Goal: Information Seeking & Learning: Find specific fact

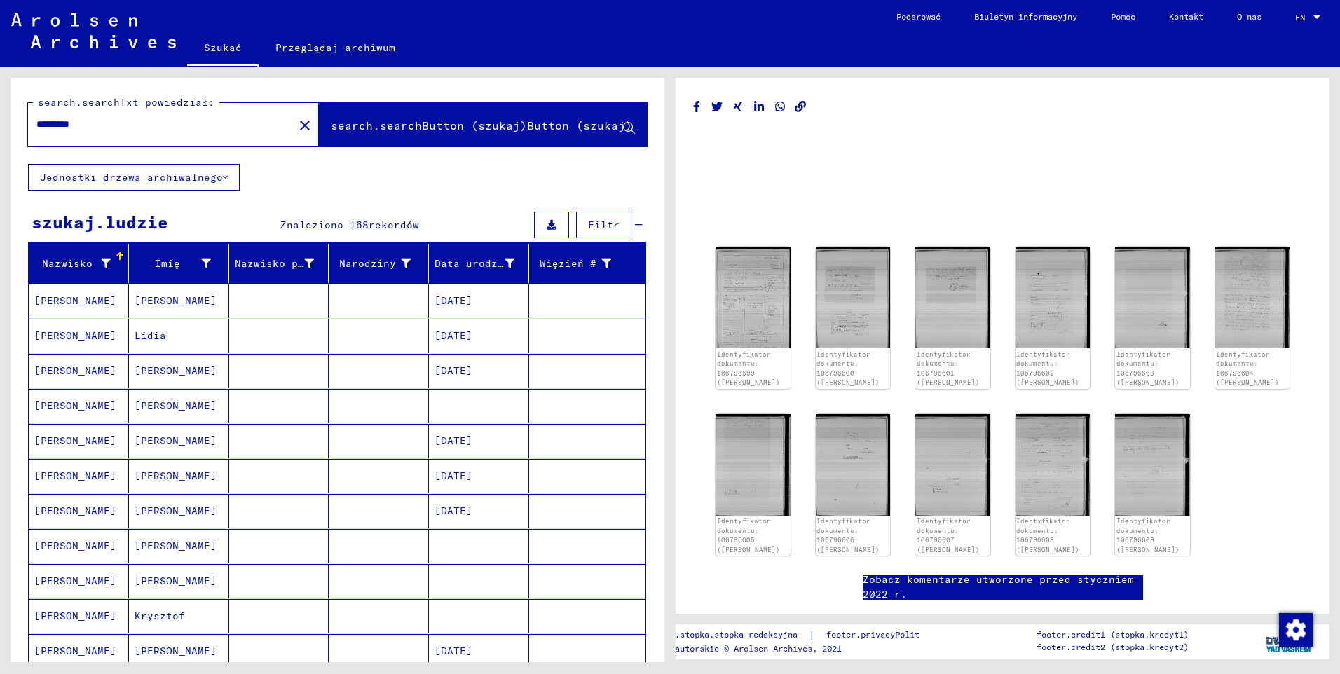
scroll to position [421, 0]
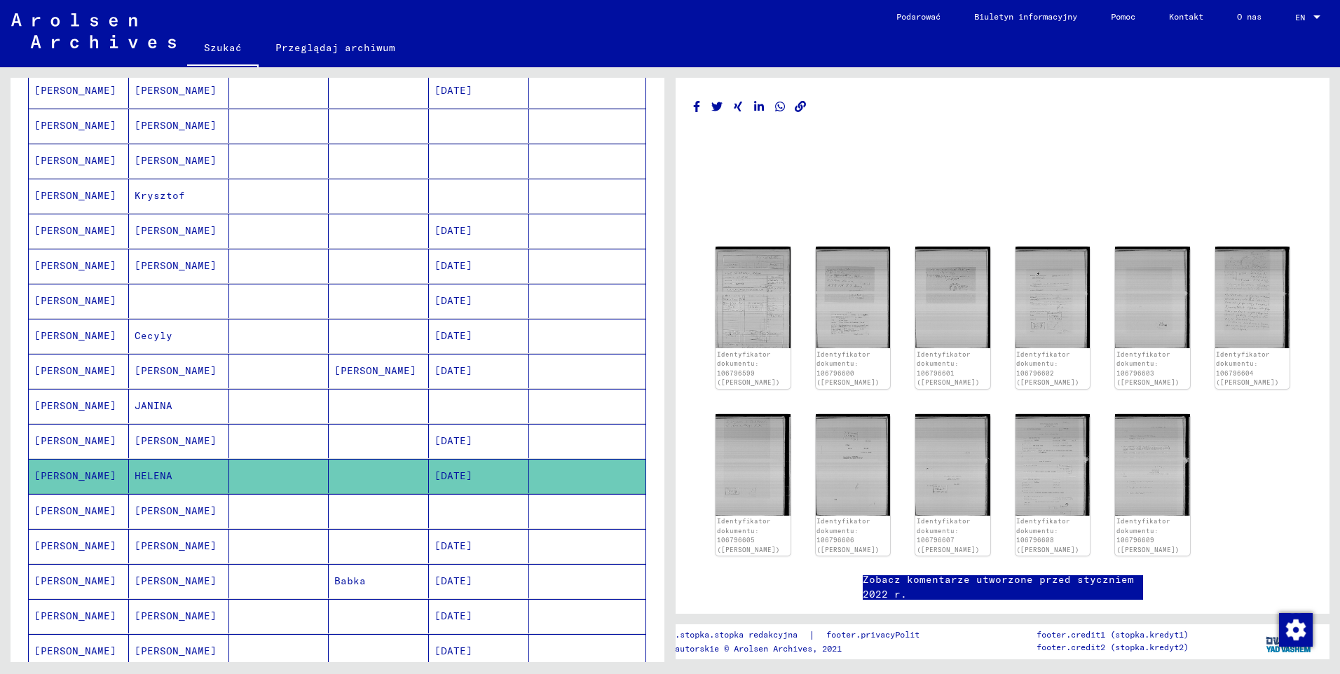
click at [69, 441] on mat-cell "[PERSON_NAME]" at bounding box center [79, 441] width 100 height 34
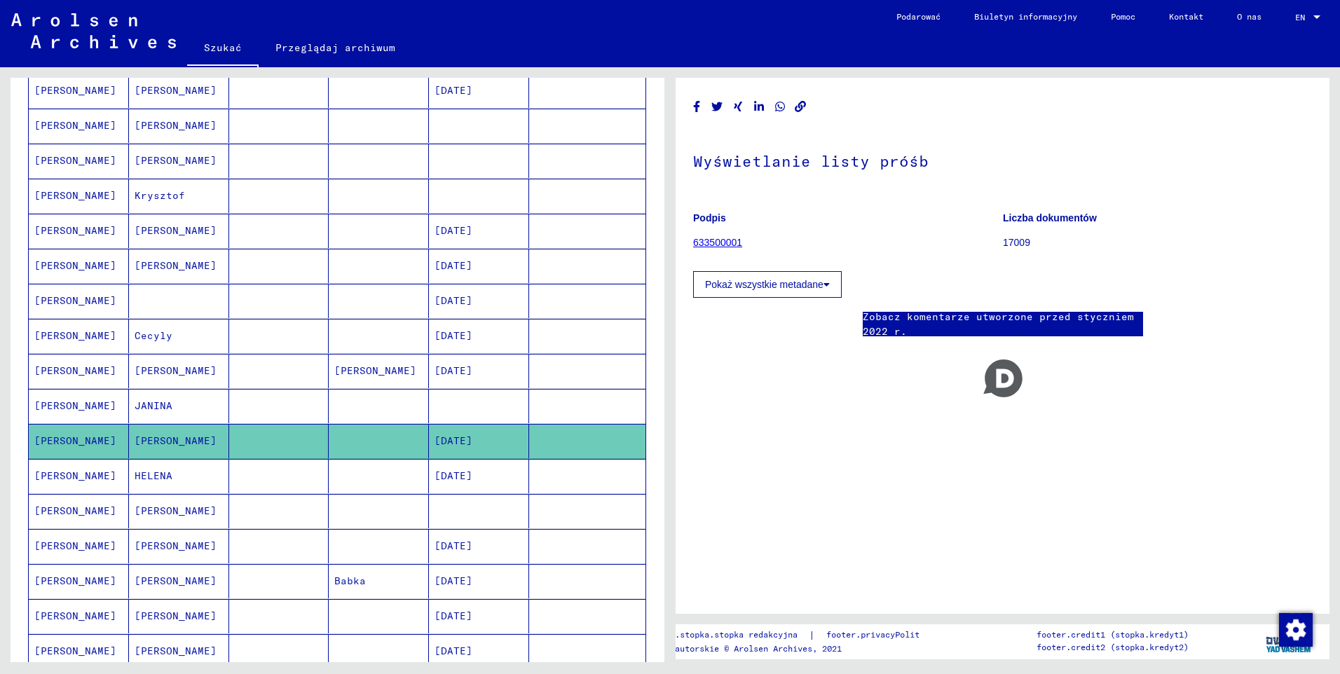
click at [57, 404] on mat-cell "[PERSON_NAME]" at bounding box center [79, 406] width 100 height 34
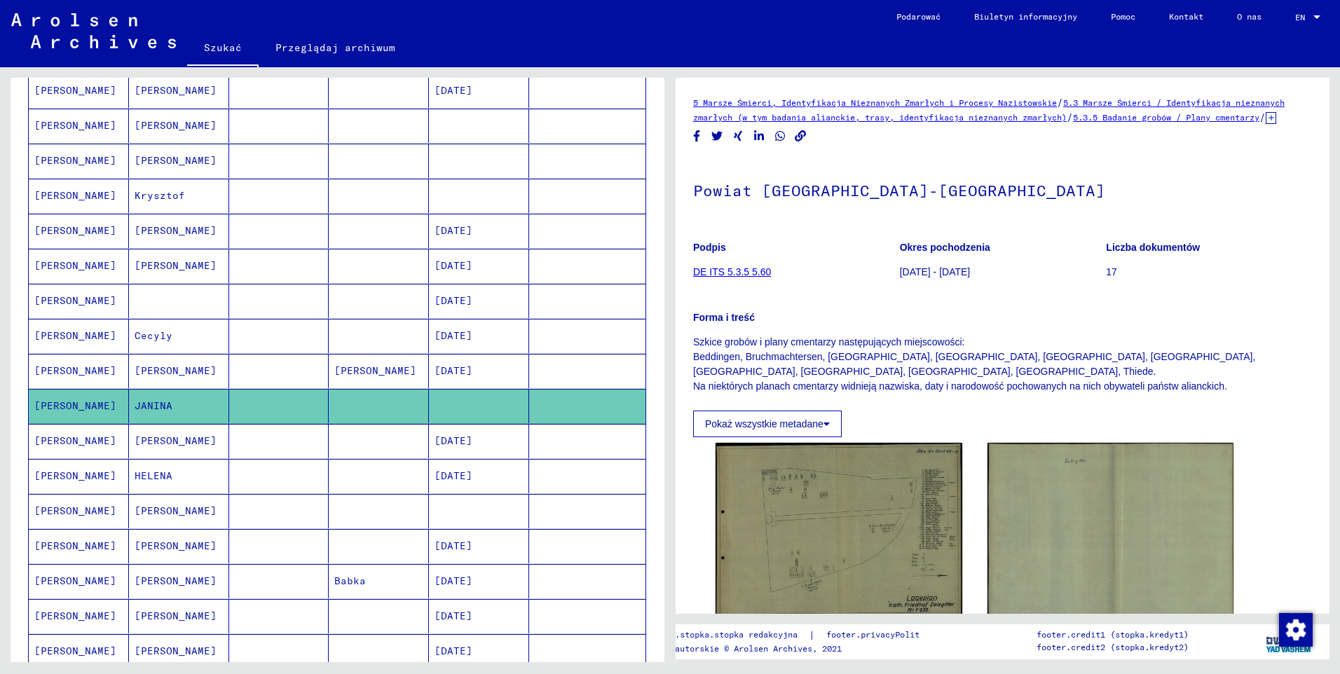
scroll to position [70, 0]
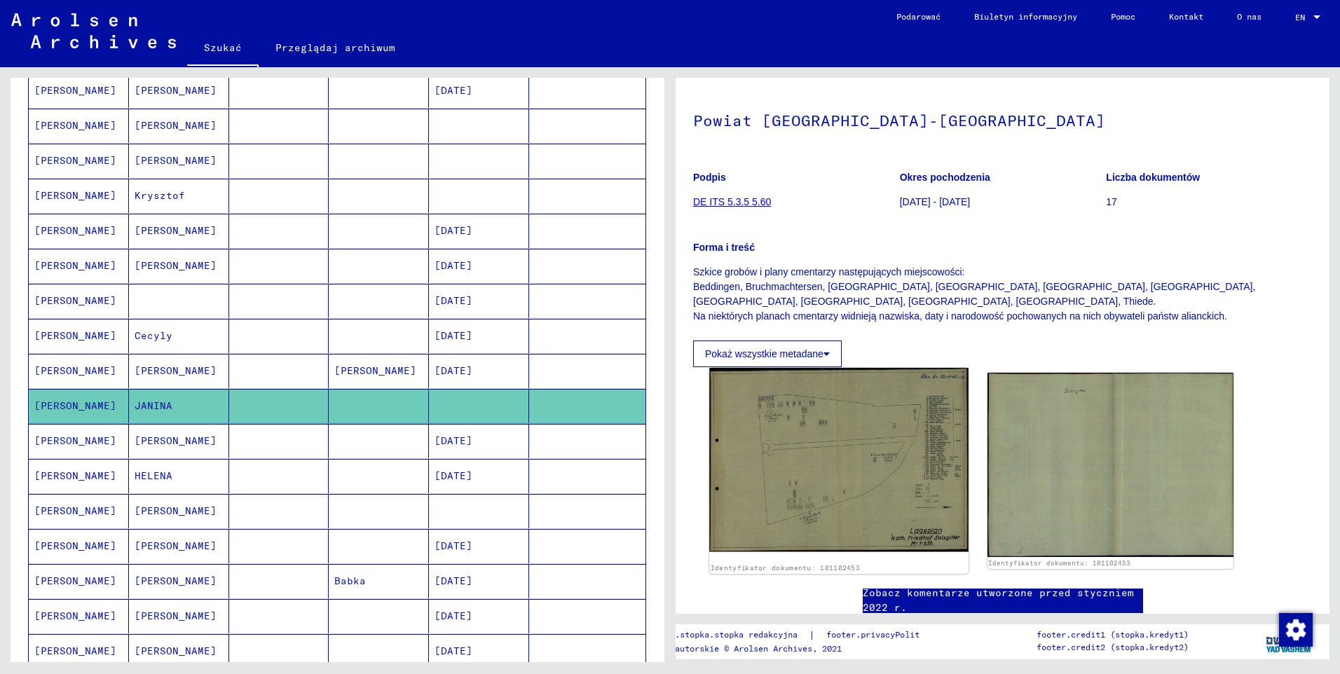
click at [895, 438] on img at bounding box center [838, 460] width 259 height 184
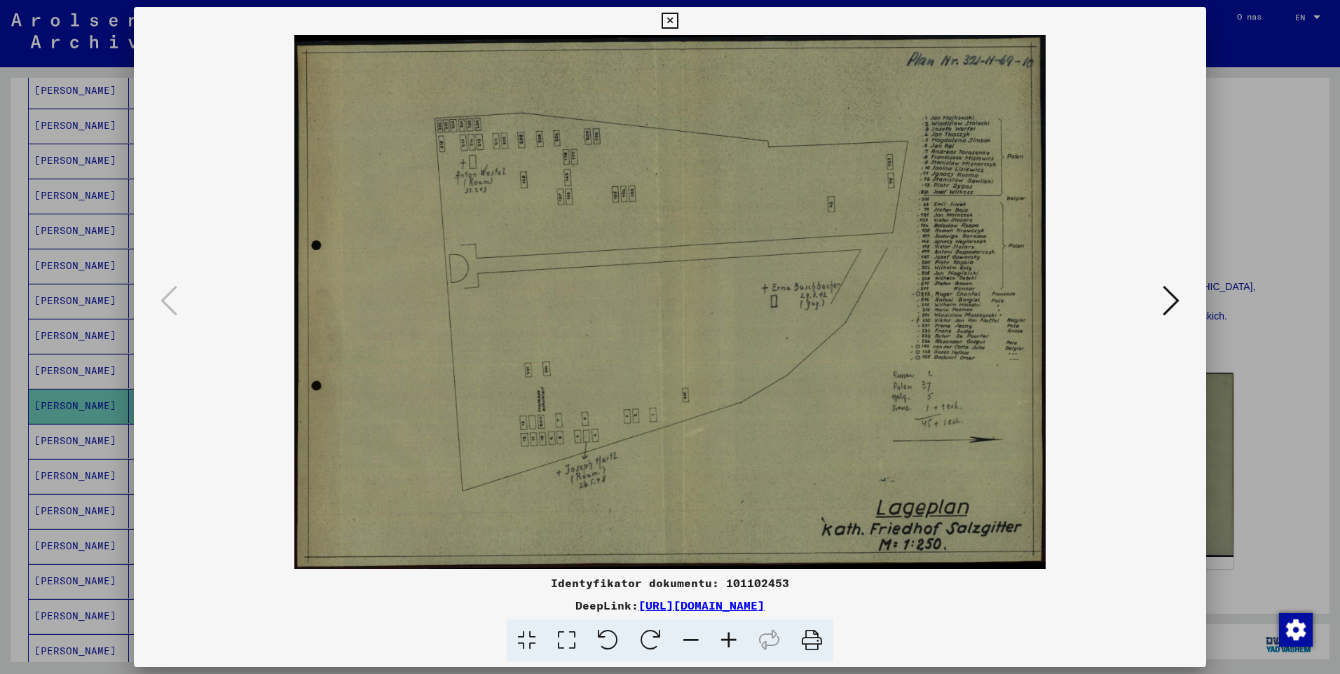
click at [731, 646] on icon at bounding box center [729, 641] width 38 height 43
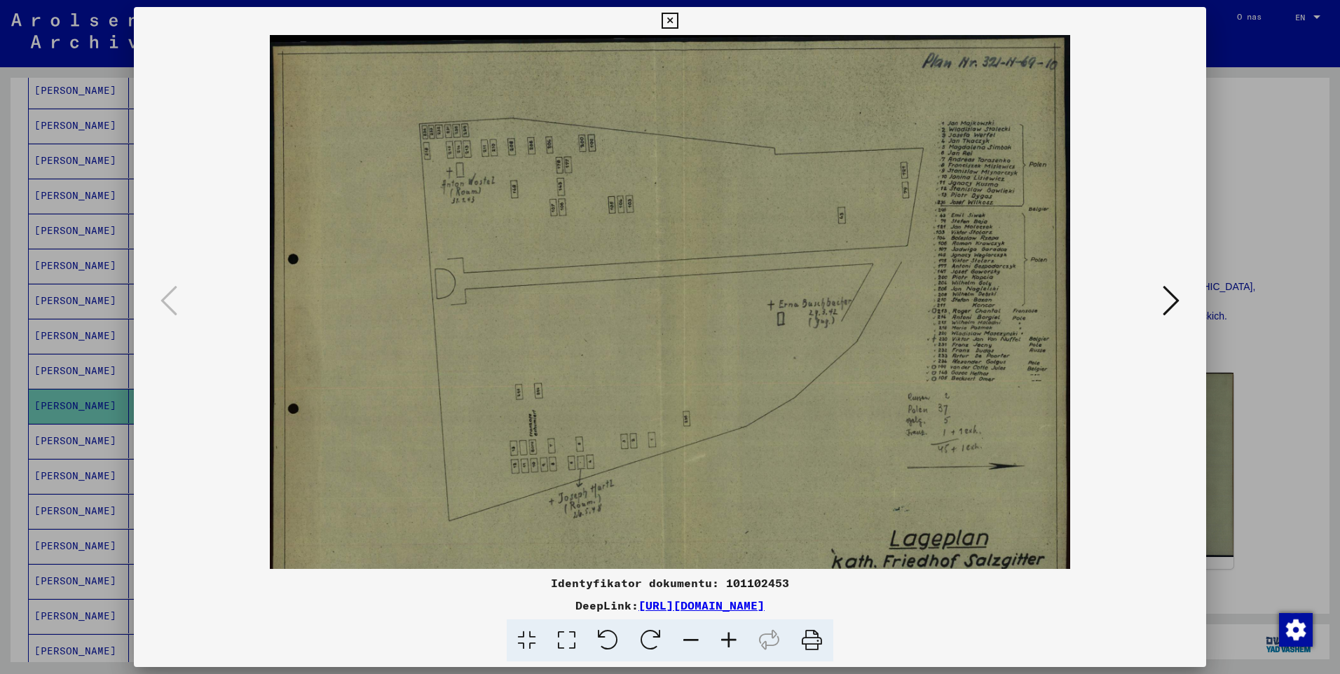
click at [731, 646] on icon at bounding box center [729, 641] width 38 height 43
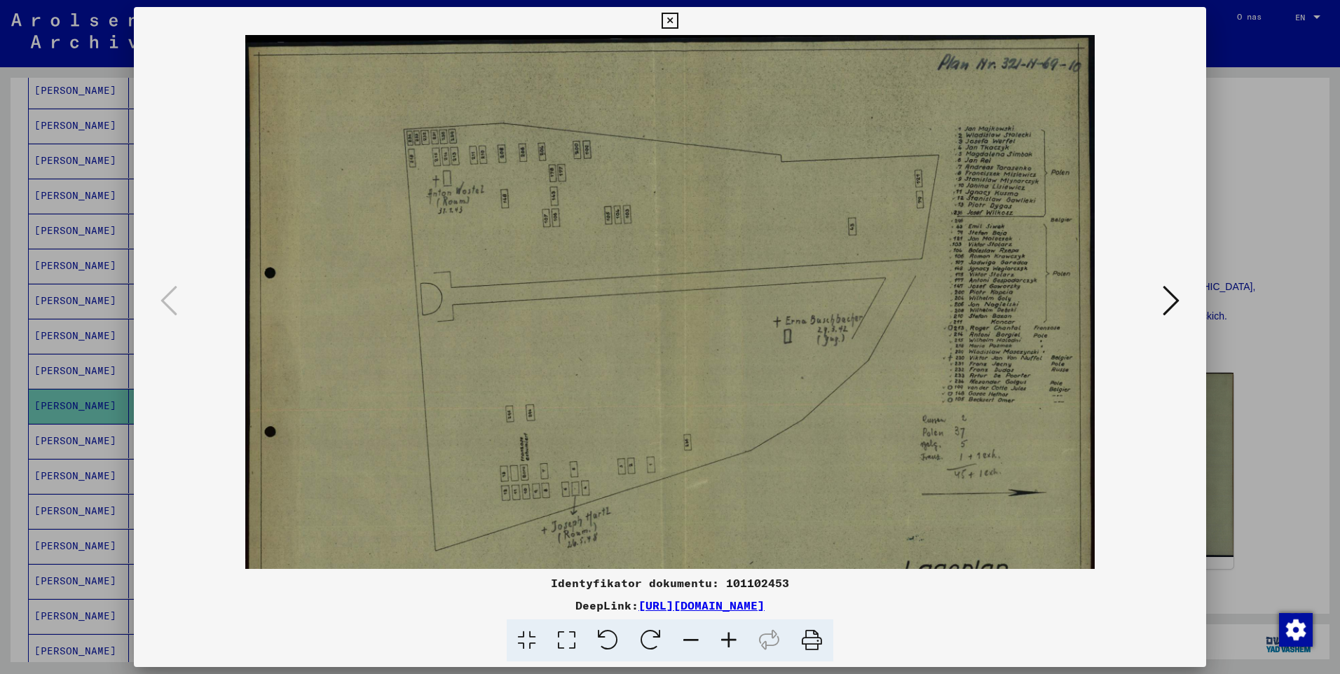
click at [731, 646] on icon at bounding box center [729, 641] width 38 height 43
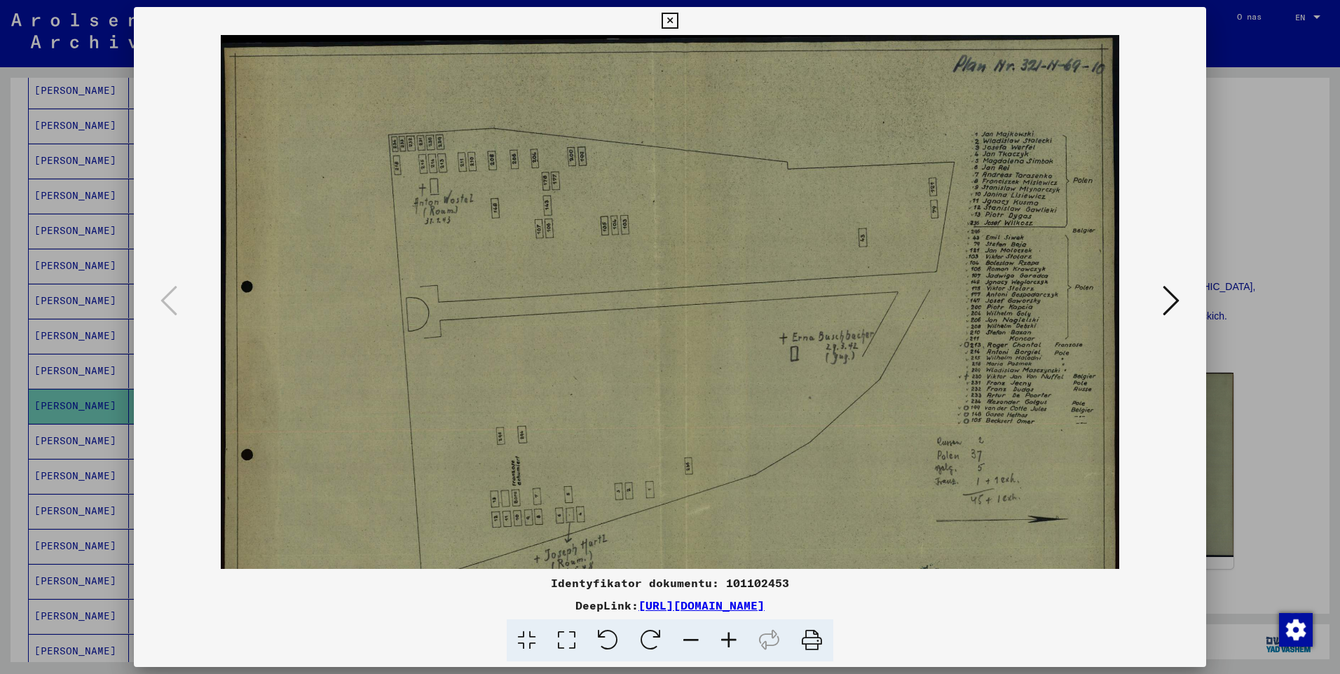
click at [731, 646] on icon at bounding box center [729, 641] width 38 height 43
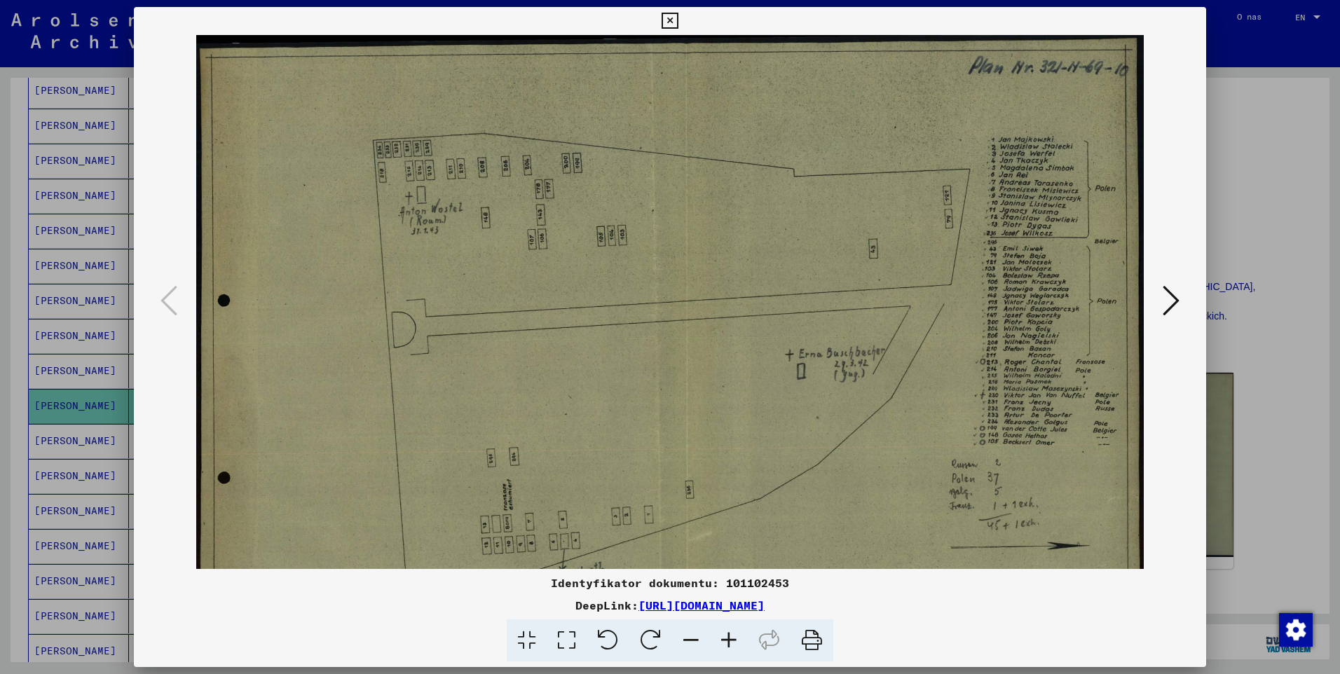
click at [731, 646] on icon at bounding box center [729, 641] width 38 height 43
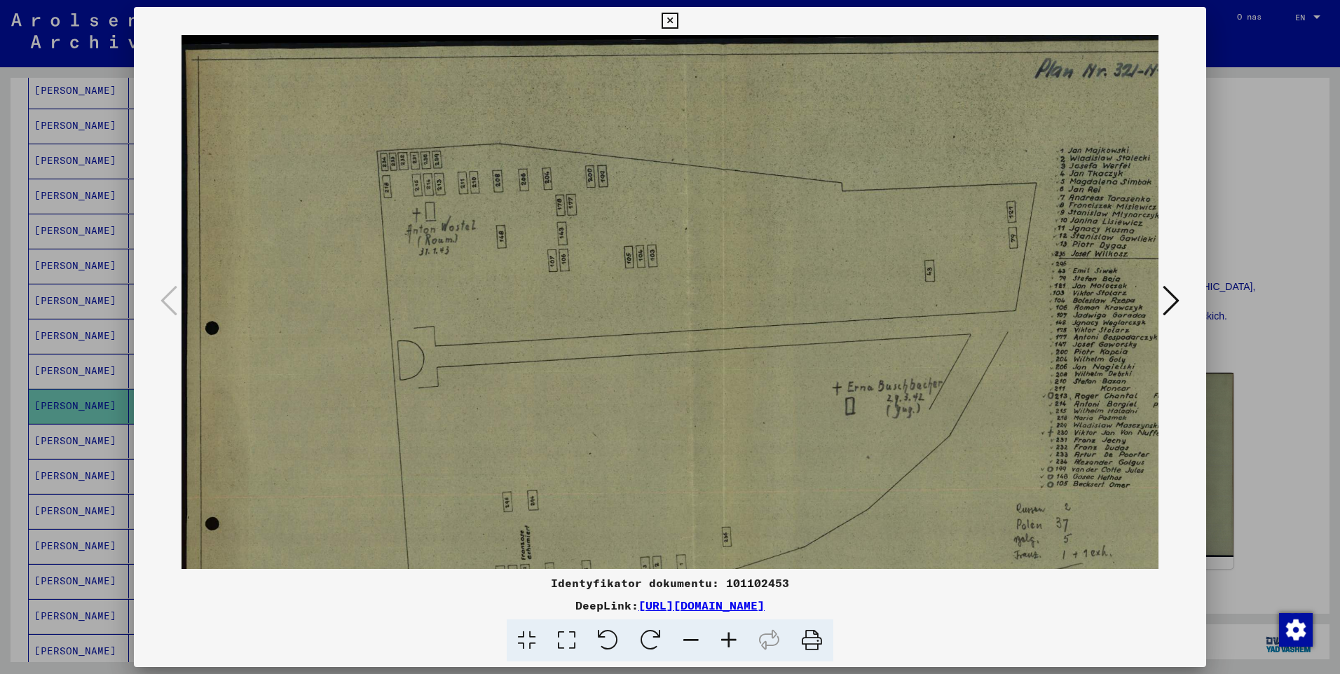
click at [731, 646] on icon at bounding box center [729, 641] width 38 height 43
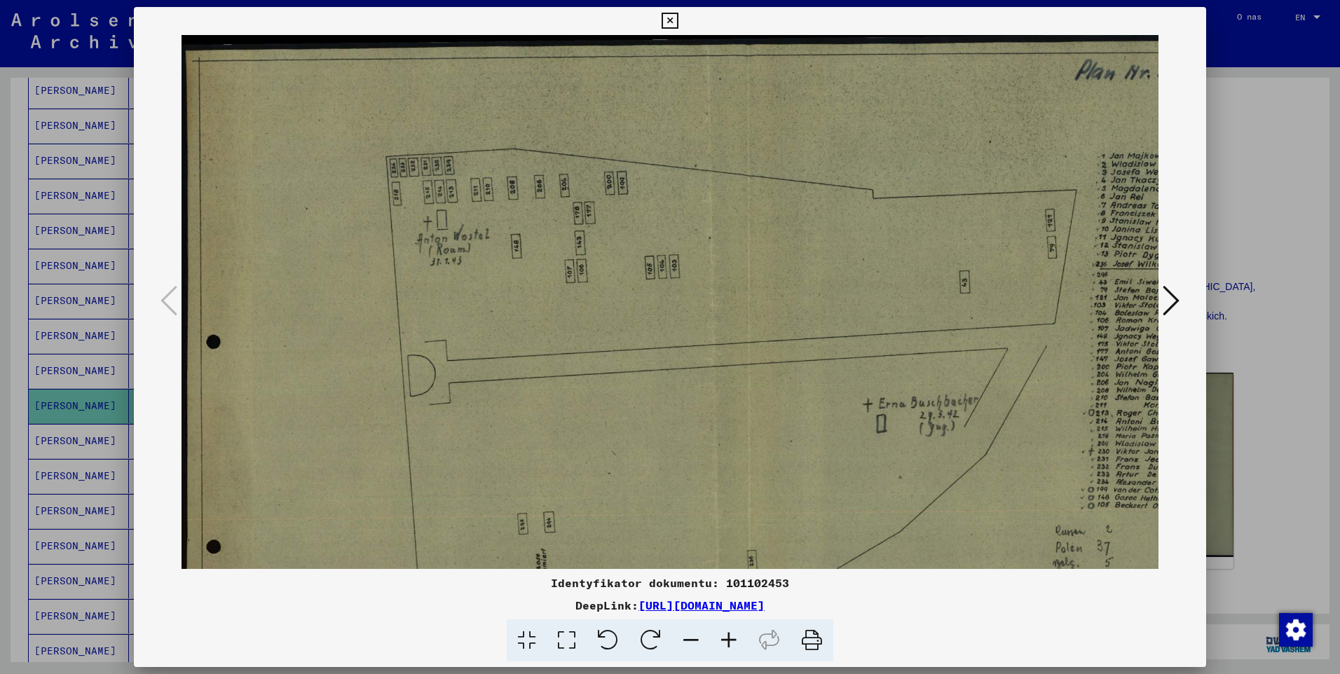
click at [730, 646] on icon at bounding box center [729, 641] width 38 height 43
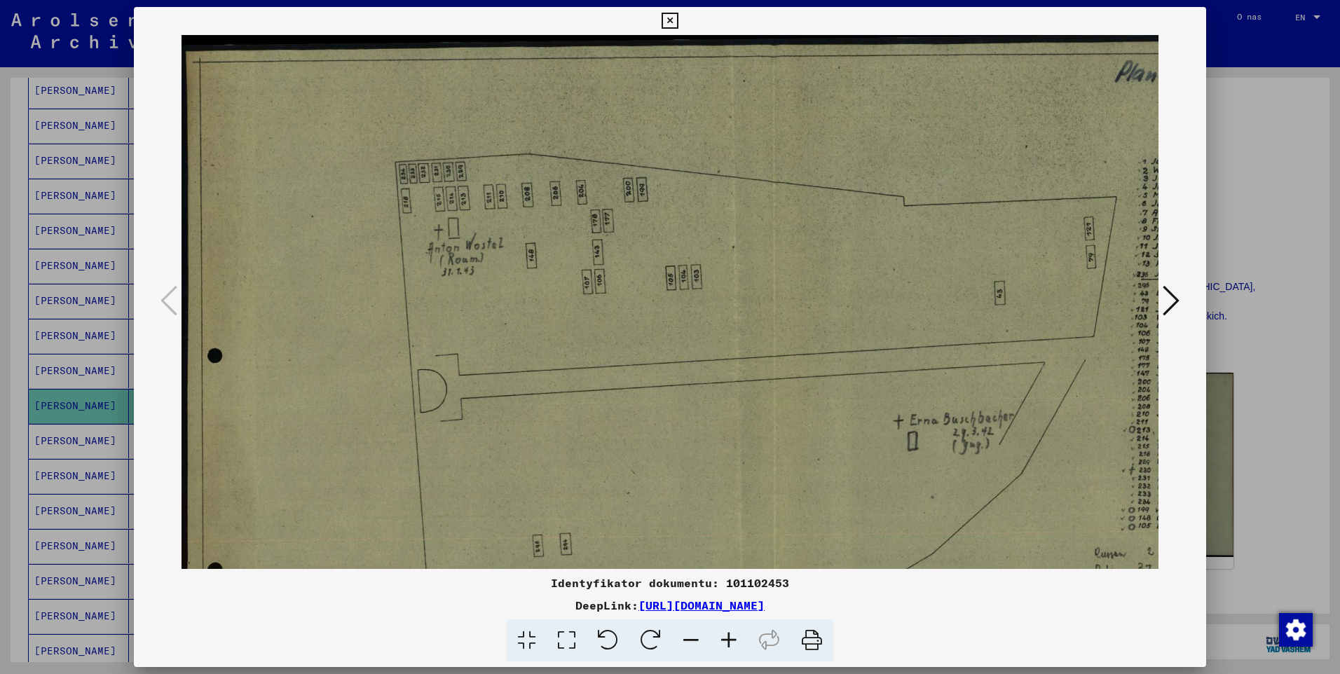
click at [730, 646] on icon at bounding box center [729, 641] width 38 height 43
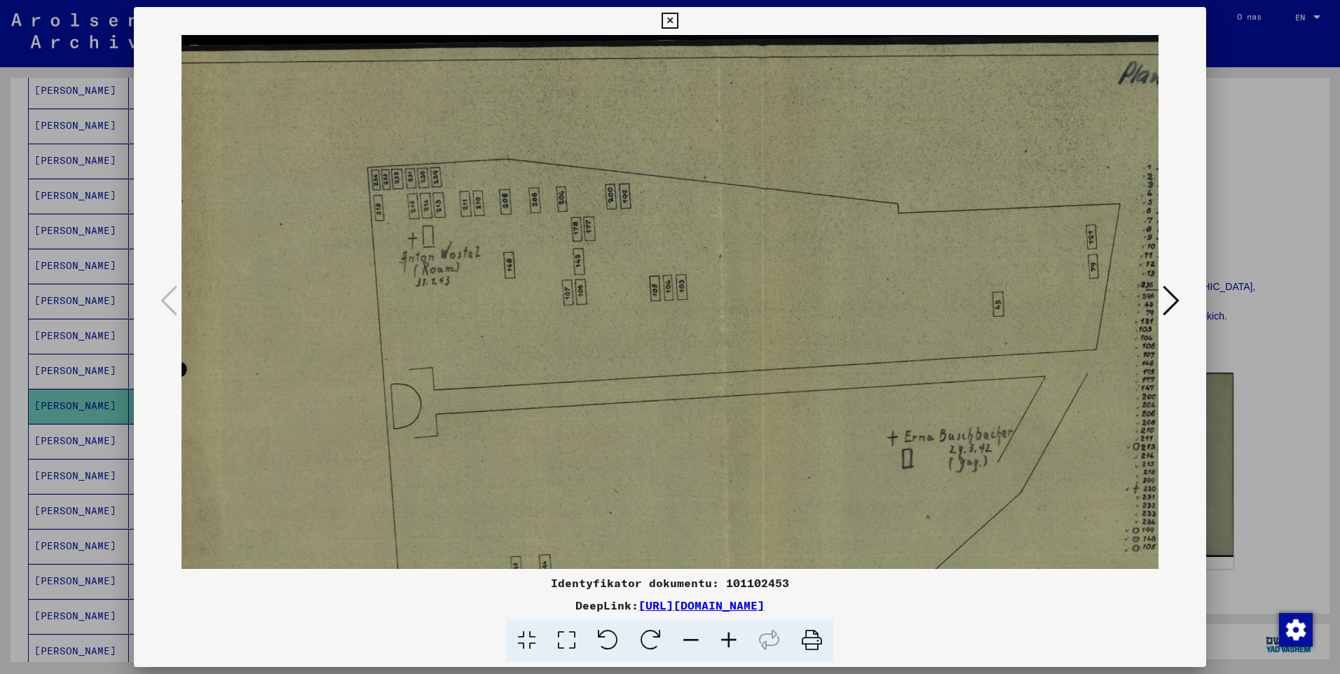
scroll to position [0, 217]
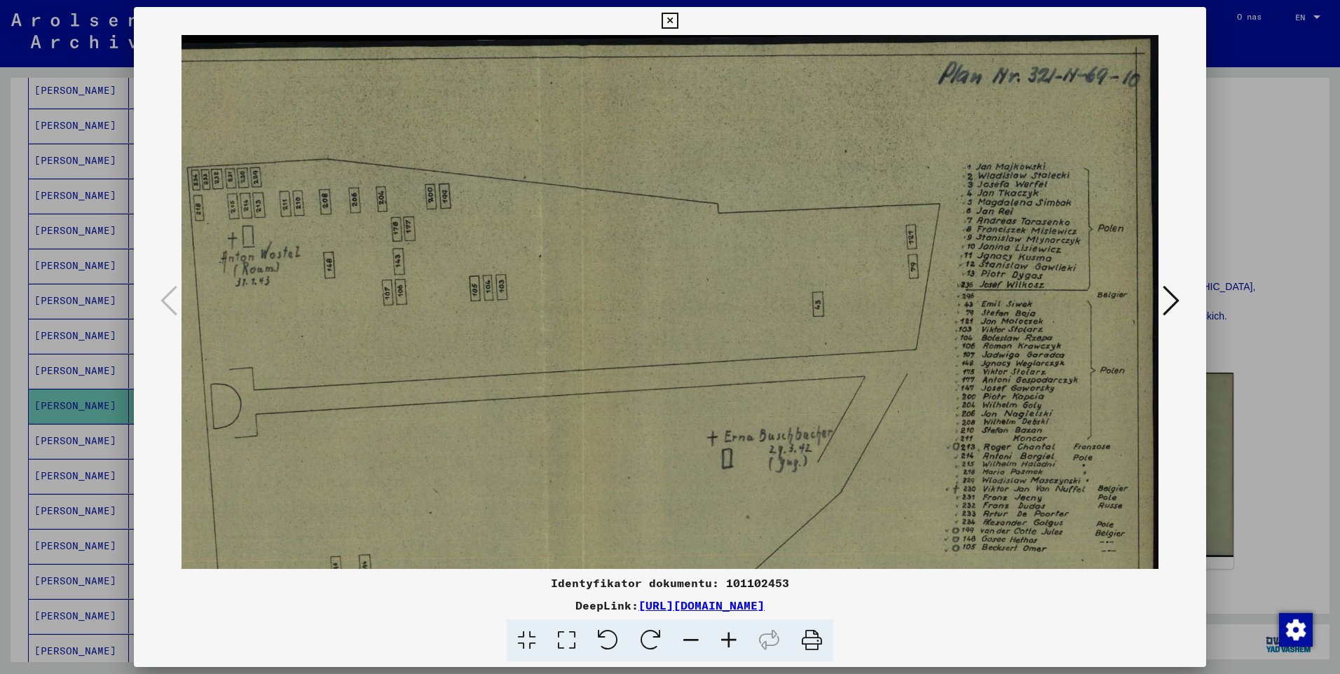
drag, startPoint x: 997, startPoint y: 378, endPoint x: 717, endPoint y: 390, distance: 280.0
click at [719, 392] on img at bounding box center [561, 460] width 1195 height 850
click at [726, 641] on icon at bounding box center [729, 641] width 38 height 43
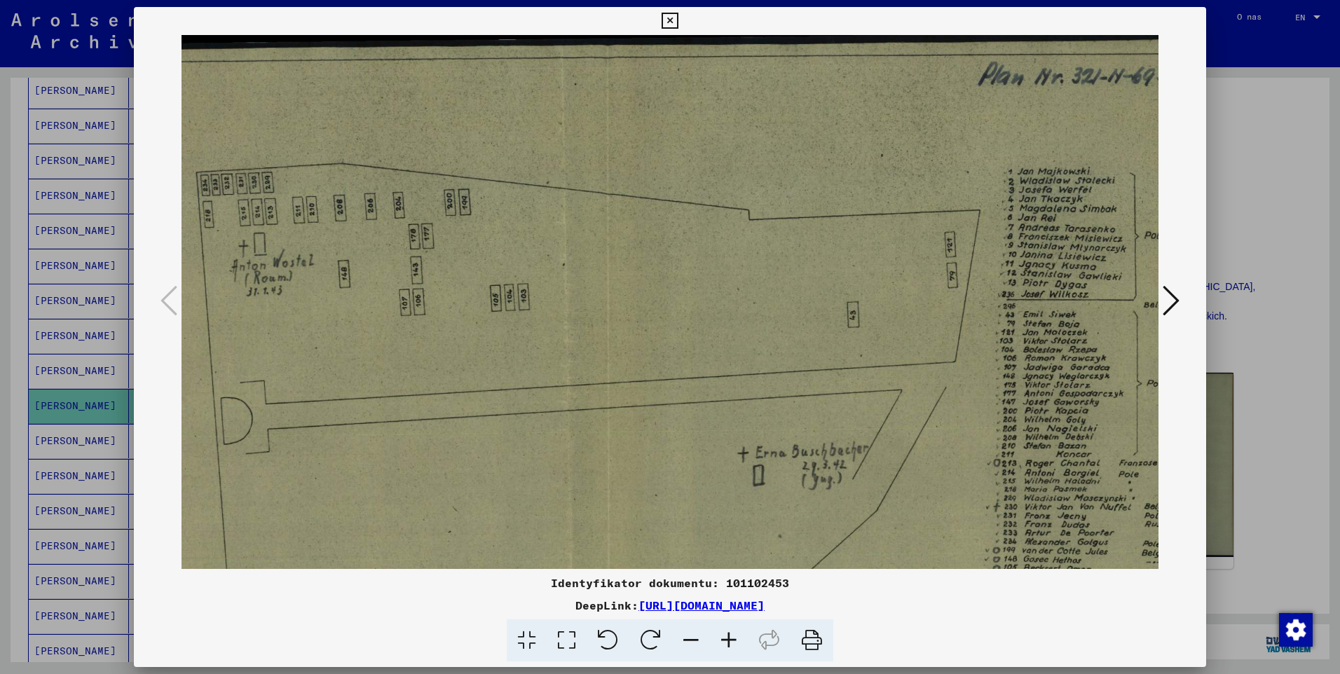
click at [727, 641] on icon at bounding box center [729, 641] width 38 height 43
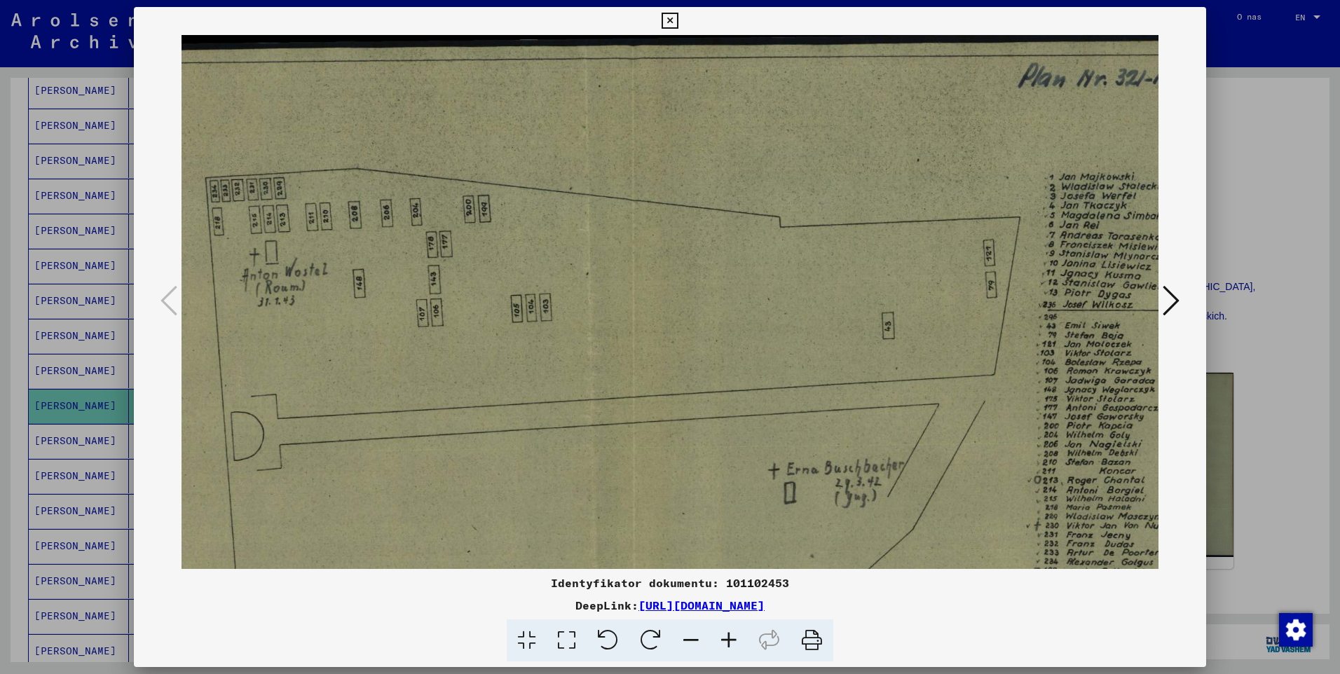
click at [727, 641] on icon at bounding box center [729, 641] width 38 height 43
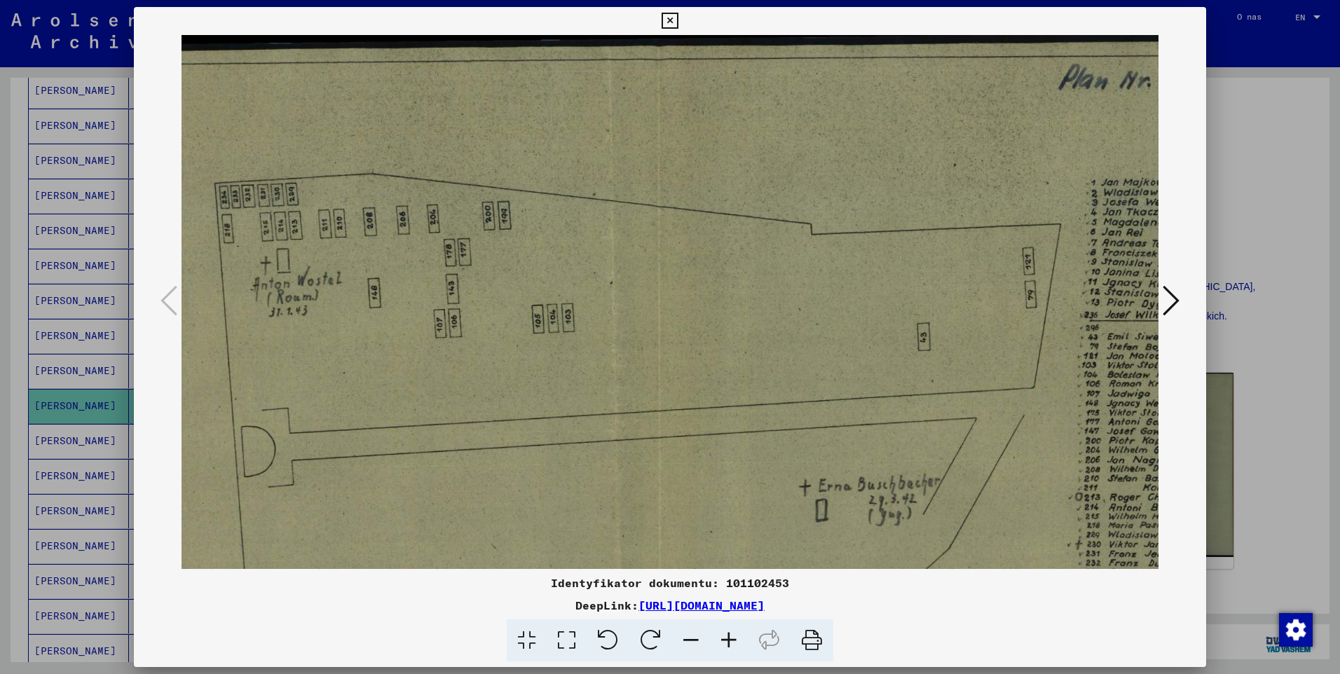
click at [727, 641] on icon at bounding box center [729, 641] width 38 height 43
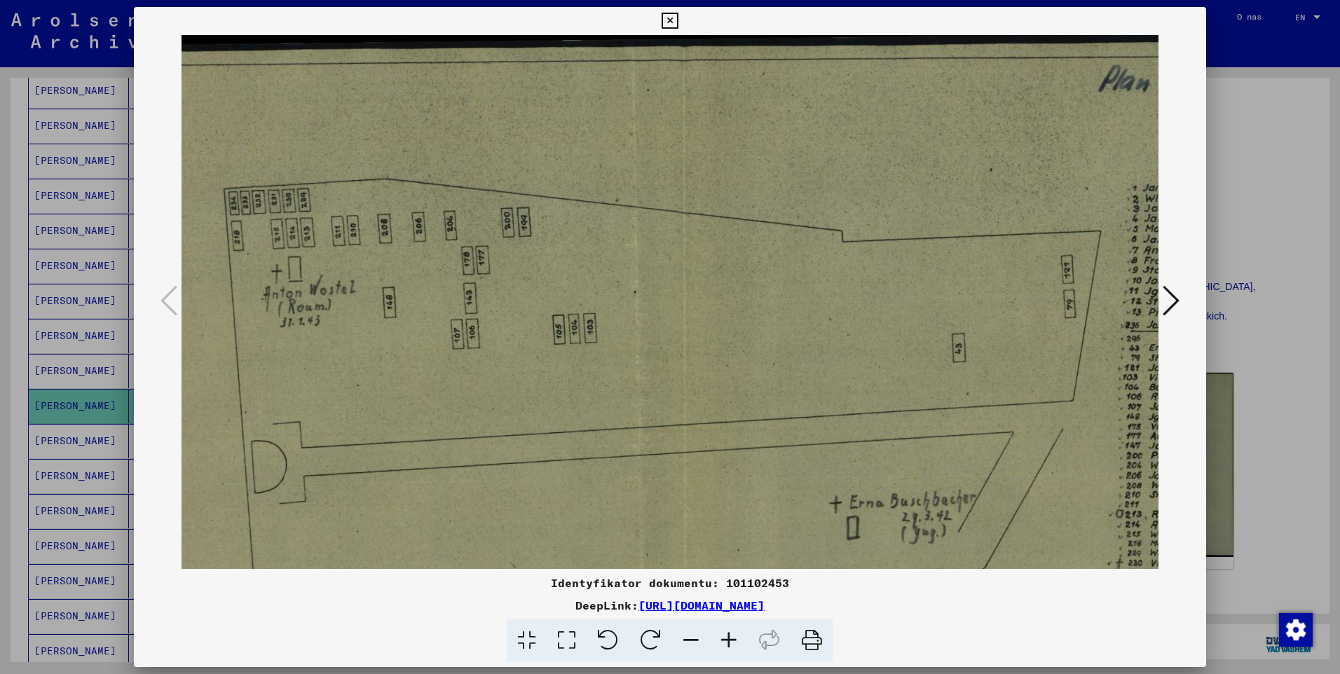
click at [727, 641] on icon at bounding box center [729, 641] width 38 height 43
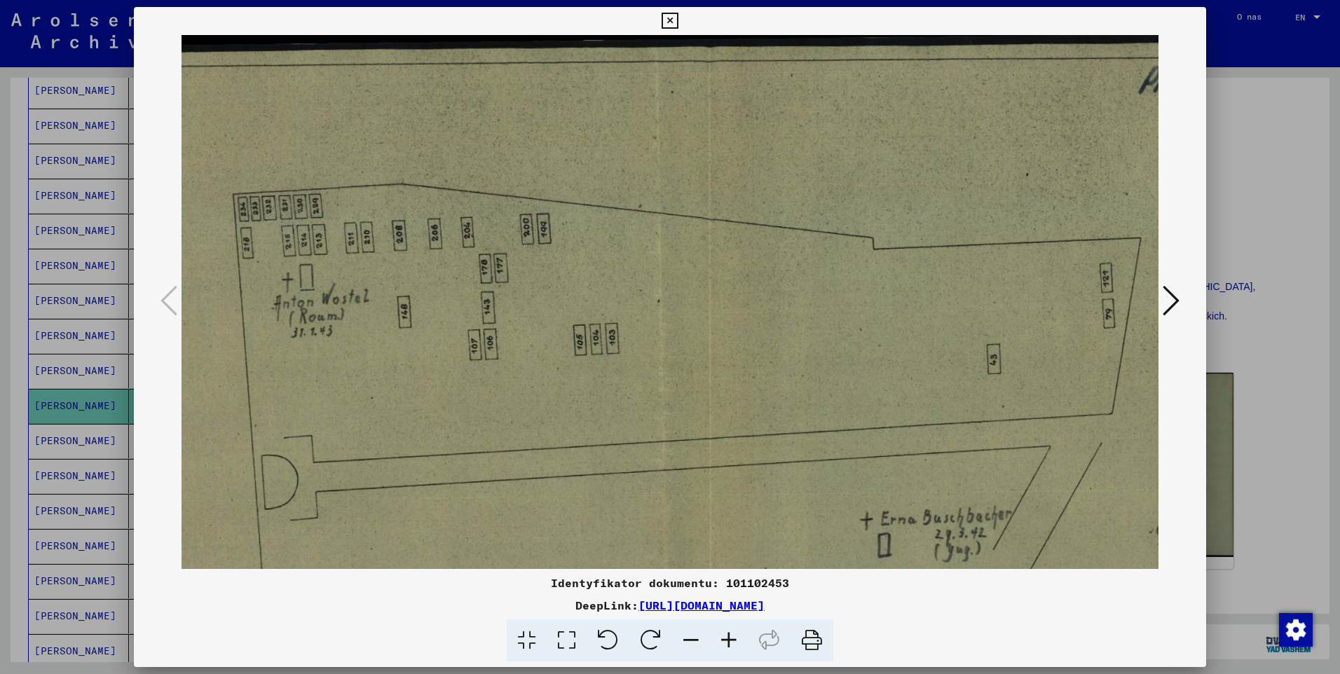
click at [727, 641] on icon at bounding box center [729, 641] width 38 height 43
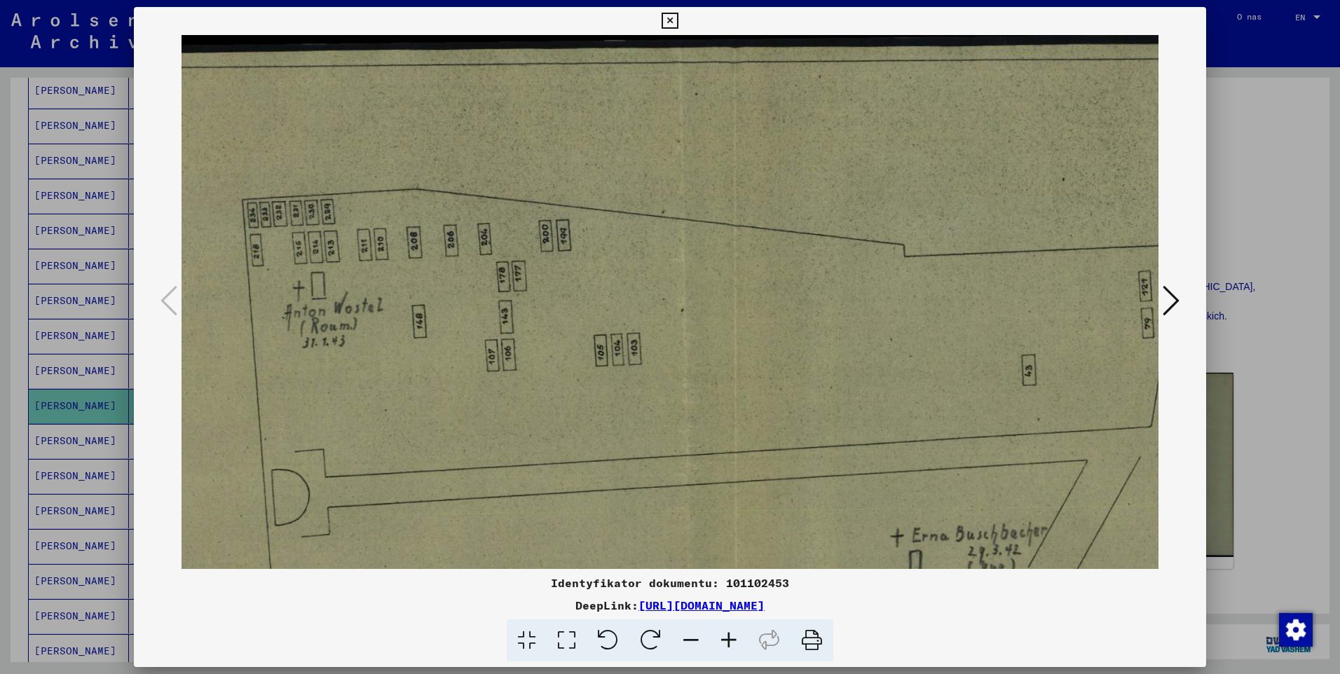
click at [727, 641] on icon at bounding box center [729, 641] width 38 height 43
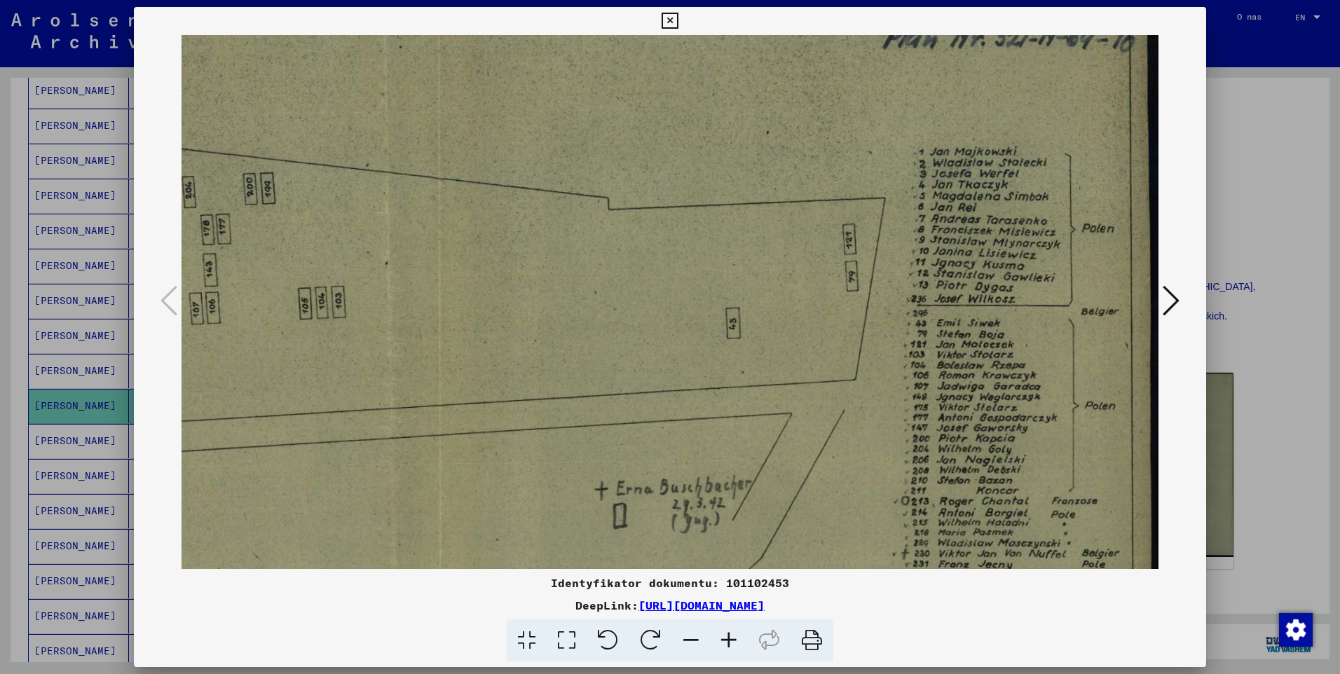
scroll to position [49, 513]
drag, startPoint x: 1004, startPoint y: 351, endPoint x: 619, endPoint y: 307, distance: 387.4
click at [619, 307] on img at bounding box center [413, 516] width 1490 height 1060
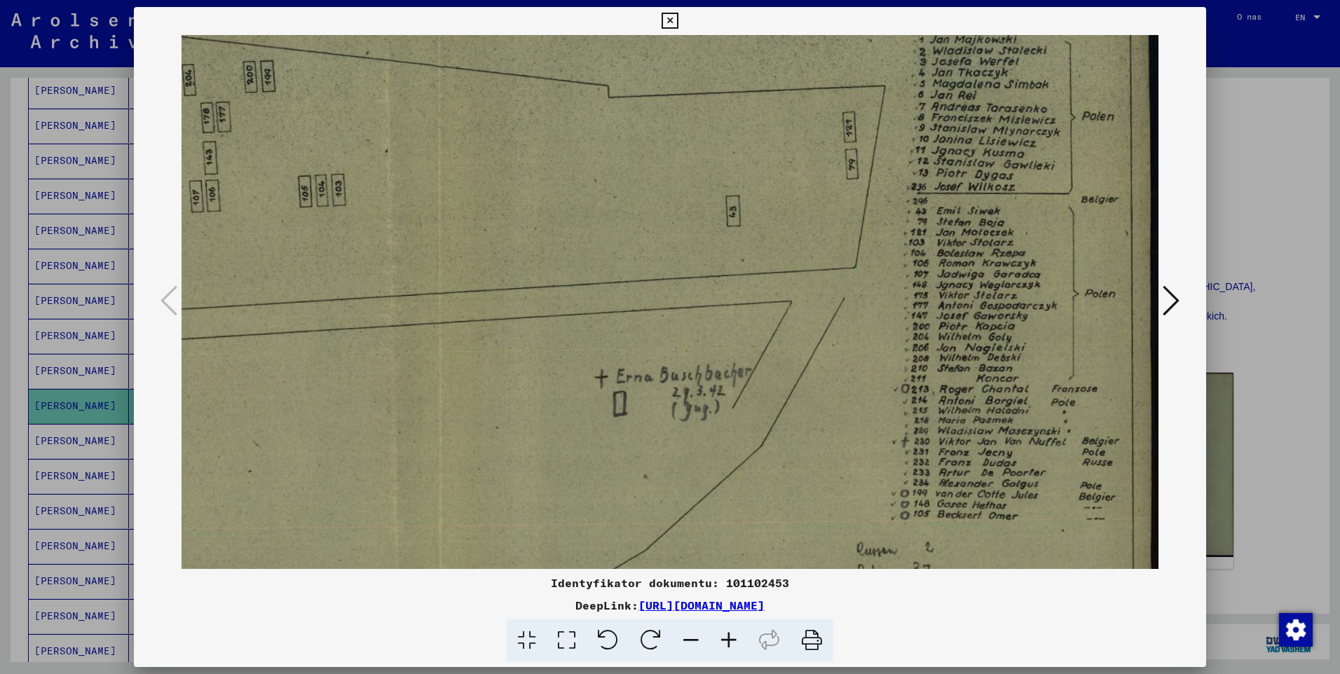
scroll to position [163, 513]
drag, startPoint x: 984, startPoint y: 425, endPoint x: 969, endPoint y: 311, distance: 115.3
click at [969, 311] on img at bounding box center [413, 402] width 1490 height 1060
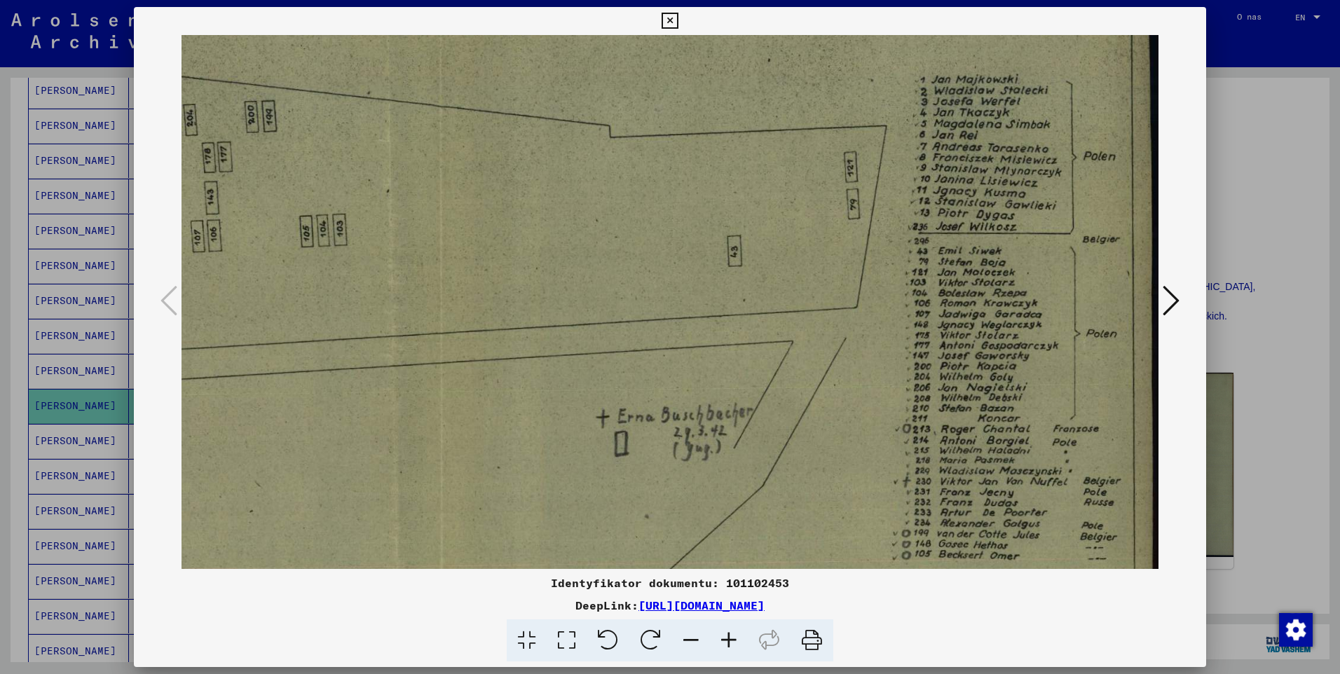
scroll to position [107, 511]
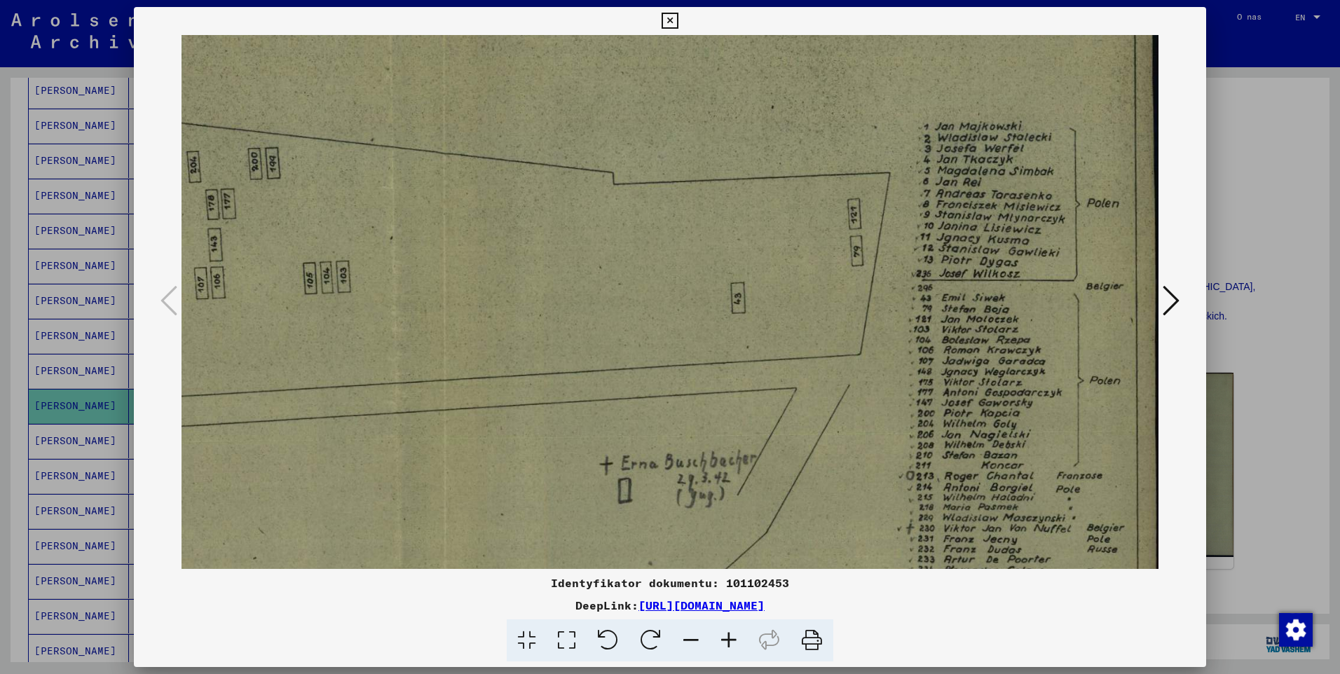
drag, startPoint x: 949, startPoint y: 282, endPoint x: 955, endPoint y: 368, distance: 86.4
click at [954, 371] on img at bounding box center [418, 492] width 1490 height 1060
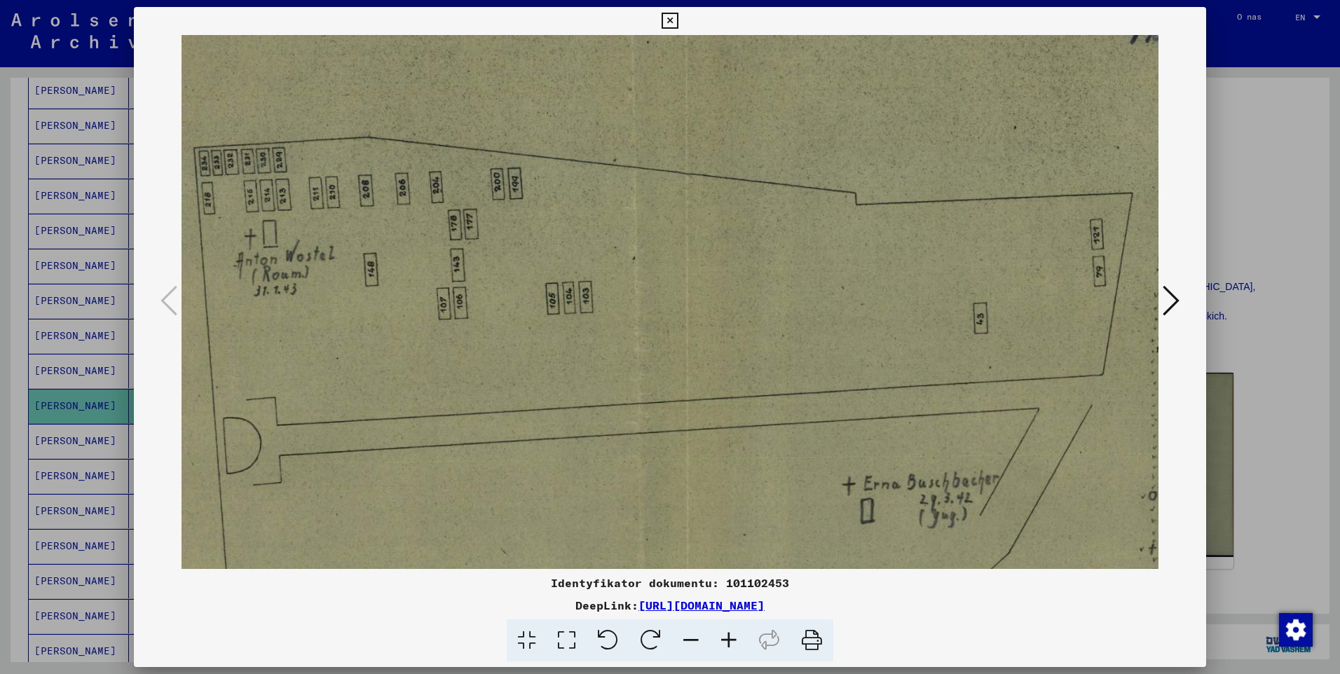
scroll to position [73, 268]
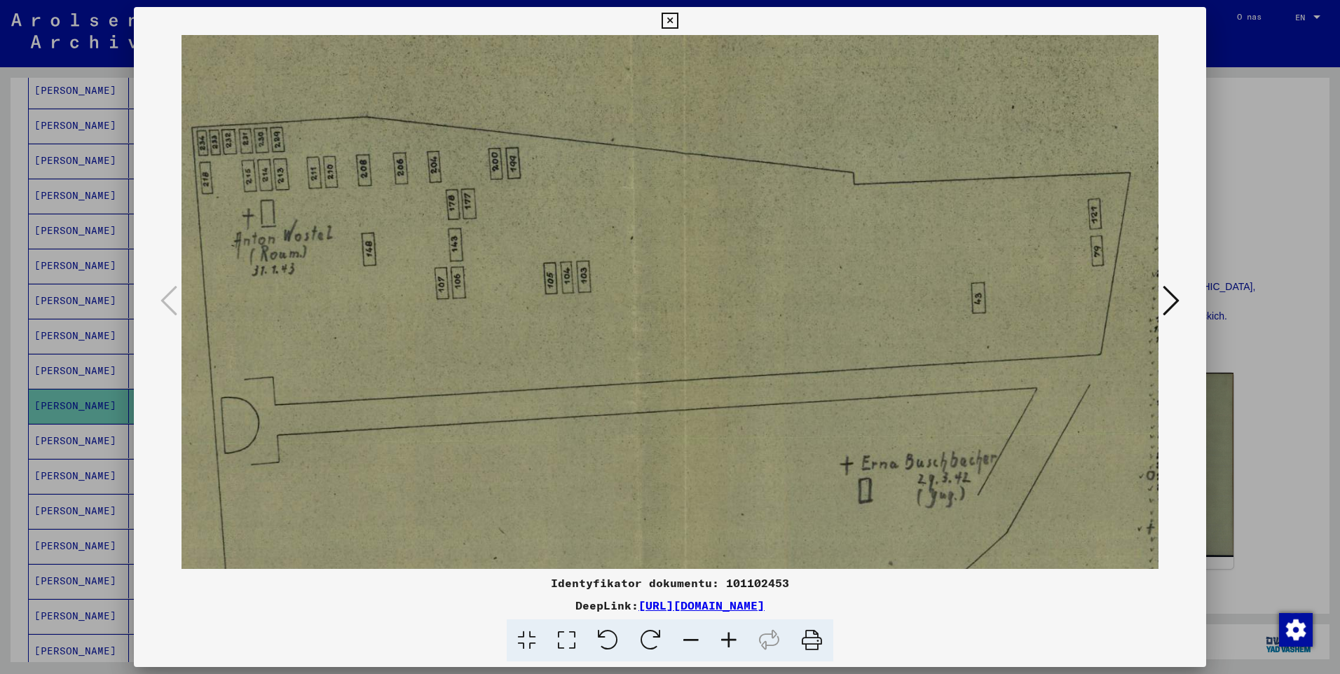
drag, startPoint x: 968, startPoint y: 229, endPoint x: 1209, endPoint y: 235, distance: 240.5
click at [1209, 235] on div "Identyfikator dokumentu: 101102453 DeepLink: [URL][DOMAIN_NAME]" at bounding box center [670, 337] width 1340 height 674
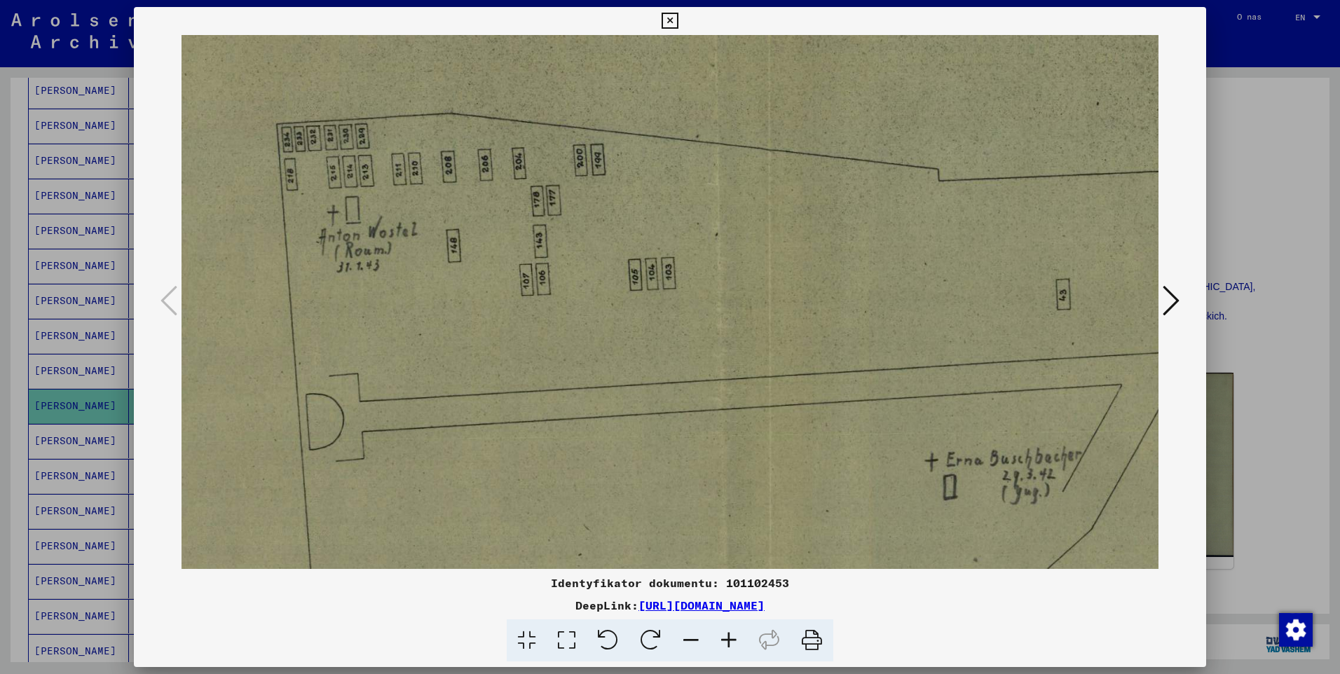
scroll to position [78, 0]
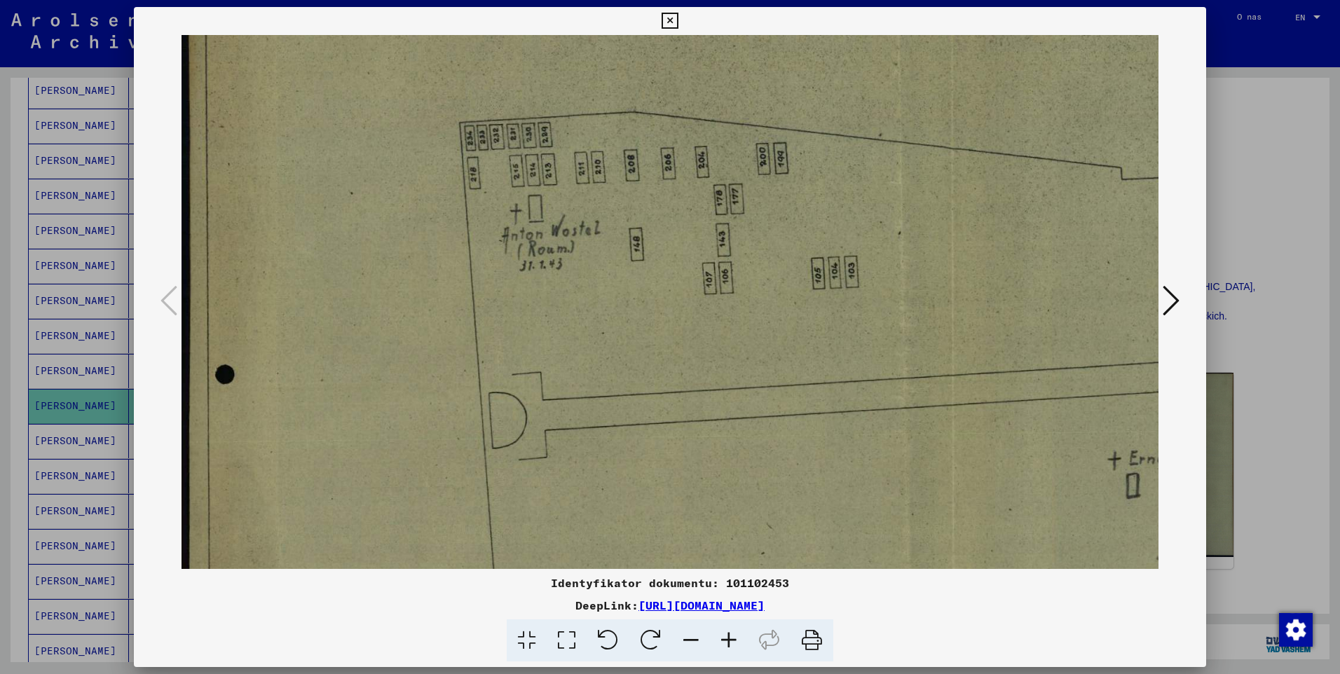
drag, startPoint x: 751, startPoint y: 326, endPoint x: 1207, endPoint y: 321, distance: 456.4
click at [1207, 321] on div "Identyfikator dokumentu: 101102453 DeepLink: [URL][DOMAIN_NAME]" at bounding box center [670, 337] width 1340 height 674
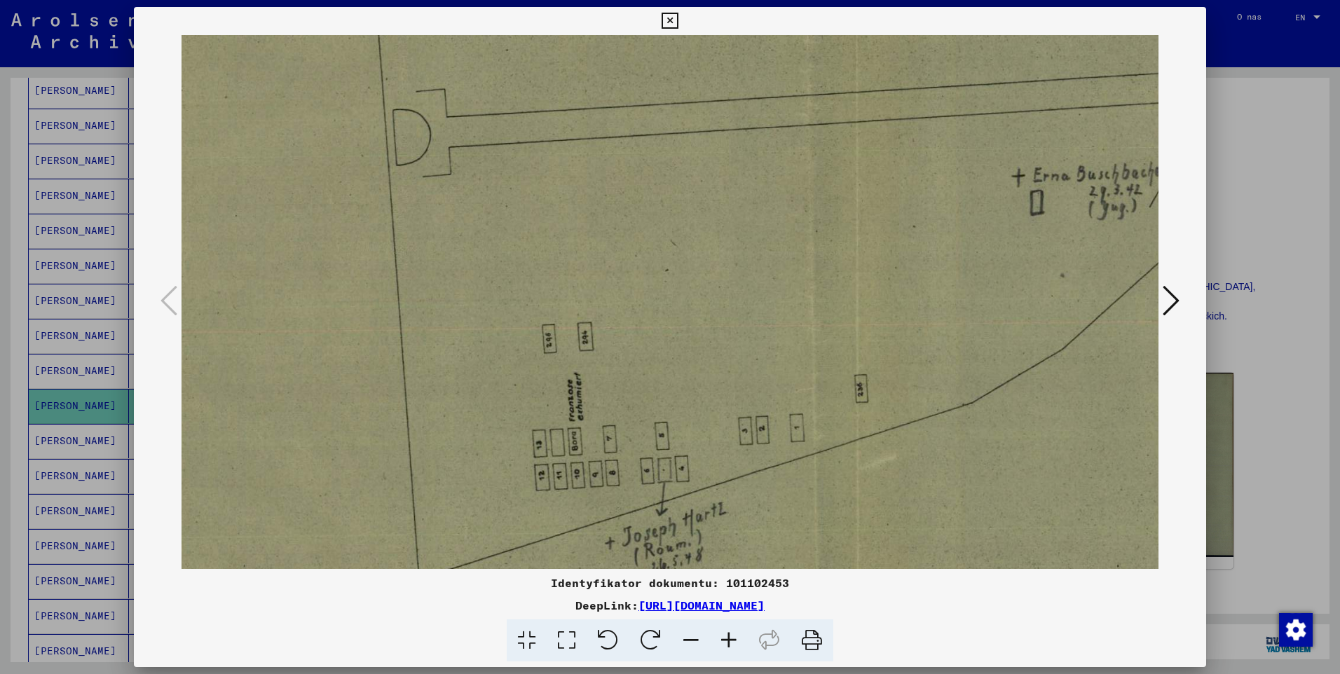
scroll to position [393, 104]
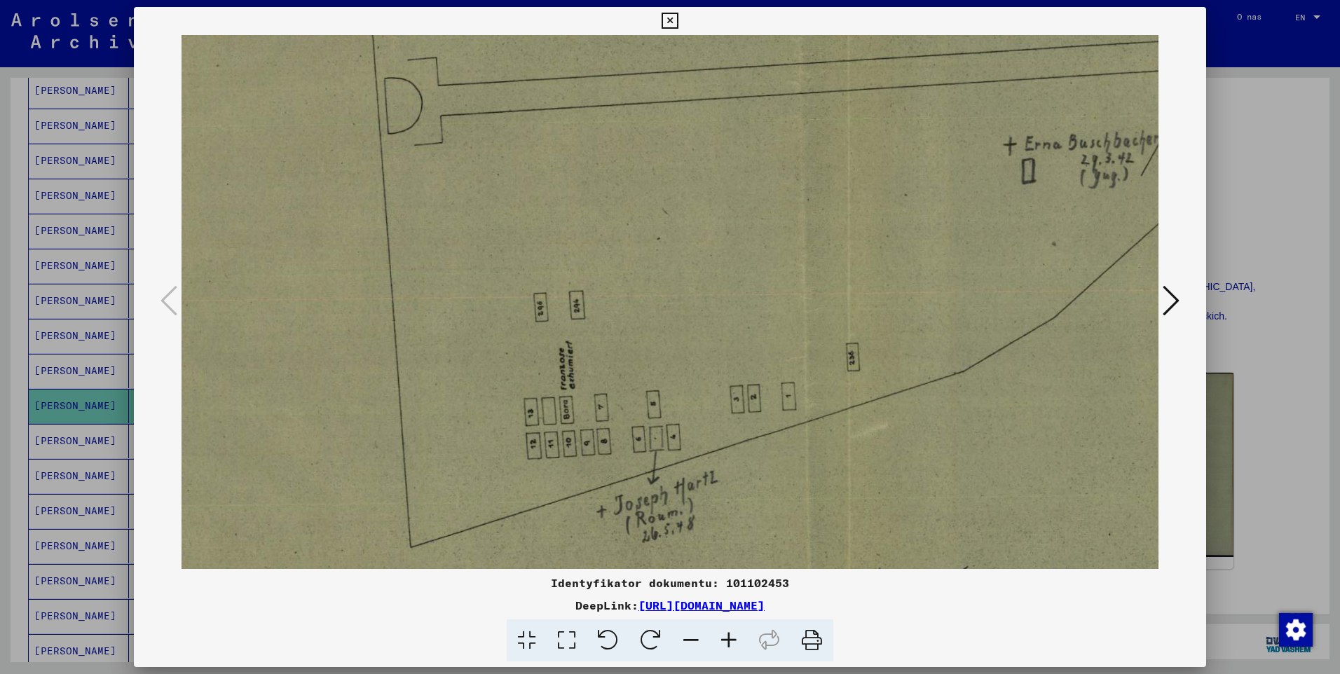
drag, startPoint x: 842, startPoint y: 327, endPoint x: 751, endPoint y: 79, distance: 264.4
click at [751, 79] on img at bounding box center [822, 172] width 1490 height 1060
click at [572, 447] on img at bounding box center [823, 172] width 1490 height 1060
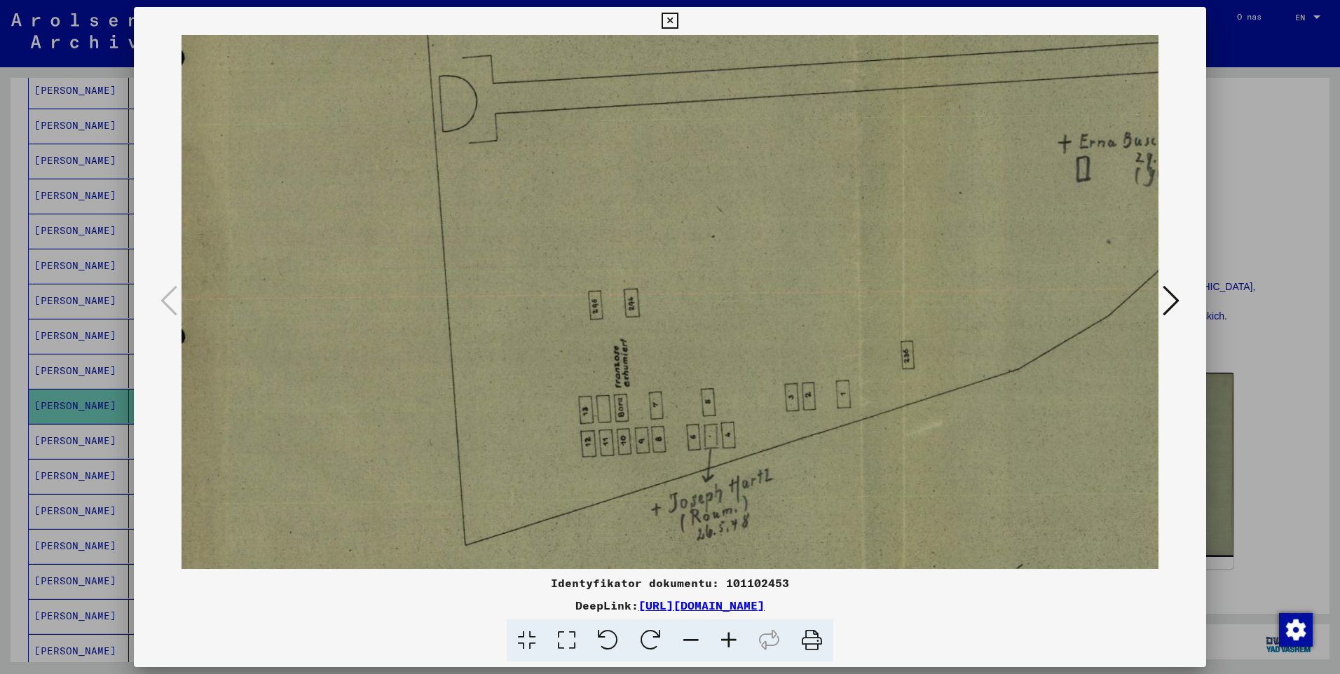
drag, startPoint x: 572, startPoint y: 447, endPoint x: 627, endPoint y: 442, distance: 54.9
click at [627, 444] on img at bounding box center [877, 170] width 1490 height 1060
click at [674, 27] on icon at bounding box center [670, 21] width 16 height 17
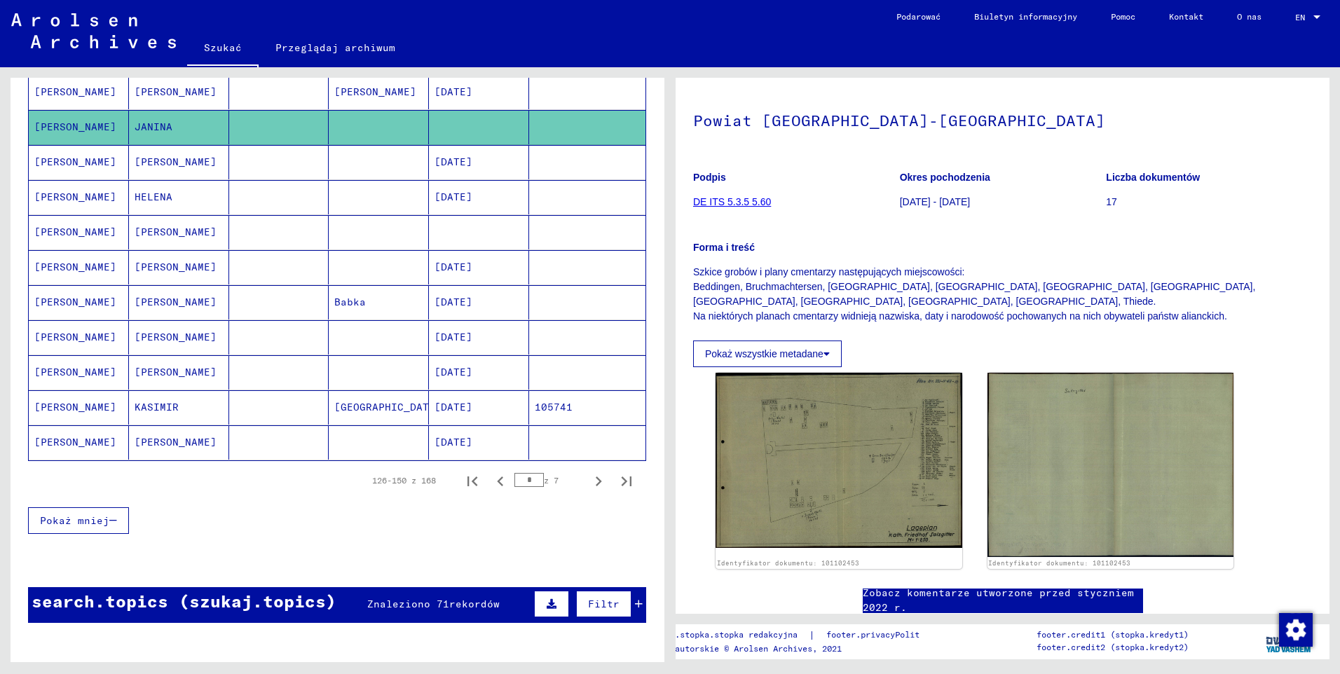
scroll to position [701, 0]
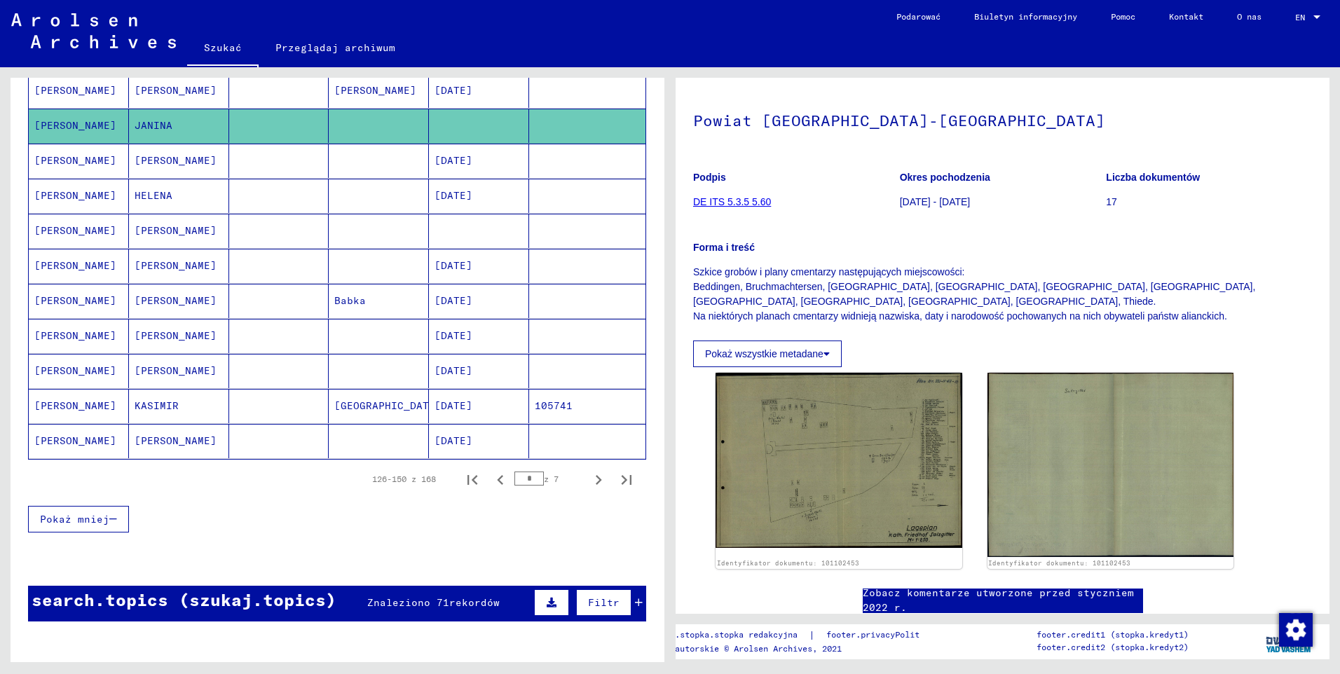
click at [72, 447] on mat-cell "[PERSON_NAME]" at bounding box center [79, 441] width 100 height 34
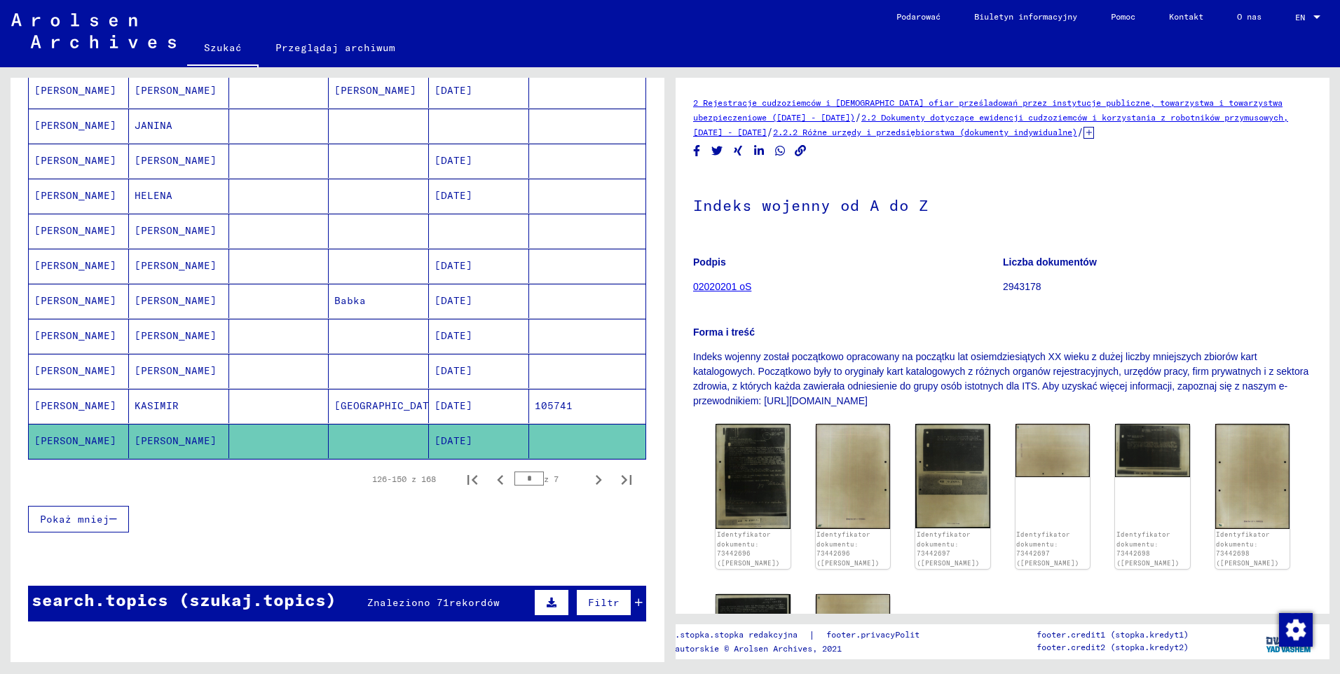
click at [85, 406] on mat-cell "[PERSON_NAME]" at bounding box center [79, 406] width 100 height 34
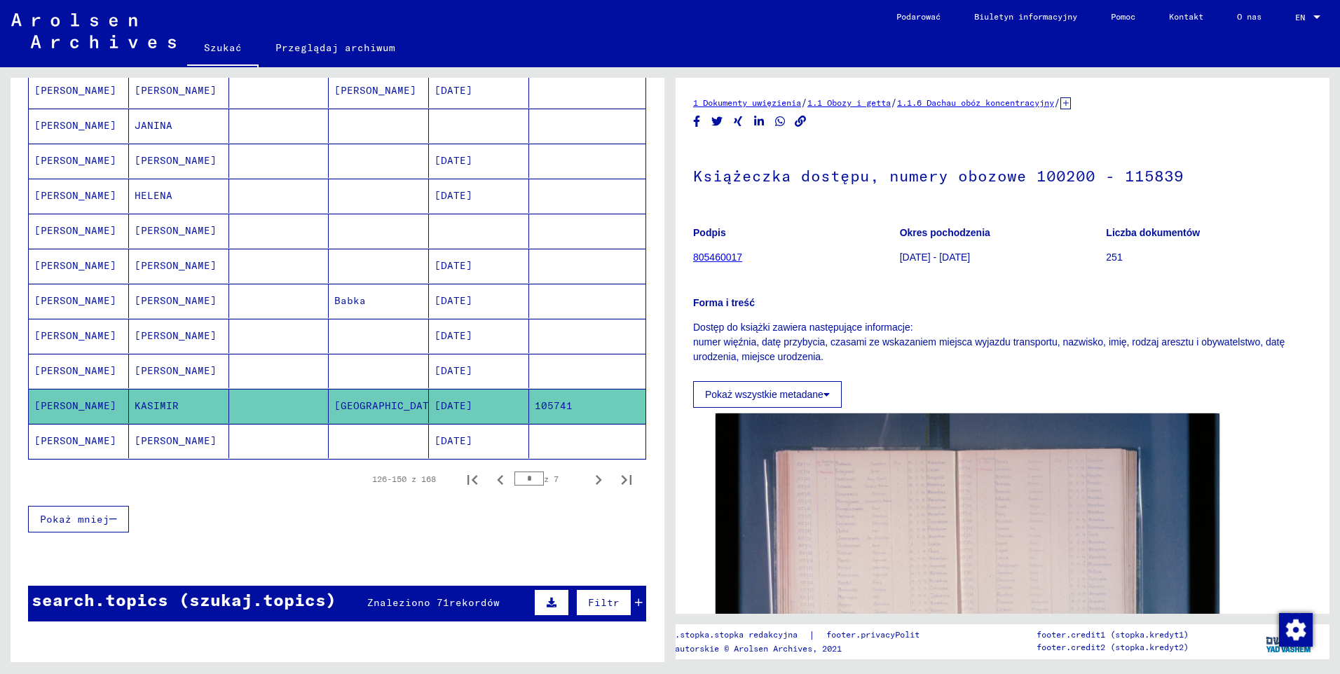
click at [94, 376] on mat-cell "[PERSON_NAME]" at bounding box center [79, 371] width 100 height 34
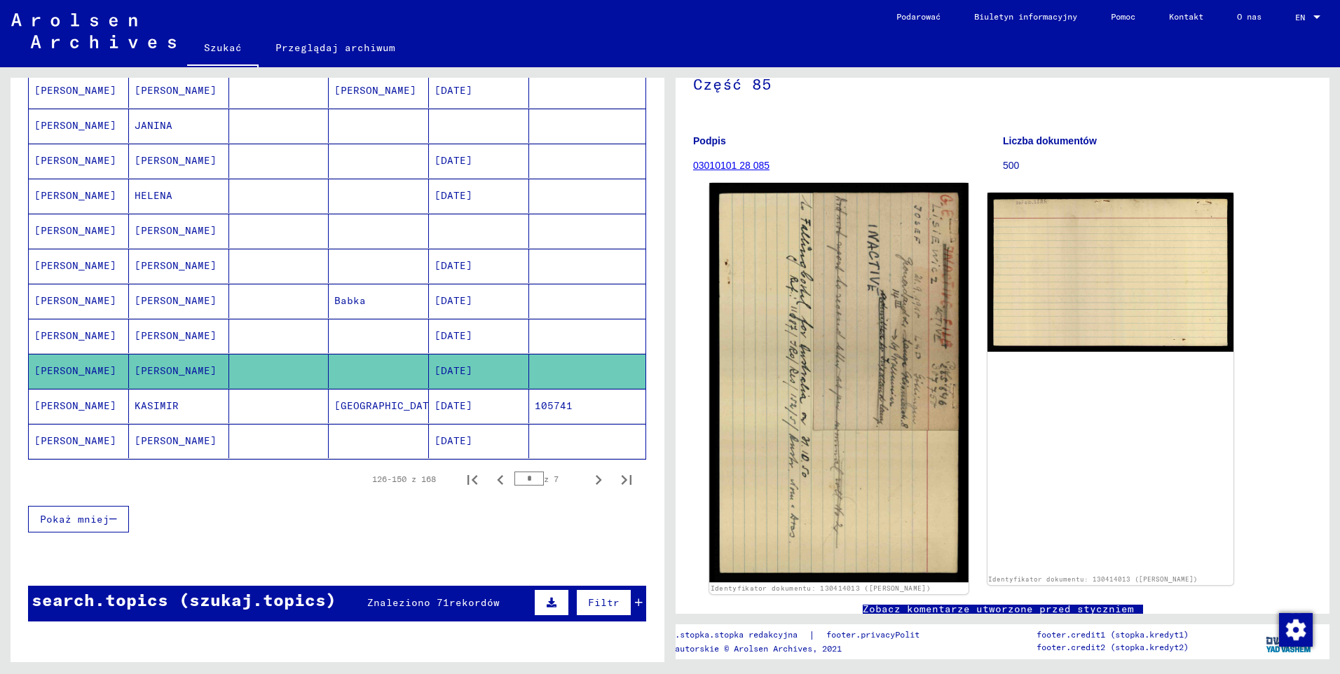
scroll to position [140, 0]
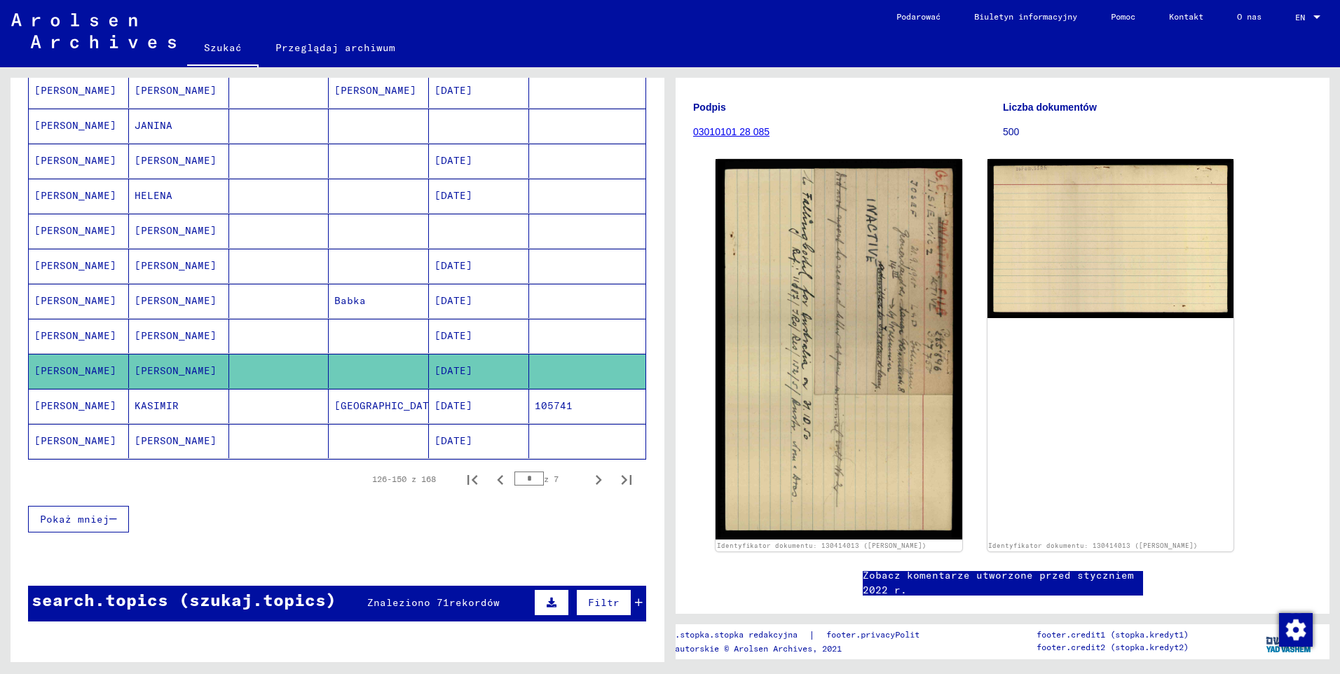
click at [53, 337] on mat-cell "[PERSON_NAME]" at bounding box center [79, 336] width 100 height 34
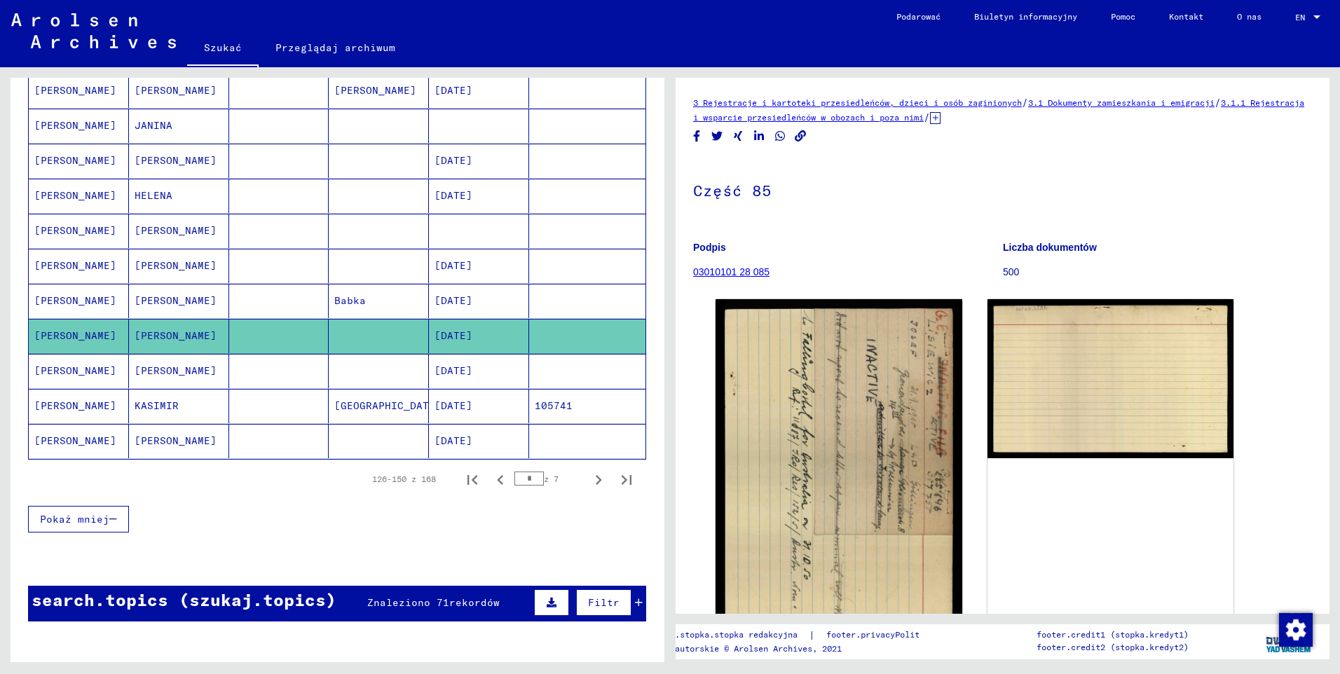
click at [69, 297] on mat-cell "[PERSON_NAME]" at bounding box center [79, 301] width 100 height 34
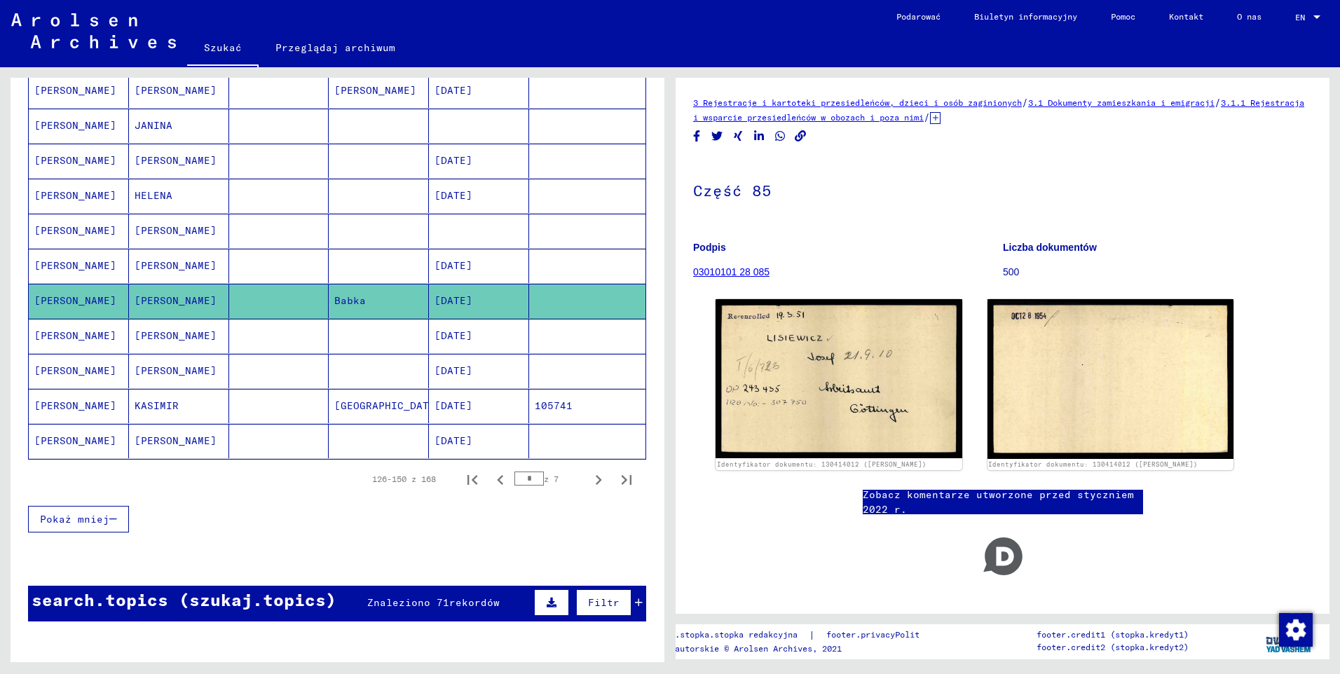
scroll to position [631, 0]
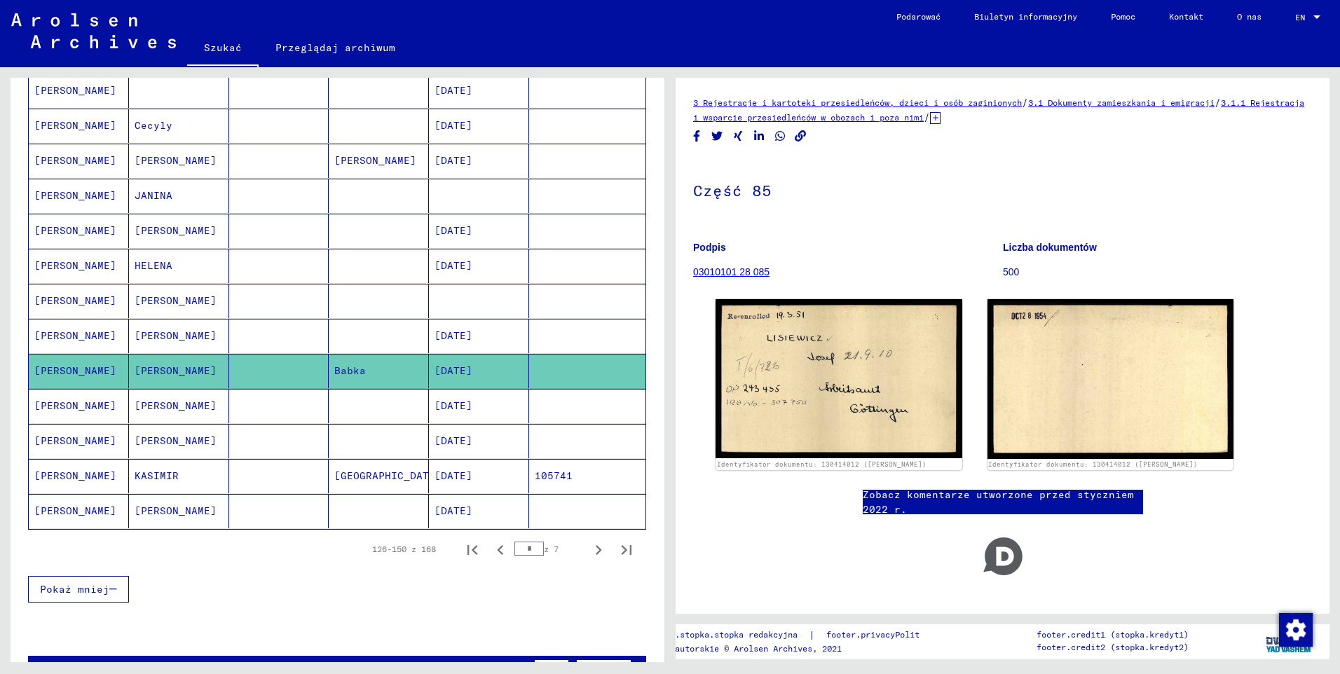
click at [81, 231] on mat-cell "[PERSON_NAME]" at bounding box center [79, 231] width 100 height 34
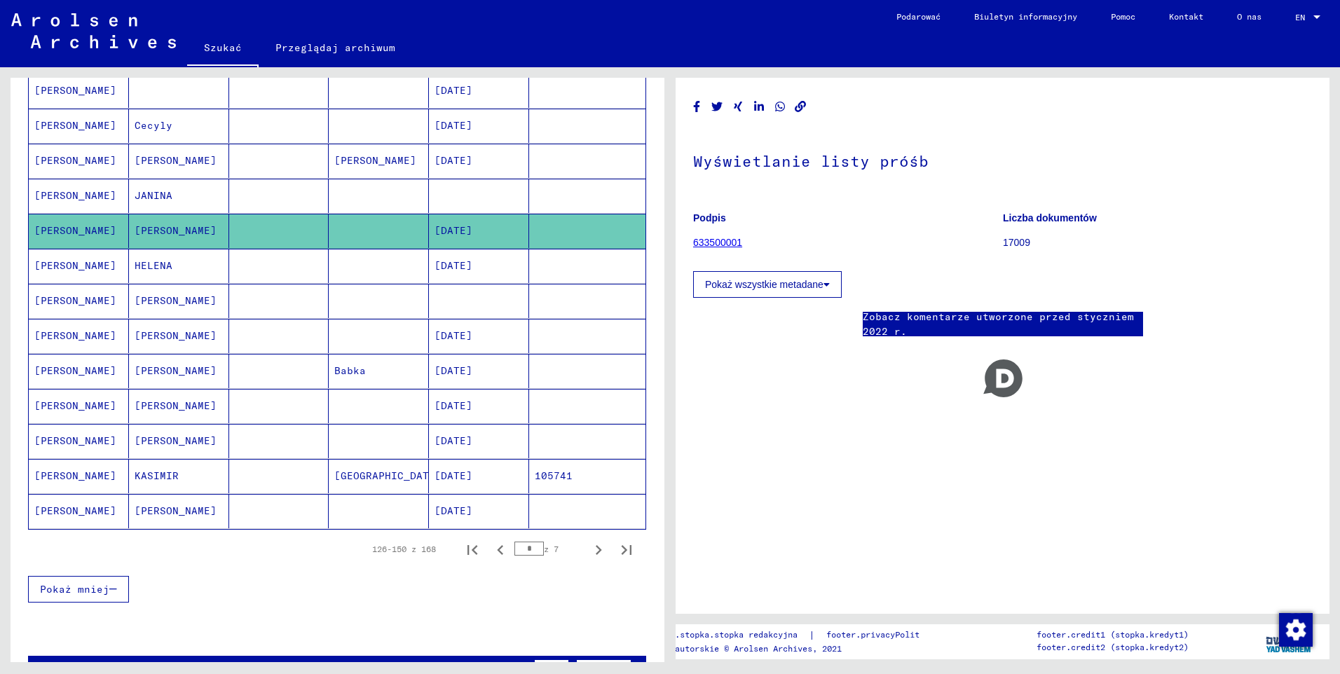
click at [79, 201] on mat-cell "[PERSON_NAME]" at bounding box center [79, 196] width 100 height 34
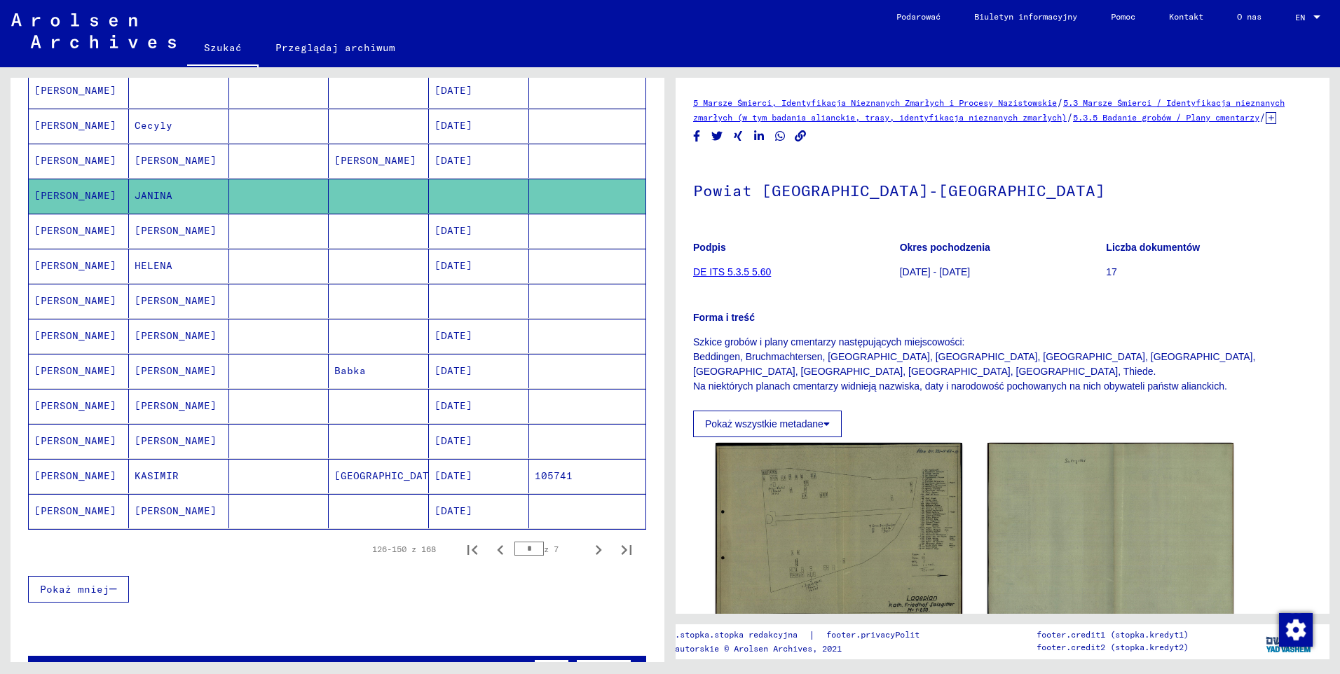
click at [79, 165] on mat-cell "[PERSON_NAME]" at bounding box center [79, 161] width 100 height 34
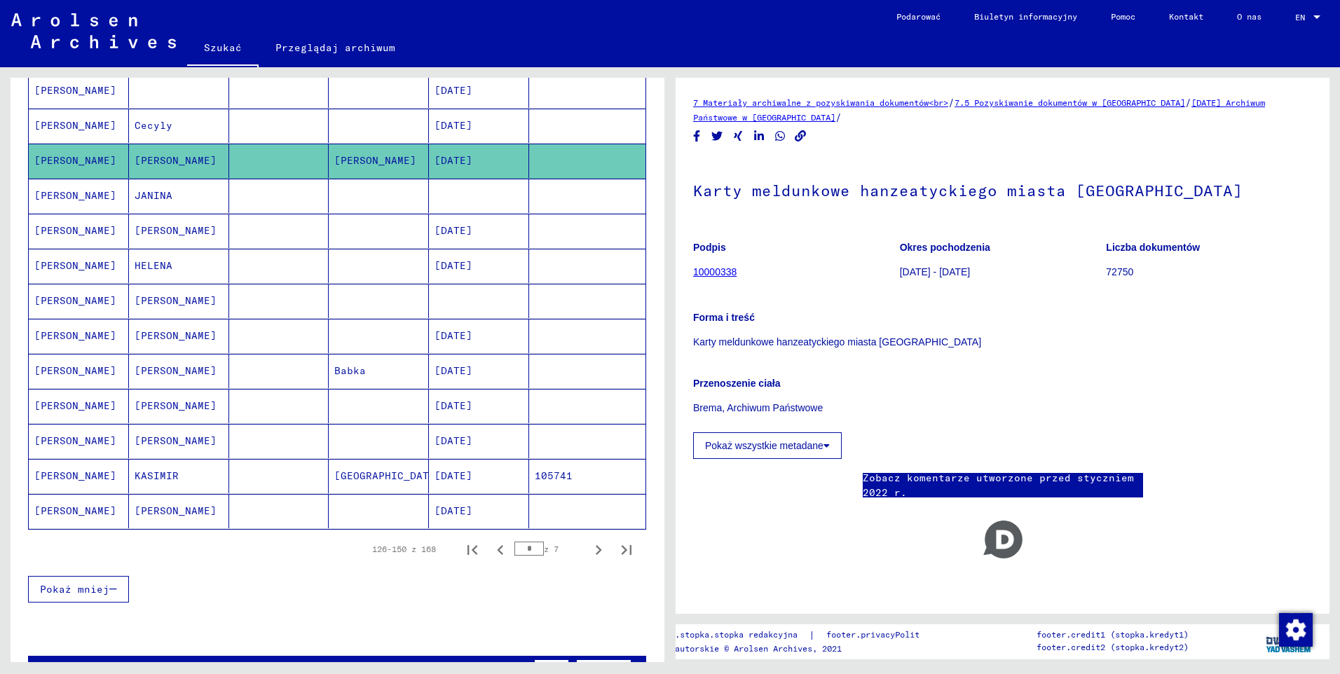
click at [81, 123] on mat-cell "[PERSON_NAME]" at bounding box center [79, 126] width 100 height 34
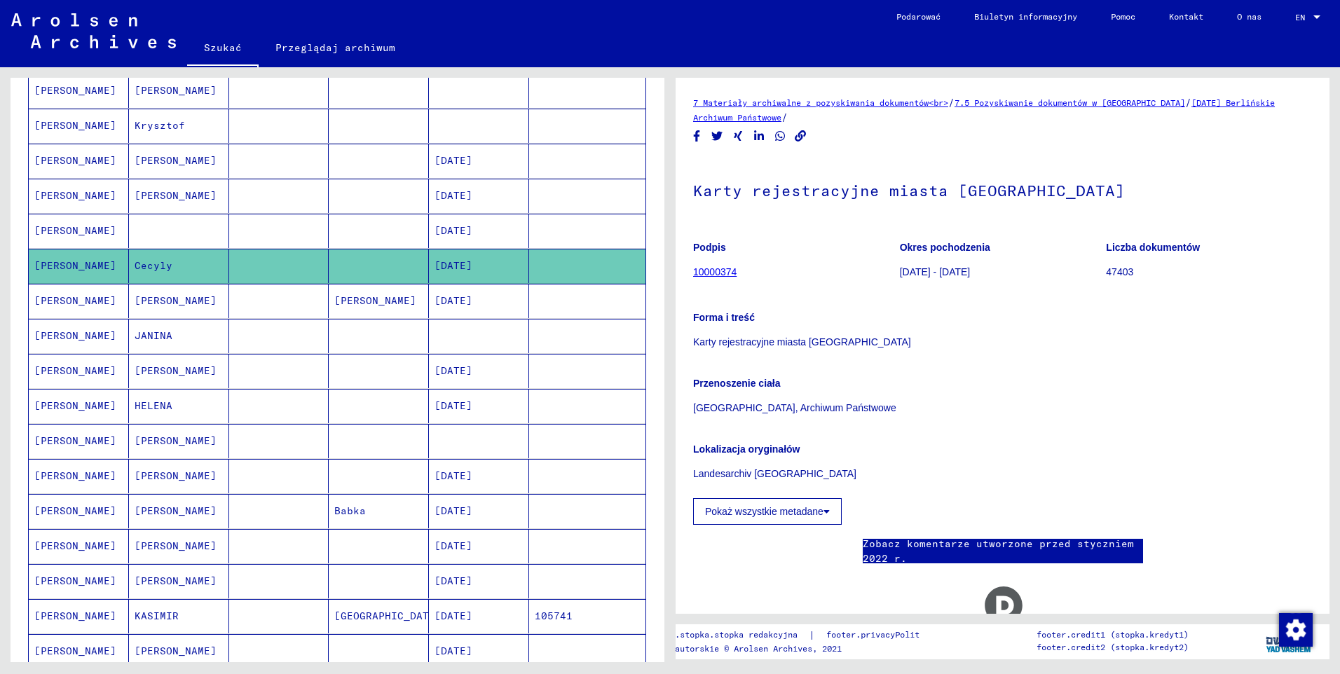
scroll to position [421, 0]
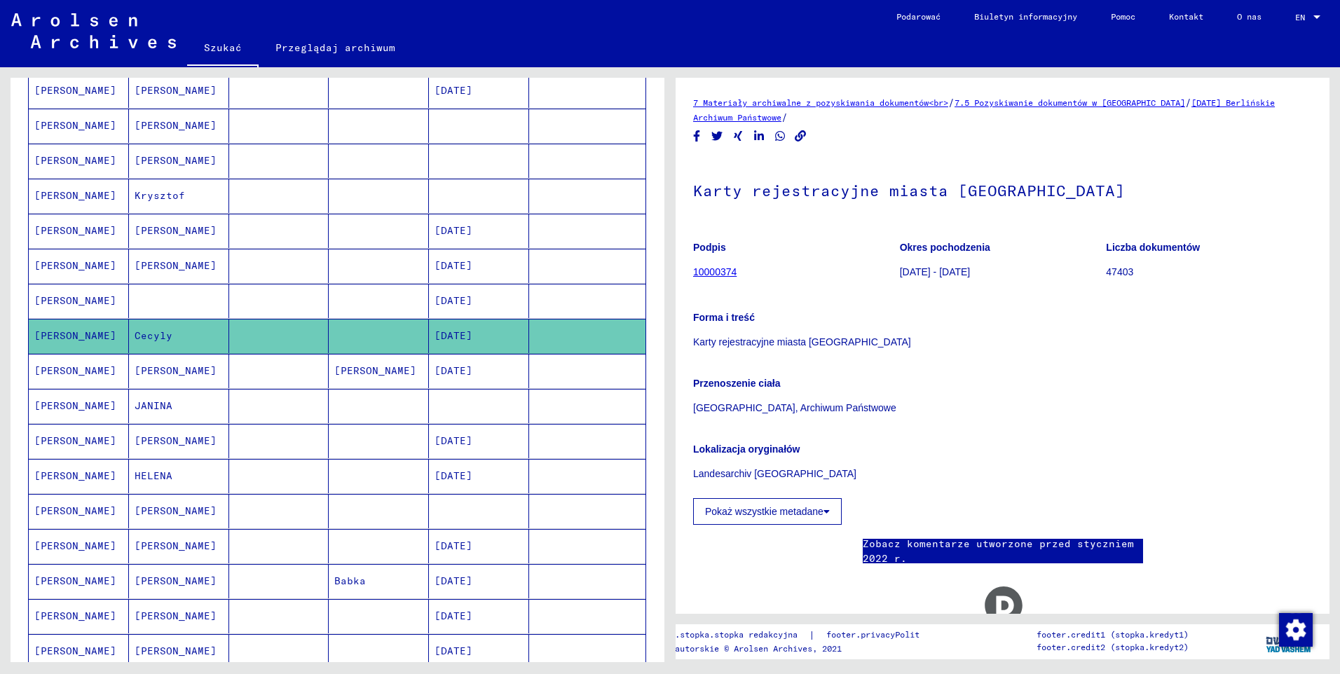
click at [64, 289] on mat-cell "[PERSON_NAME]" at bounding box center [79, 301] width 100 height 34
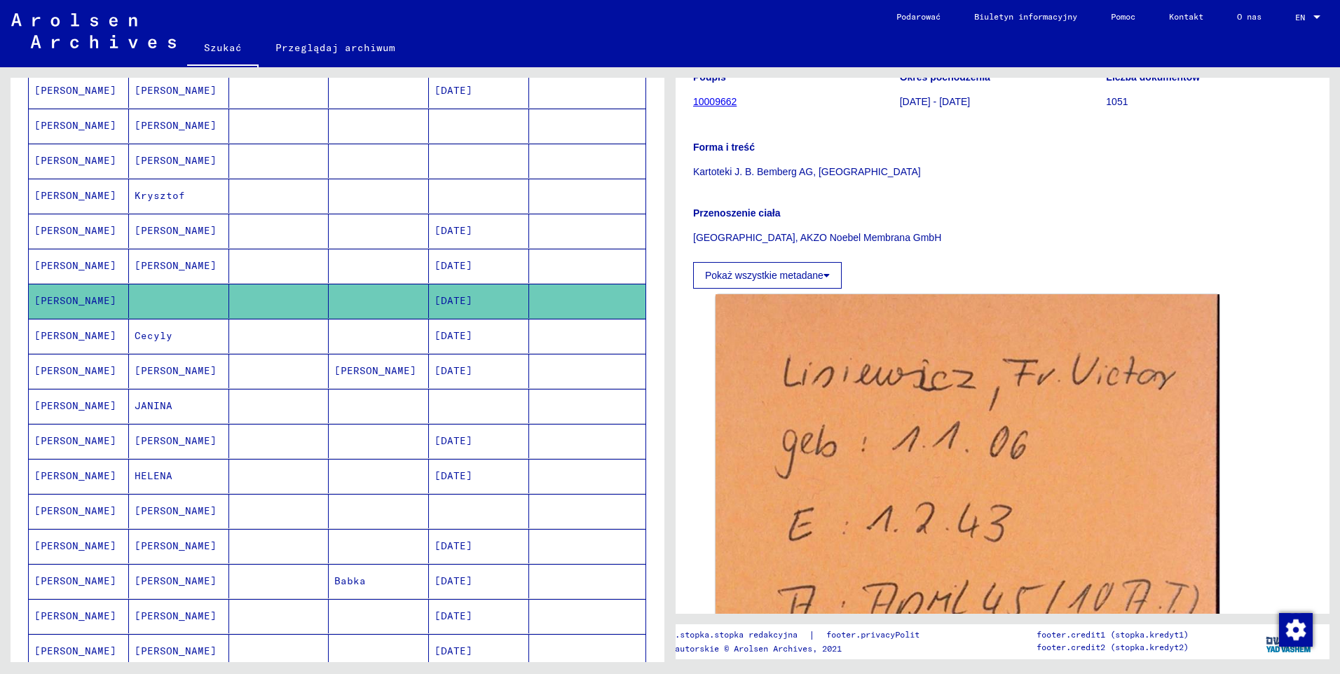
scroll to position [210, 0]
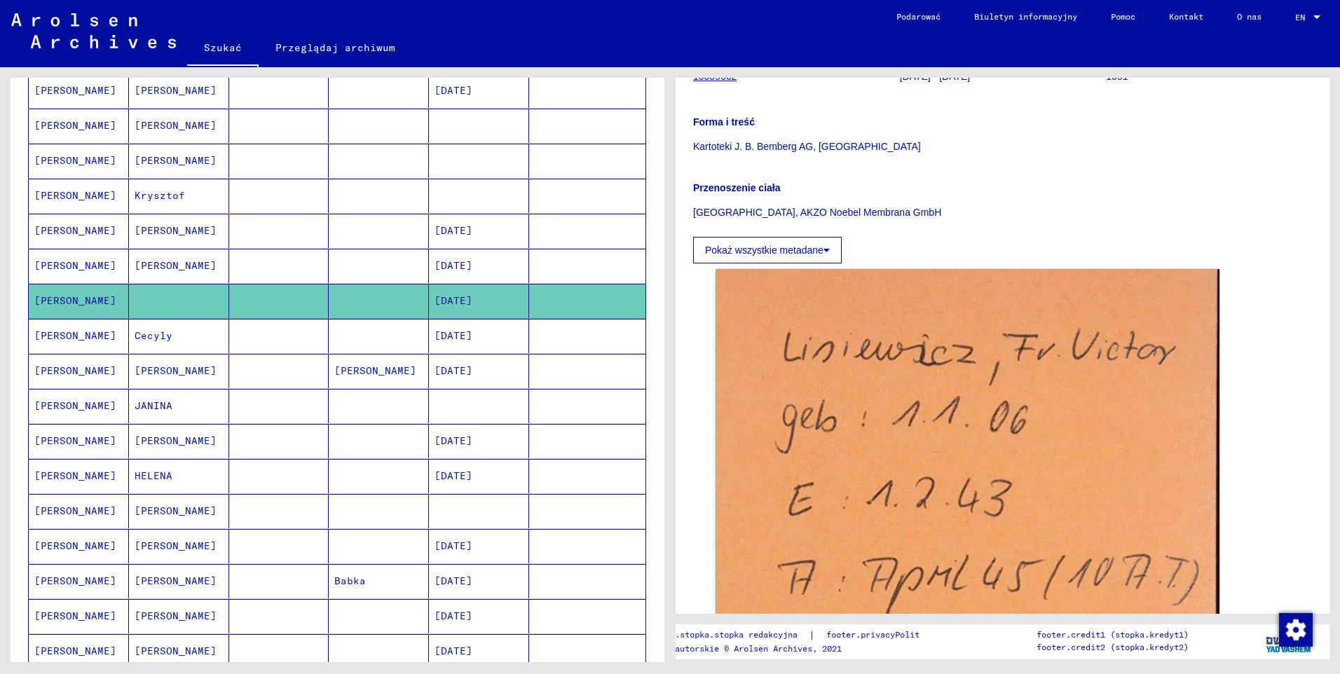
click at [97, 259] on mat-cell "[PERSON_NAME]" at bounding box center [79, 266] width 100 height 34
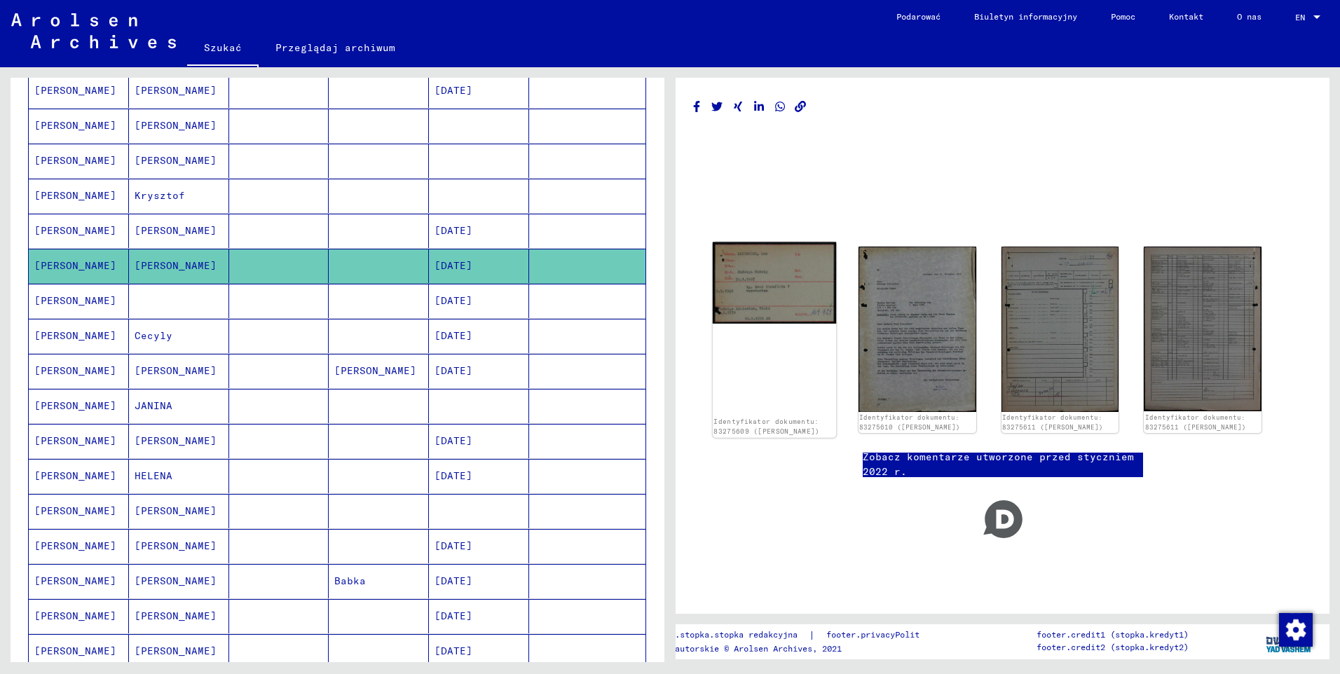
click at [778, 290] on img at bounding box center [774, 283] width 123 height 81
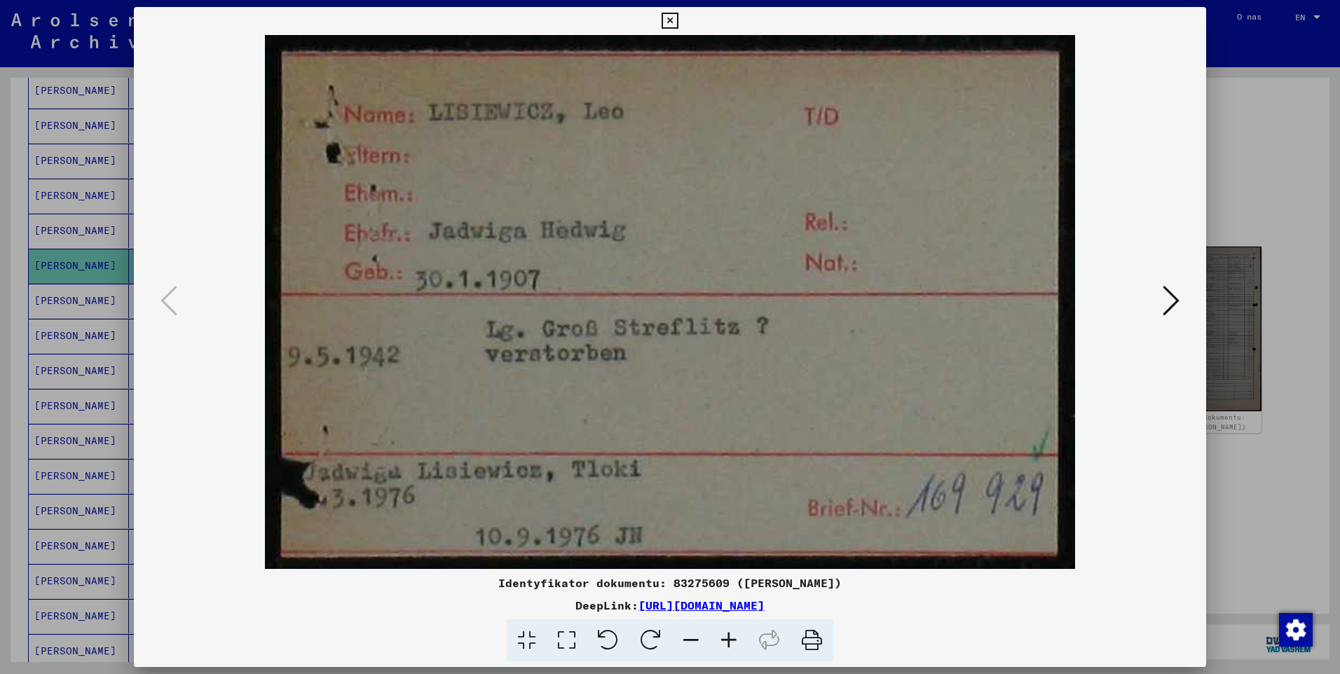
click at [660, 19] on button at bounding box center [670, 21] width 25 height 28
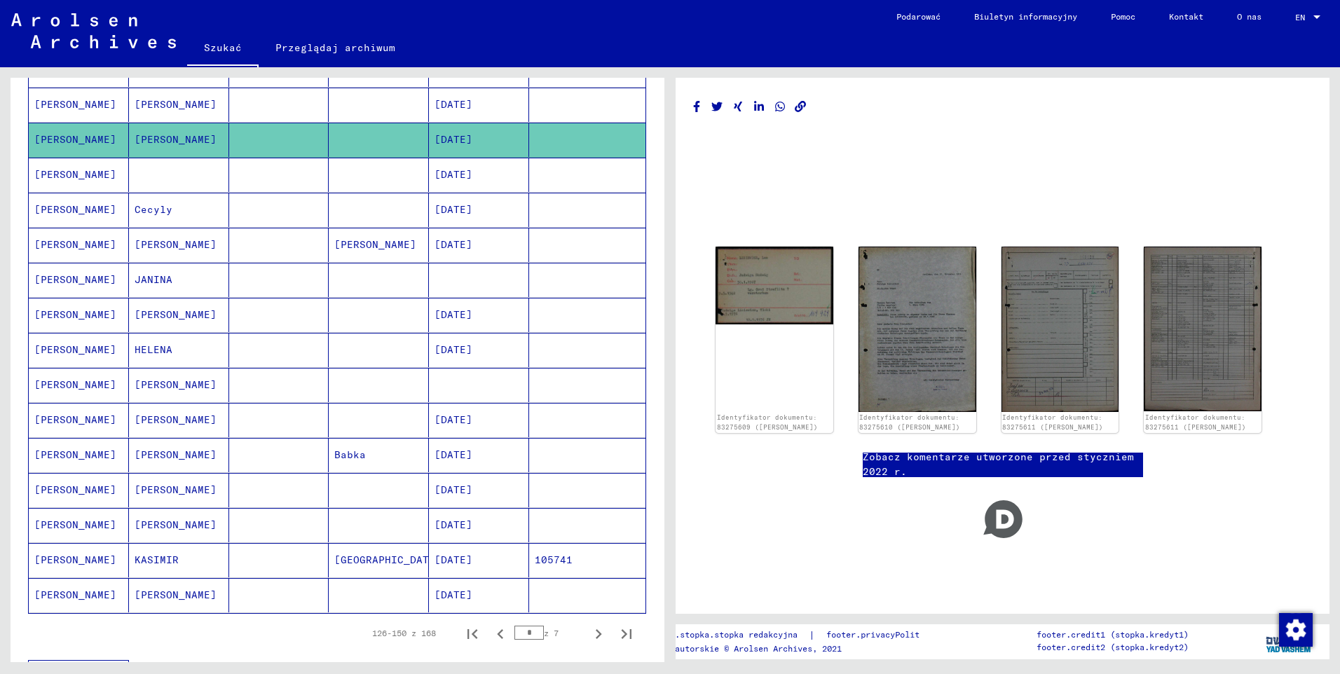
scroll to position [771, 0]
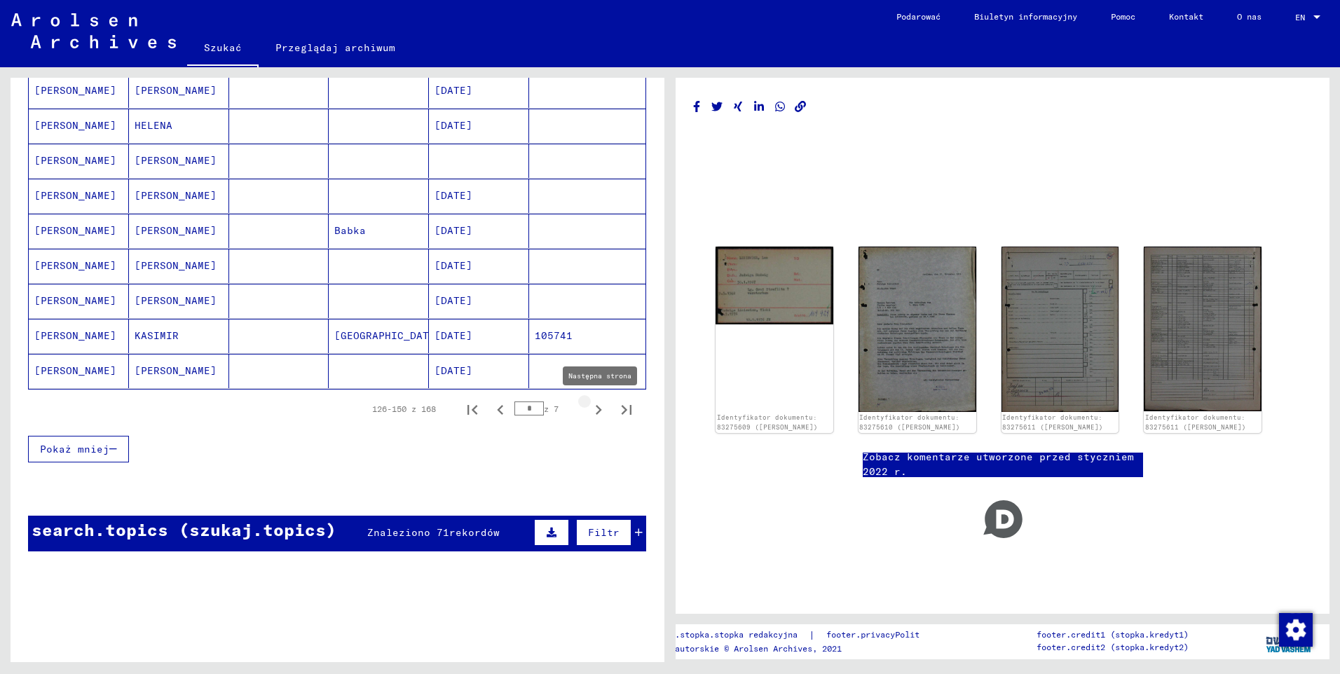
click at [589, 406] on icon "Następna strona" at bounding box center [599, 410] width 20 height 20
type input "*"
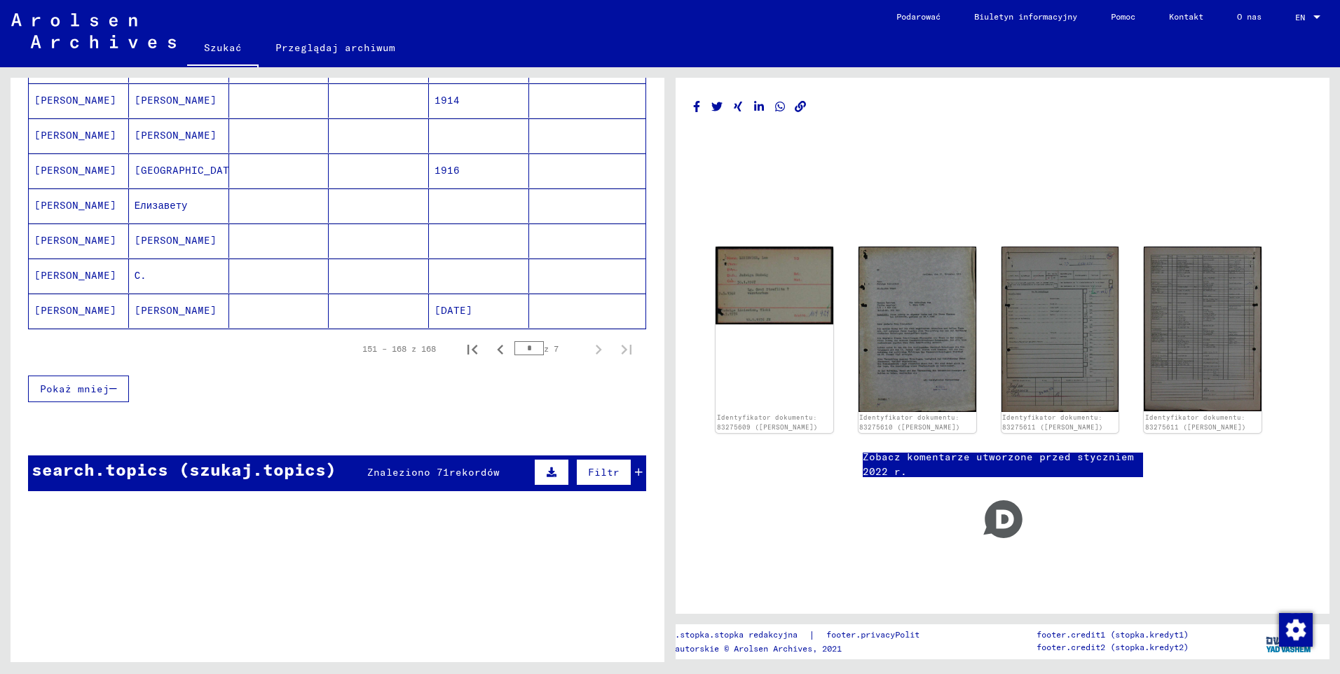
scroll to position [561, 0]
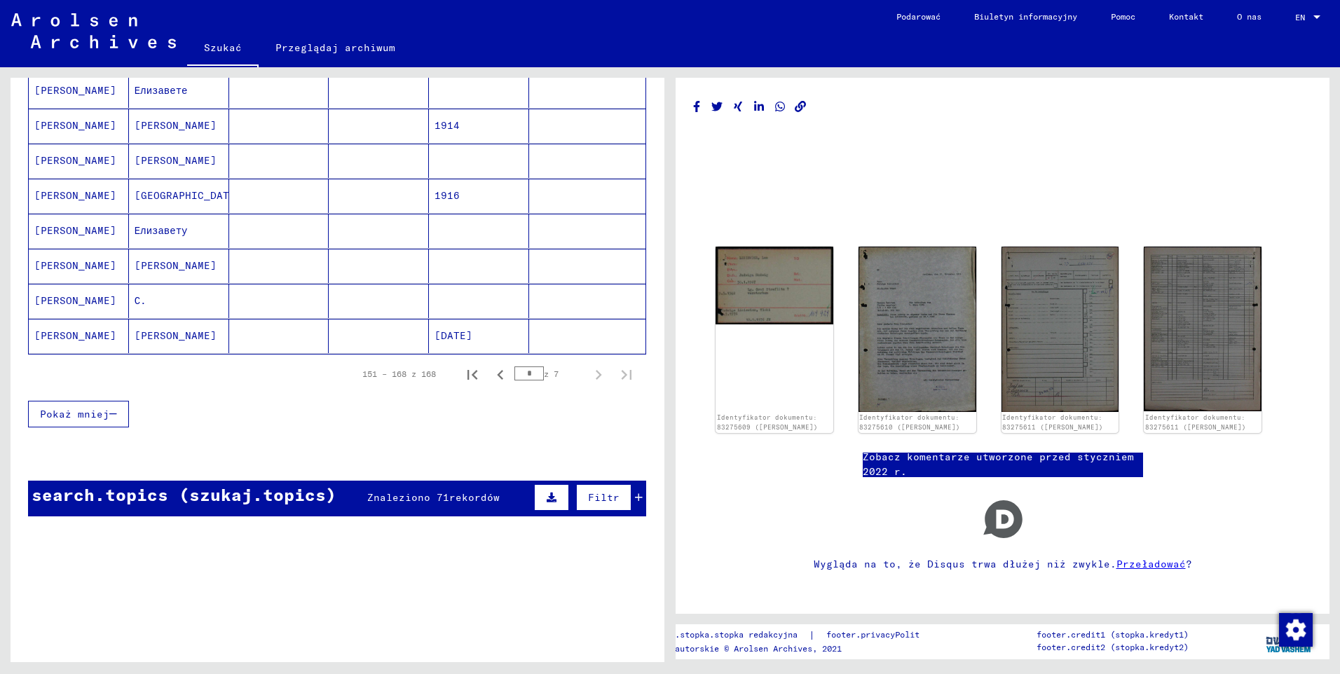
click at [75, 338] on mat-cell "[PERSON_NAME]" at bounding box center [79, 336] width 100 height 34
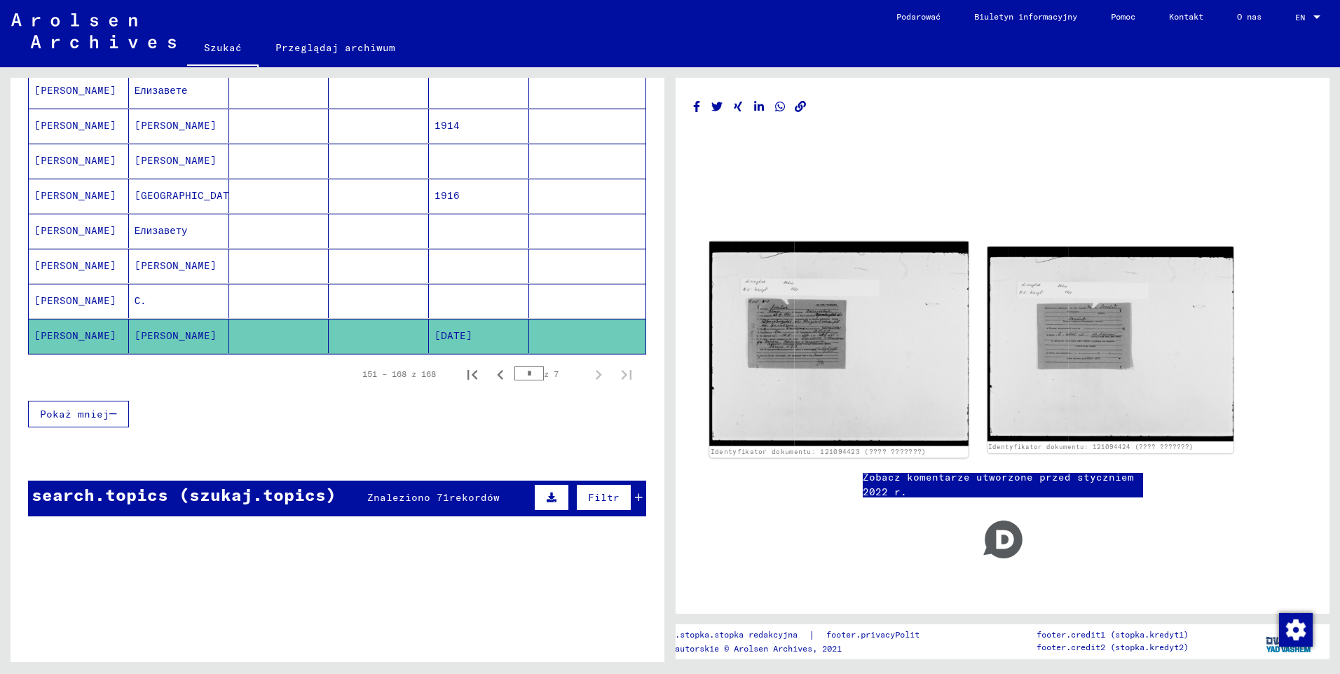
click at [794, 312] on img at bounding box center [838, 344] width 259 height 205
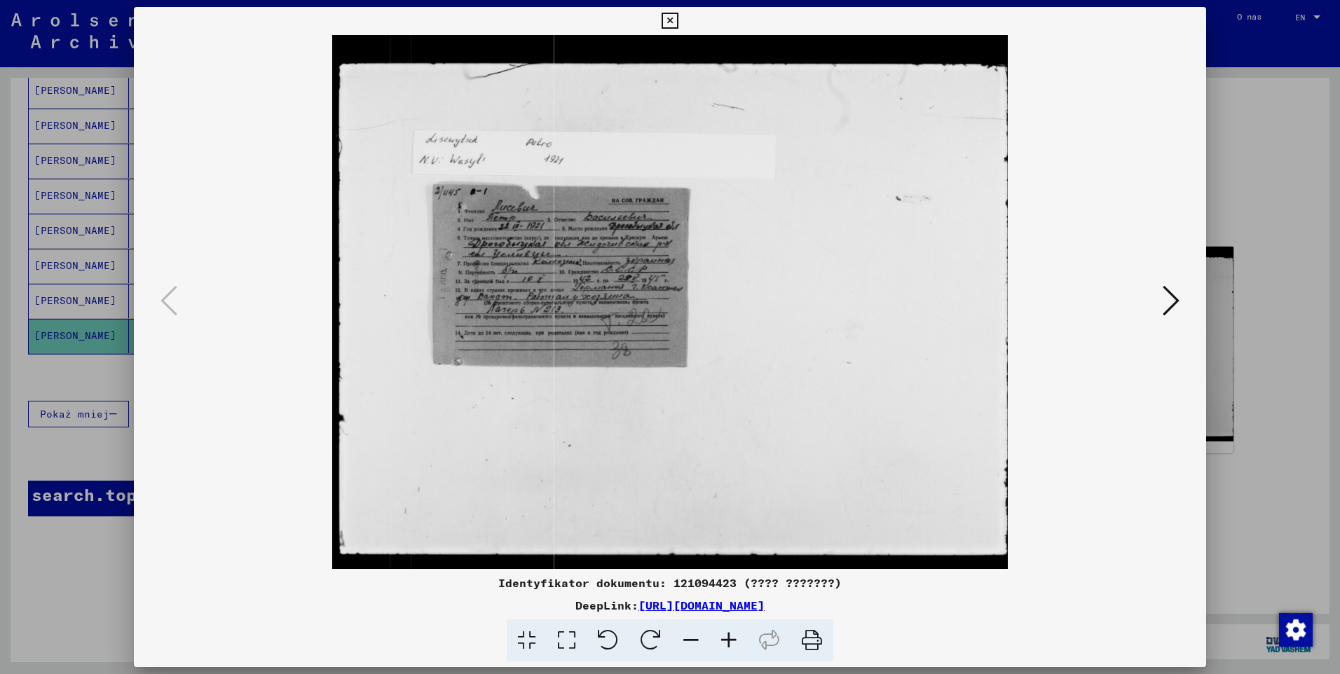
click at [1167, 298] on icon at bounding box center [1171, 301] width 17 height 34
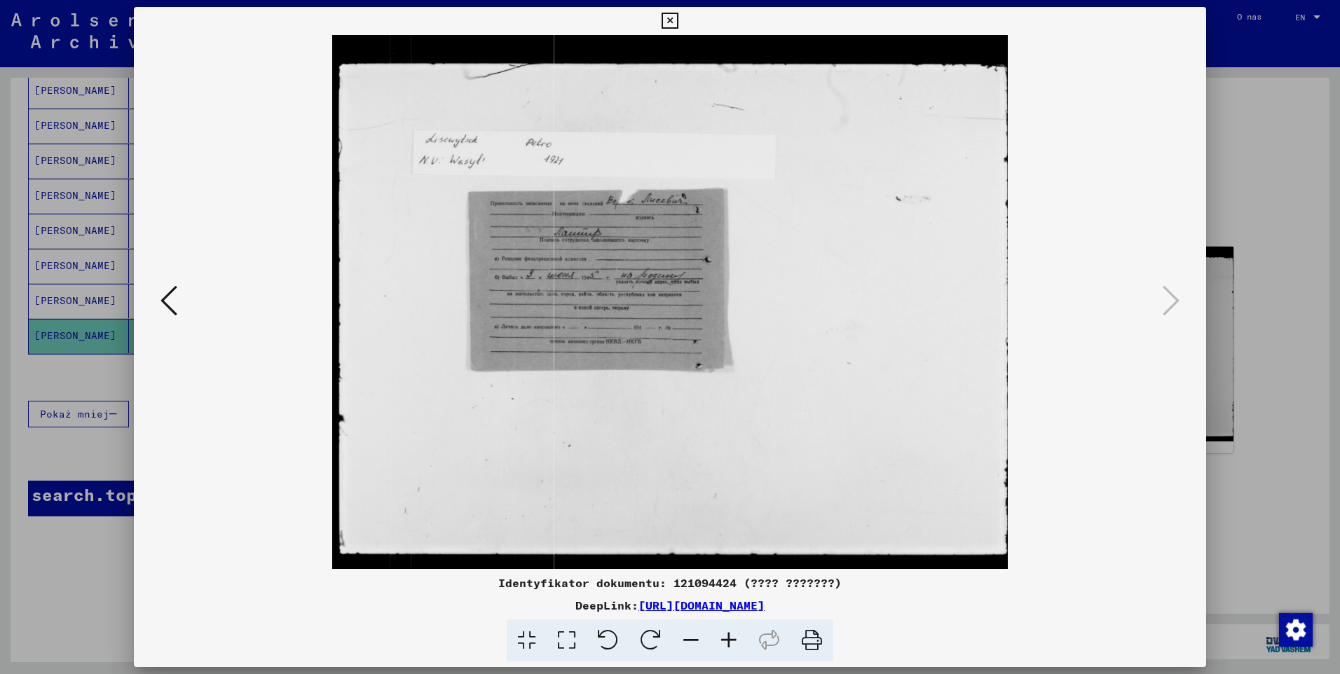
click at [672, 21] on icon at bounding box center [670, 21] width 16 height 17
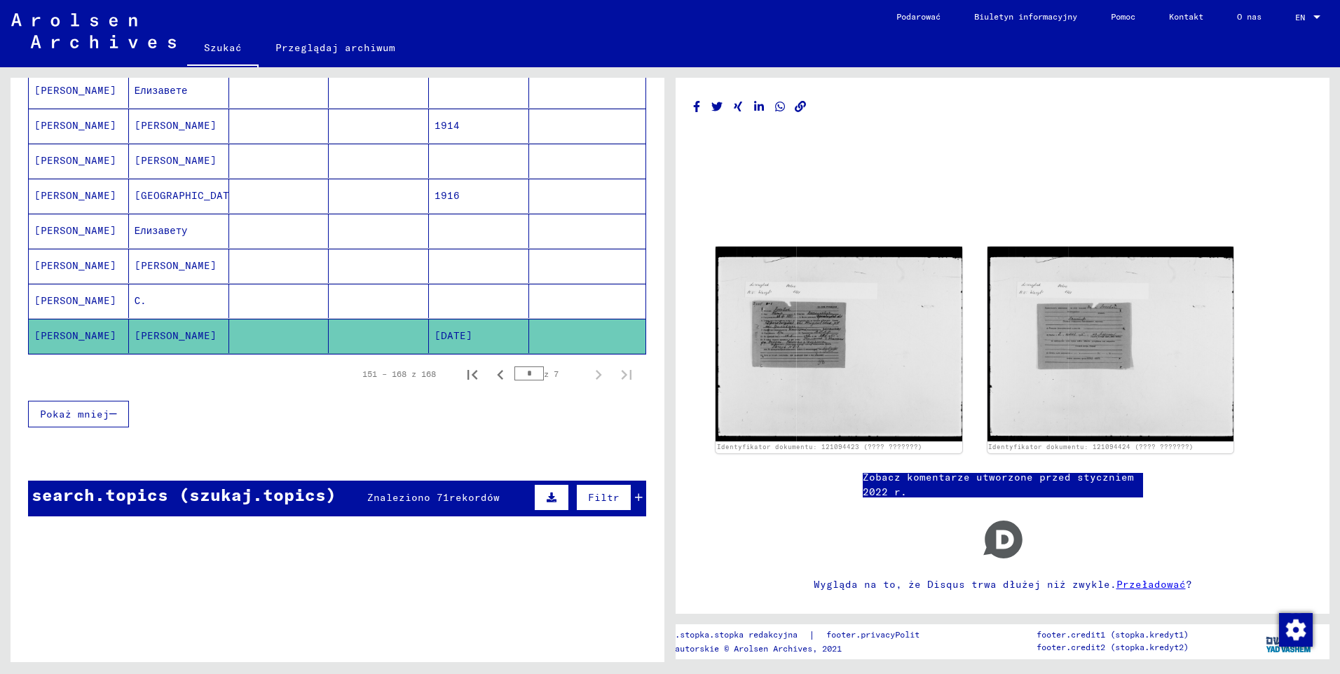
click at [53, 300] on mat-cell "[PERSON_NAME]" at bounding box center [79, 301] width 100 height 34
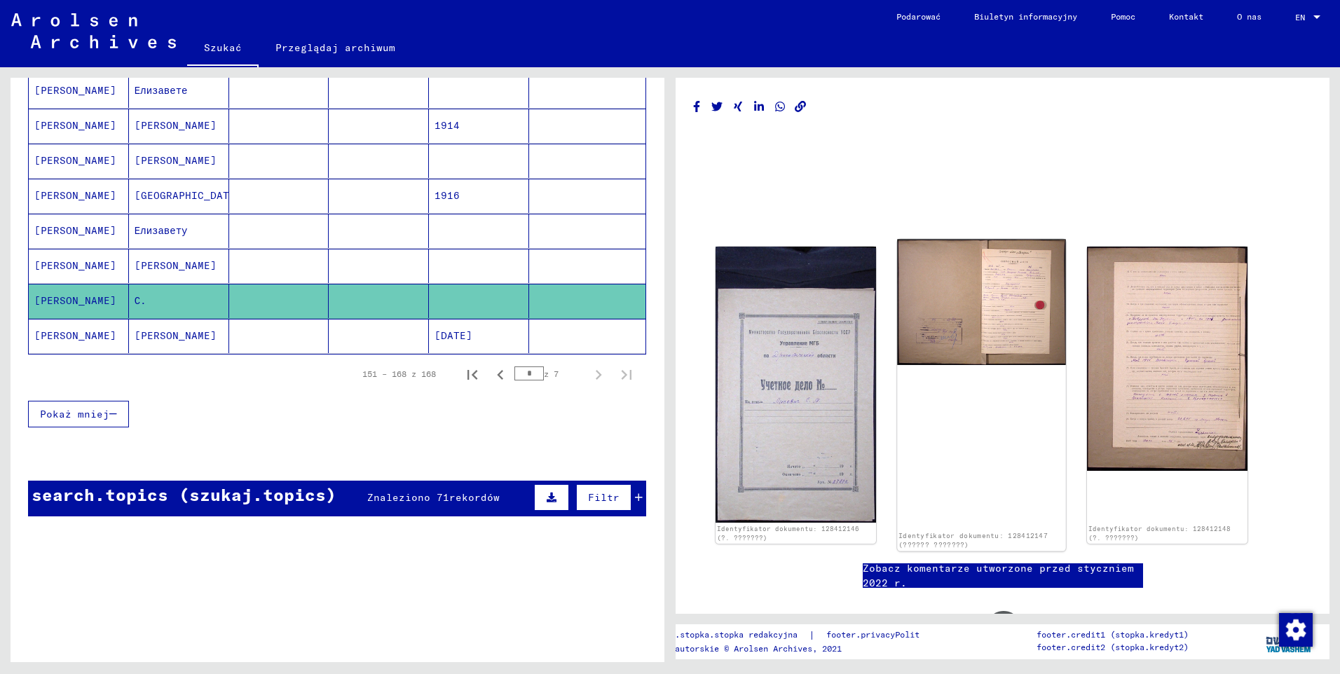
click at [995, 328] on img at bounding box center [981, 302] width 168 height 125
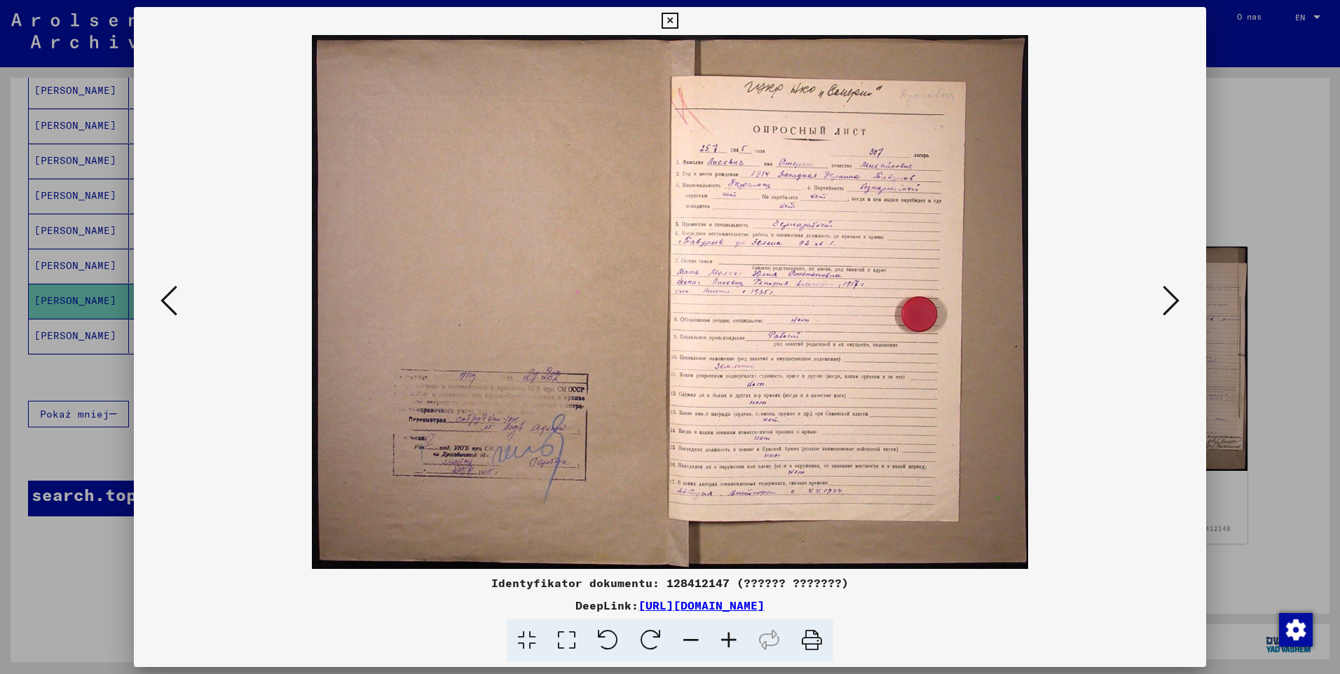
click at [667, 25] on icon at bounding box center [670, 21] width 16 height 17
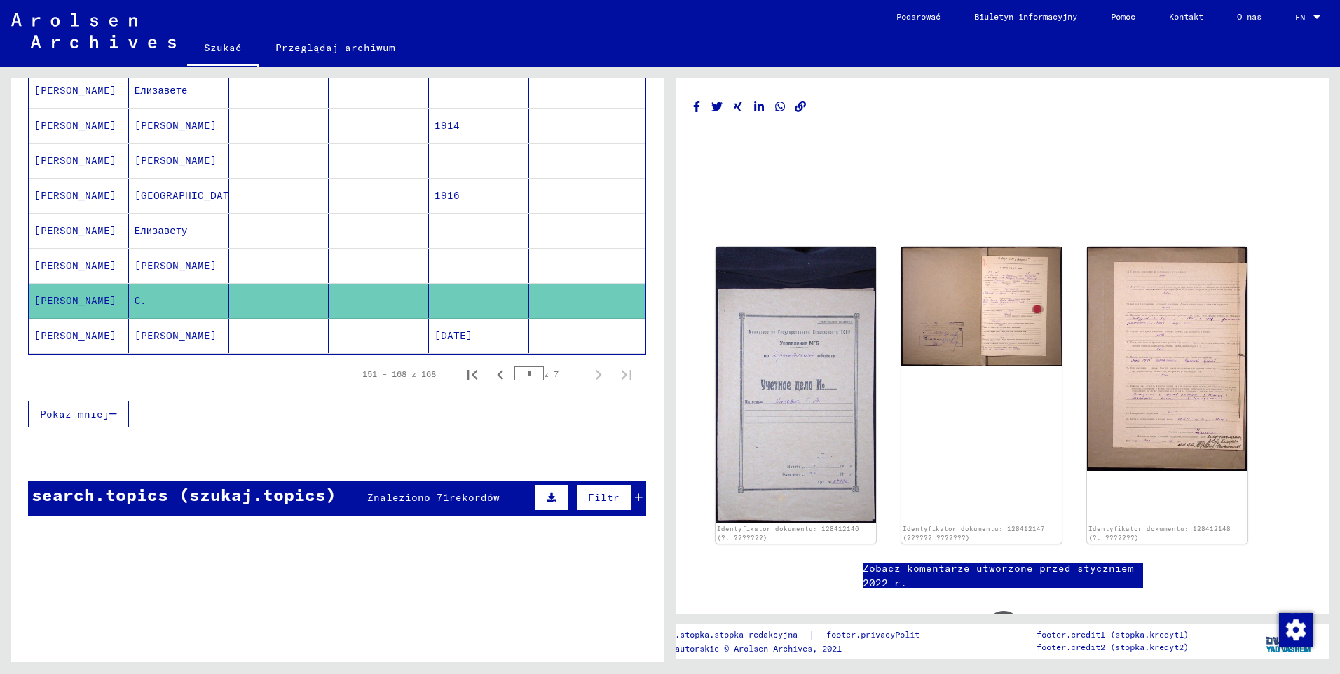
click at [64, 264] on mat-cell "[PERSON_NAME]" at bounding box center [79, 266] width 100 height 34
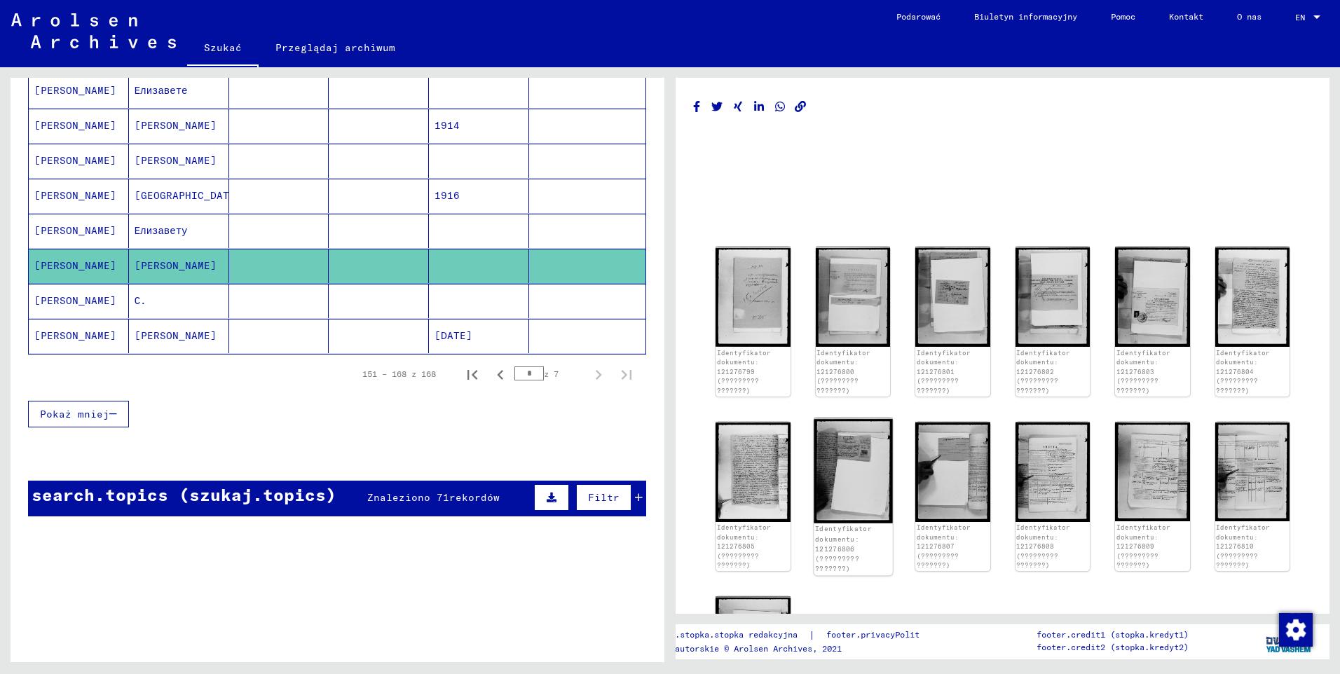
click at [869, 478] on img at bounding box center [853, 470] width 79 height 105
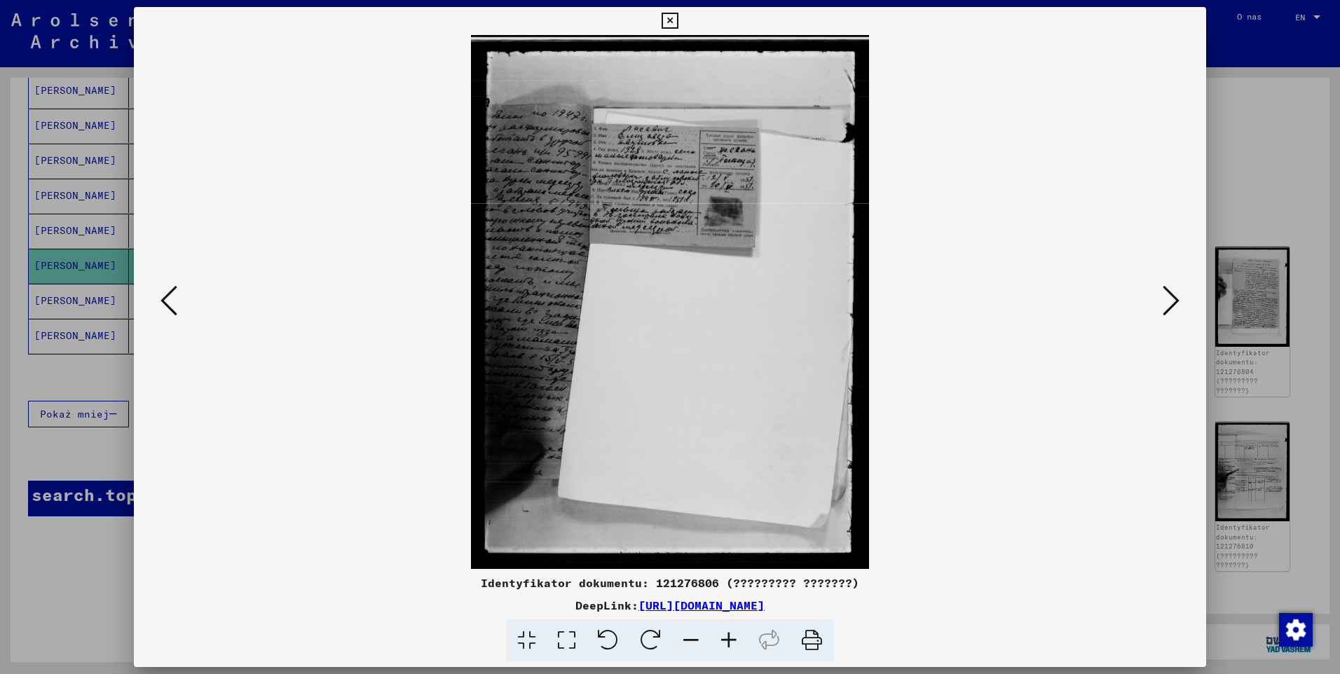
click at [729, 635] on icon at bounding box center [729, 641] width 38 height 43
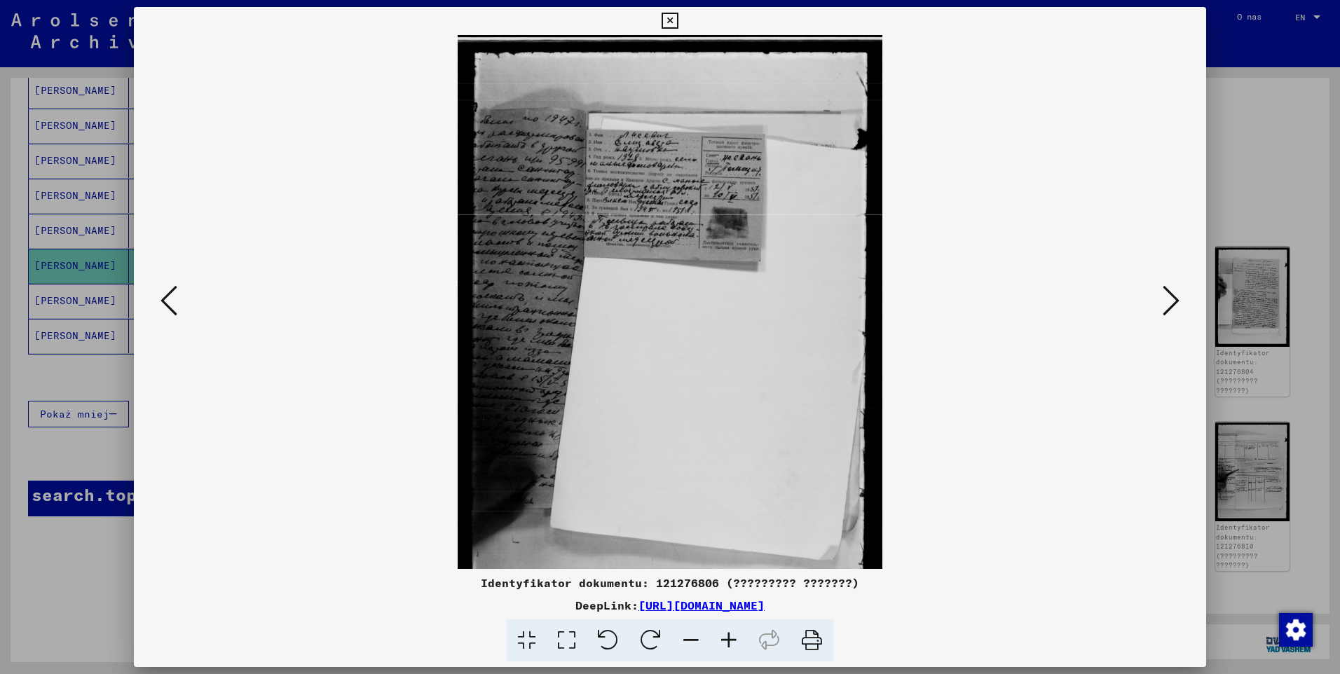
click at [729, 635] on icon at bounding box center [729, 641] width 38 height 43
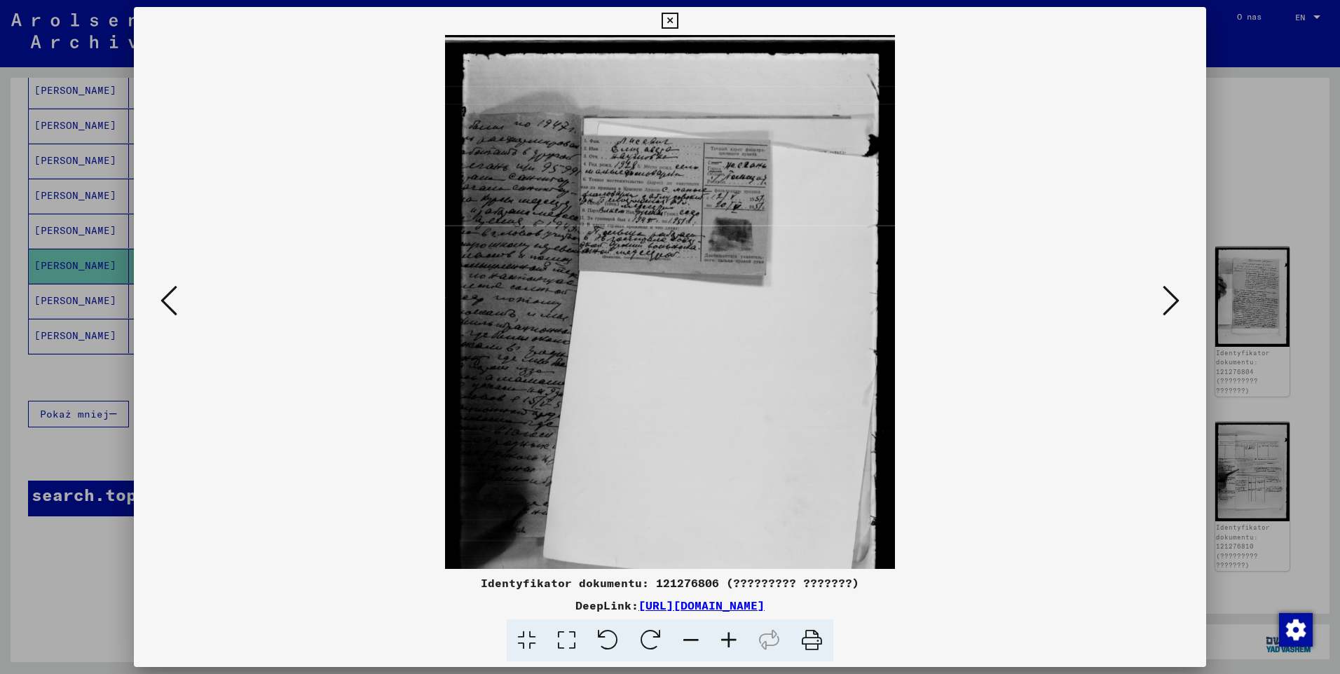
click at [729, 635] on icon at bounding box center [729, 641] width 38 height 43
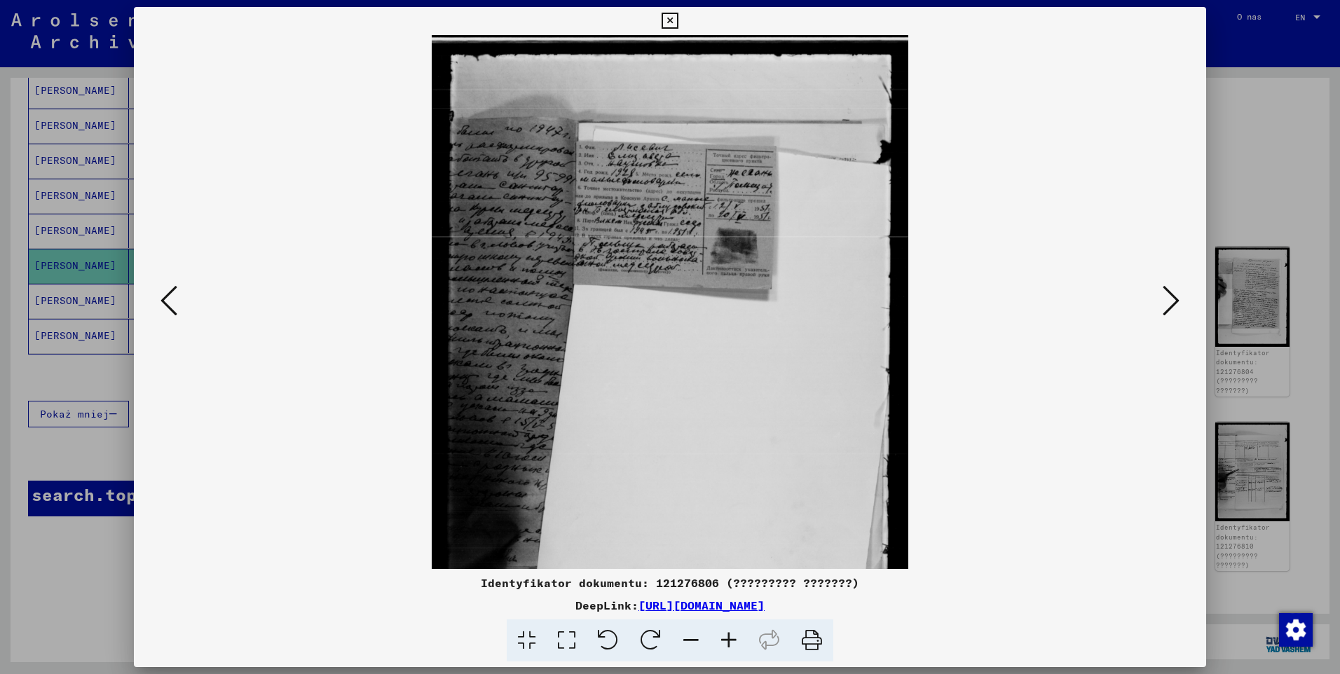
click at [729, 635] on icon at bounding box center [729, 641] width 38 height 43
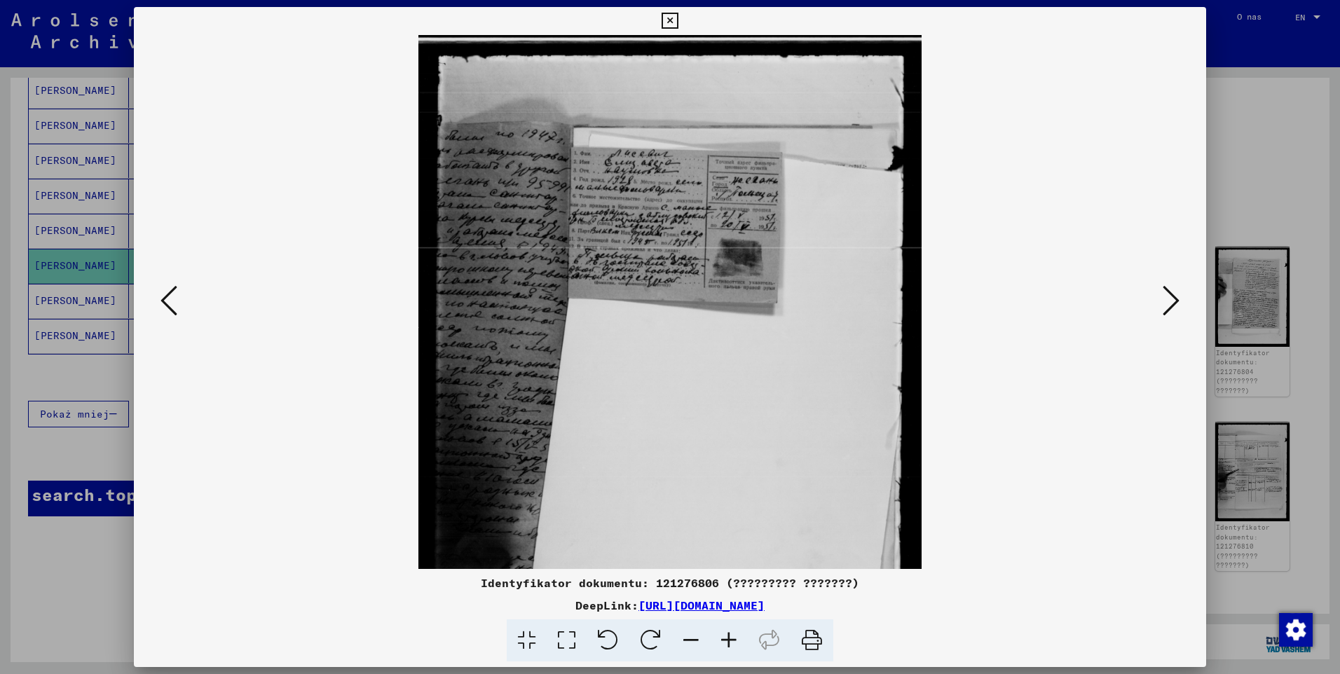
click at [729, 635] on icon at bounding box center [729, 641] width 38 height 43
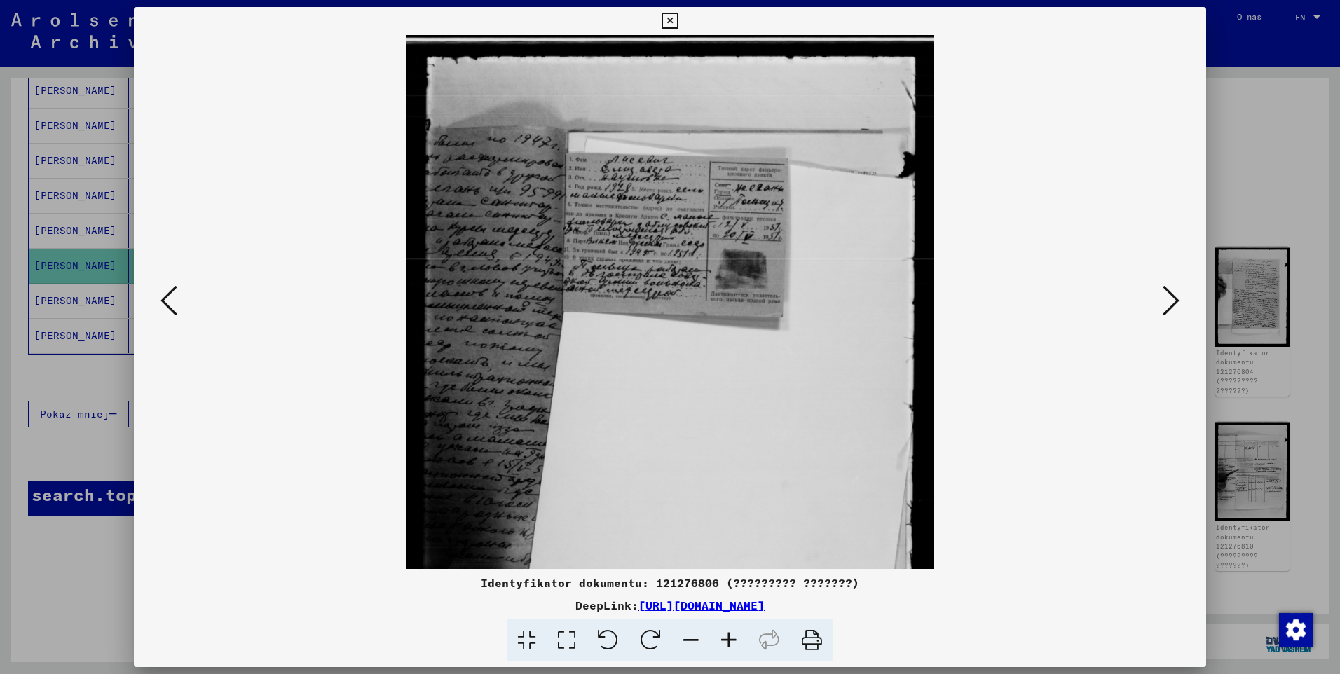
click at [729, 635] on icon at bounding box center [729, 641] width 38 height 43
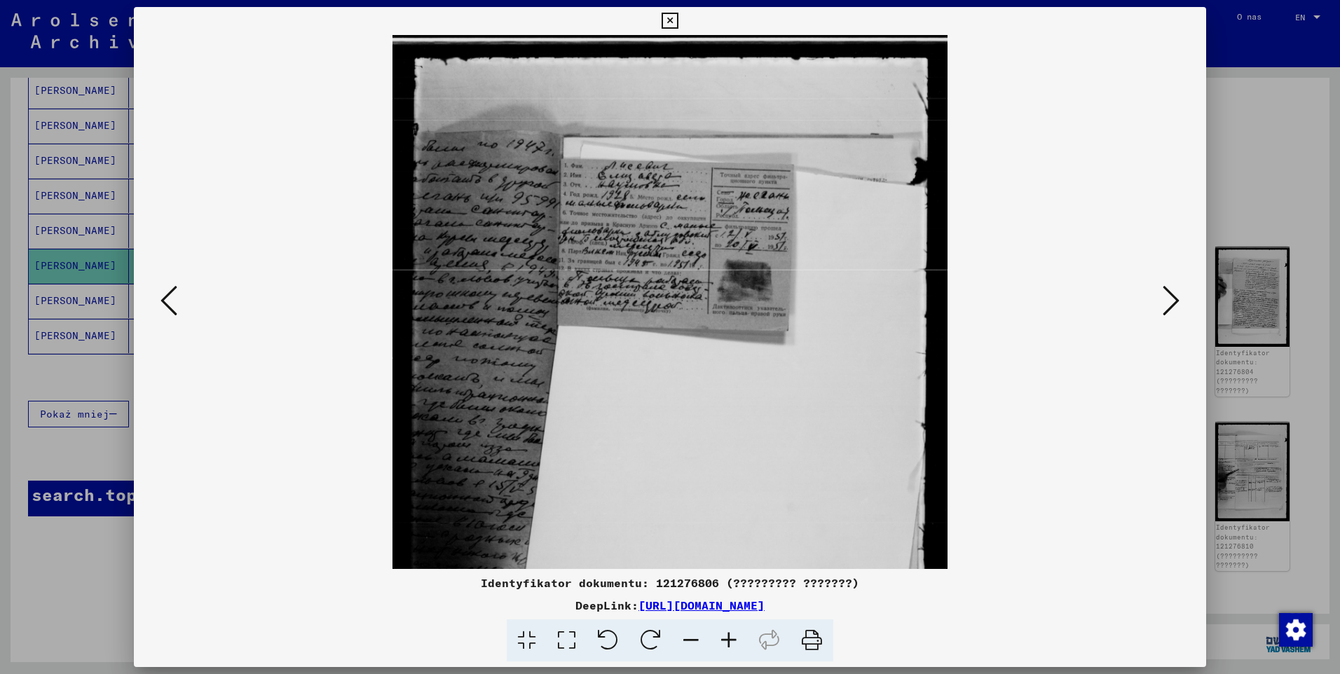
click at [729, 635] on icon at bounding box center [729, 641] width 38 height 43
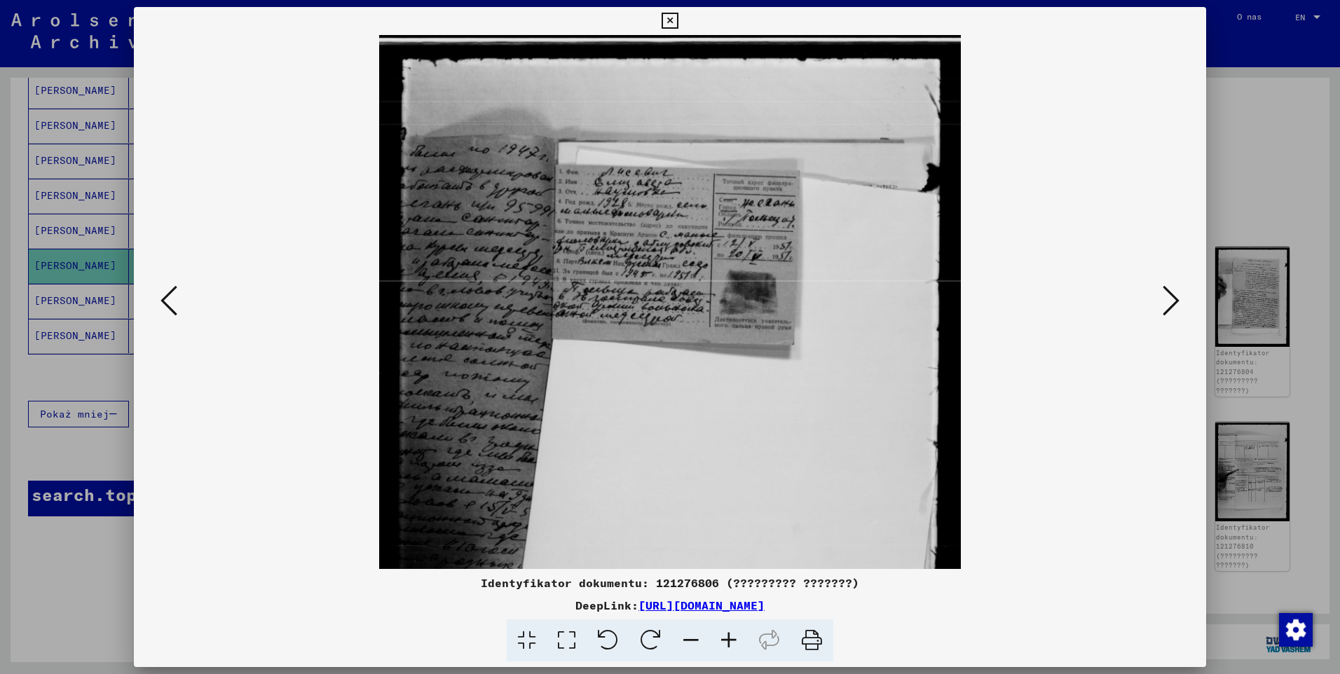
click at [729, 635] on icon at bounding box center [729, 641] width 38 height 43
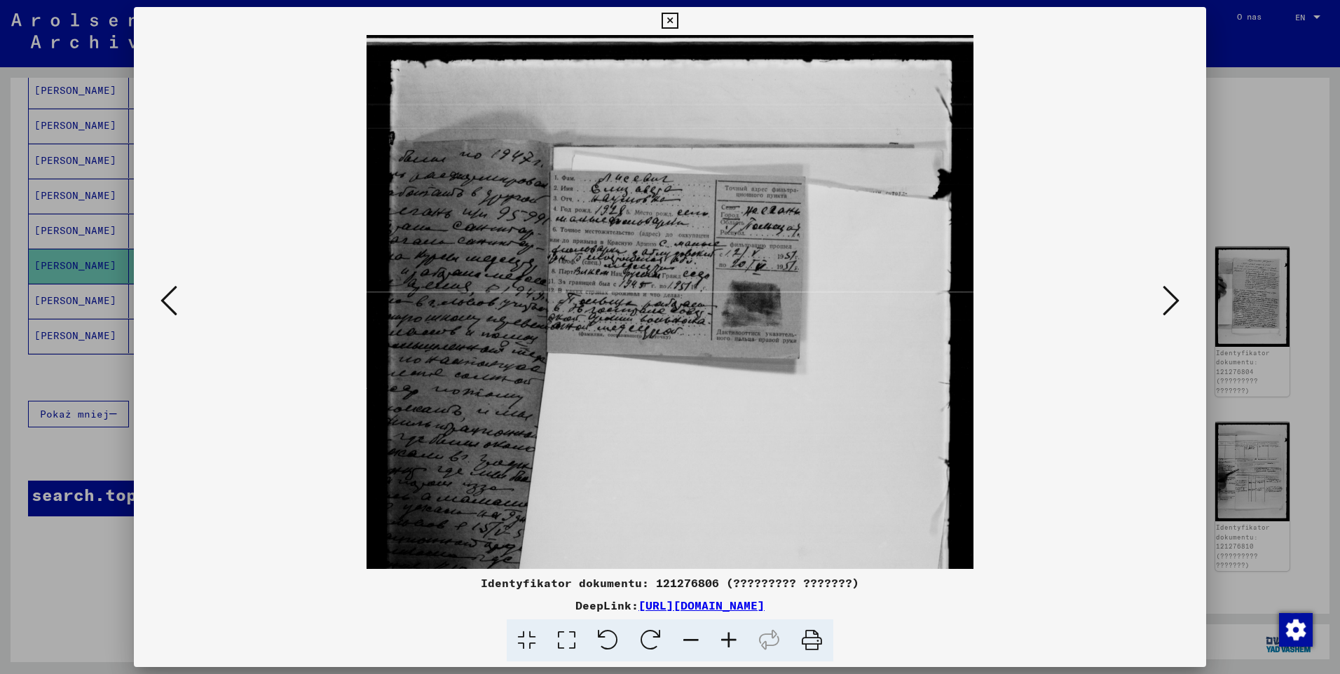
click at [729, 635] on icon at bounding box center [729, 641] width 38 height 43
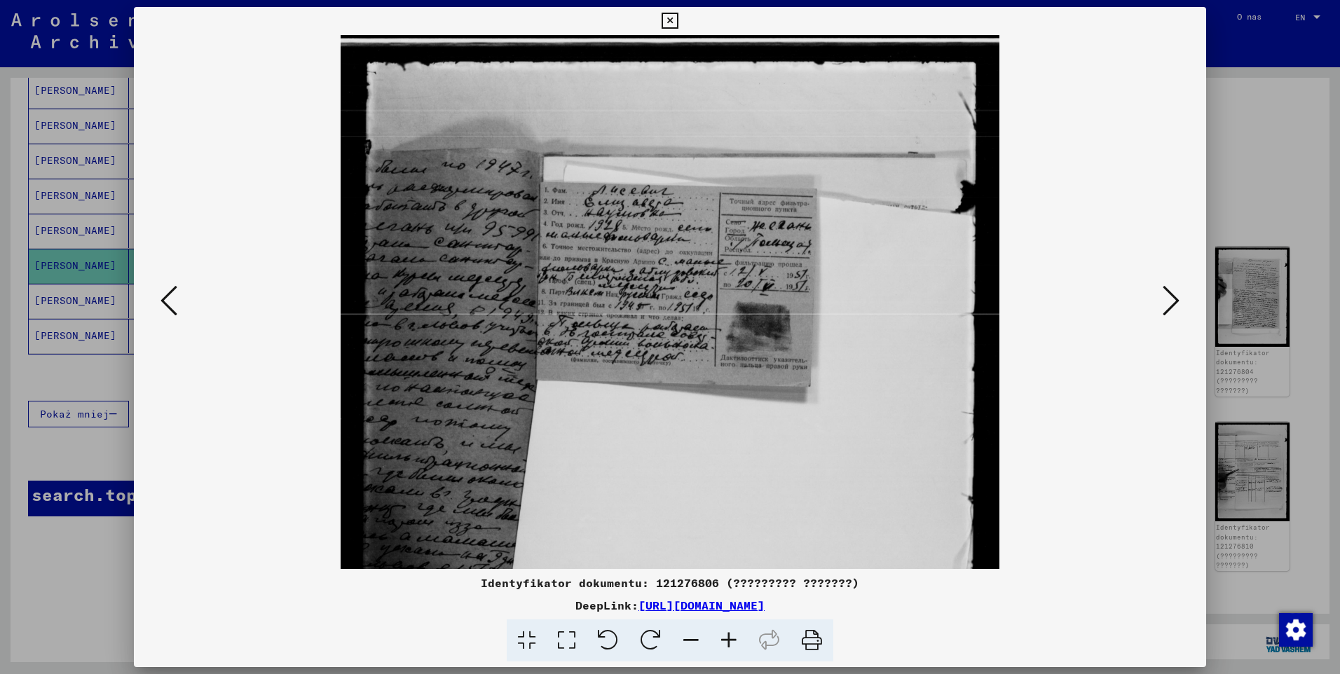
click at [729, 635] on icon at bounding box center [729, 641] width 38 height 43
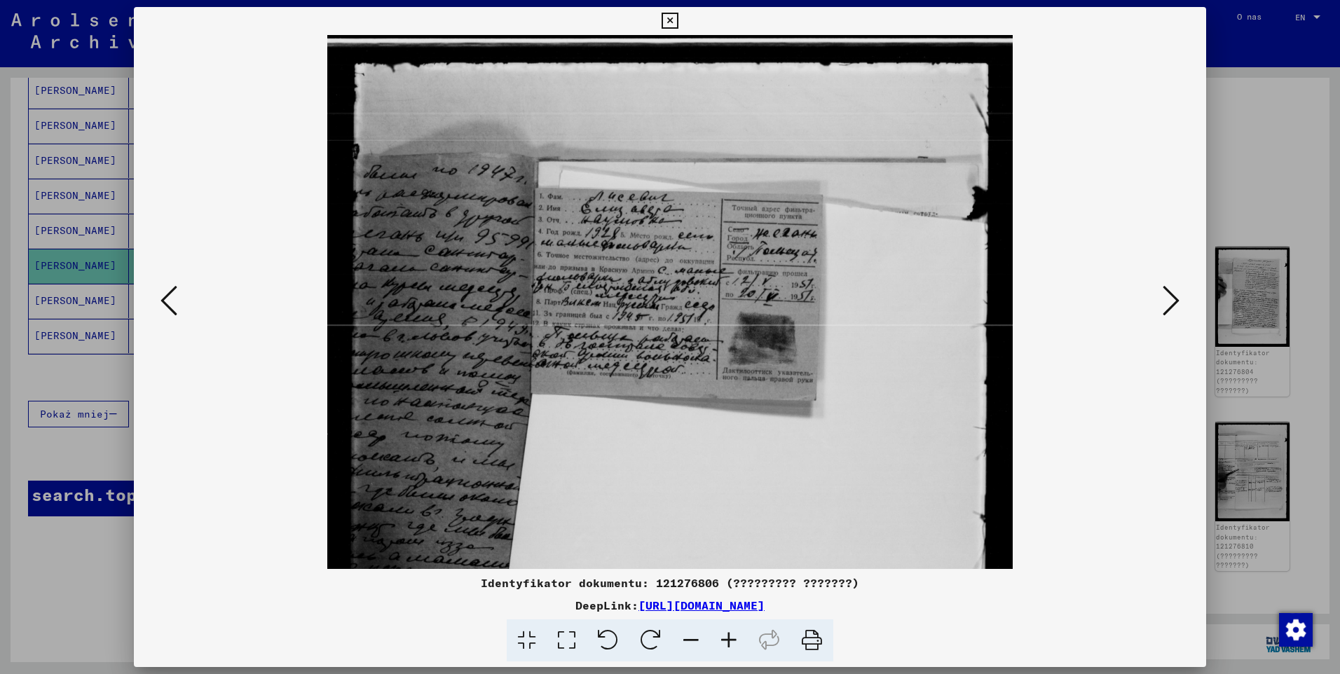
click at [729, 635] on icon at bounding box center [729, 641] width 38 height 43
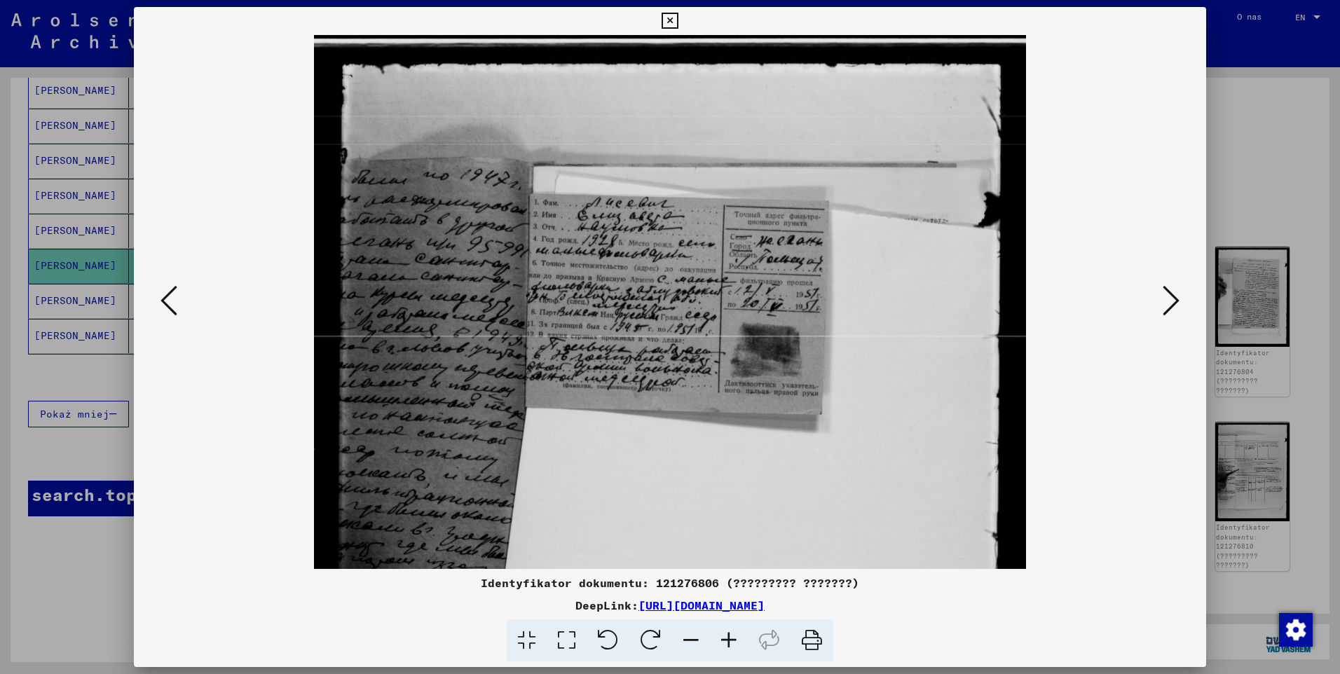
click at [729, 635] on icon at bounding box center [729, 641] width 38 height 43
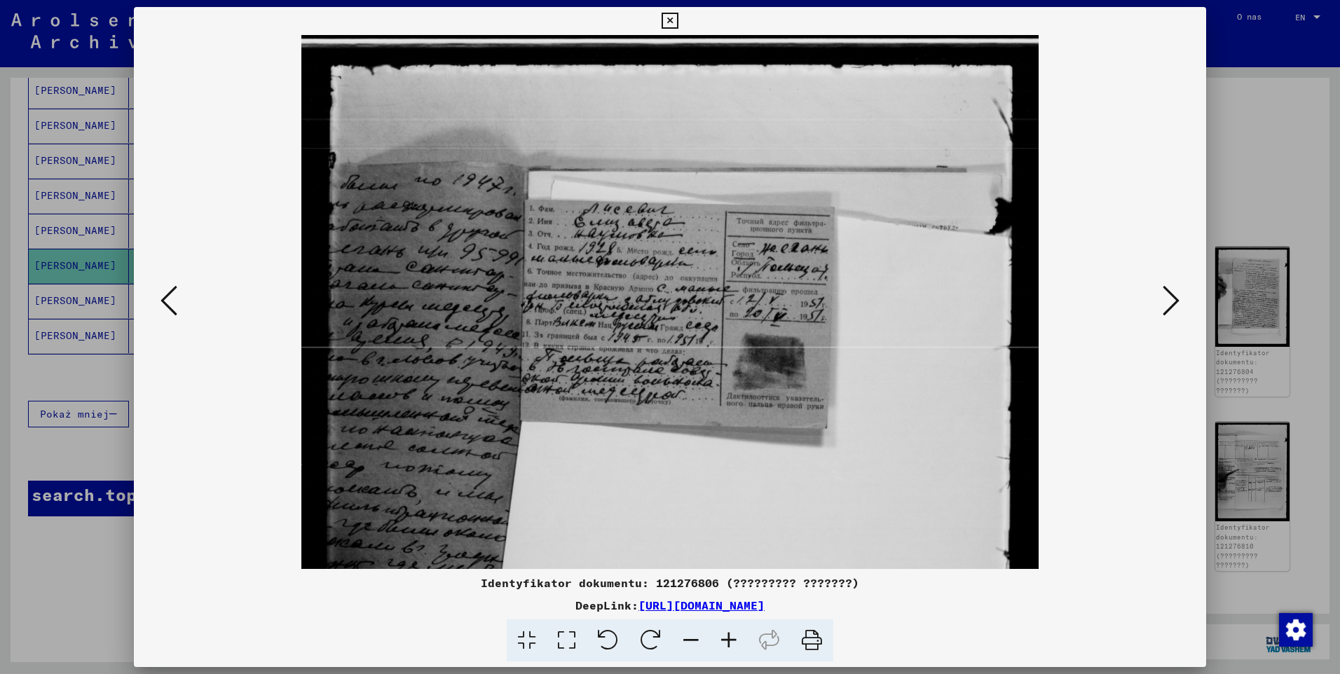
click at [729, 635] on icon at bounding box center [729, 641] width 38 height 43
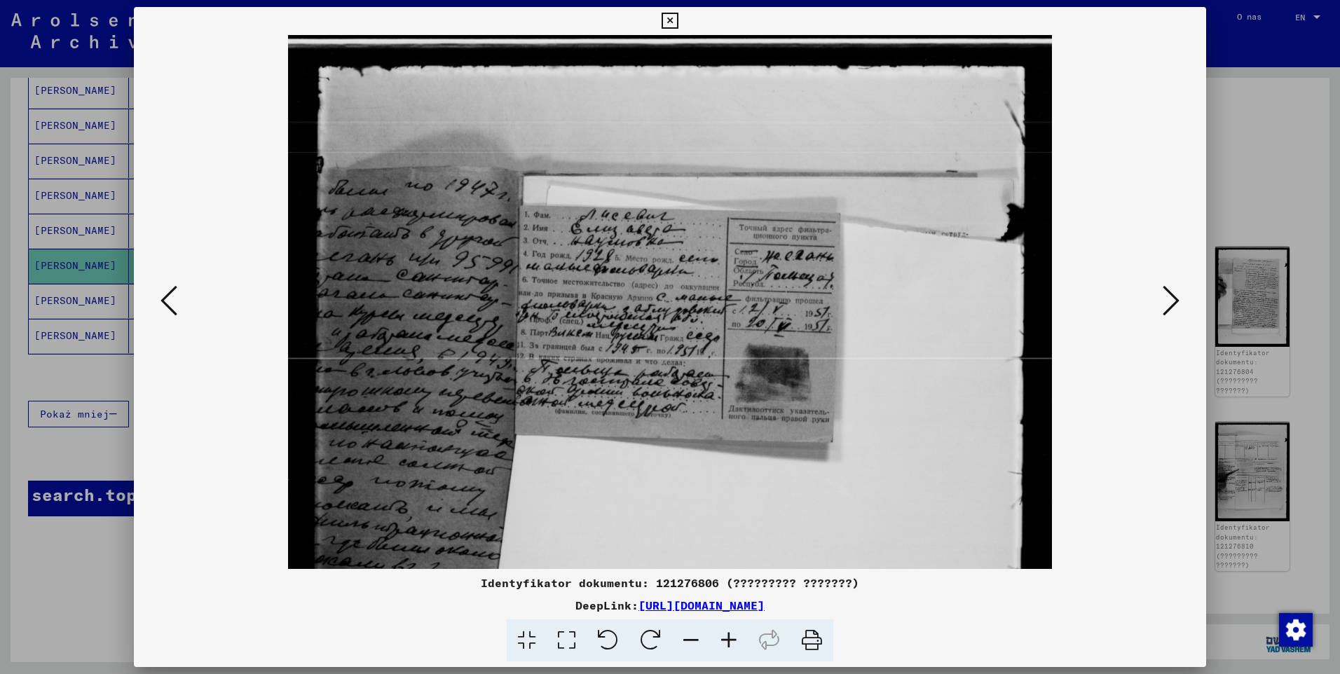
click at [729, 635] on icon at bounding box center [729, 641] width 38 height 43
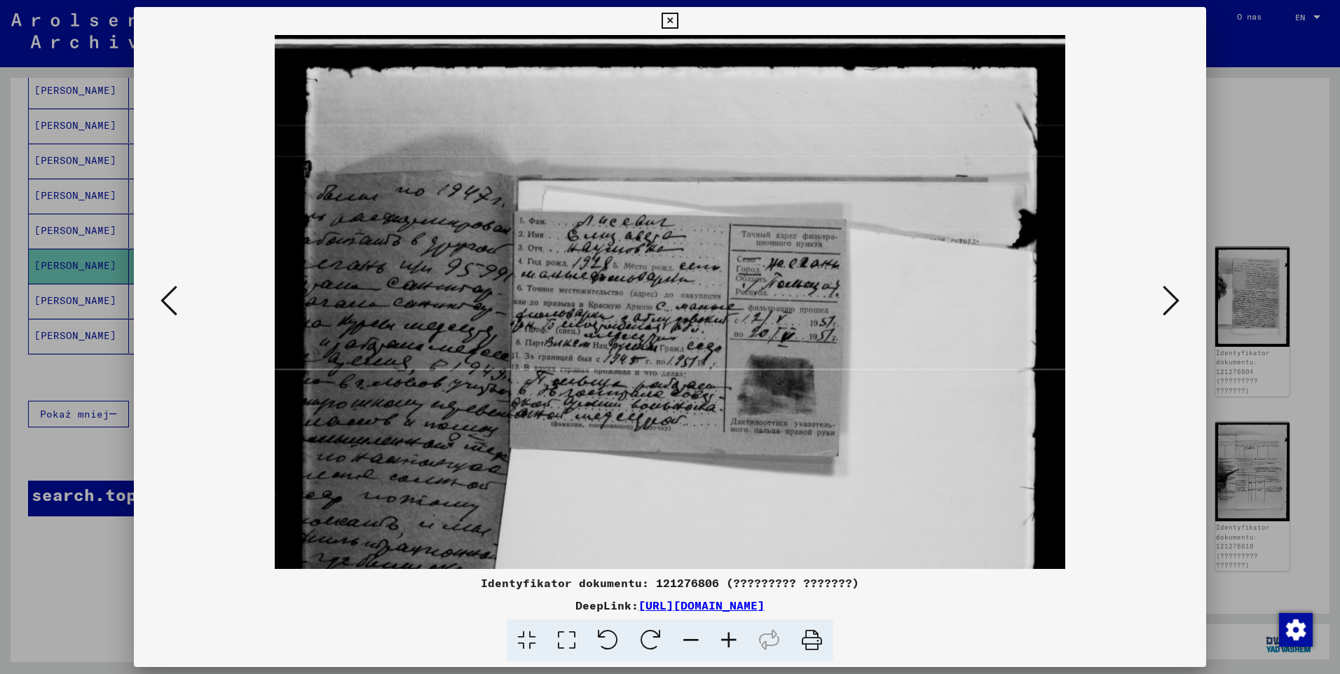
click at [729, 635] on icon at bounding box center [729, 641] width 38 height 43
click at [672, 22] on icon at bounding box center [670, 21] width 16 height 17
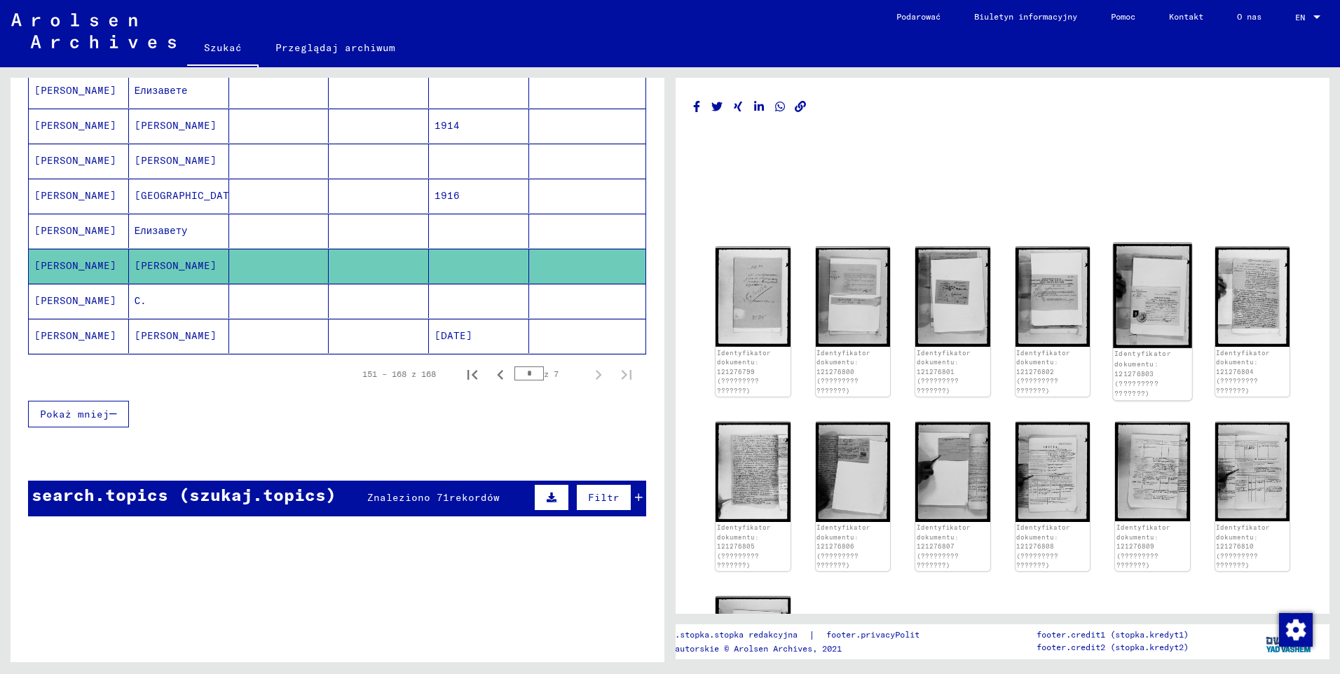
click at [1143, 314] on img at bounding box center [1152, 295] width 79 height 105
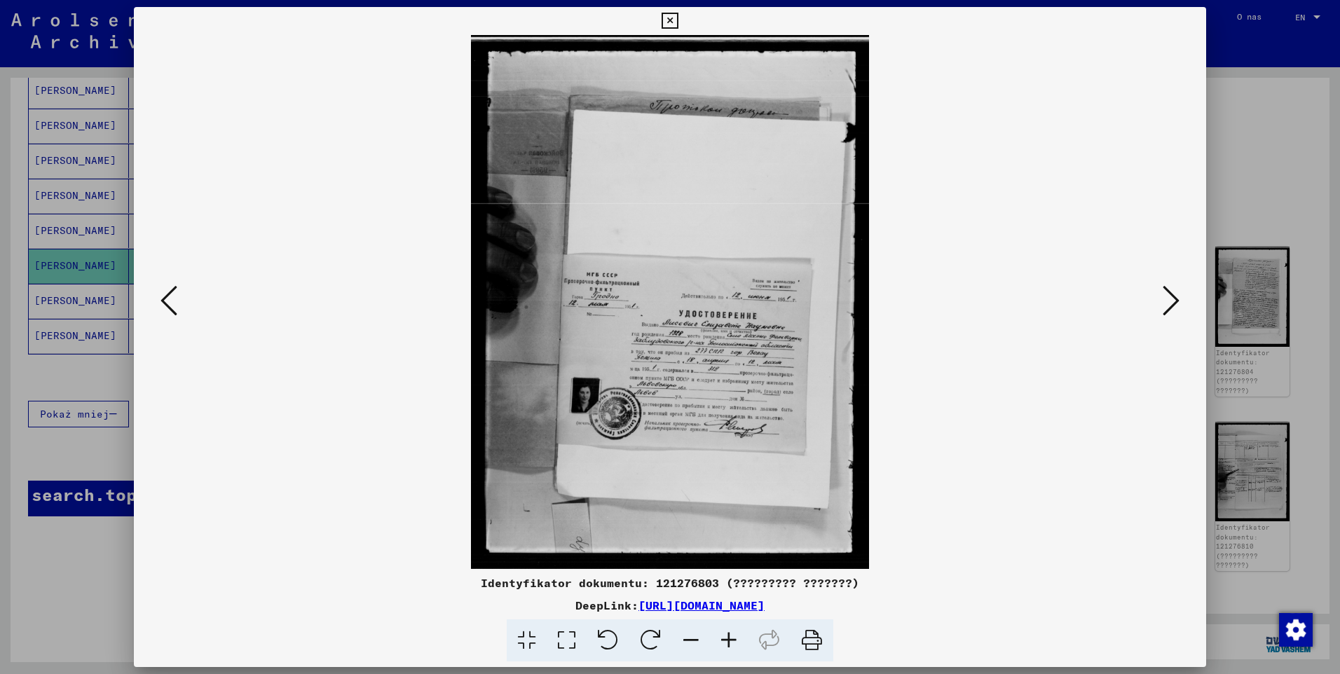
click at [726, 638] on icon at bounding box center [729, 641] width 38 height 43
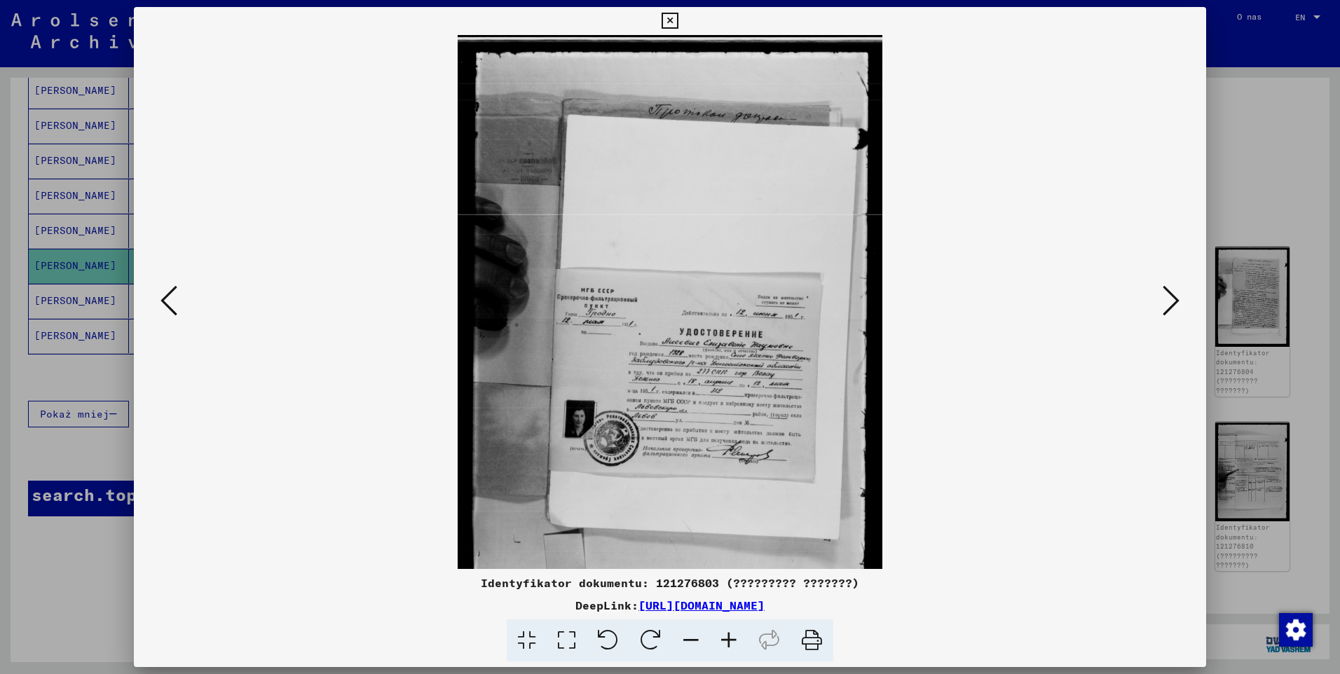
click at [726, 638] on icon at bounding box center [729, 641] width 38 height 43
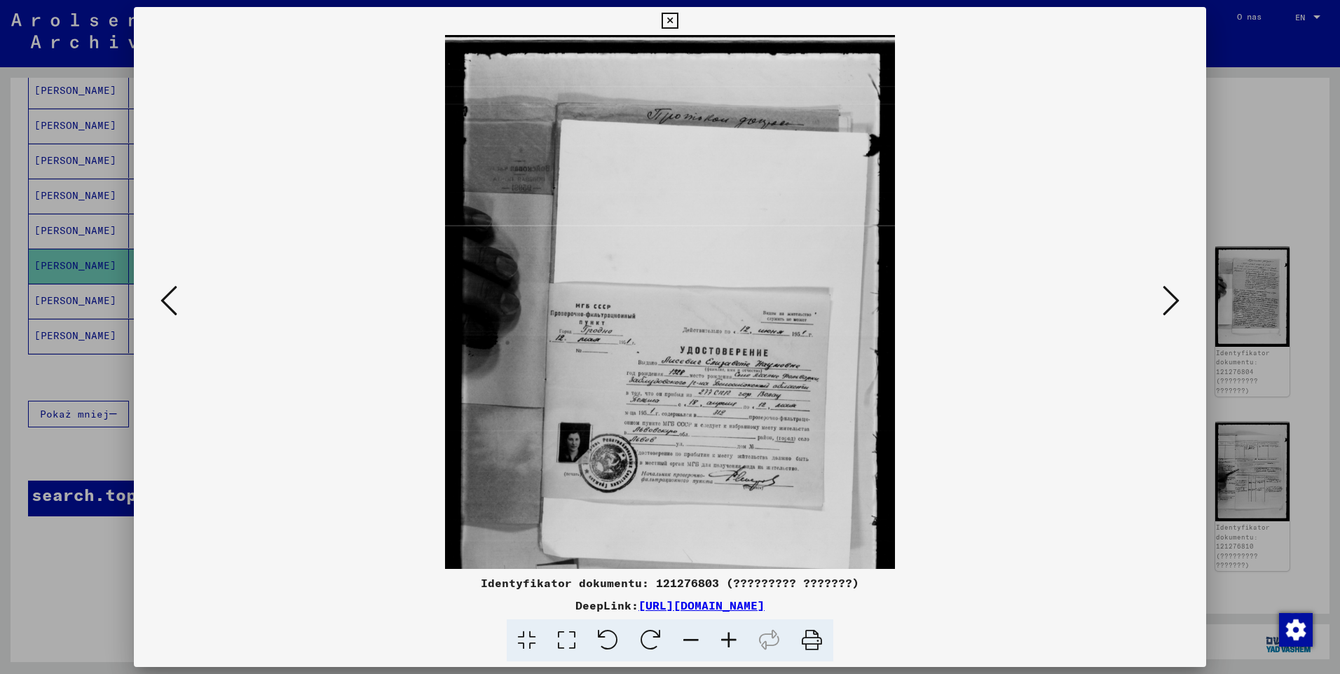
click at [726, 638] on icon at bounding box center [729, 641] width 38 height 43
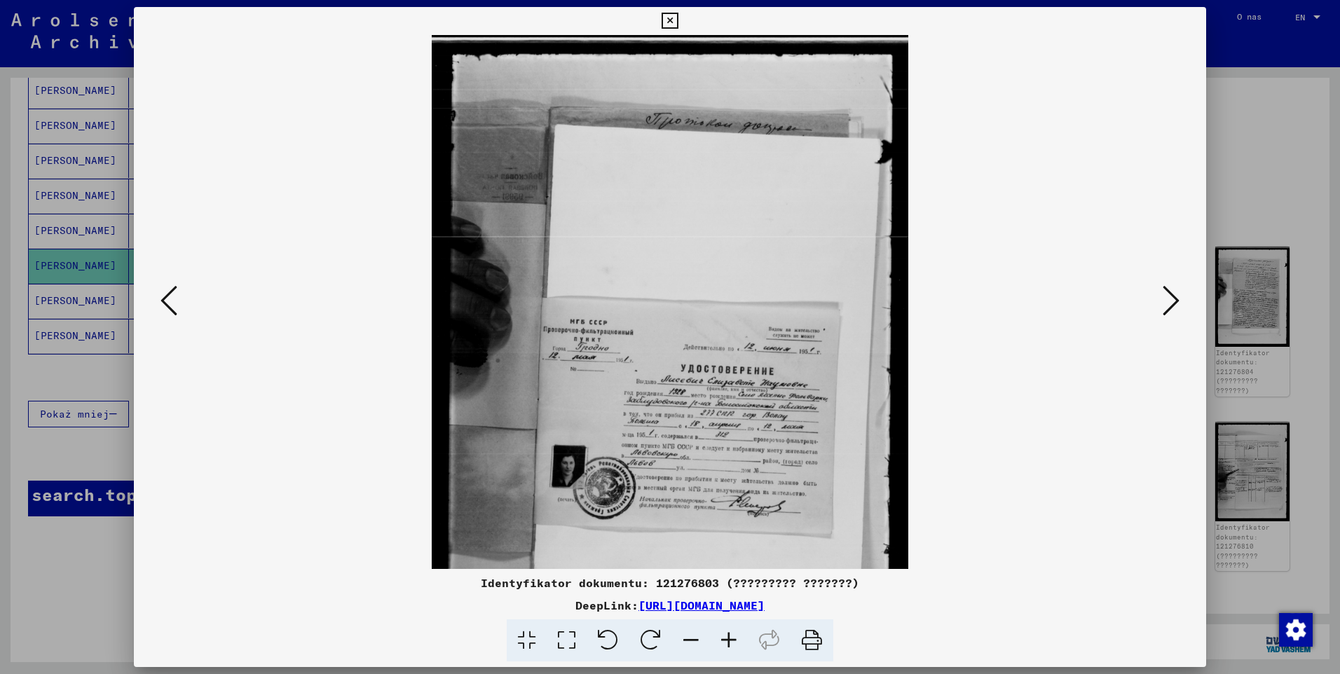
click at [726, 638] on icon at bounding box center [729, 641] width 38 height 43
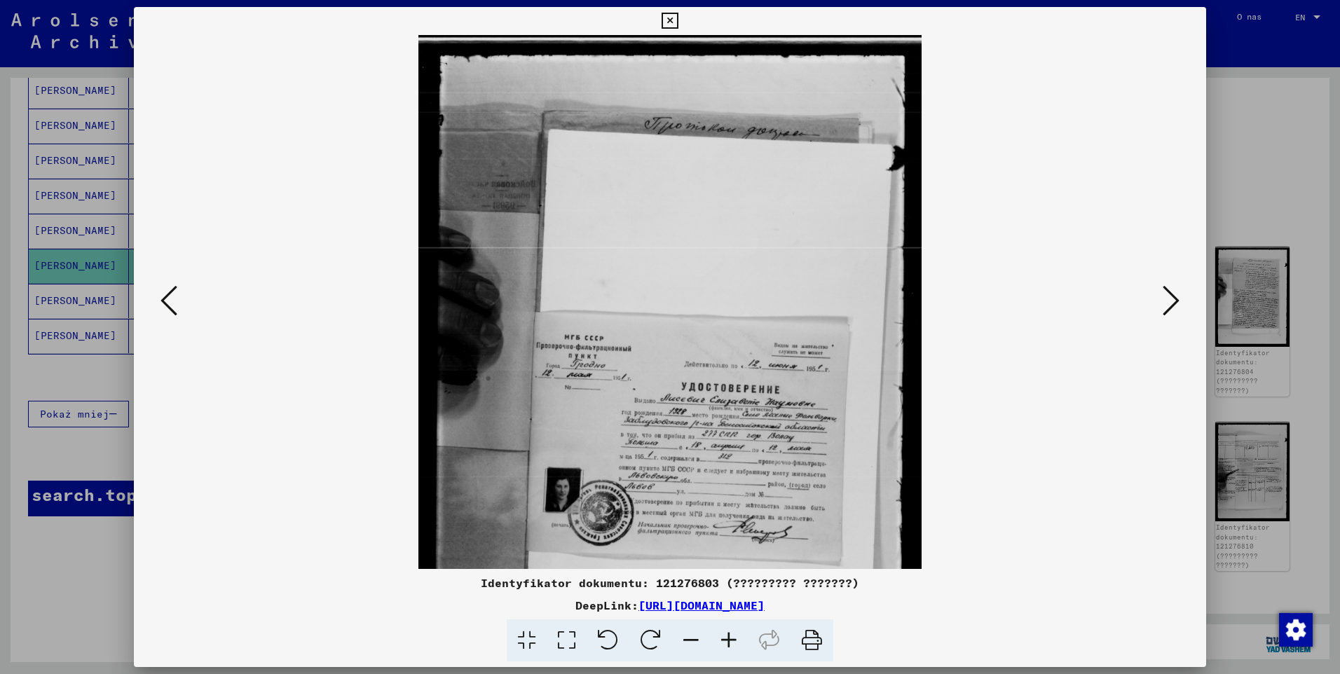
click at [726, 638] on icon at bounding box center [729, 641] width 38 height 43
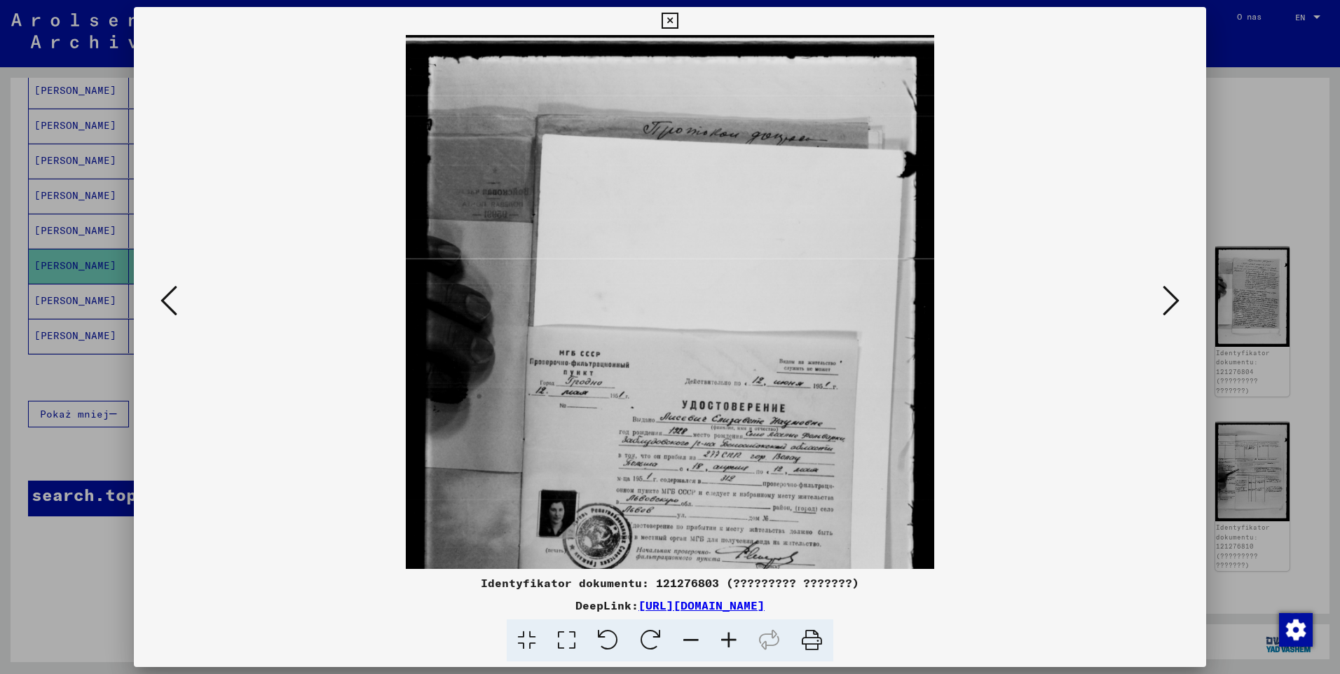
click at [726, 638] on icon at bounding box center [729, 641] width 38 height 43
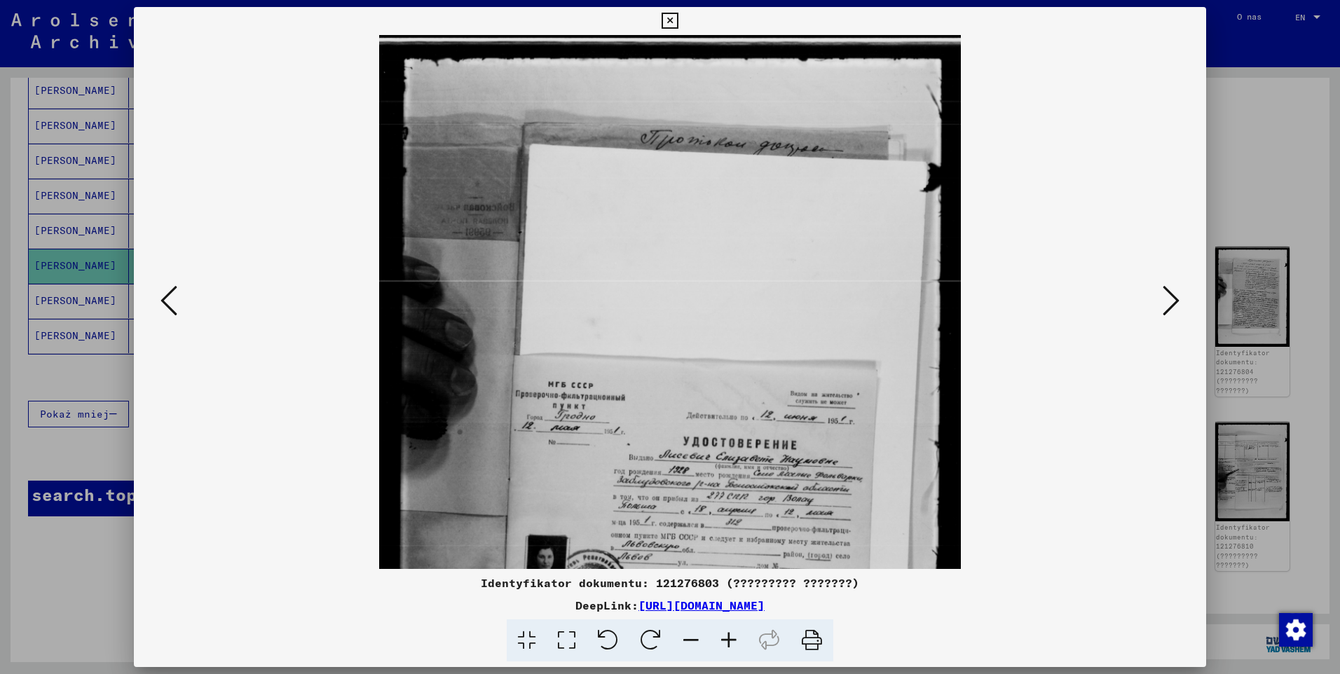
click at [726, 638] on icon at bounding box center [729, 641] width 38 height 43
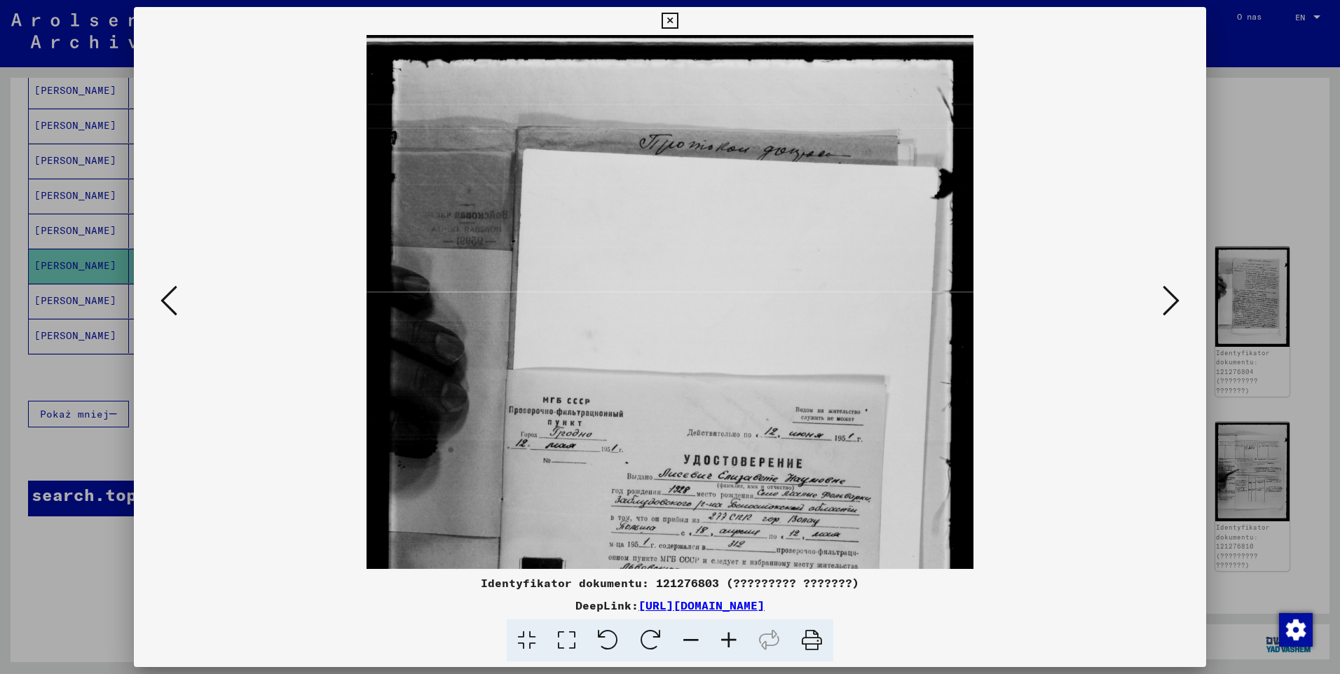
click at [726, 638] on icon at bounding box center [729, 641] width 38 height 43
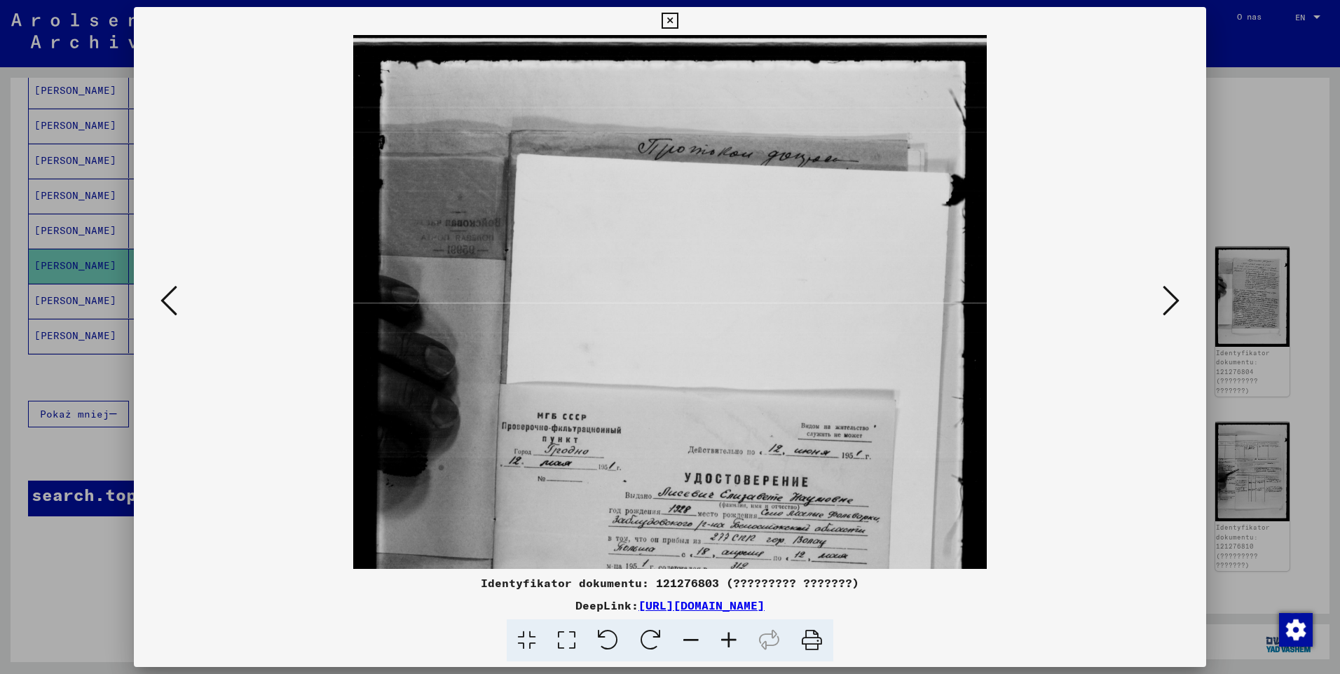
click at [726, 638] on icon at bounding box center [729, 641] width 38 height 43
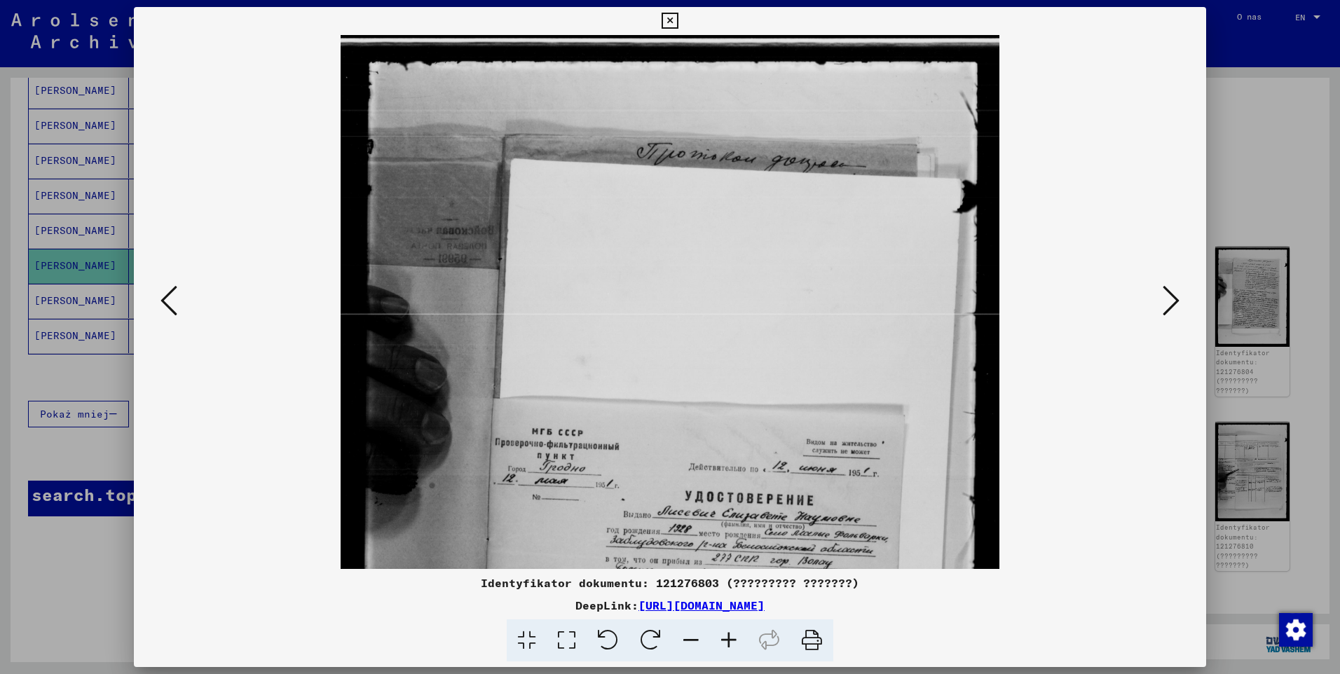
click at [726, 638] on icon at bounding box center [729, 641] width 38 height 43
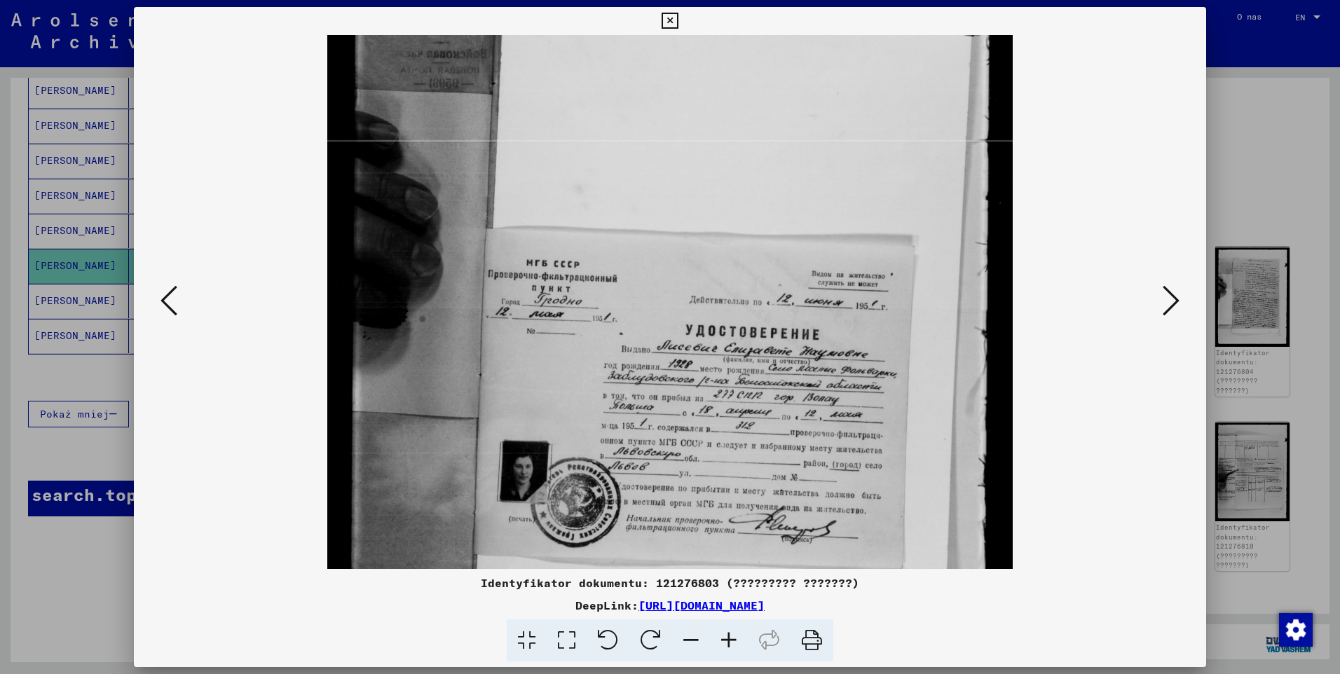
scroll to position [186, 0]
drag, startPoint x: 706, startPoint y: 421, endPoint x: 686, endPoint y: 259, distance: 162.5
click at [686, 259] on img at bounding box center [670, 309] width 686 height 920
click at [731, 635] on icon at bounding box center [729, 641] width 38 height 43
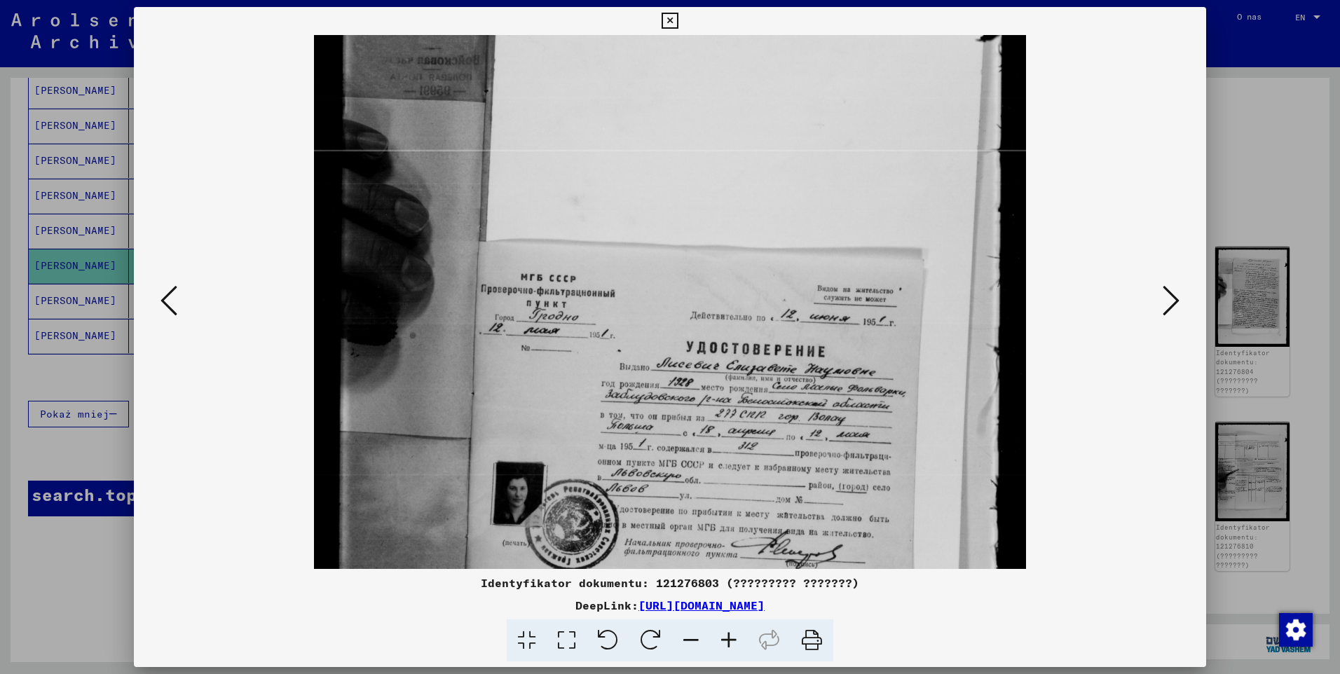
click at [731, 635] on icon at bounding box center [729, 641] width 38 height 43
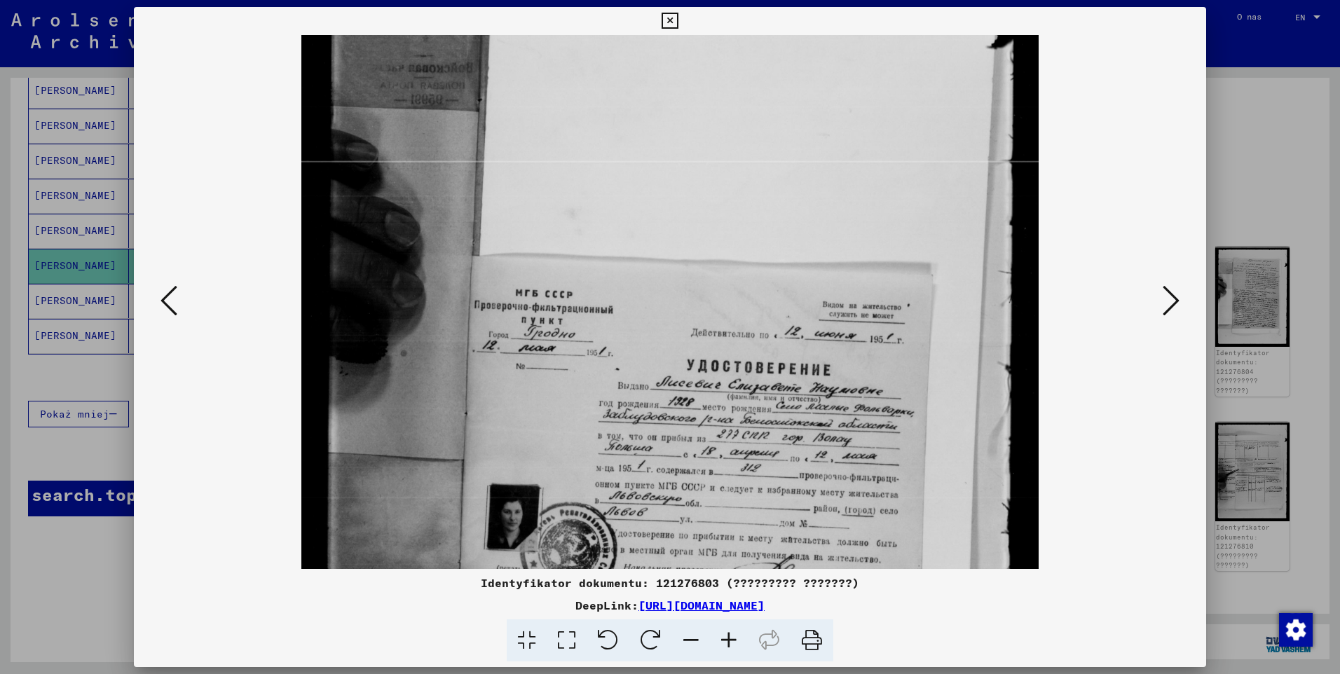
click at [731, 635] on icon at bounding box center [729, 641] width 38 height 43
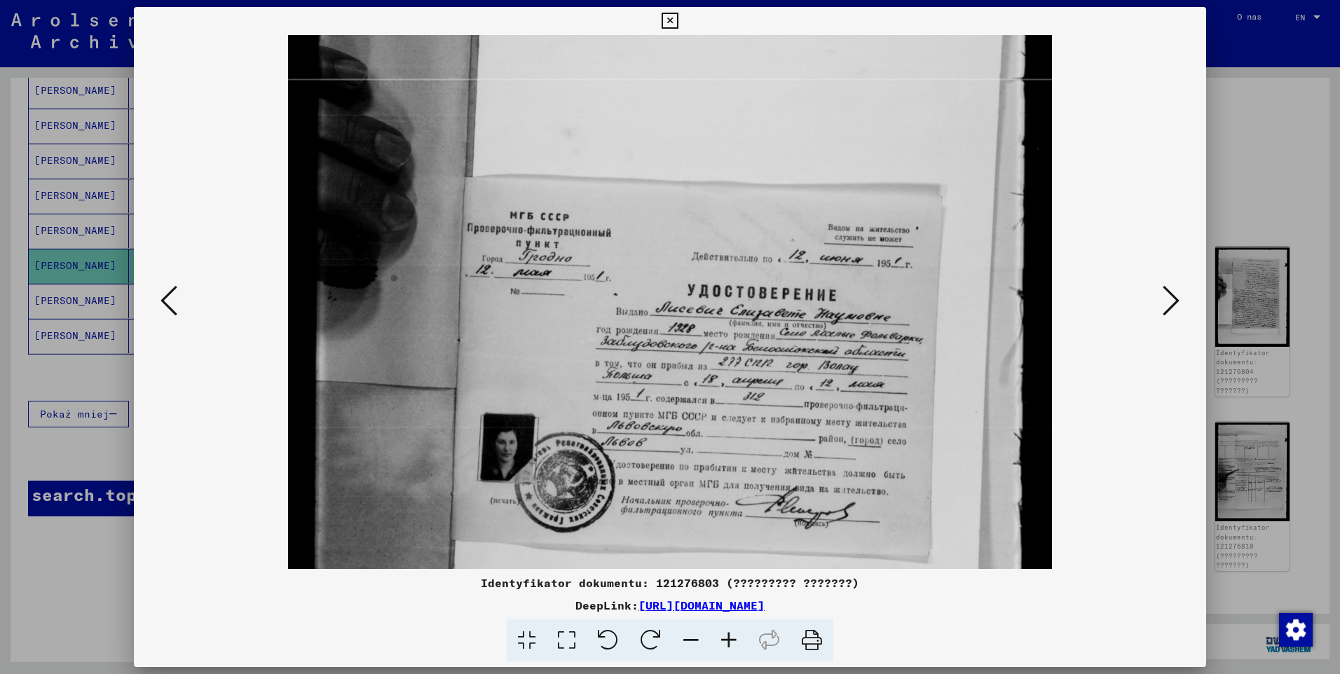
scroll to position [281, 0]
drag, startPoint x: 749, startPoint y: 436, endPoint x: 716, endPoint y: 341, distance: 100.9
click at [716, 341] on img at bounding box center [670, 266] width 764 height 1025
click at [680, 22] on button at bounding box center [670, 21] width 25 height 28
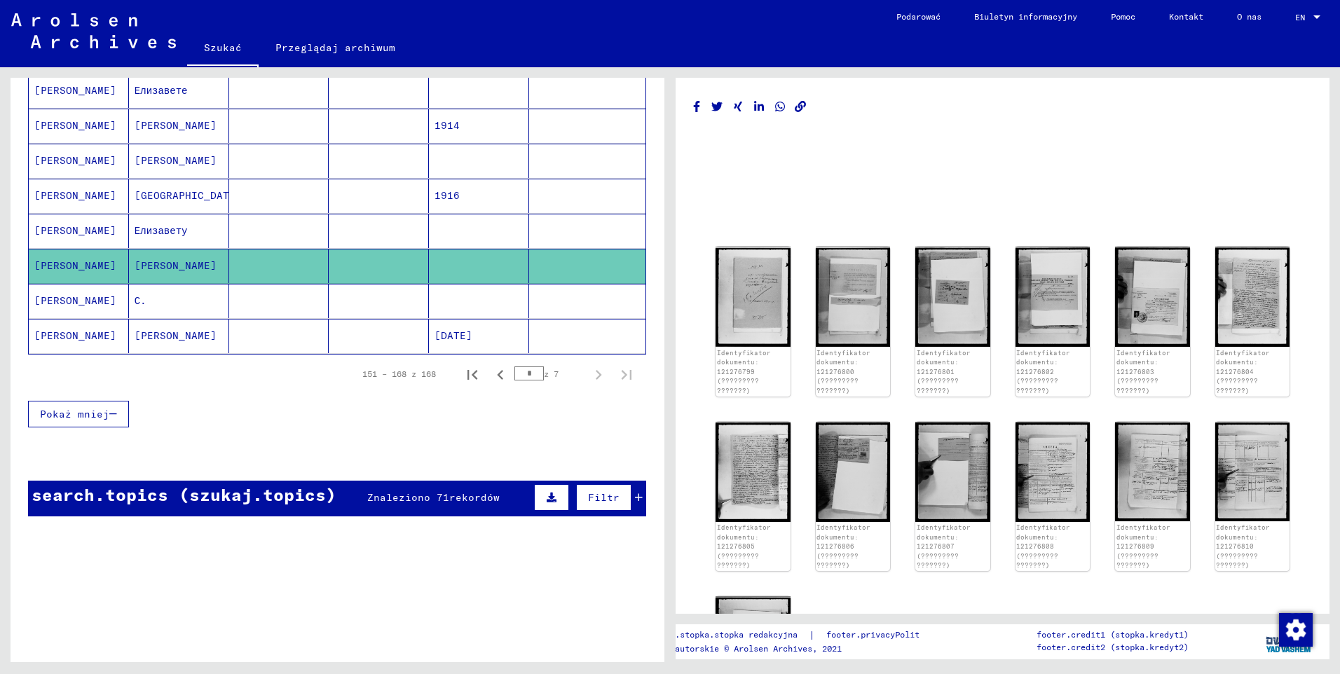
click at [39, 233] on mat-cell "[PERSON_NAME]" at bounding box center [79, 231] width 100 height 34
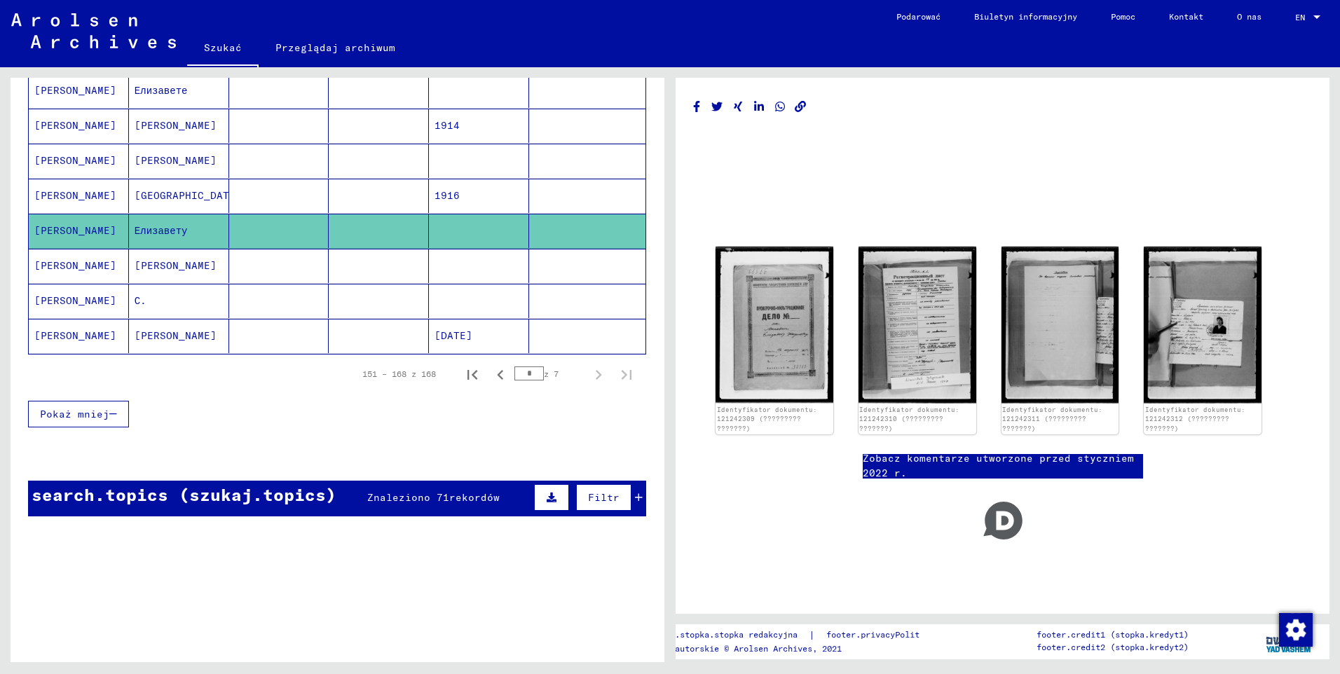
click at [58, 196] on mat-cell "[PERSON_NAME]" at bounding box center [79, 196] width 100 height 34
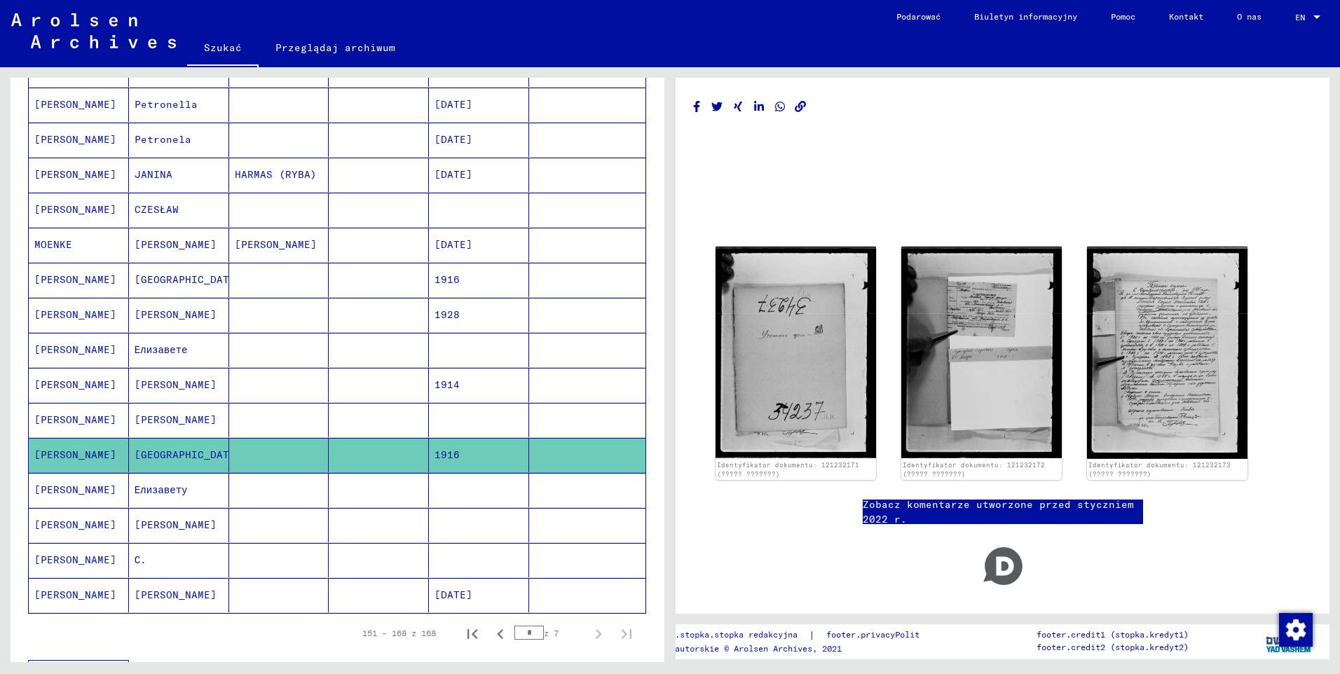
scroll to position [280, 0]
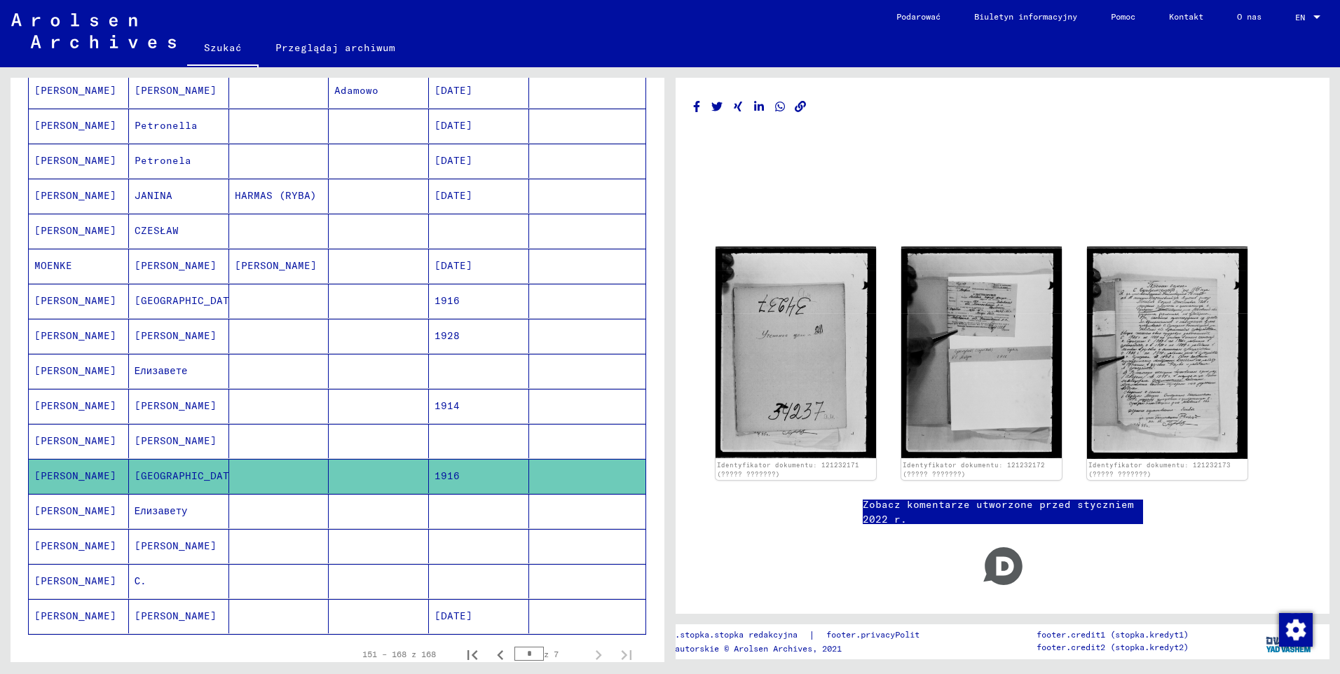
click at [61, 407] on mat-cell "[PERSON_NAME]" at bounding box center [79, 406] width 100 height 34
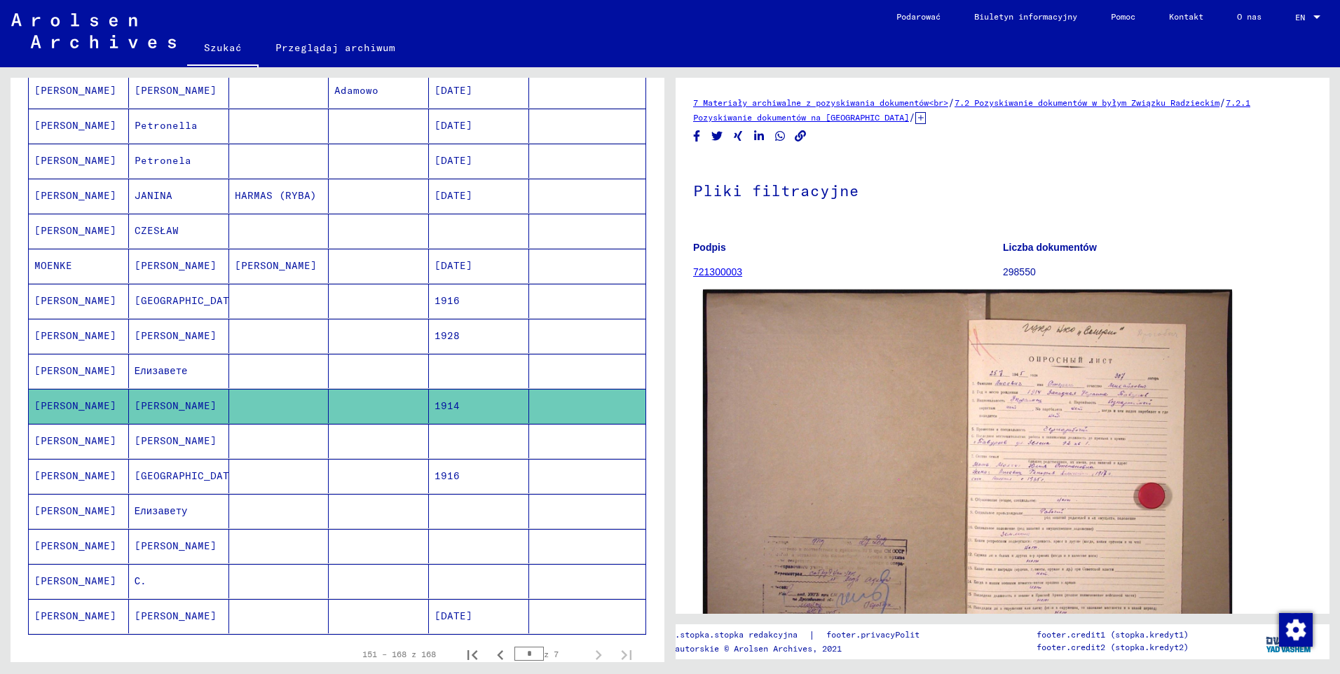
click at [1003, 408] on img at bounding box center [967, 487] width 529 height 395
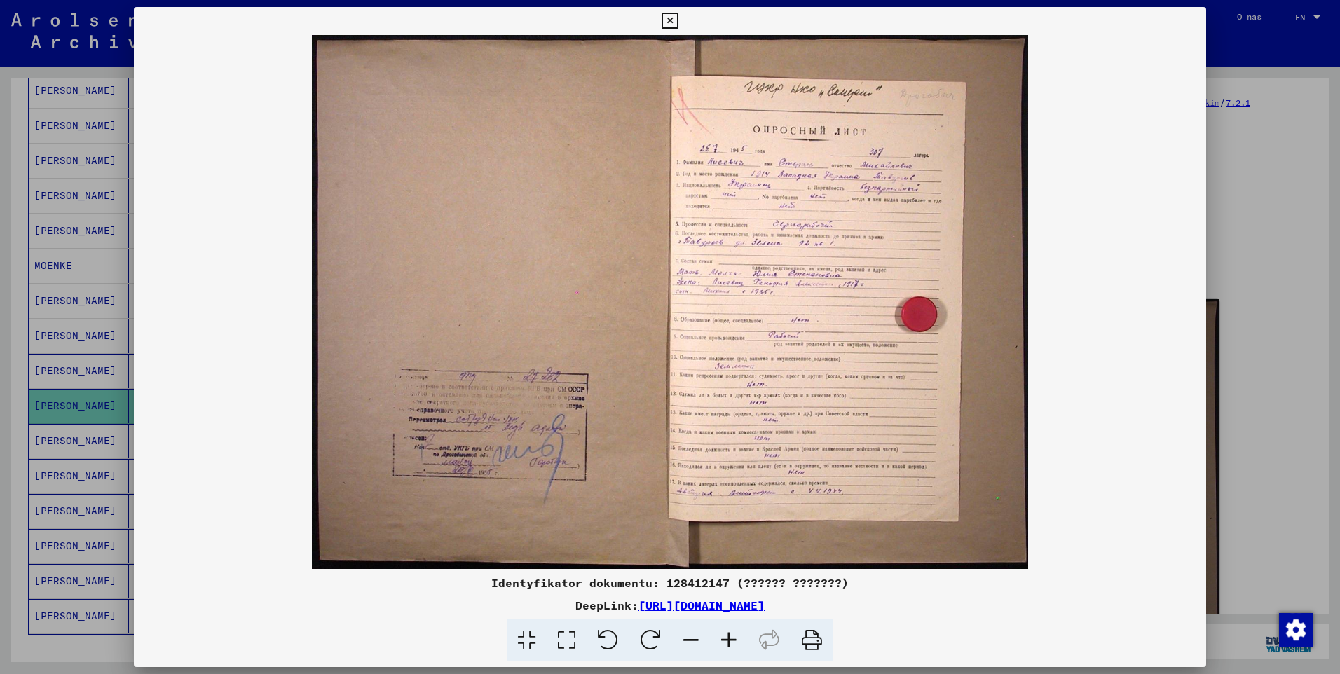
click at [726, 641] on icon at bounding box center [729, 641] width 38 height 43
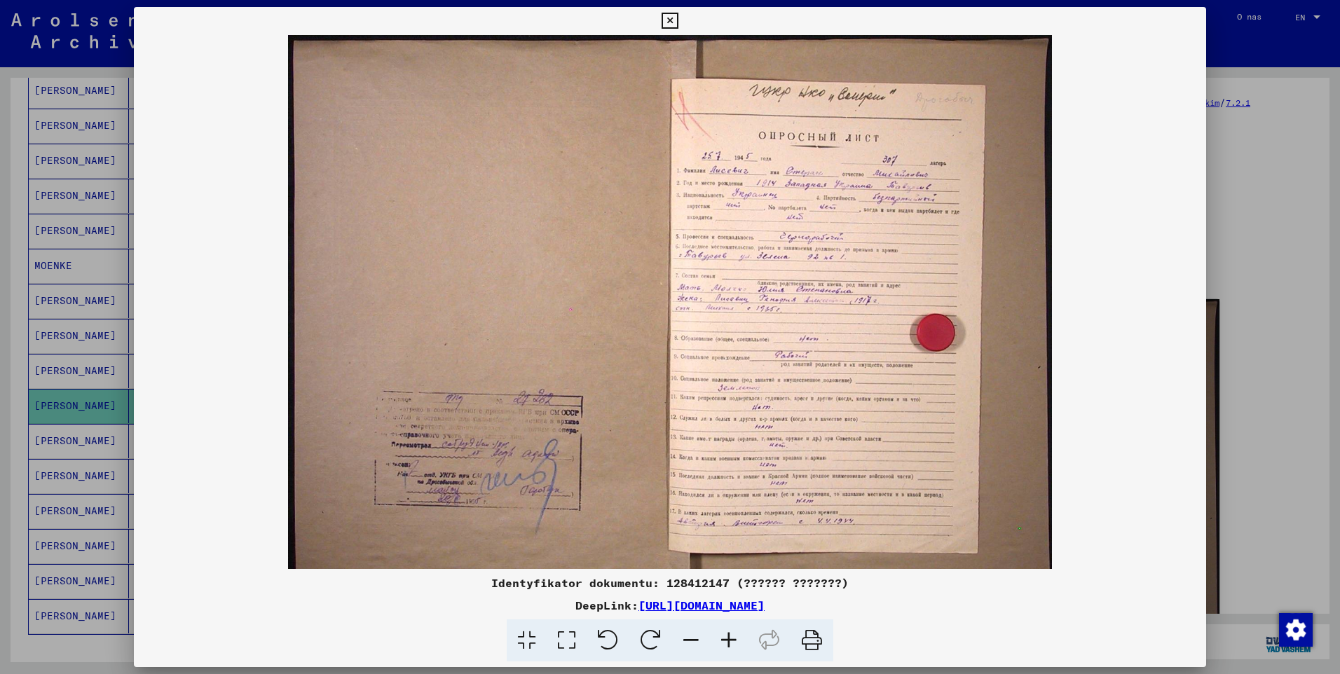
click at [727, 641] on icon at bounding box center [729, 641] width 38 height 43
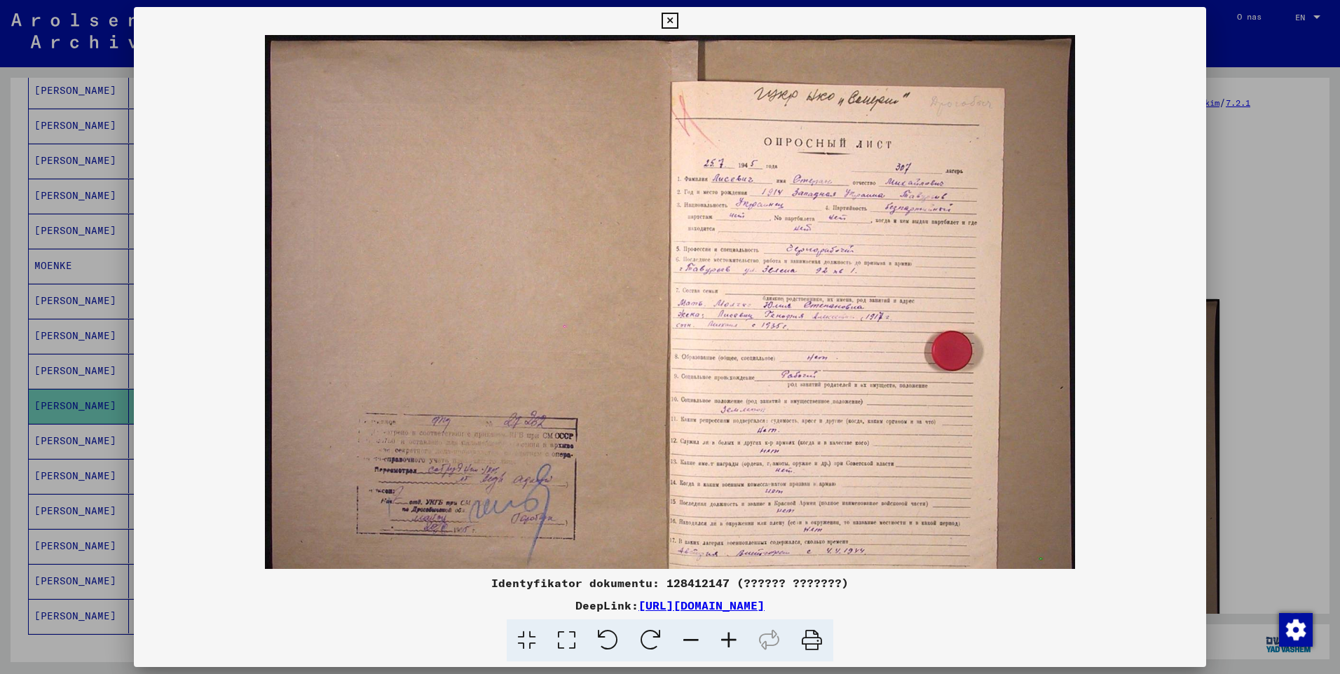
click at [728, 641] on icon at bounding box center [729, 641] width 38 height 43
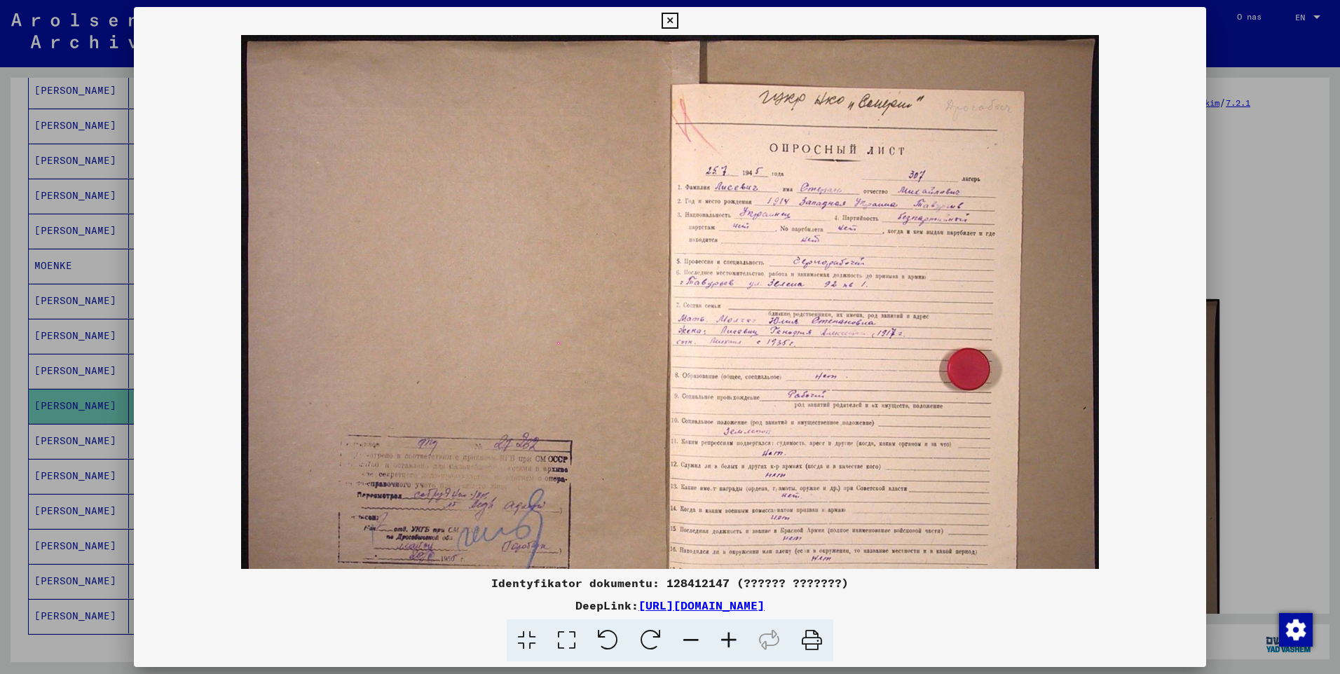
click at [728, 641] on icon at bounding box center [729, 641] width 38 height 43
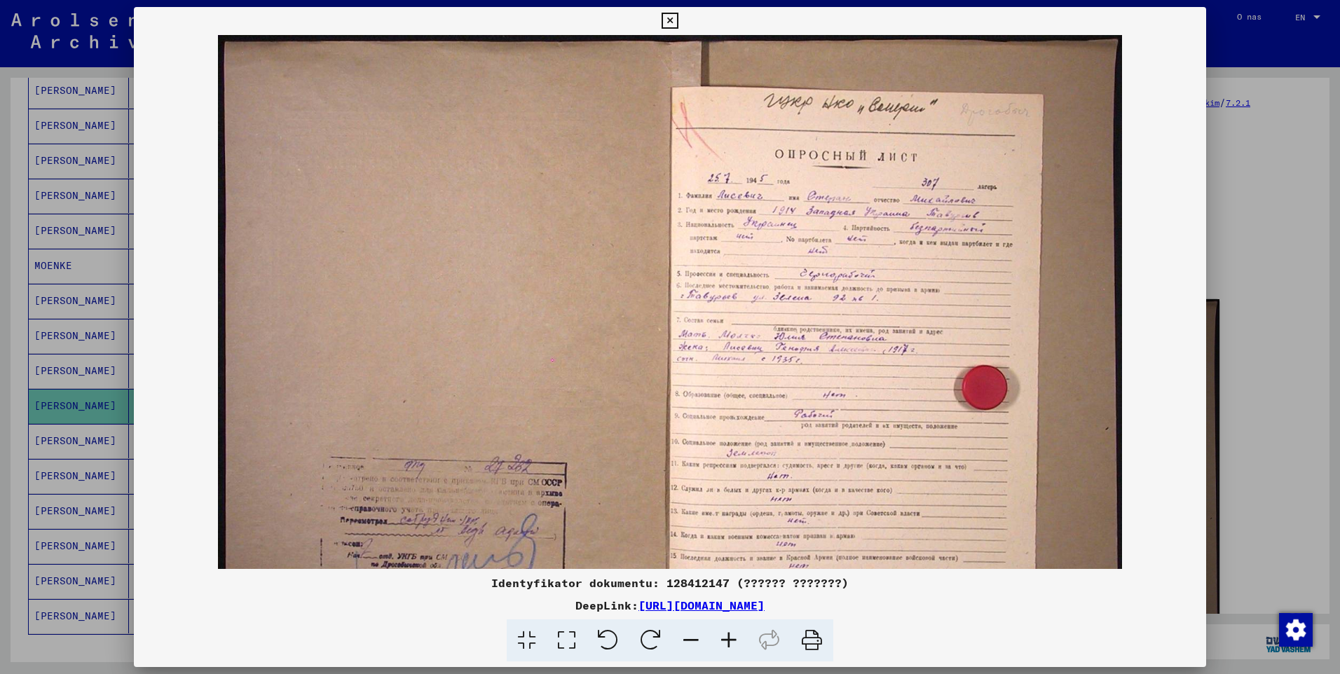
click at [728, 641] on icon at bounding box center [729, 641] width 38 height 43
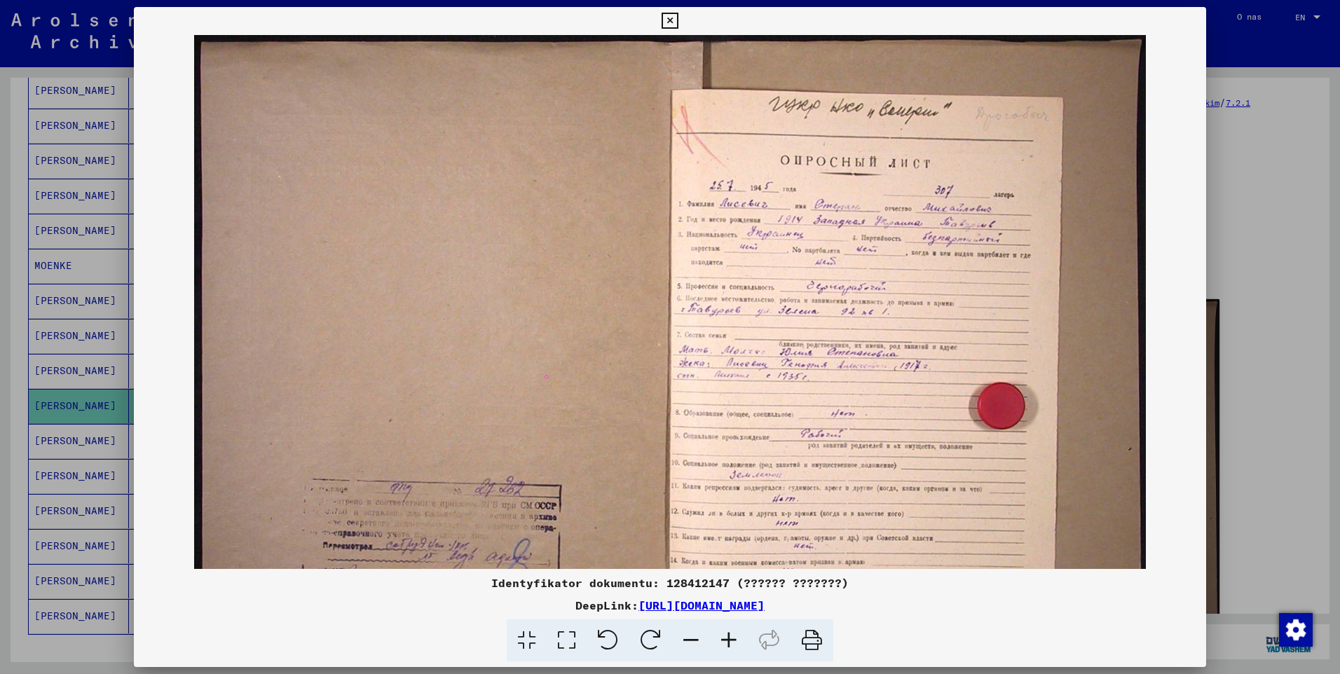
click at [728, 641] on icon at bounding box center [729, 641] width 38 height 43
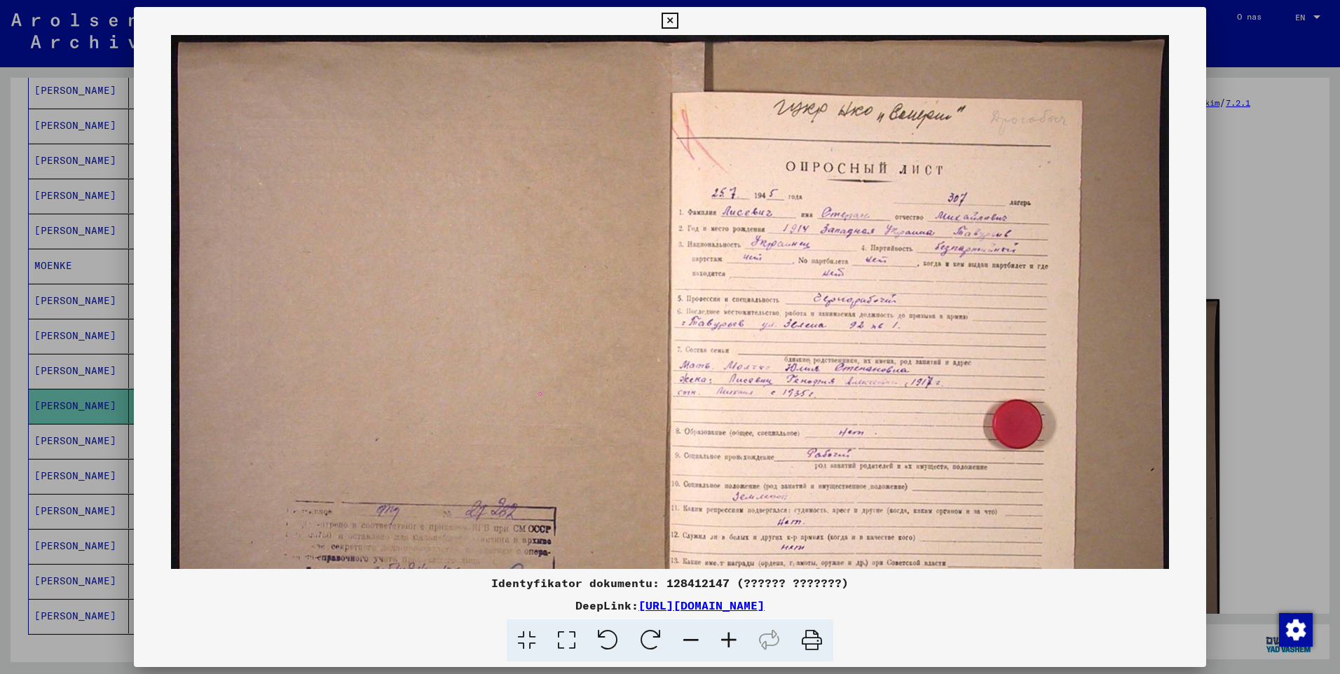
click at [728, 641] on icon at bounding box center [729, 641] width 38 height 43
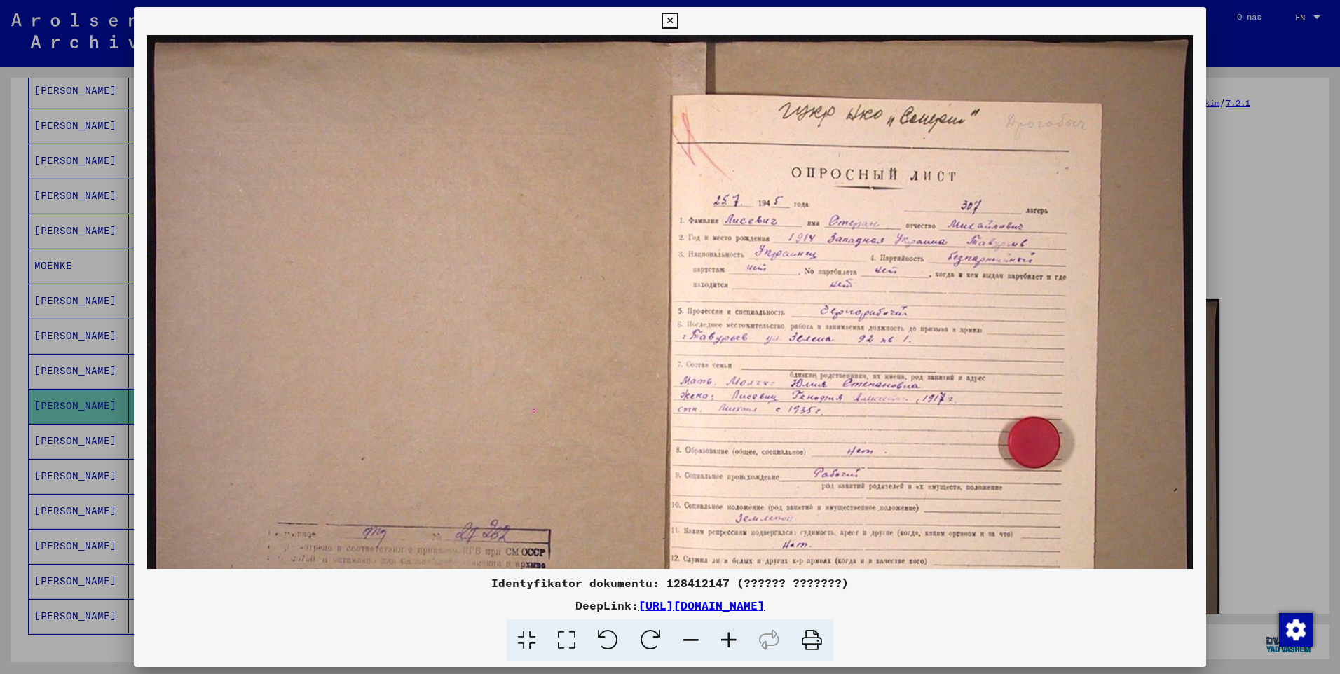
click at [728, 641] on icon at bounding box center [729, 641] width 38 height 43
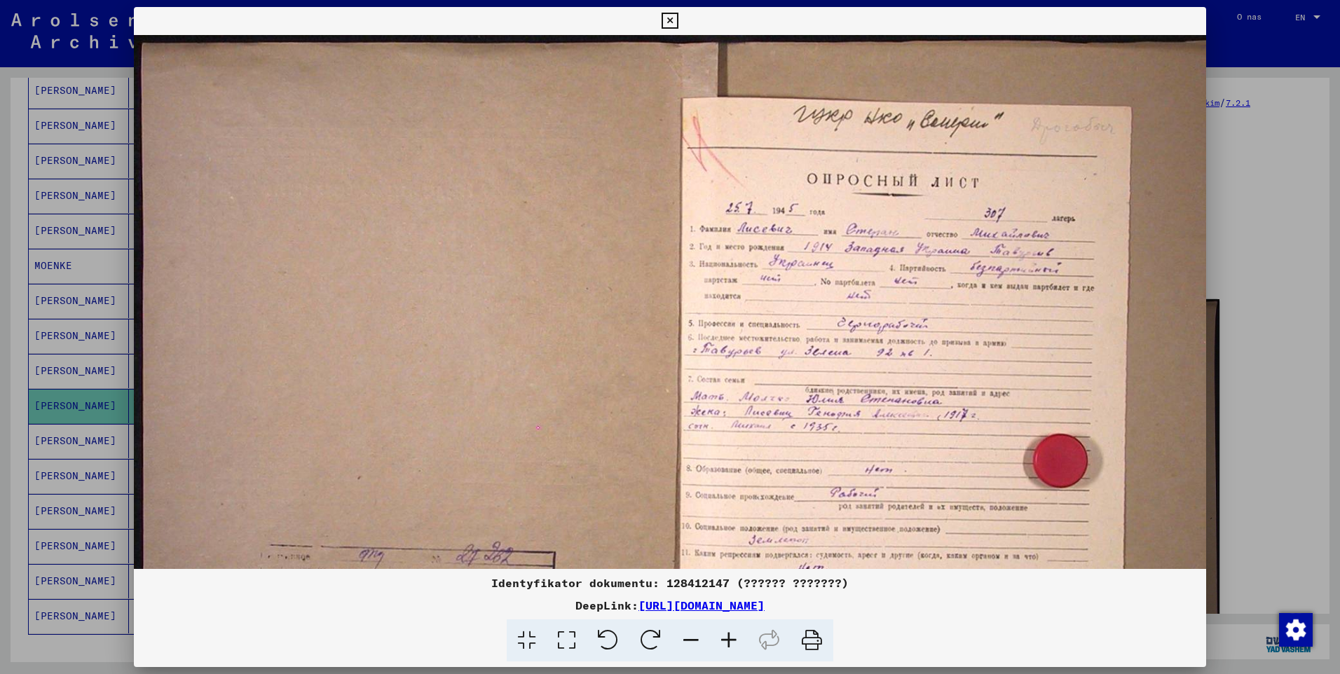
click at [728, 641] on icon at bounding box center [729, 641] width 38 height 43
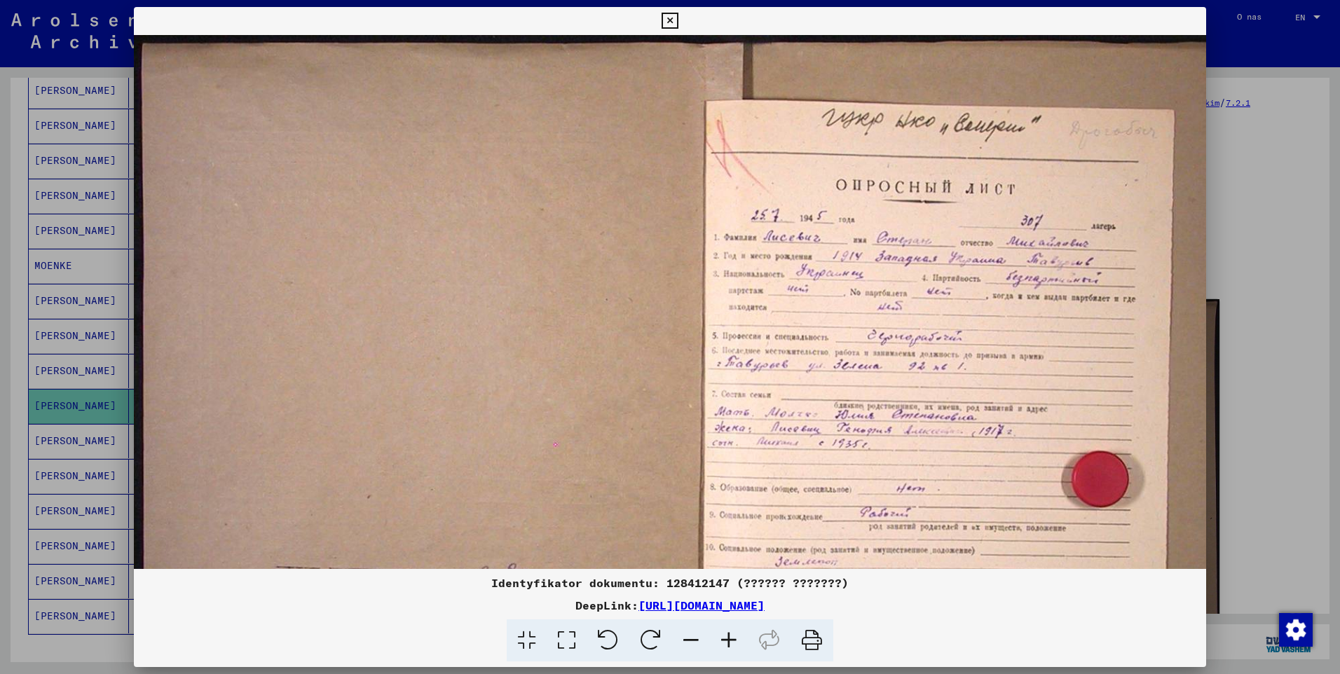
click at [728, 641] on icon at bounding box center [729, 641] width 38 height 43
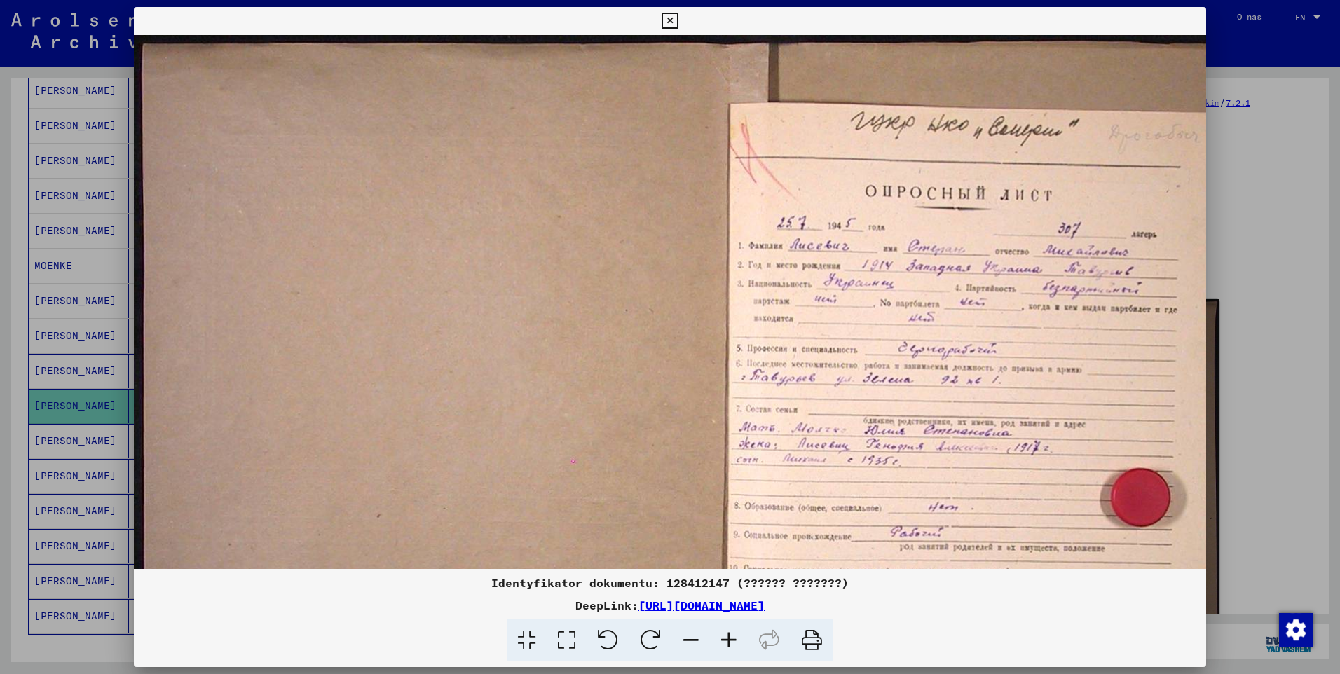
click at [728, 641] on icon at bounding box center [729, 641] width 38 height 43
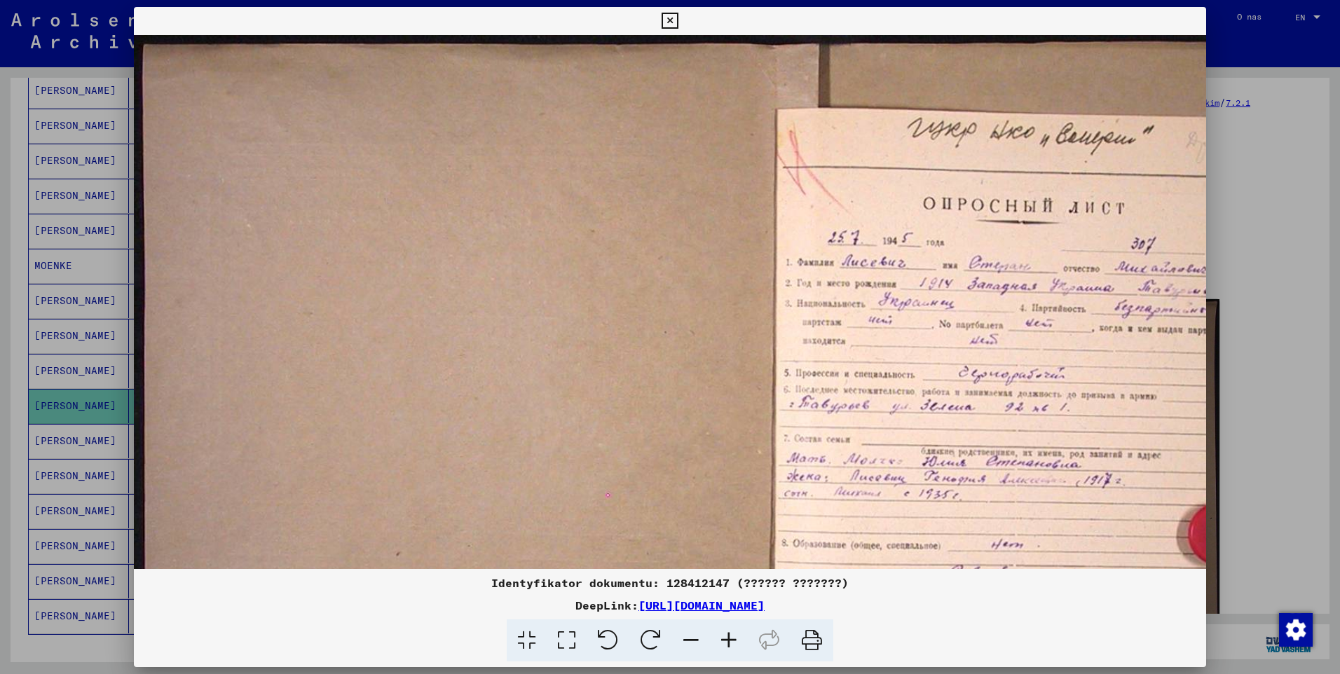
click at [728, 641] on icon at bounding box center [729, 641] width 38 height 43
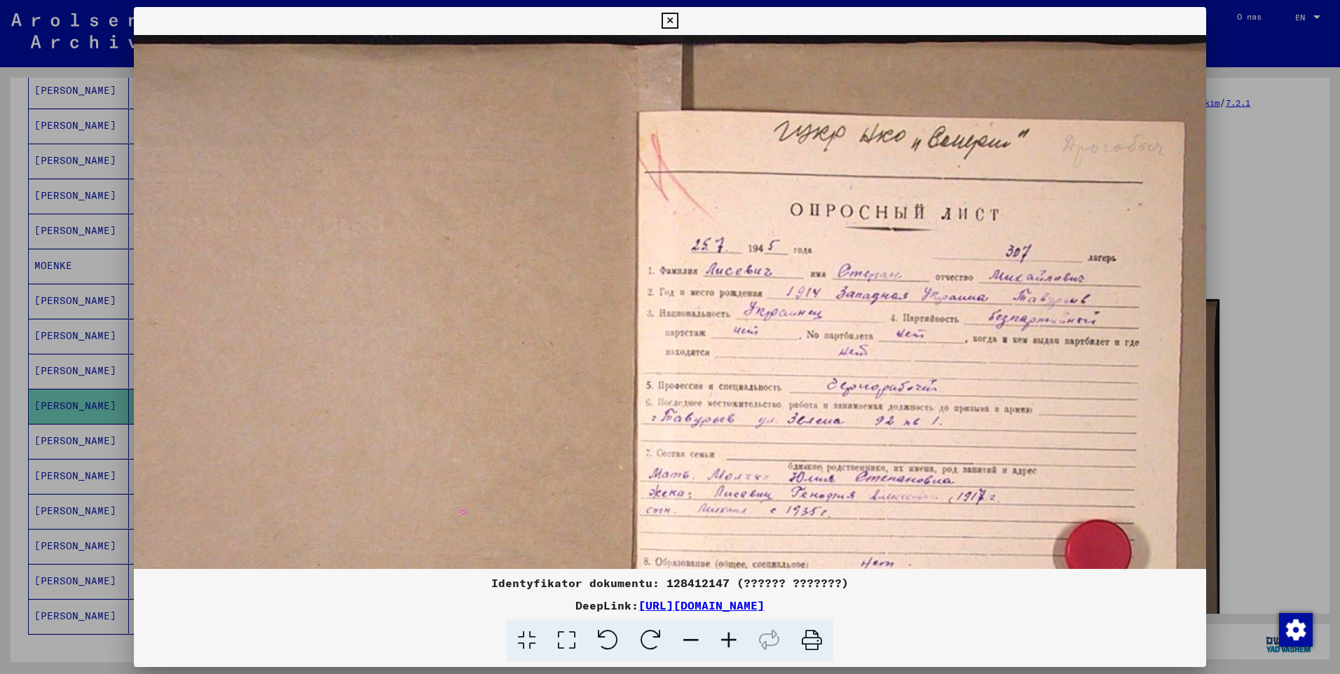
scroll to position [0, 184]
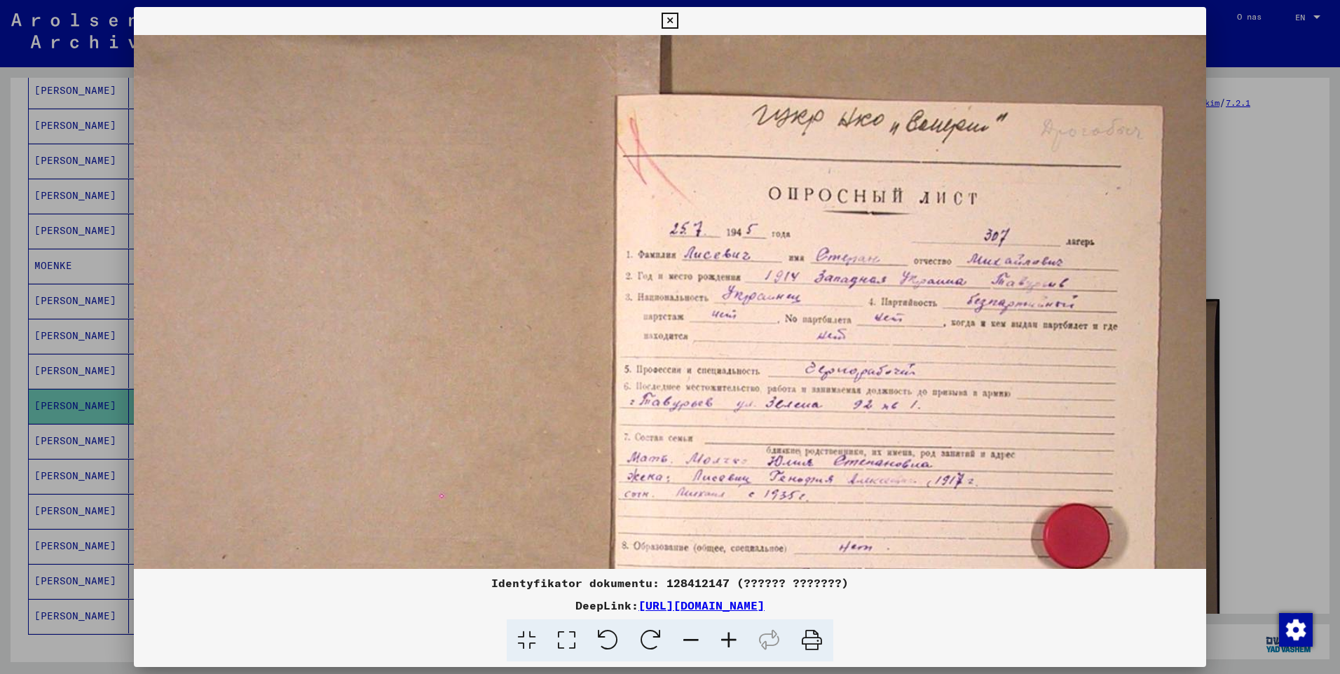
drag, startPoint x: 1074, startPoint y: 383, endPoint x: 890, endPoint y: 433, distance: 190.3
click at [890, 433] on img at bounding box center [614, 514] width 1329 height 990
click at [670, 20] on icon at bounding box center [670, 21] width 16 height 17
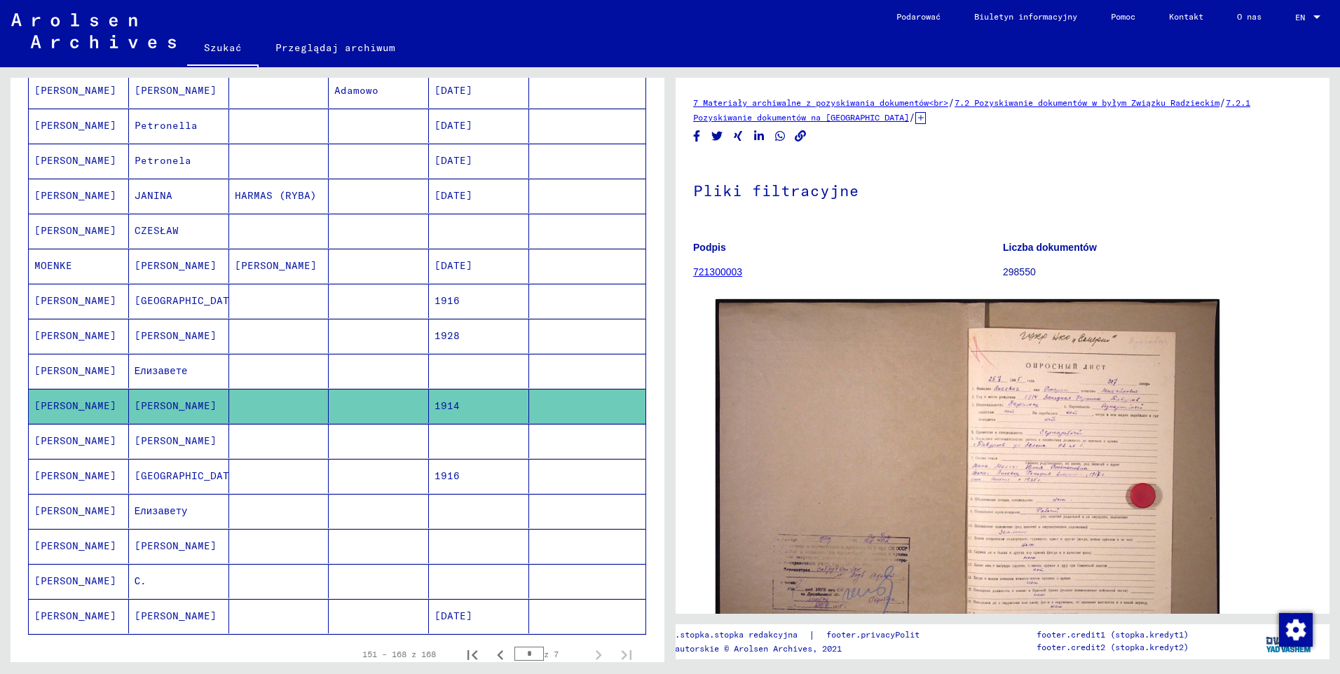
click at [71, 267] on mat-cell "MOENKE" at bounding box center [79, 266] width 100 height 34
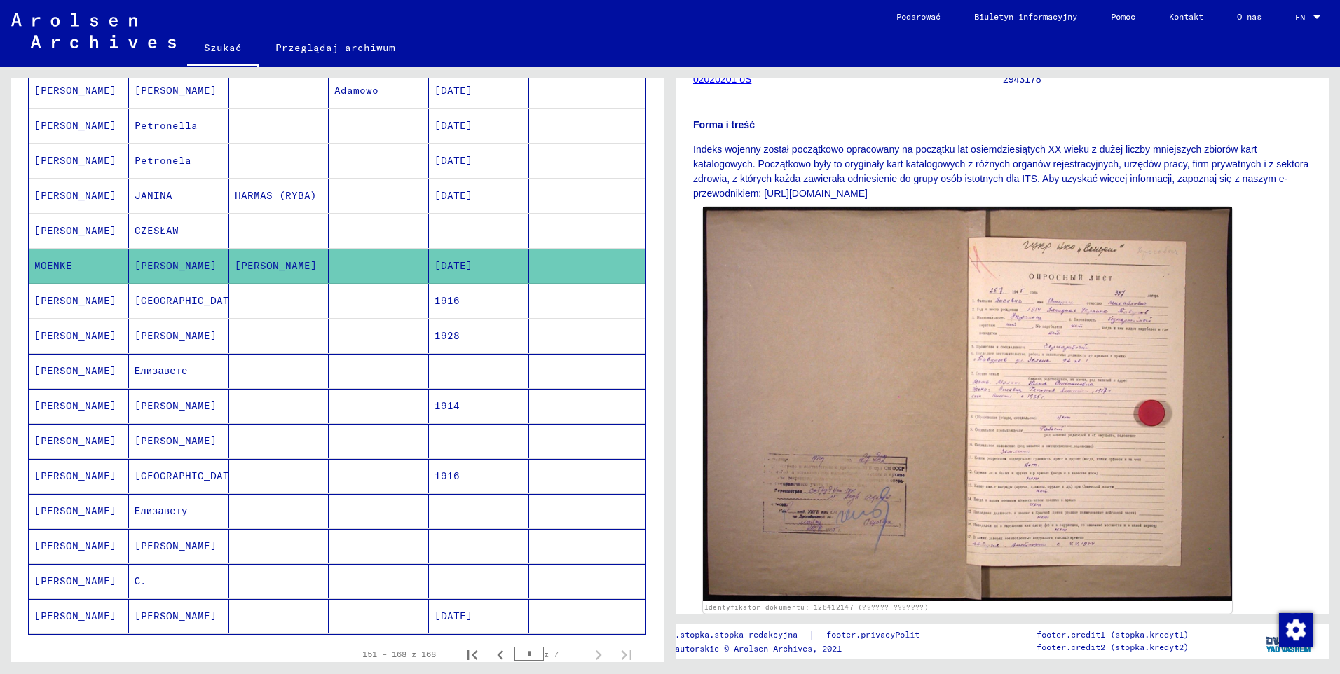
scroll to position [210, 0]
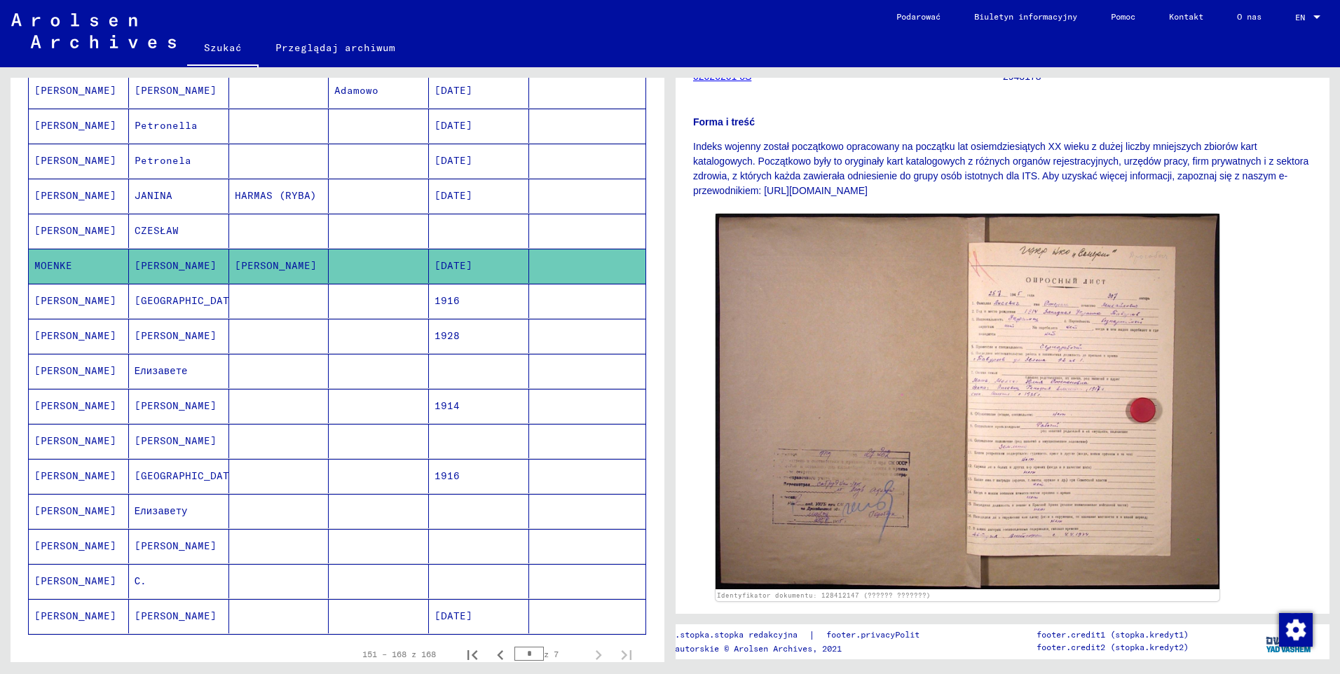
click at [53, 232] on mat-cell "[PERSON_NAME]" at bounding box center [79, 231] width 100 height 34
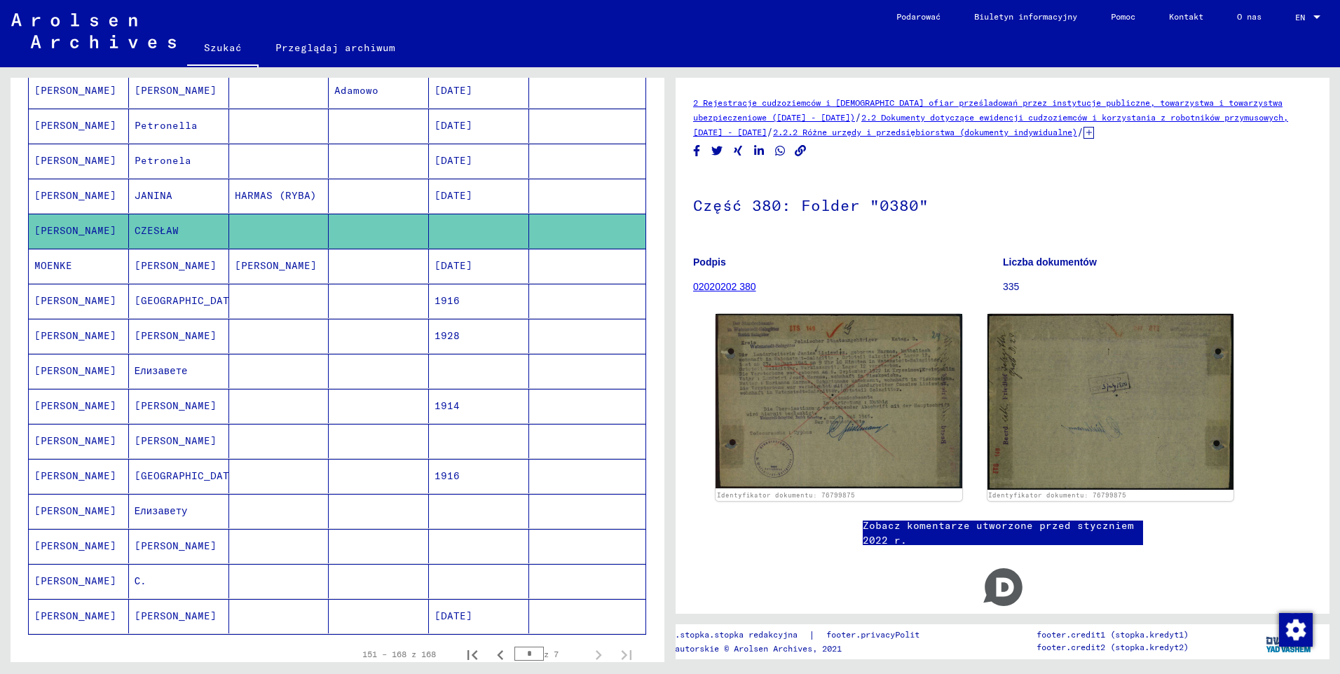
click at [59, 198] on mat-cell "[PERSON_NAME]" at bounding box center [79, 196] width 100 height 34
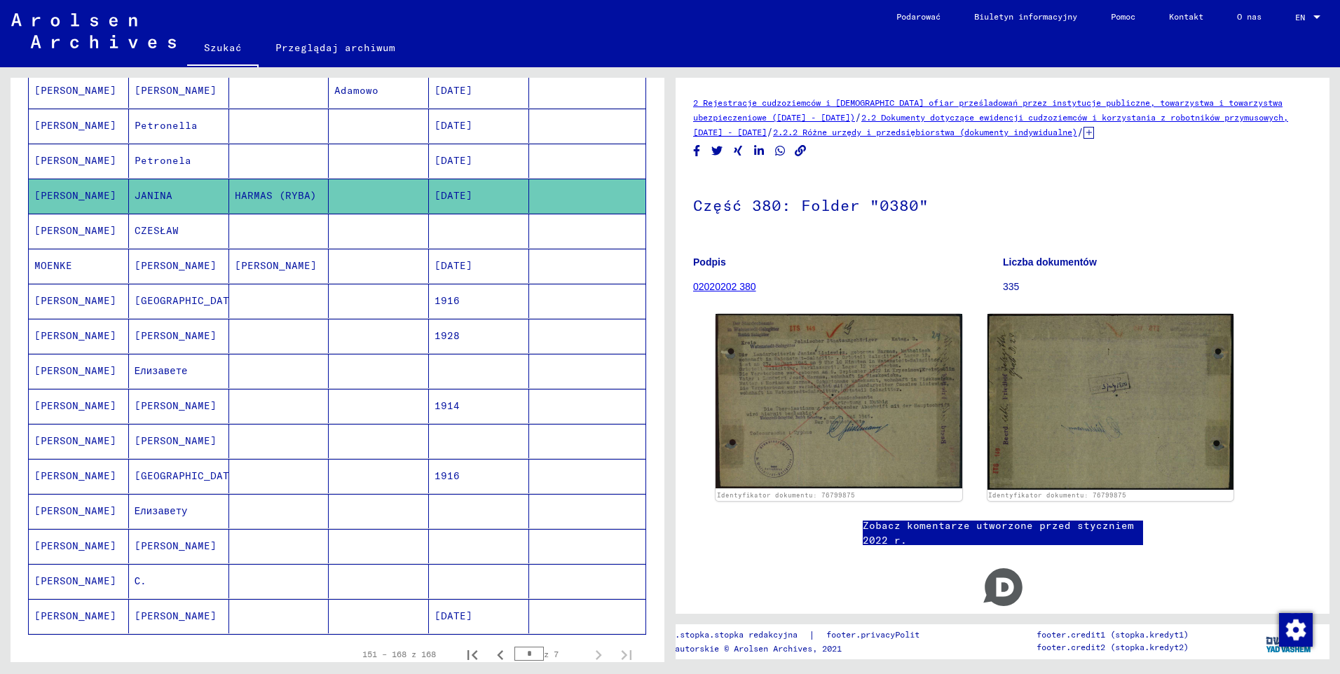
click at [62, 166] on mat-cell "[PERSON_NAME]" at bounding box center [79, 161] width 100 height 34
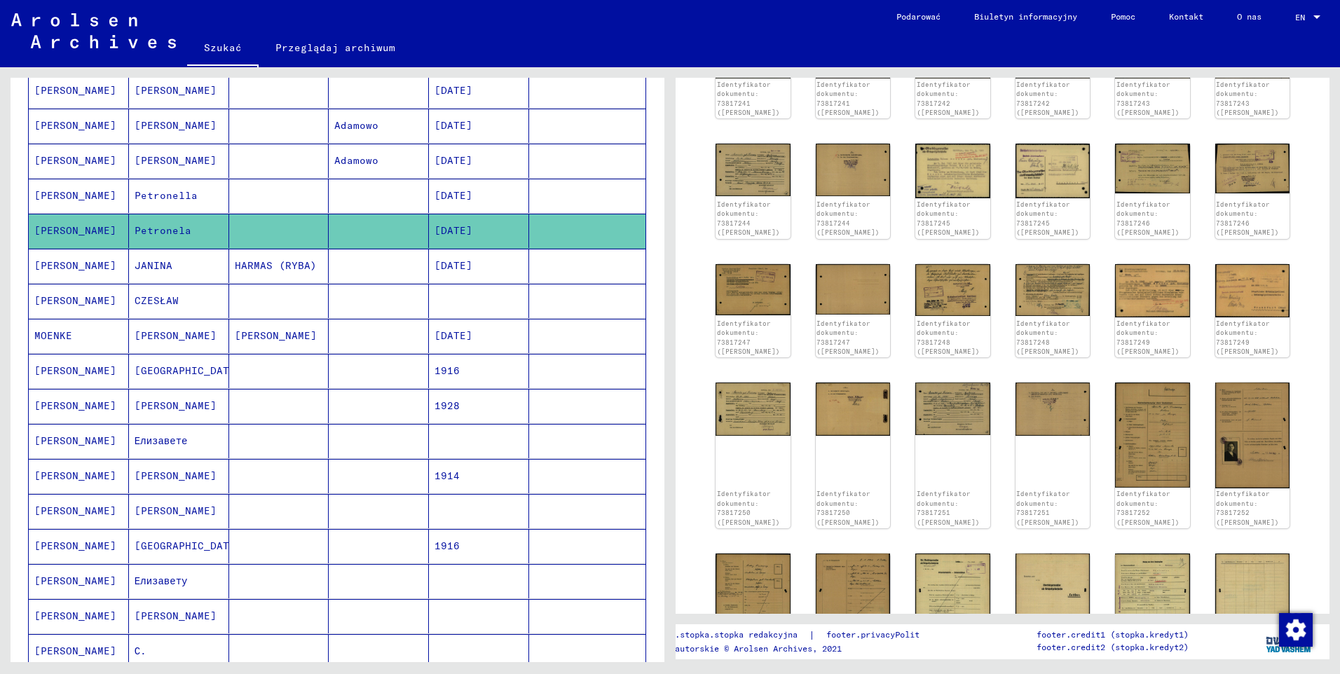
scroll to position [211, 0]
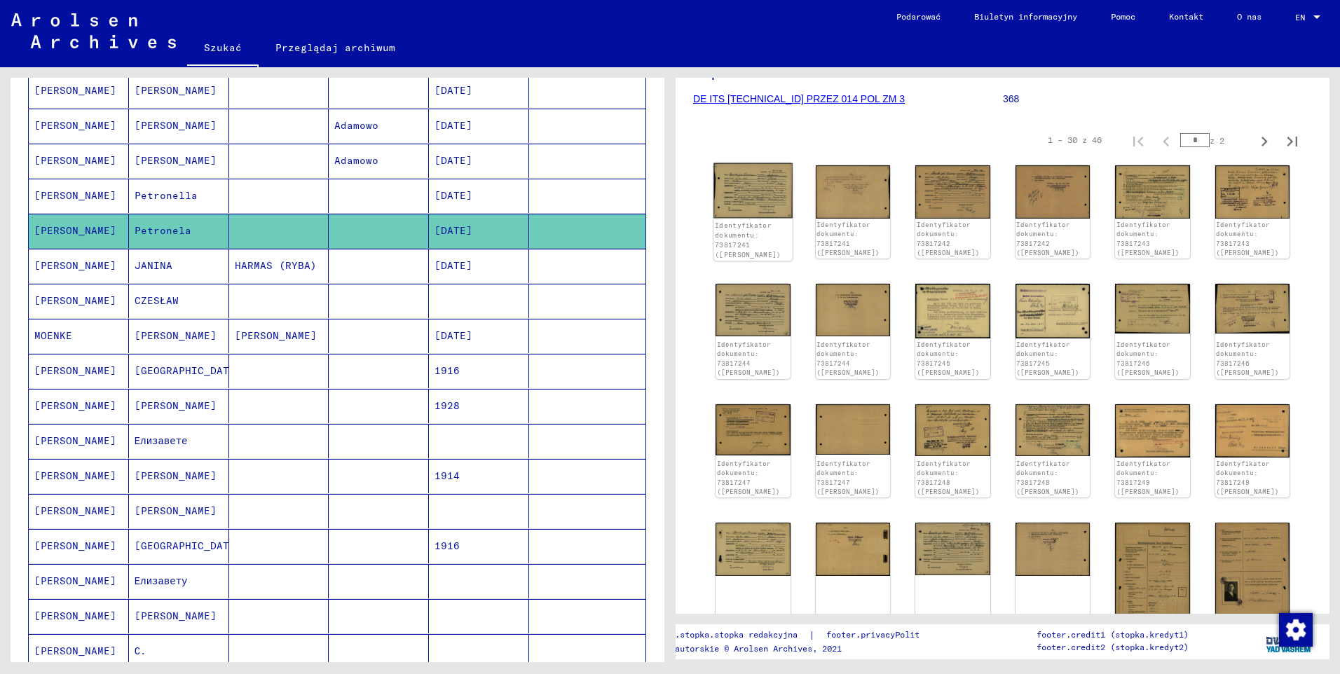
click at [745, 211] on img at bounding box center [753, 190] width 79 height 55
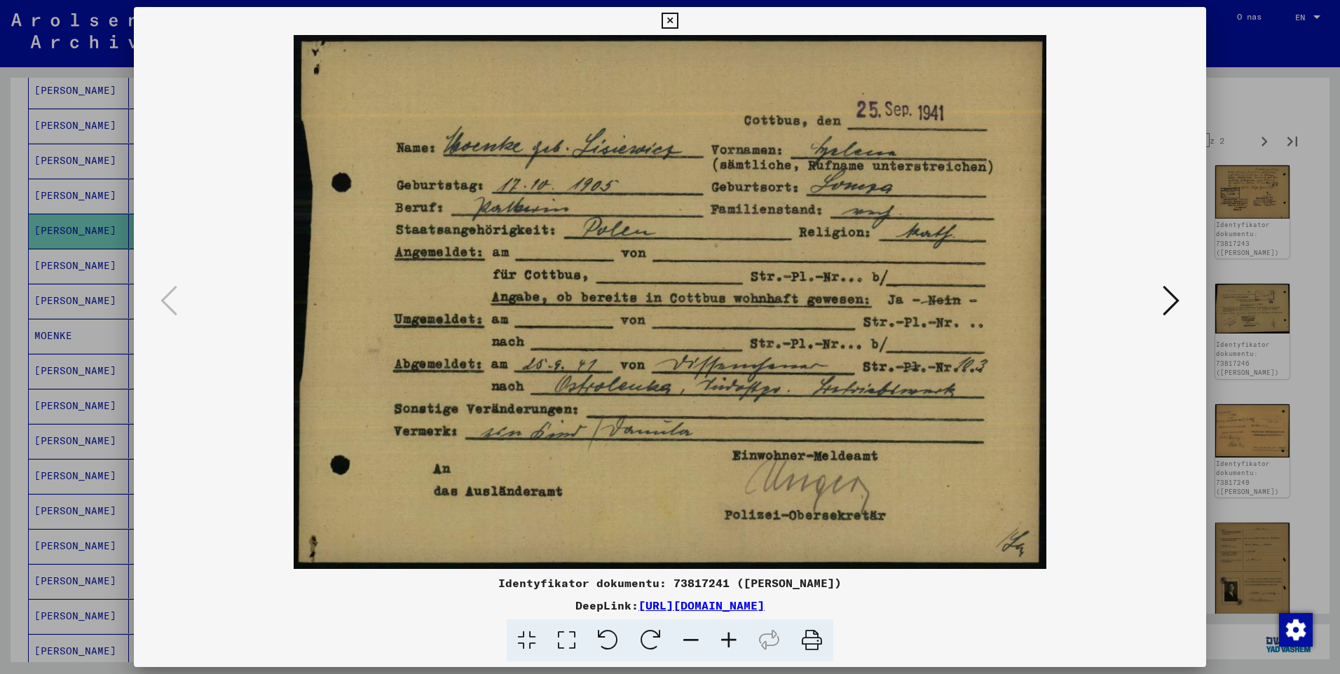
click at [1166, 307] on icon at bounding box center [1171, 301] width 17 height 34
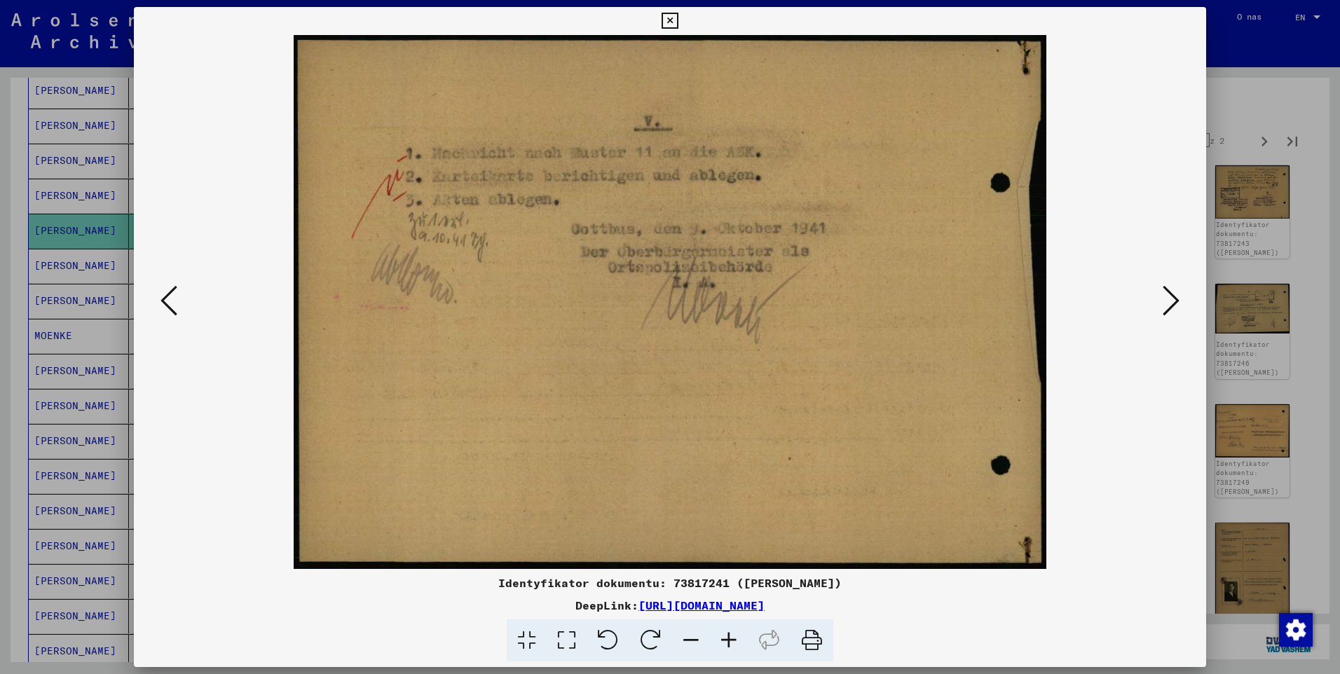
click at [1166, 307] on icon at bounding box center [1171, 301] width 17 height 34
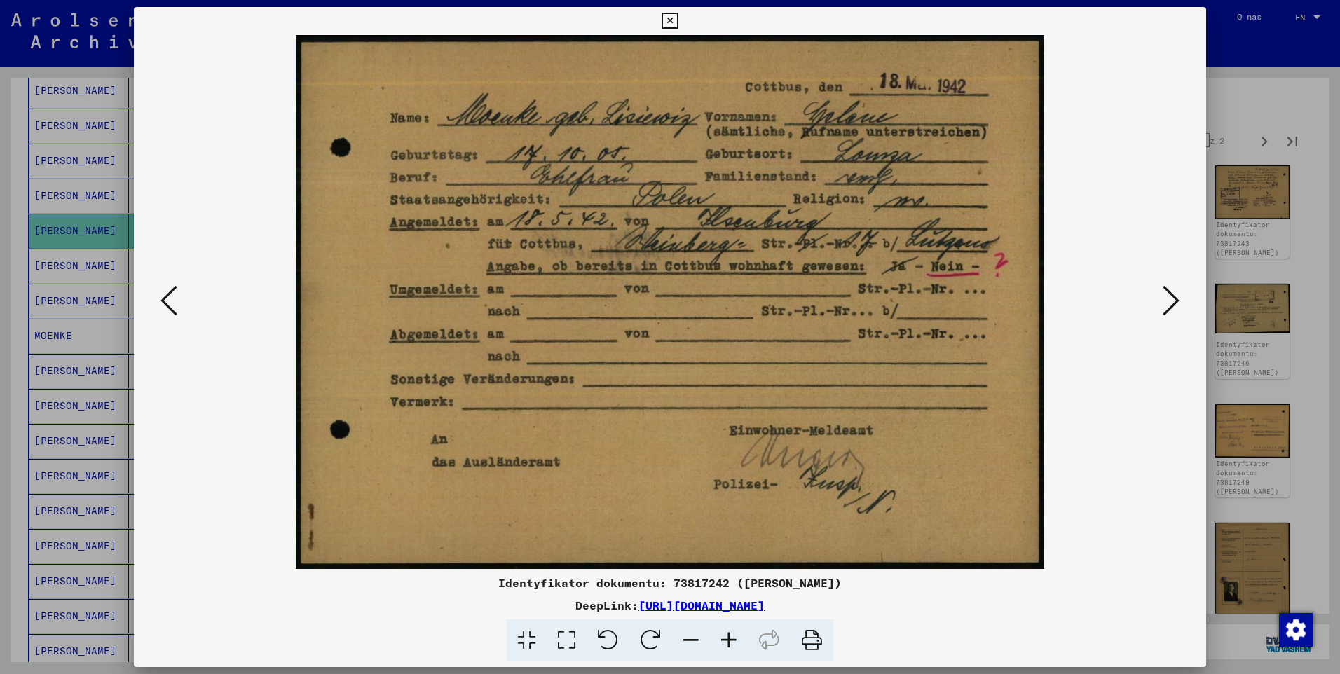
click at [1166, 307] on icon at bounding box center [1171, 301] width 17 height 34
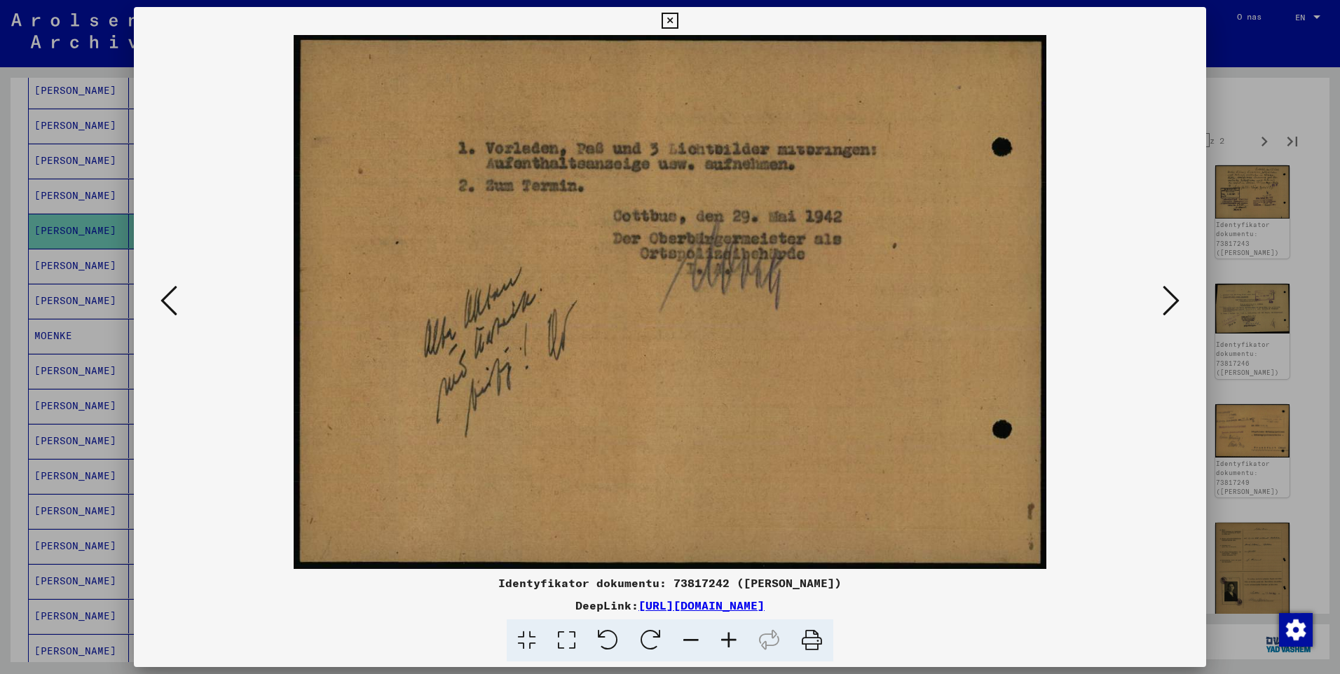
click at [1166, 307] on icon at bounding box center [1171, 301] width 17 height 34
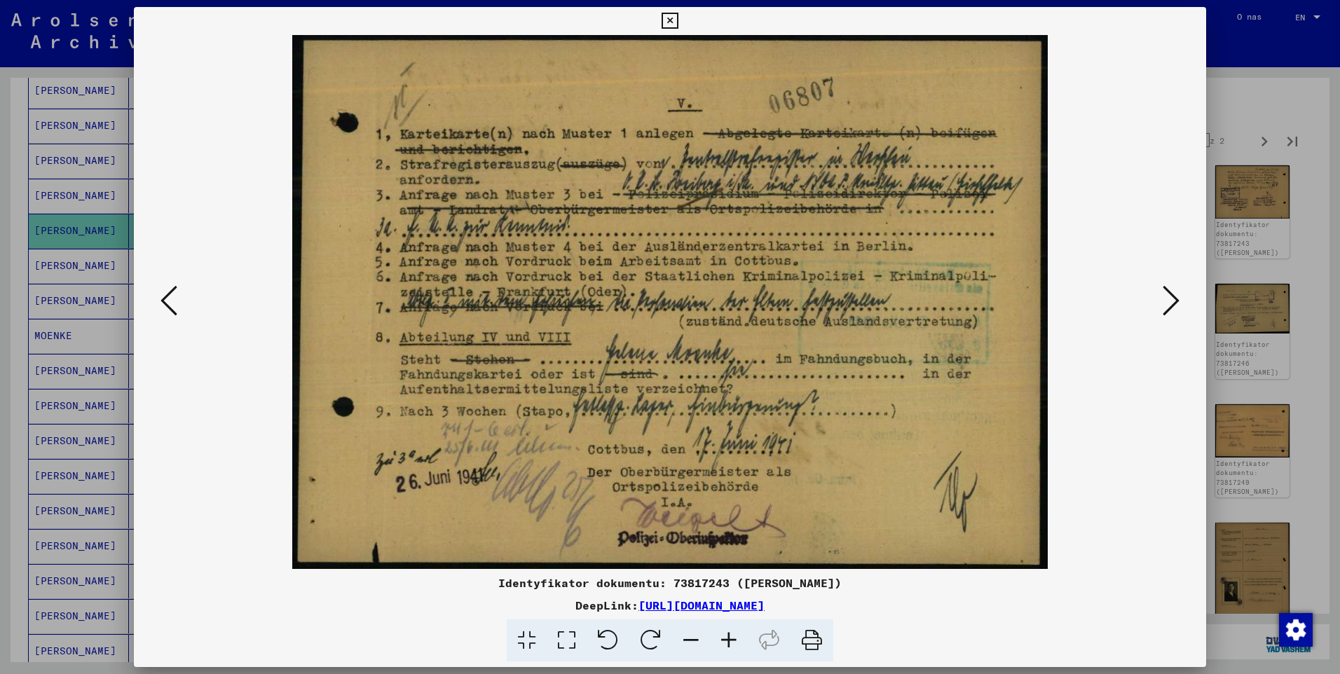
click at [1166, 307] on icon at bounding box center [1171, 301] width 17 height 34
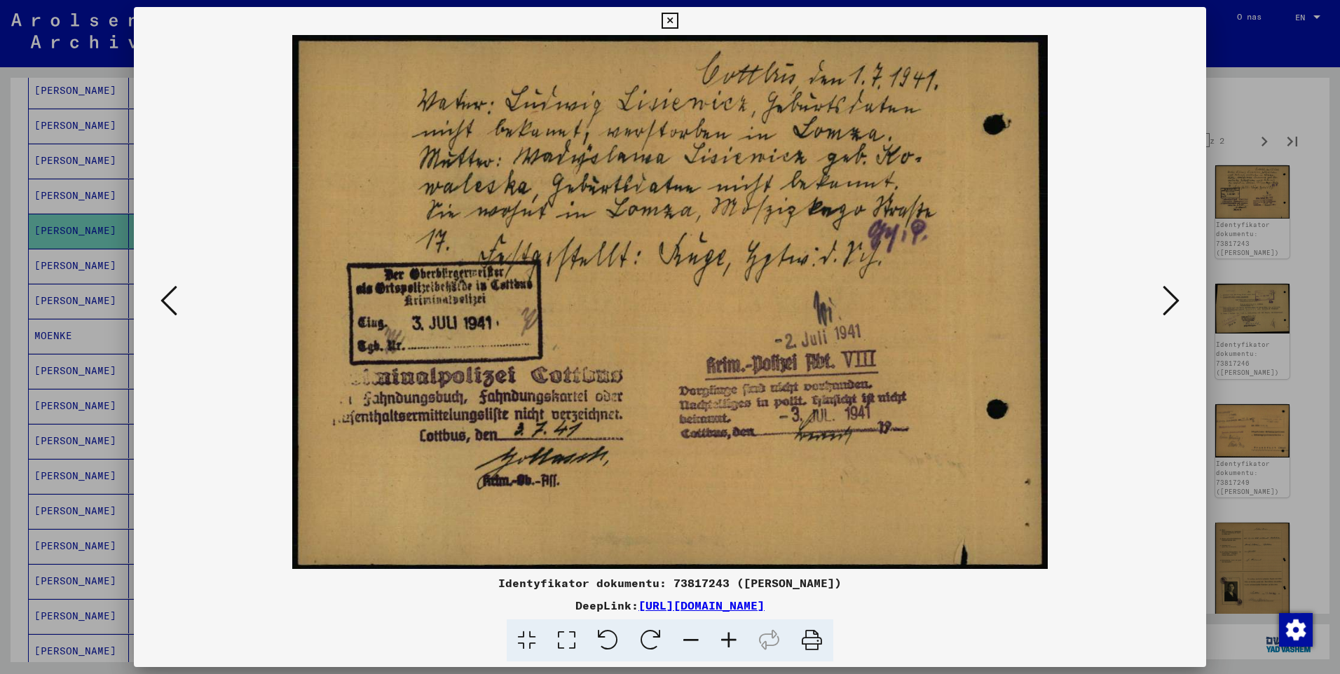
click at [1166, 307] on icon at bounding box center [1171, 301] width 17 height 34
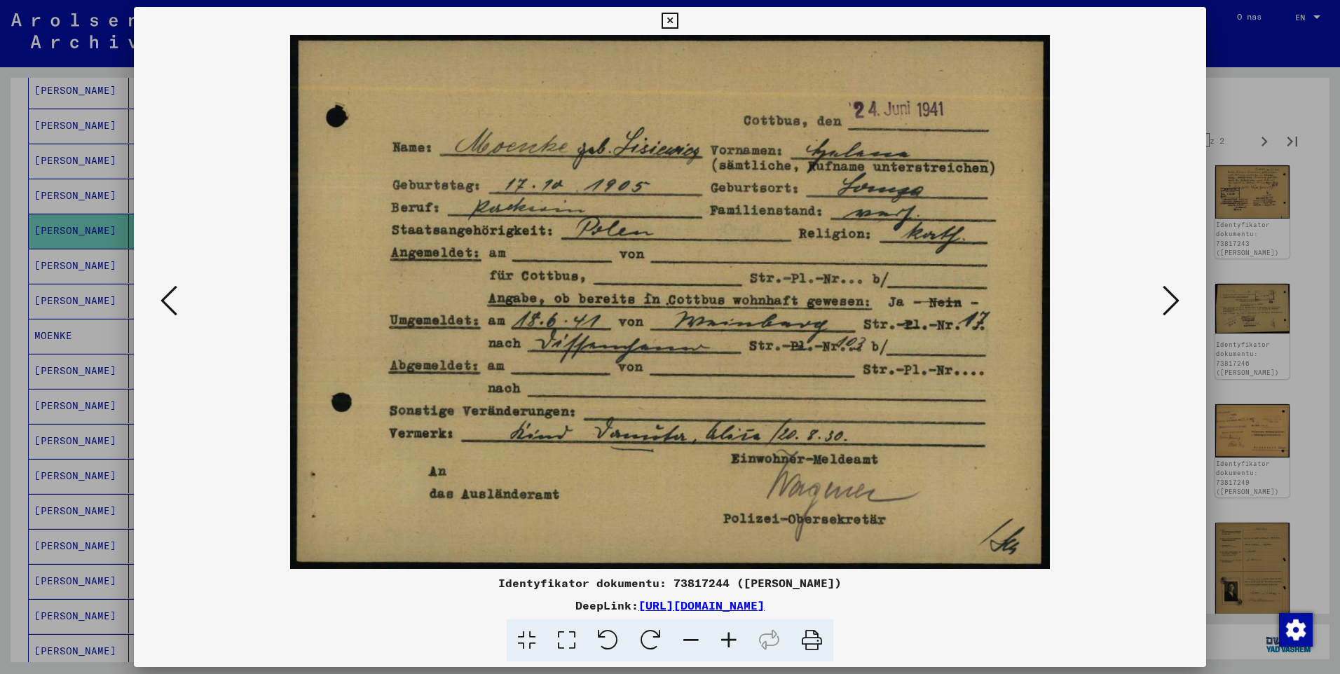
click at [671, 22] on icon at bounding box center [670, 21] width 16 height 17
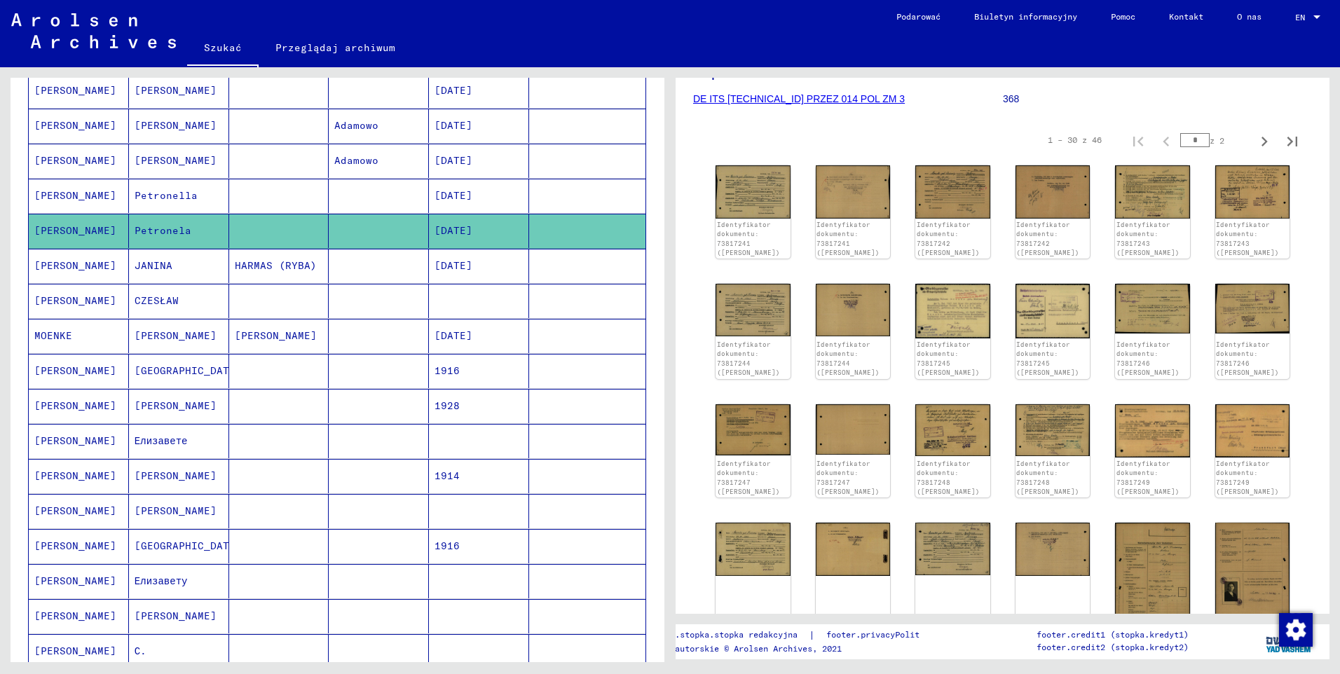
click at [62, 203] on mat-cell "[PERSON_NAME]" at bounding box center [79, 196] width 100 height 34
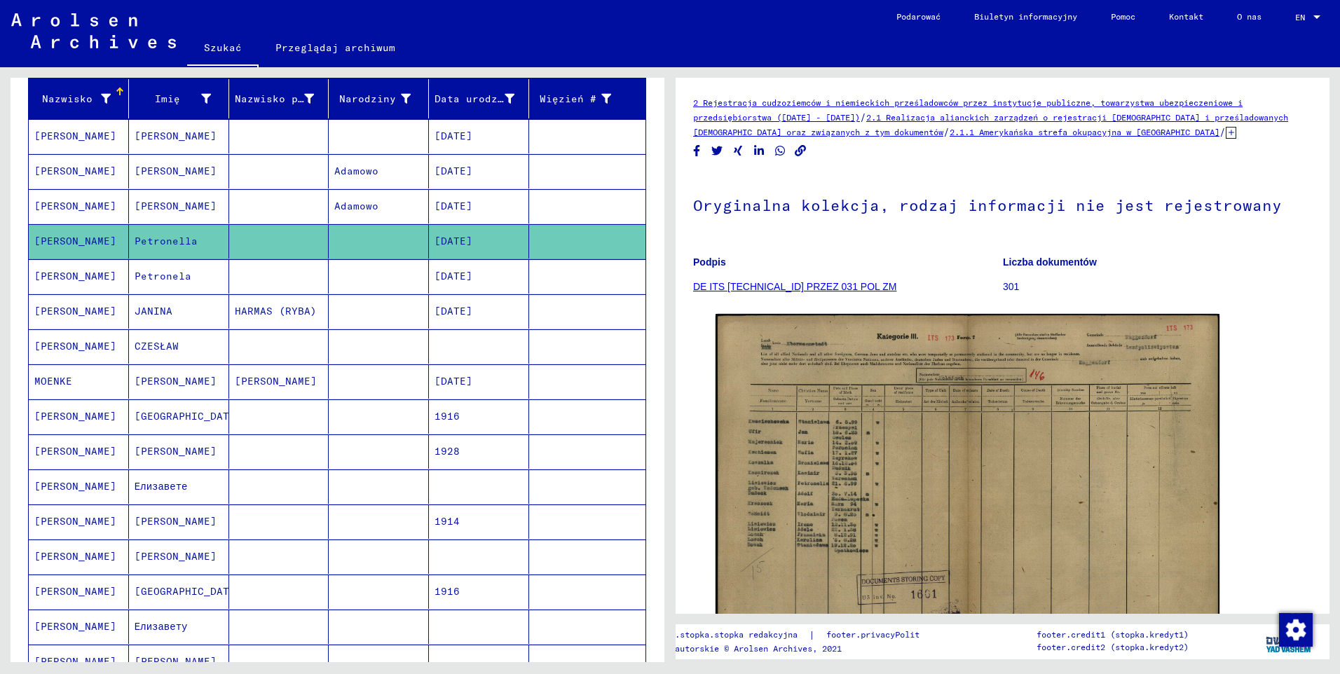
scroll to position [140, 0]
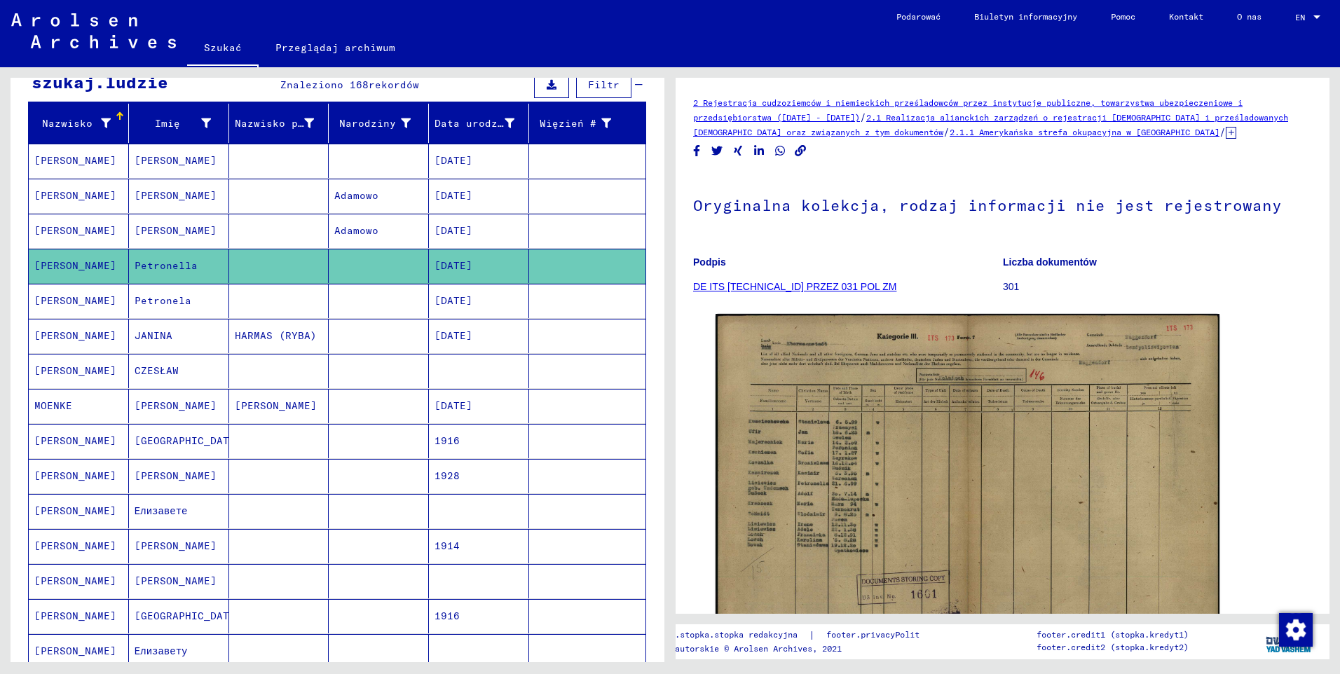
click at [62, 226] on mat-cell "[PERSON_NAME]" at bounding box center [79, 231] width 100 height 34
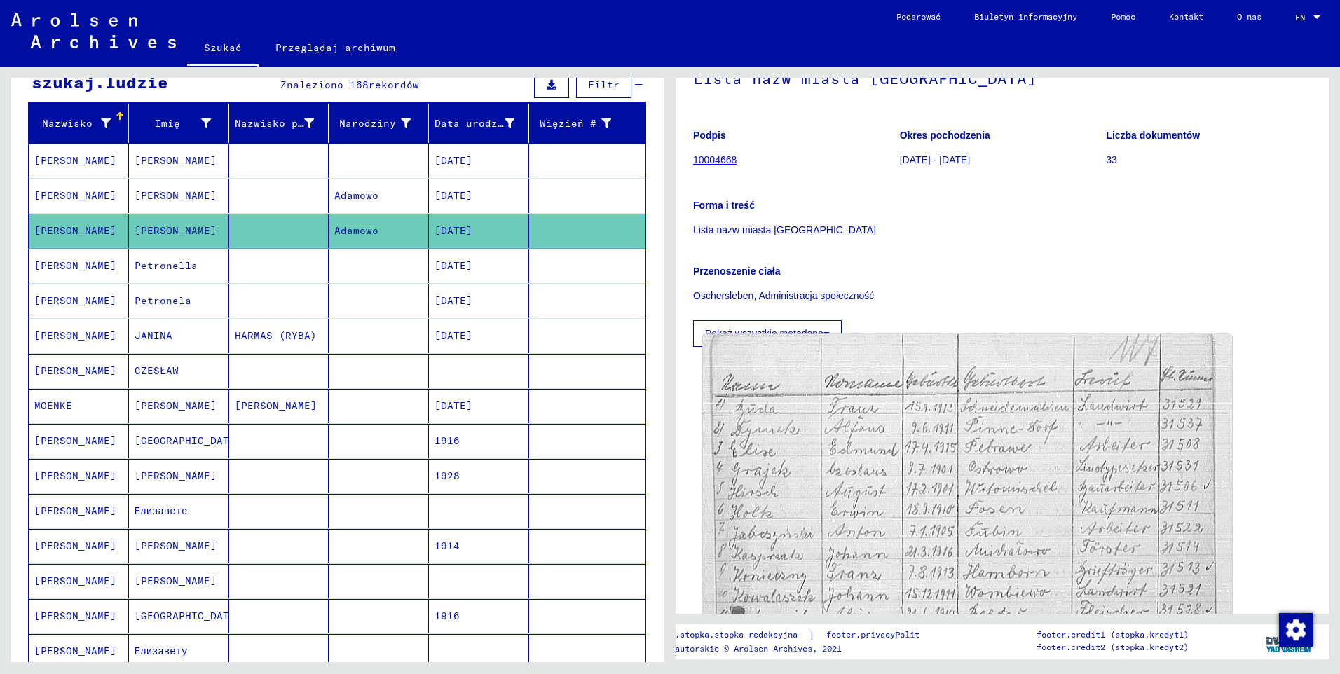
scroll to position [140, 0]
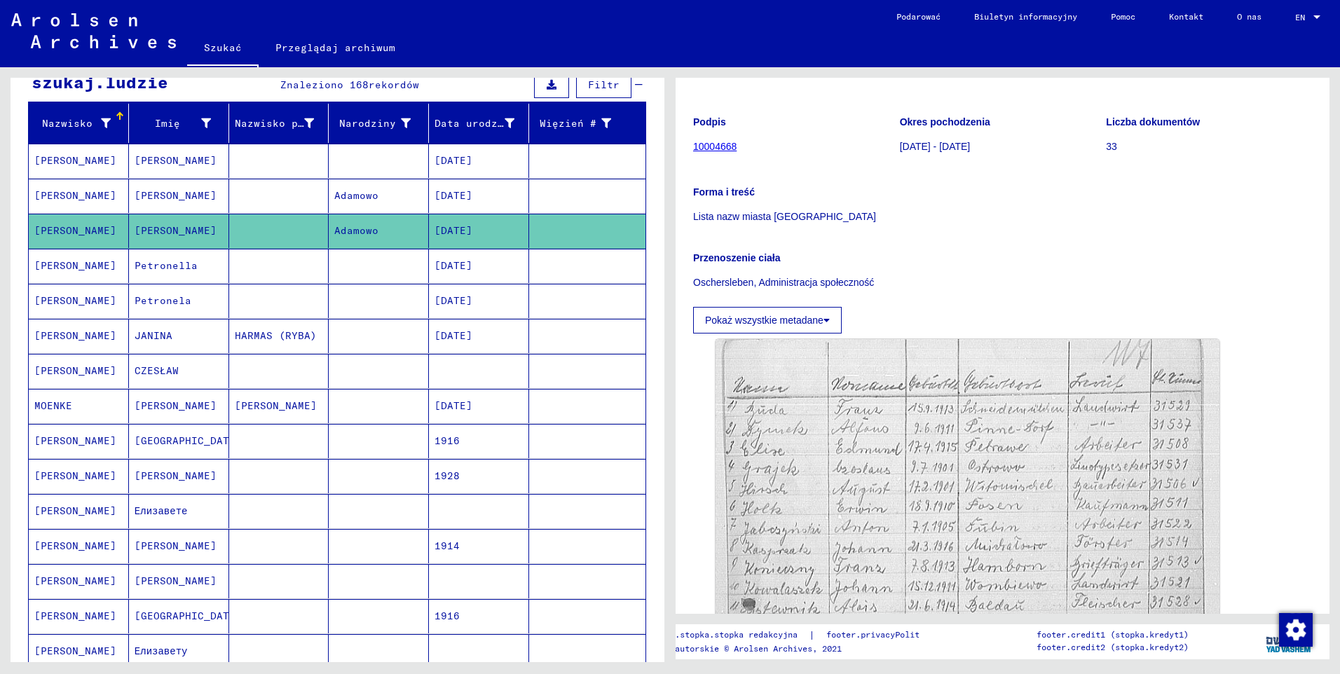
click at [97, 193] on mat-cell "[PERSON_NAME]" at bounding box center [79, 196] width 100 height 34
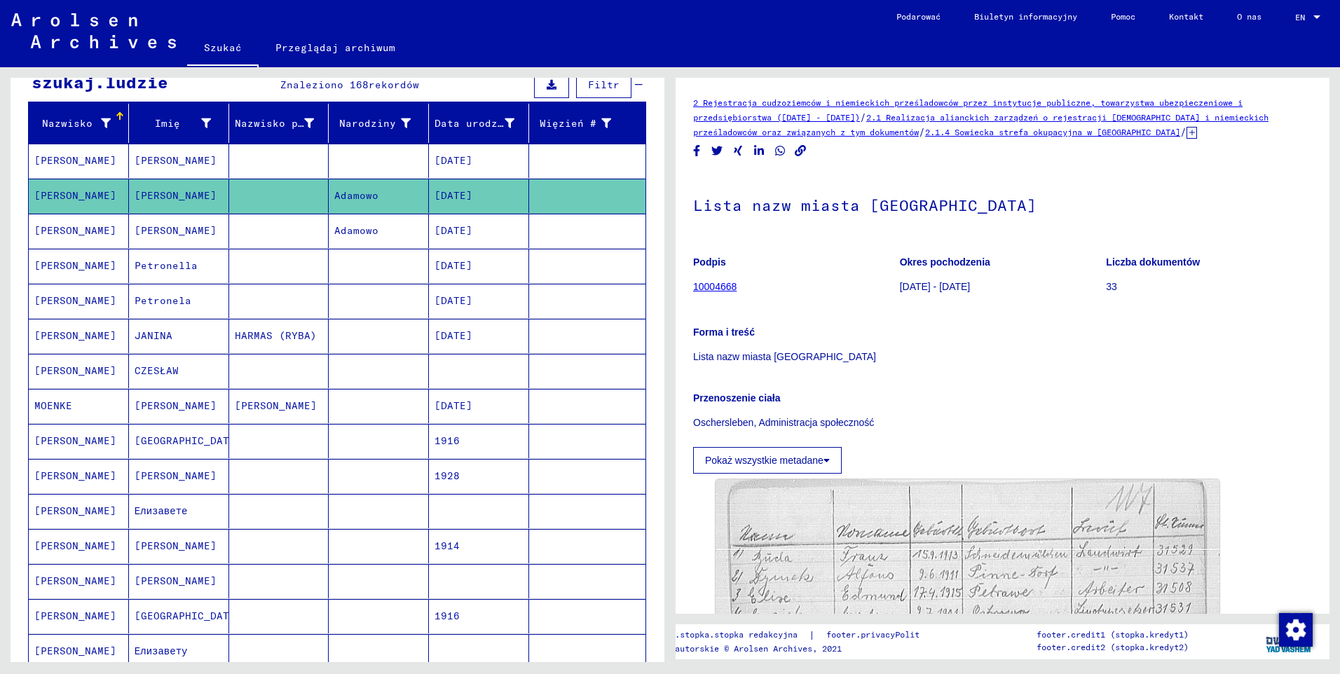
click at [96, 161] on mat-cell "[PERSON_NAME]" at bounding box center [79, 161] width 100 height 34
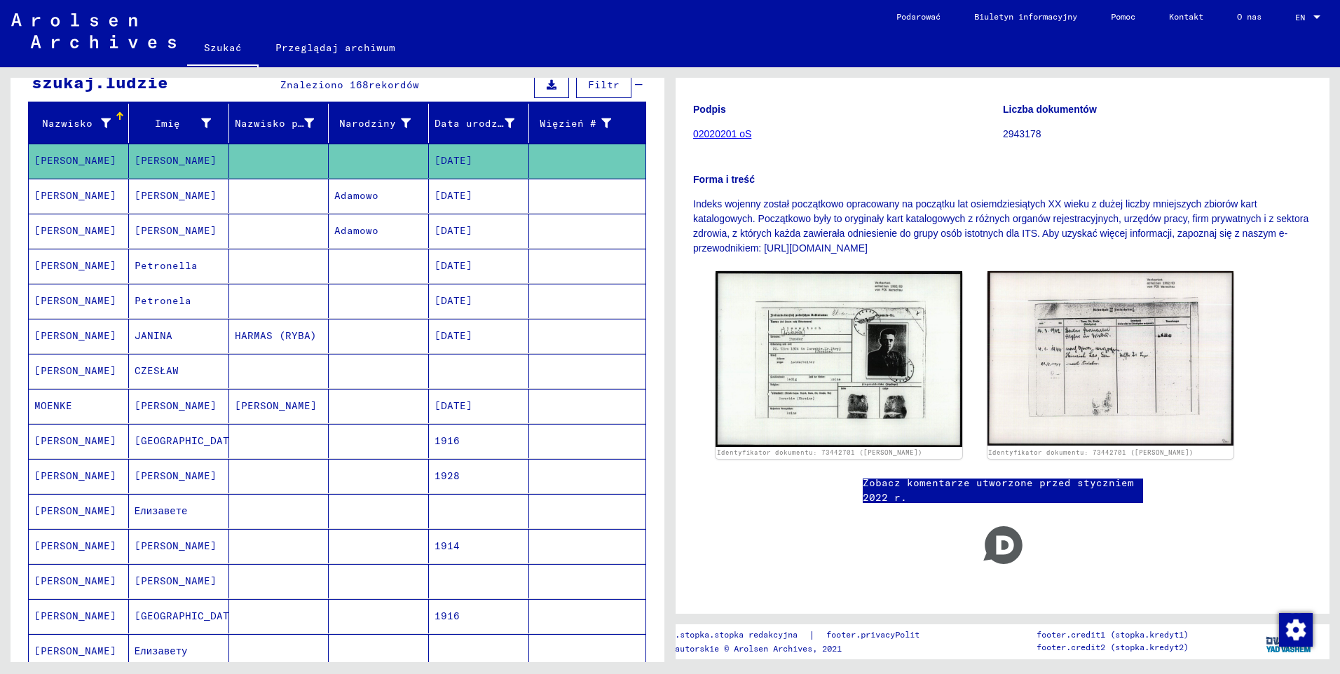
scroll to position [173, 0]
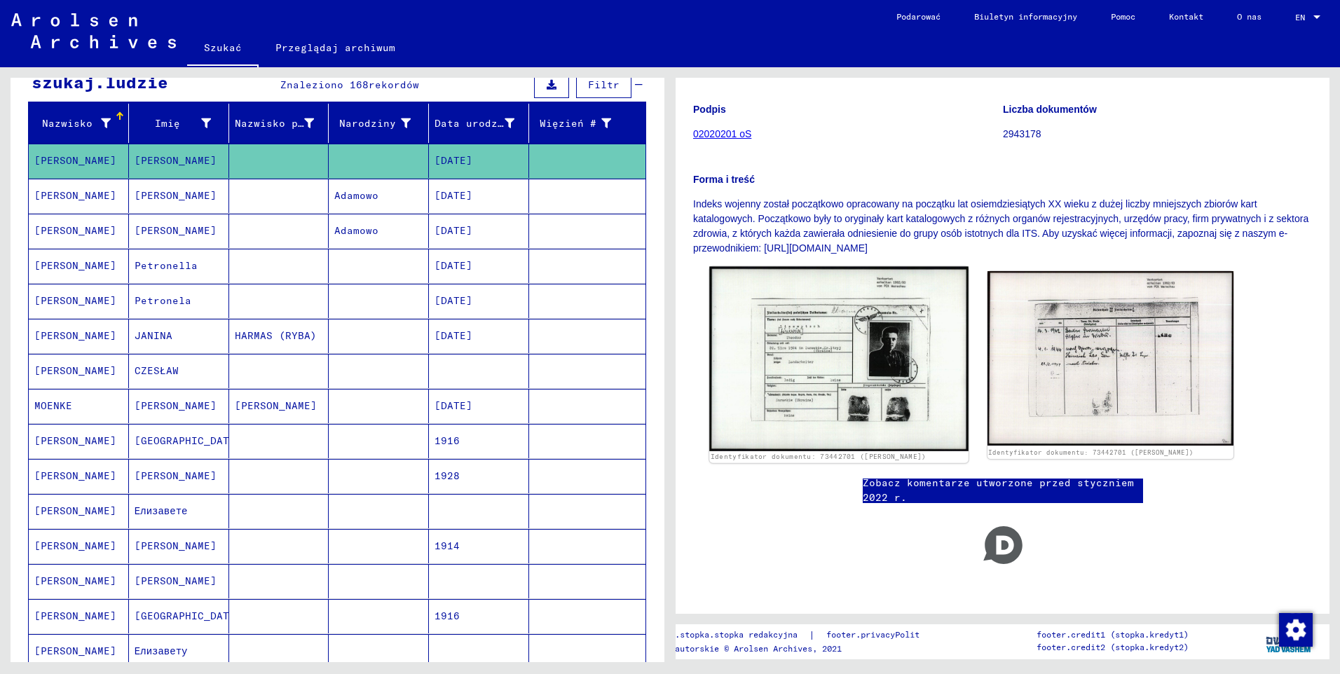
click at [895, 337] on img at bounding box center [838, 359] width 259 height 184
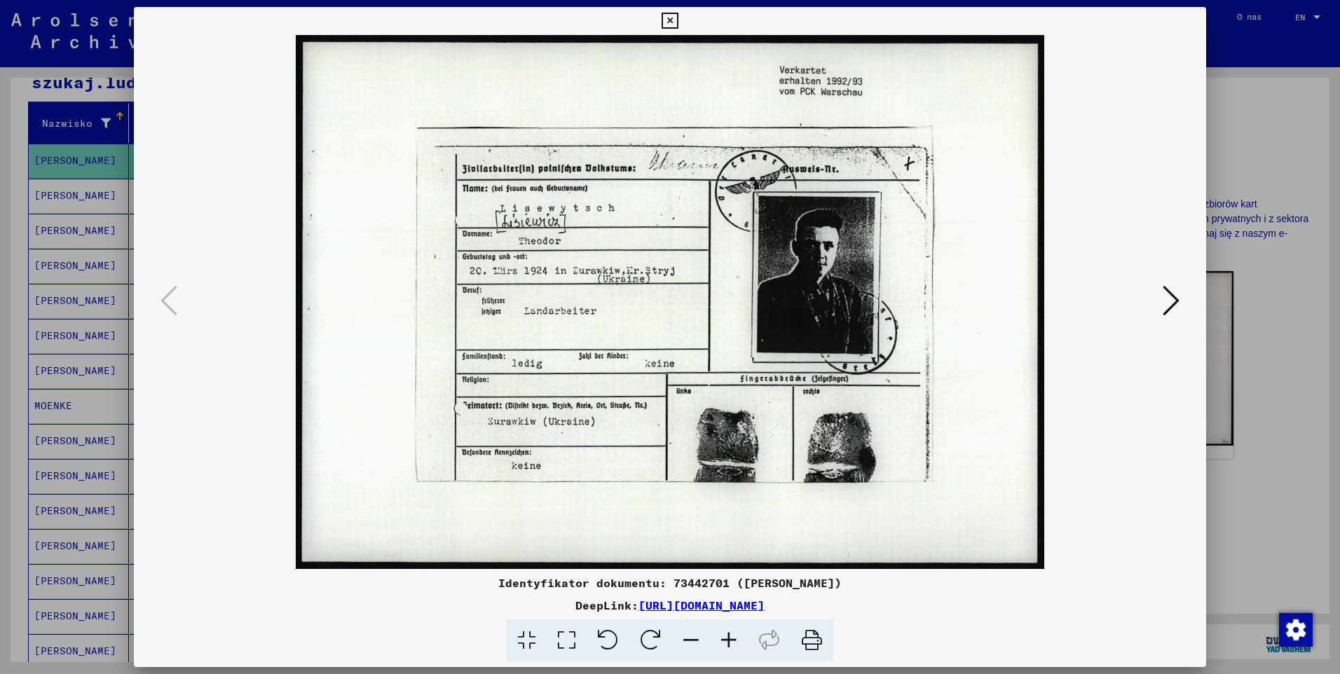
click at [728, 637] on icon at bounding box center [729, 641] width 38 height 43
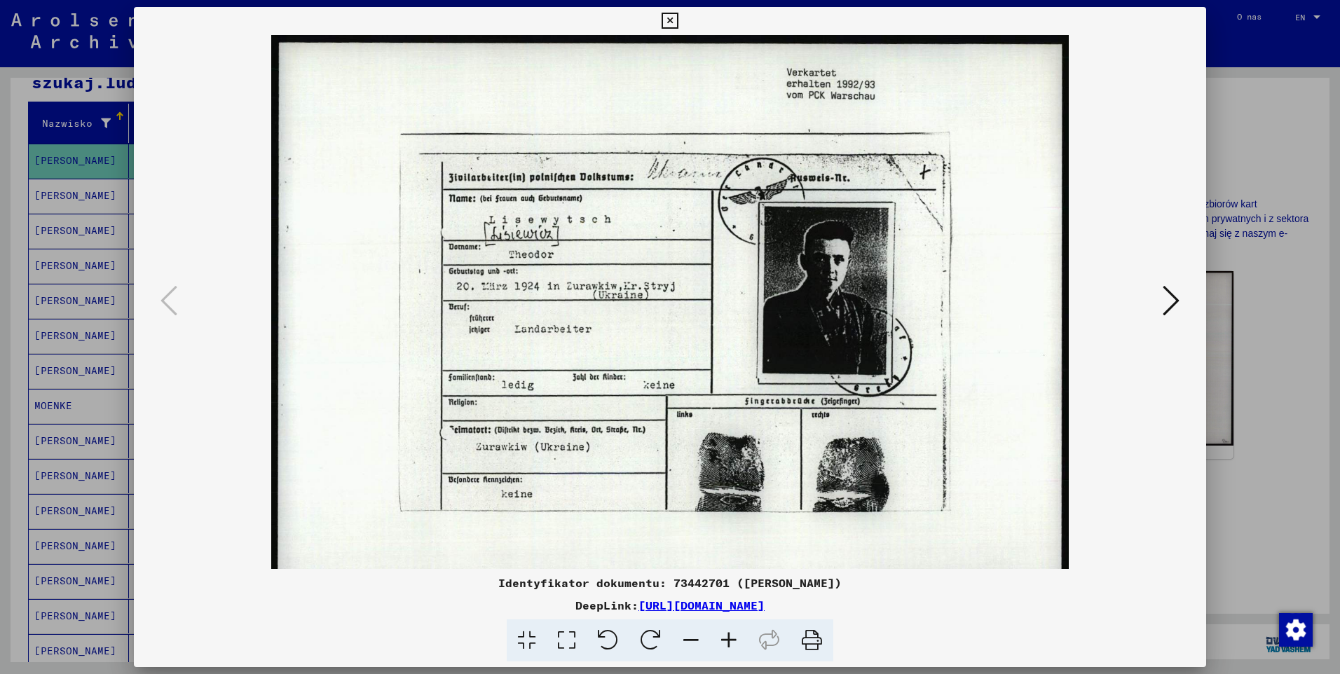
click at [728, 637] on icon at bounding box center [729, 641] width 38 height 43
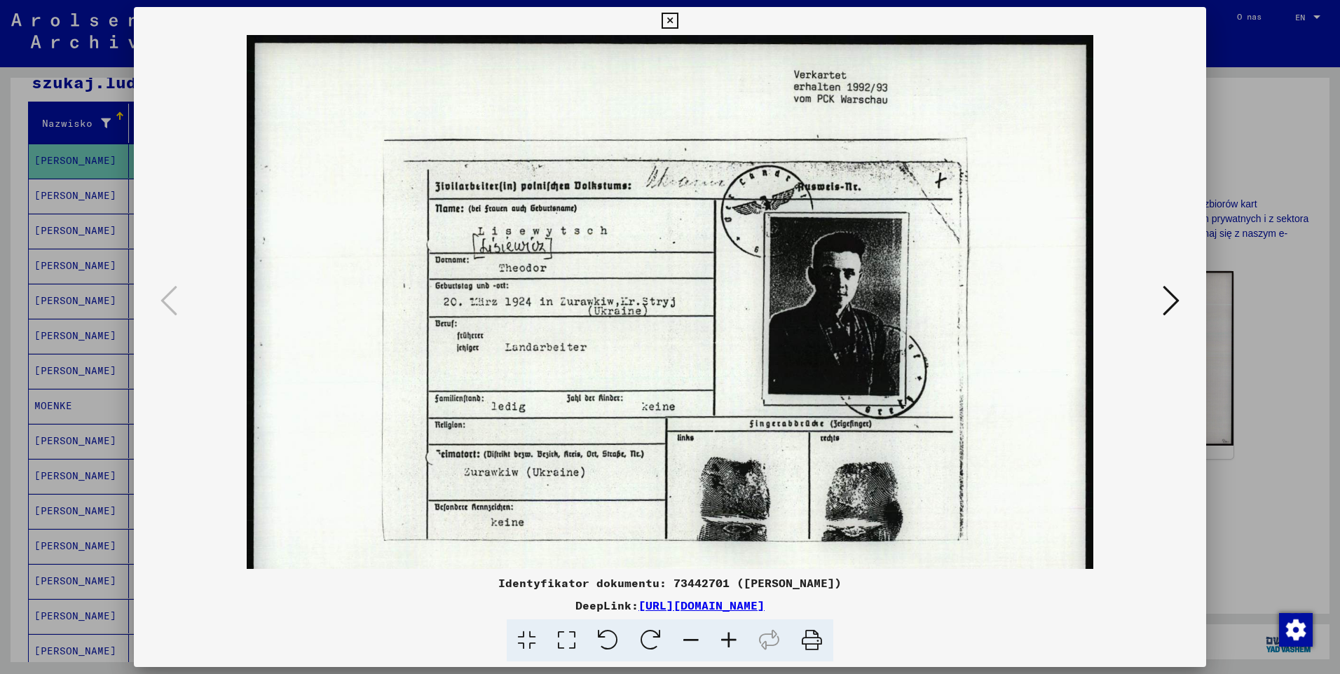
click at [728, 637] on icon at bounding box center [729, 641] width 38 height 43
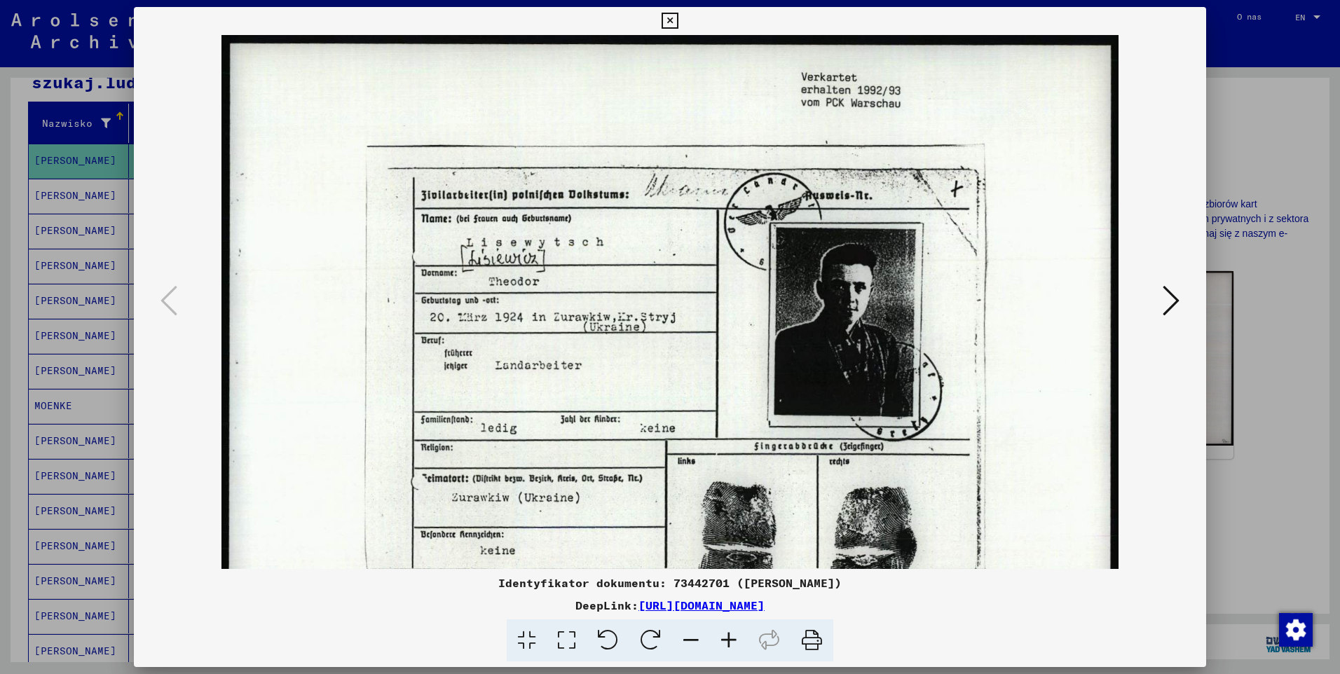
click at [729, 637] on icon at bounding box center [729, 641] width 38 height 43
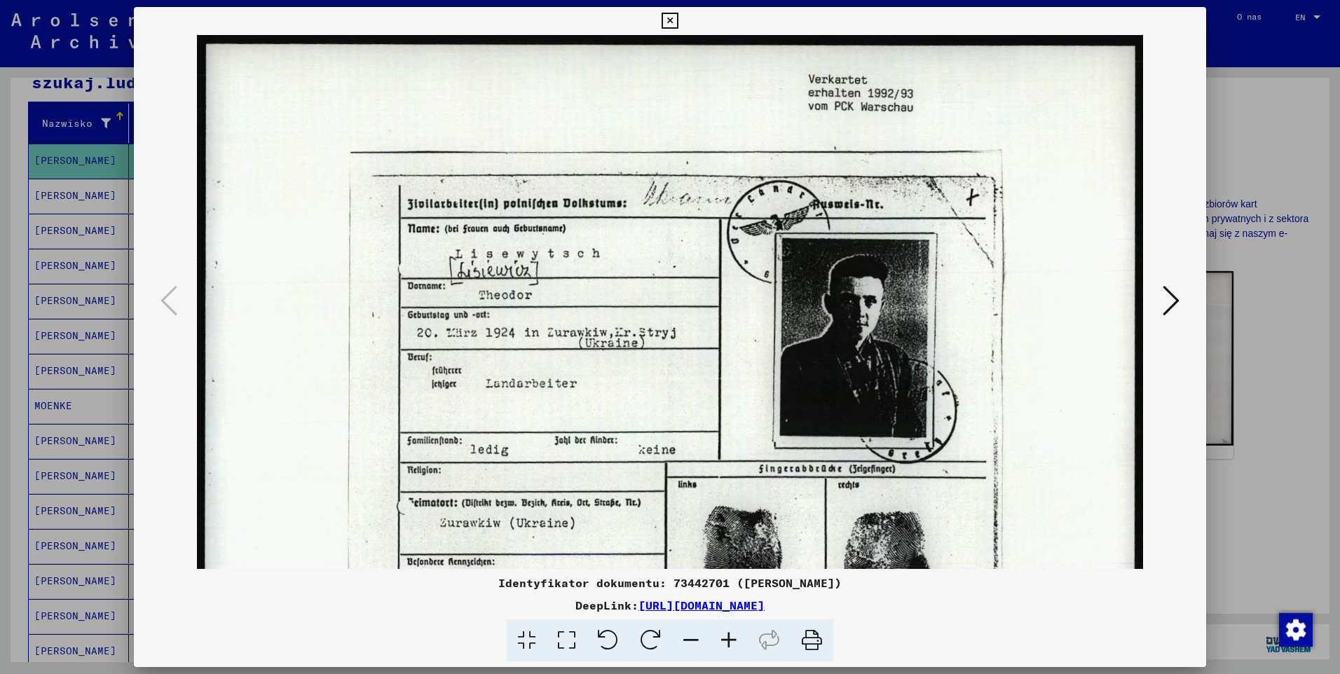
click at [729, 637] on icon at bounding box center [729, 641] width 38 height 43
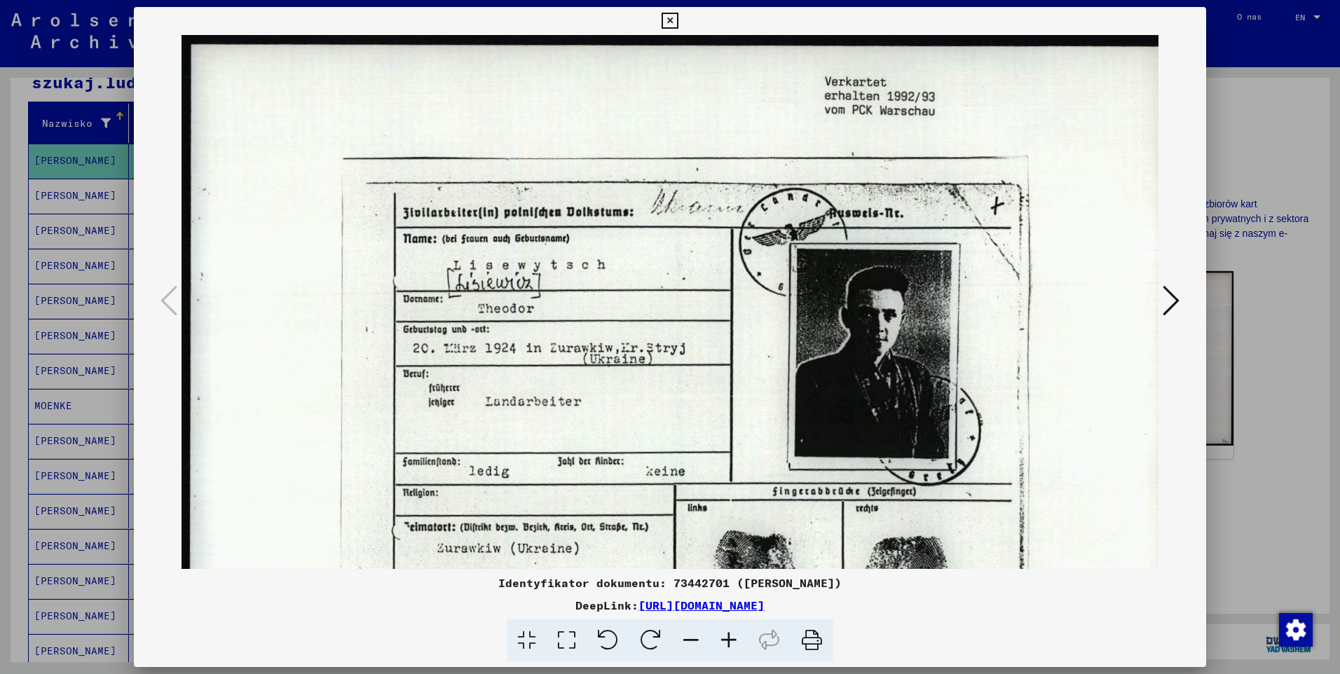
click at [1163, 306] on icon at bounding box center [1171, 301] width 17 height 34
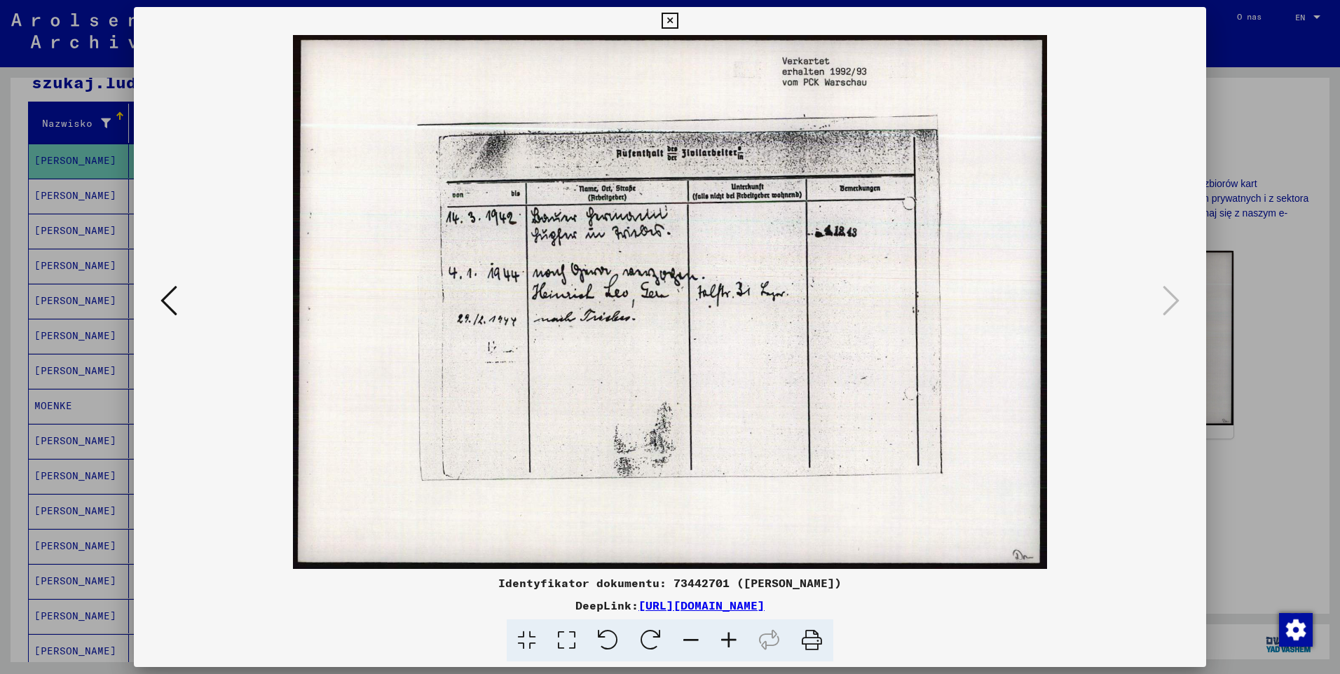
click at [669, 19] on icon at bounding box center [670, 21] width 16 height 17
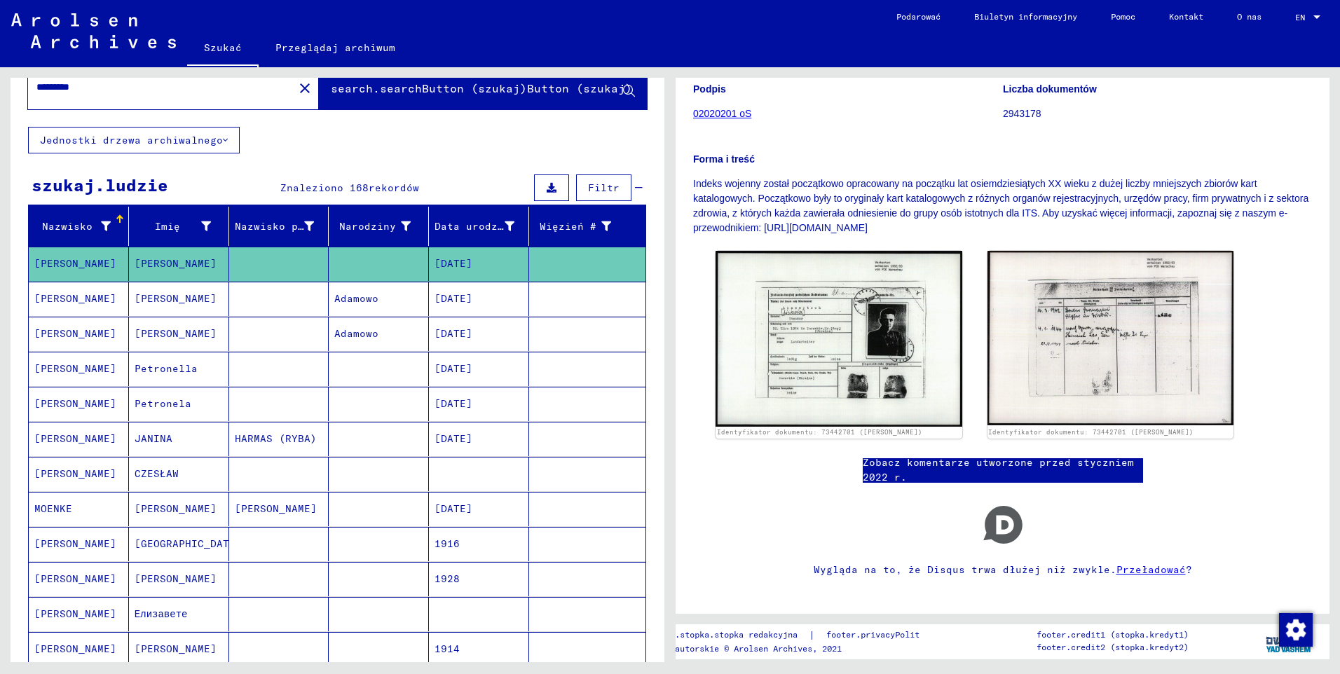
scroll to position [0, 0]
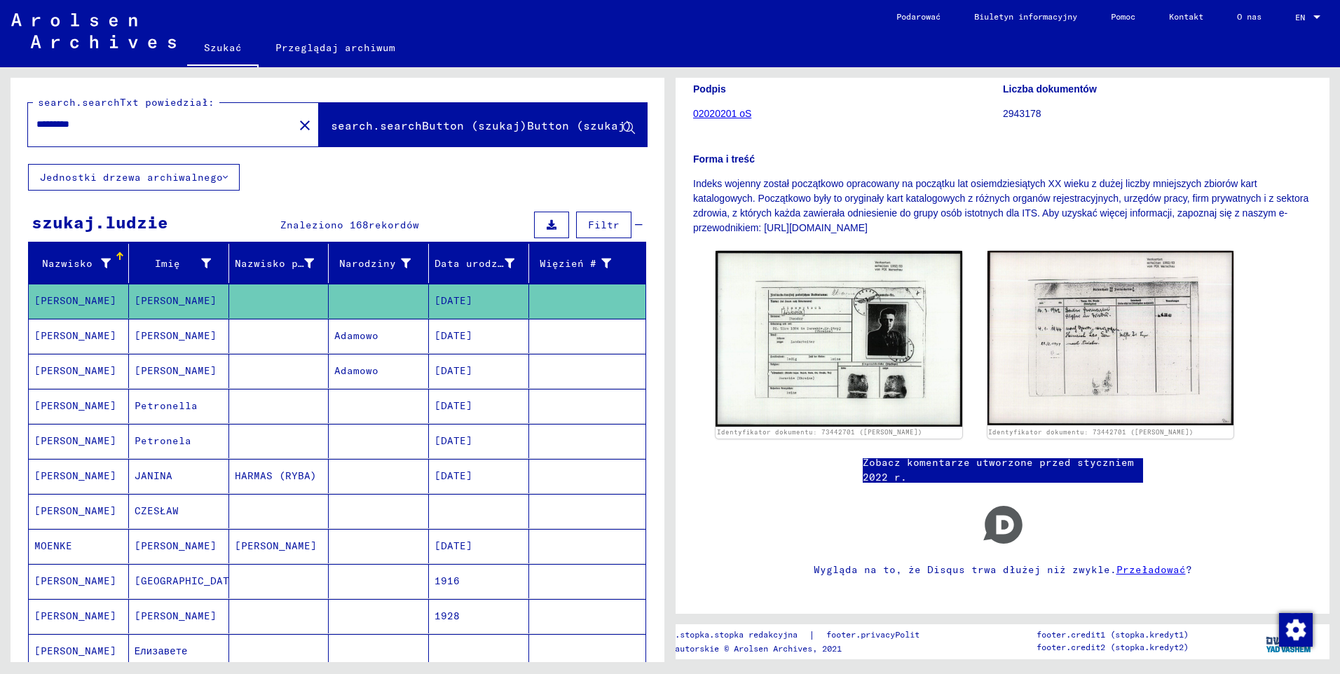
click at [297, 128] on mat-icon "close" at bounding box center [305, 125] width 17 height 17
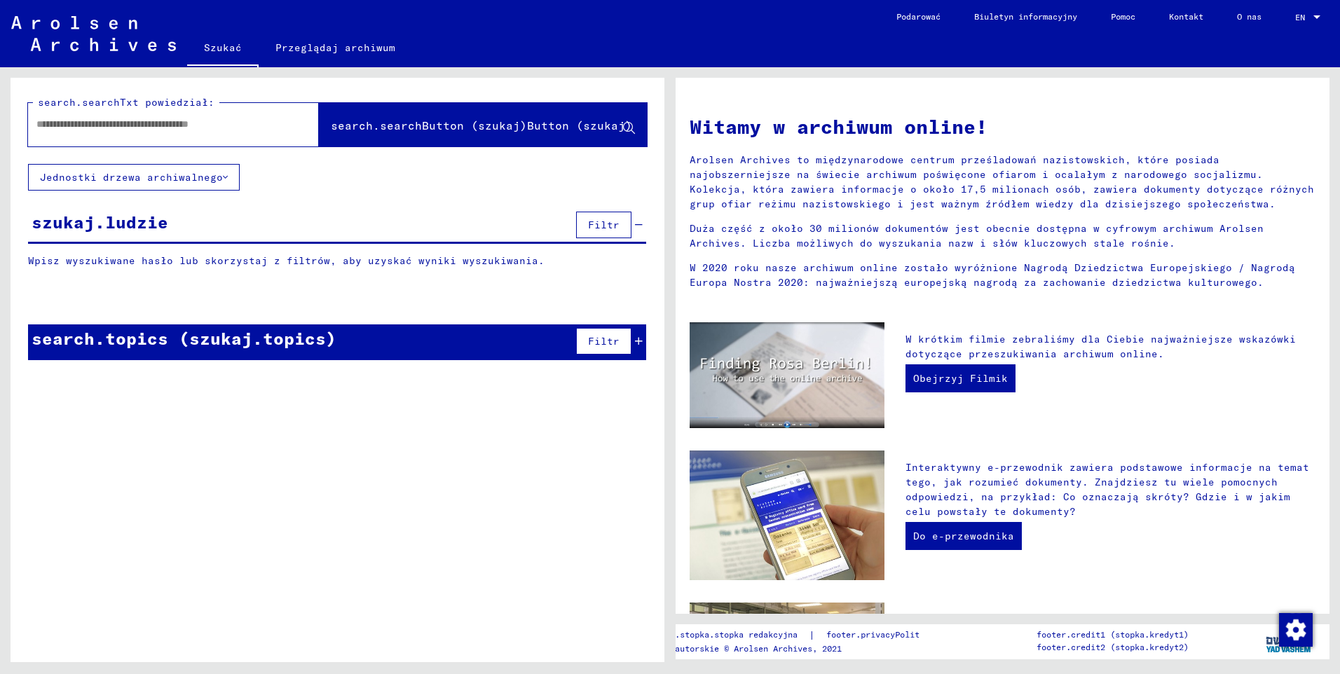
click at [49, 125] on input "text" at bounding box center [156, 124] width 240 height 15
type input "******"
click at [464, 133] on span "search.searchButton (szukaj)Button (szukaj)" at bounding box center [483, 126] width 304 height 15
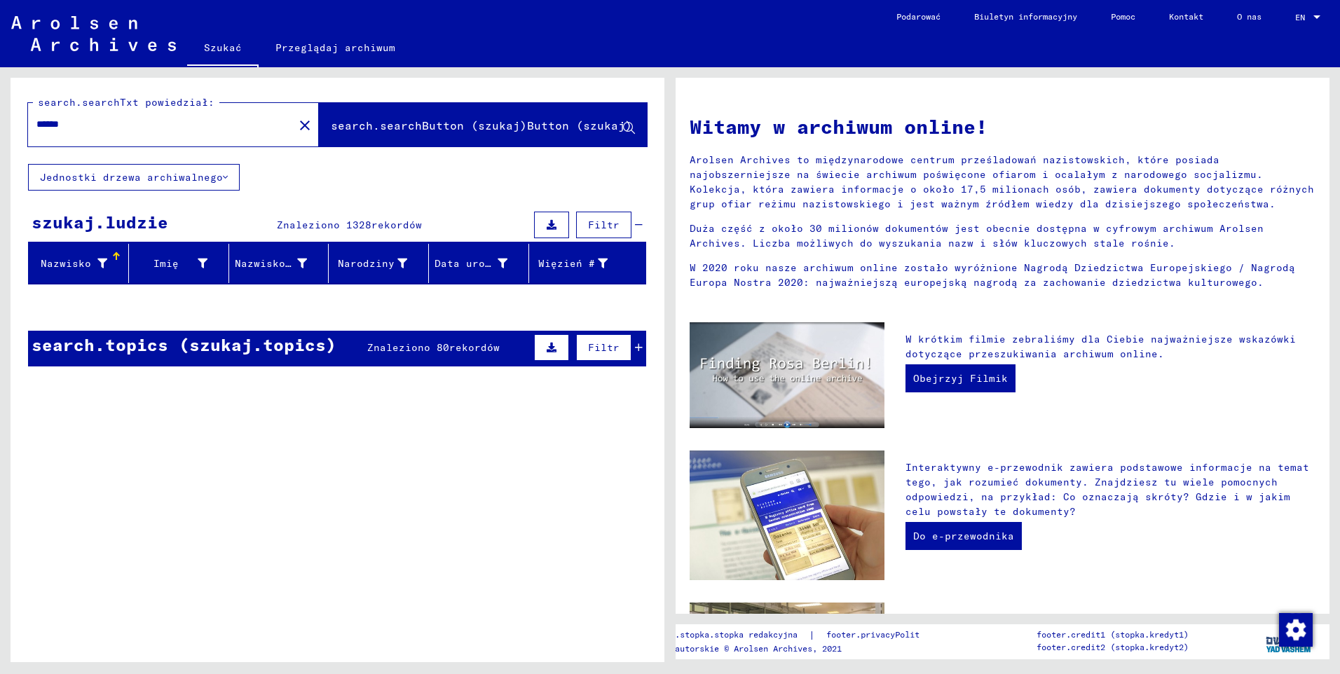
click at [396, 125] on span "search.searchButton (szukaj)Button (szukaj)" at bounding box center [481, 125] width 301 height 14
click at [456, 128] on span "search.searchButton (szukaj)Button (szukaj)" at bounding box center [481, 125] width 301 height 14
click at [407, 128] on span "search.searchButton (szukaj)Button (szukaj)" at bounding box center [481, 125] width 301 height 14
drag, startPoint x: 82, startPoint y: 122, endPoint x: 44, endPoint y: 119, distance: 38.0
click at [21, 121] on div "search.searchTxt powiedział: ****** close search.searchButton (szukaj)Button (s…" at bounding box center [338, 121] width 654 height 86
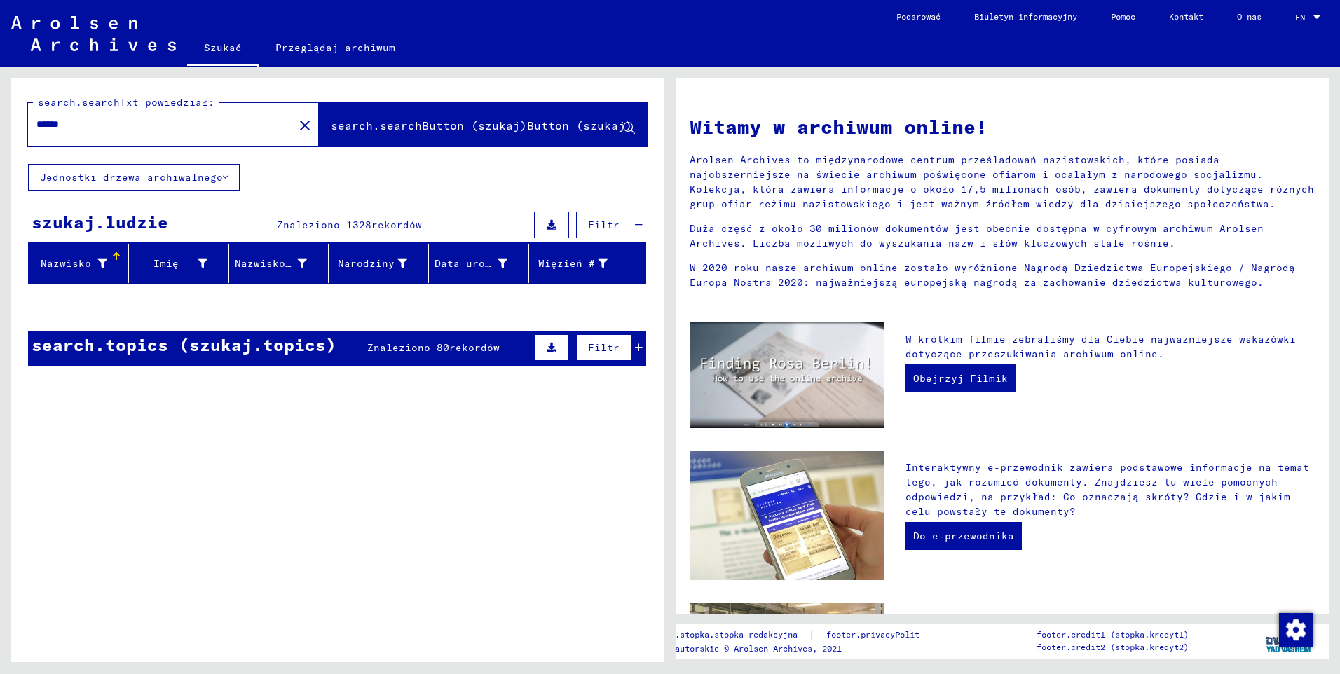
click at [297, 128] on mat-icon "close" at bounding box center [305, 125] width 17 height 17
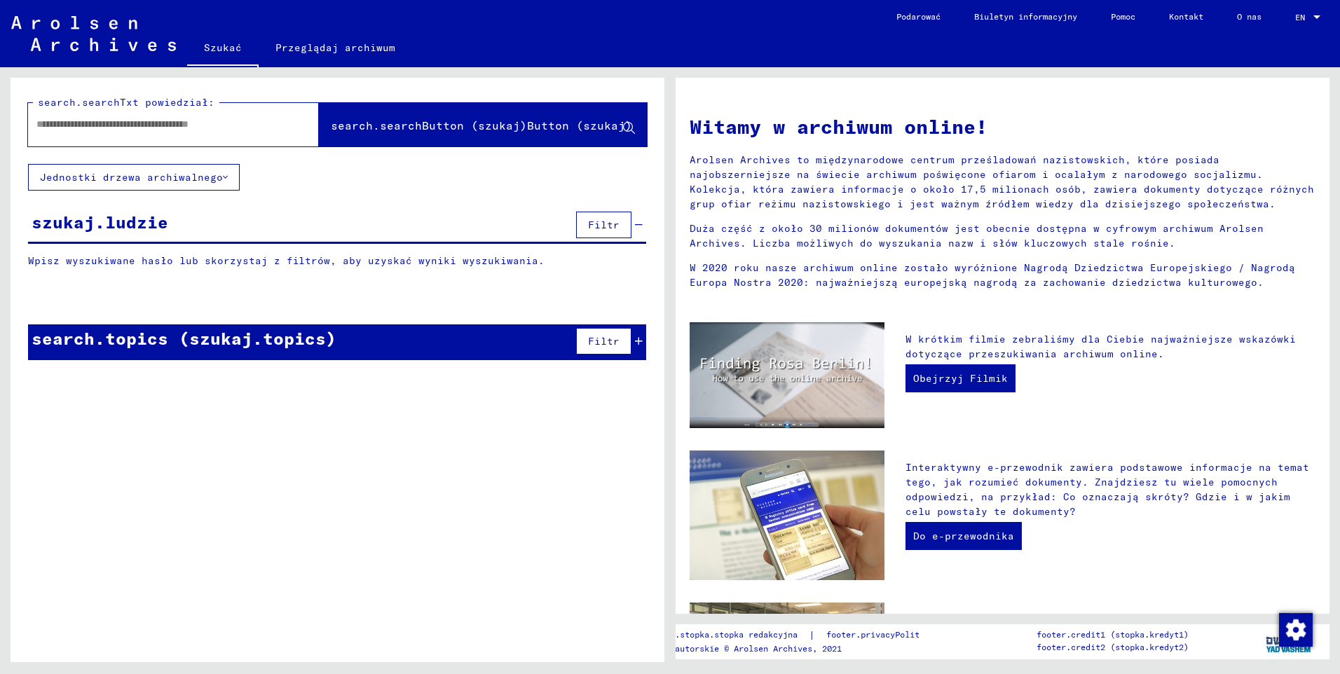
paste input "******"
type input "******"
click at [457, 124] on span "search.searchButton (szukaj)Button (szukaj)" at bounding box center [481, 125] width 301 height 14
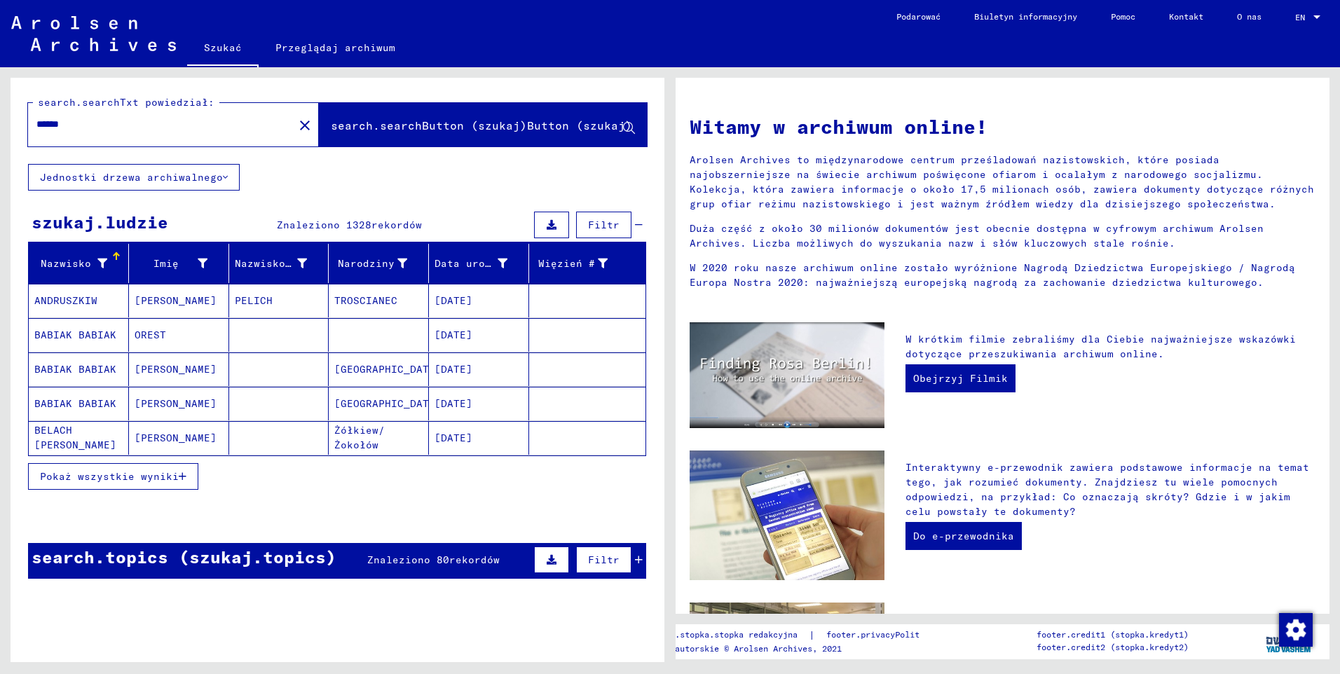
click at [186, 476] on icon "button" at bounding box center [183, 477] width 8 height 10
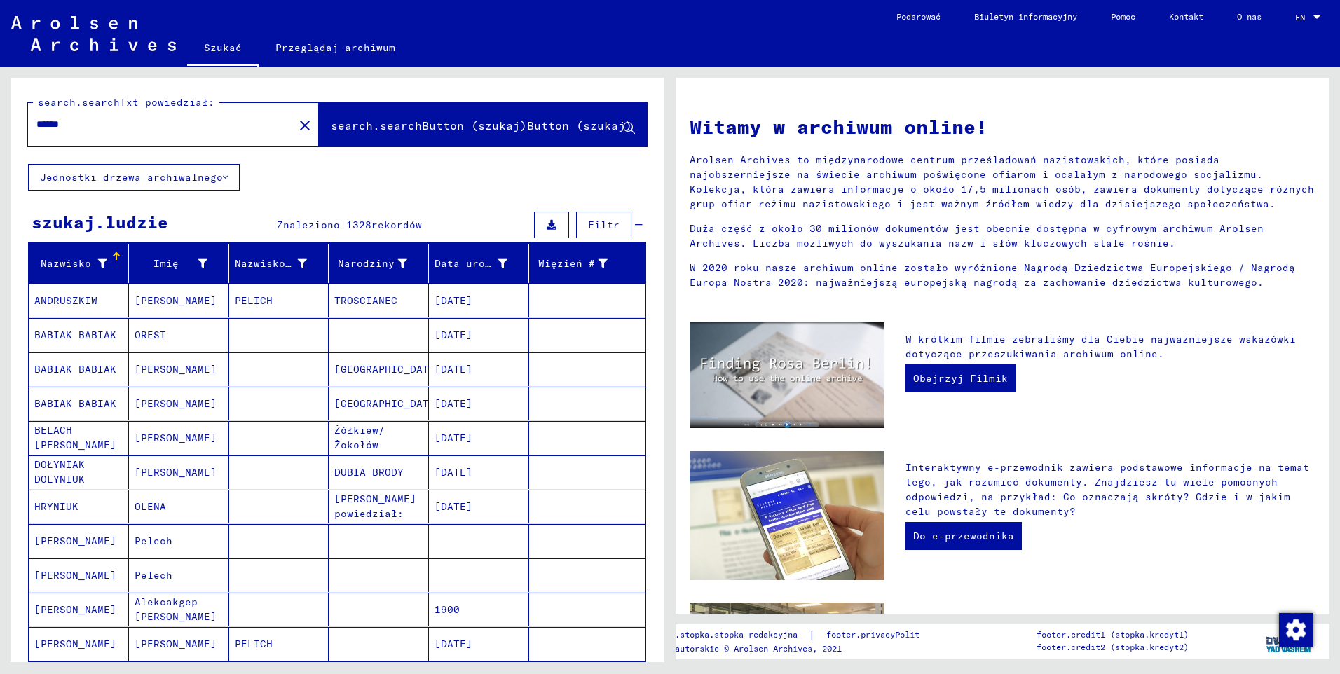
click at [93, 334] on mat-cell "BABIAK BABIAK" at bounding box center [79, 335] width 100 height 34
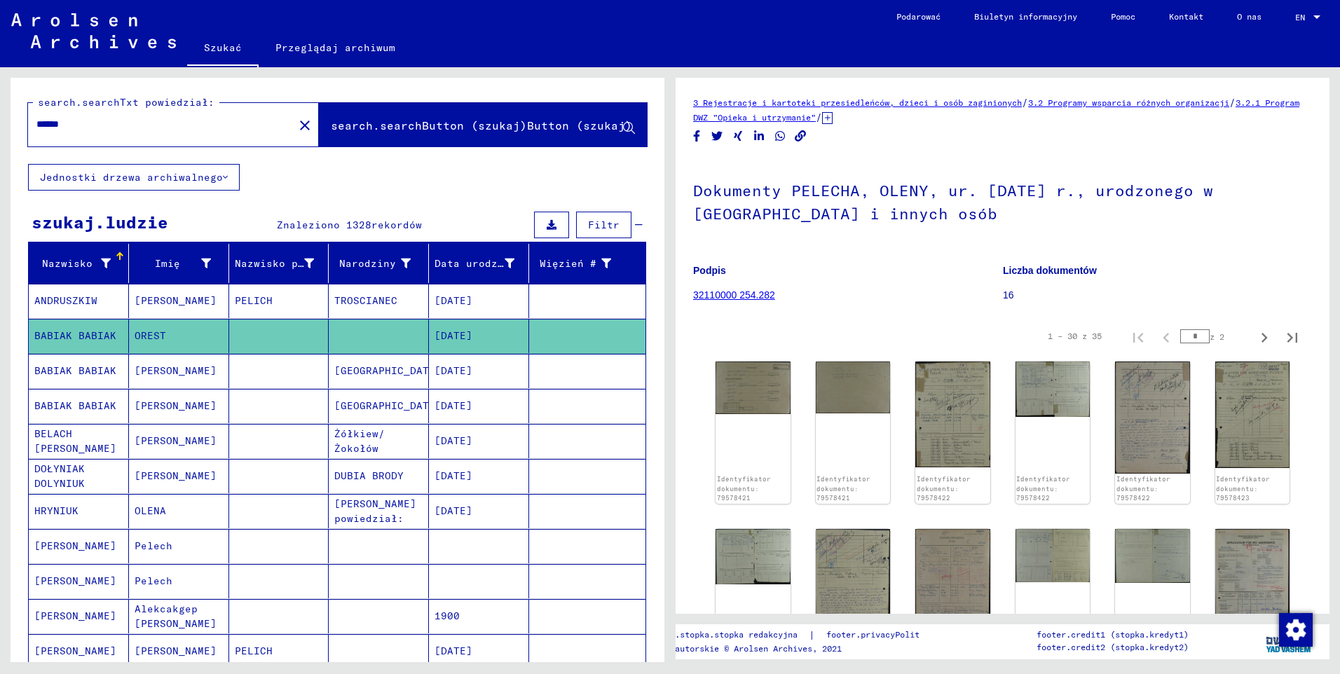
click at [78, 375] on mat-cell "BABIAK BABIAK" at bounding box center [79, 371] width 100 height 34
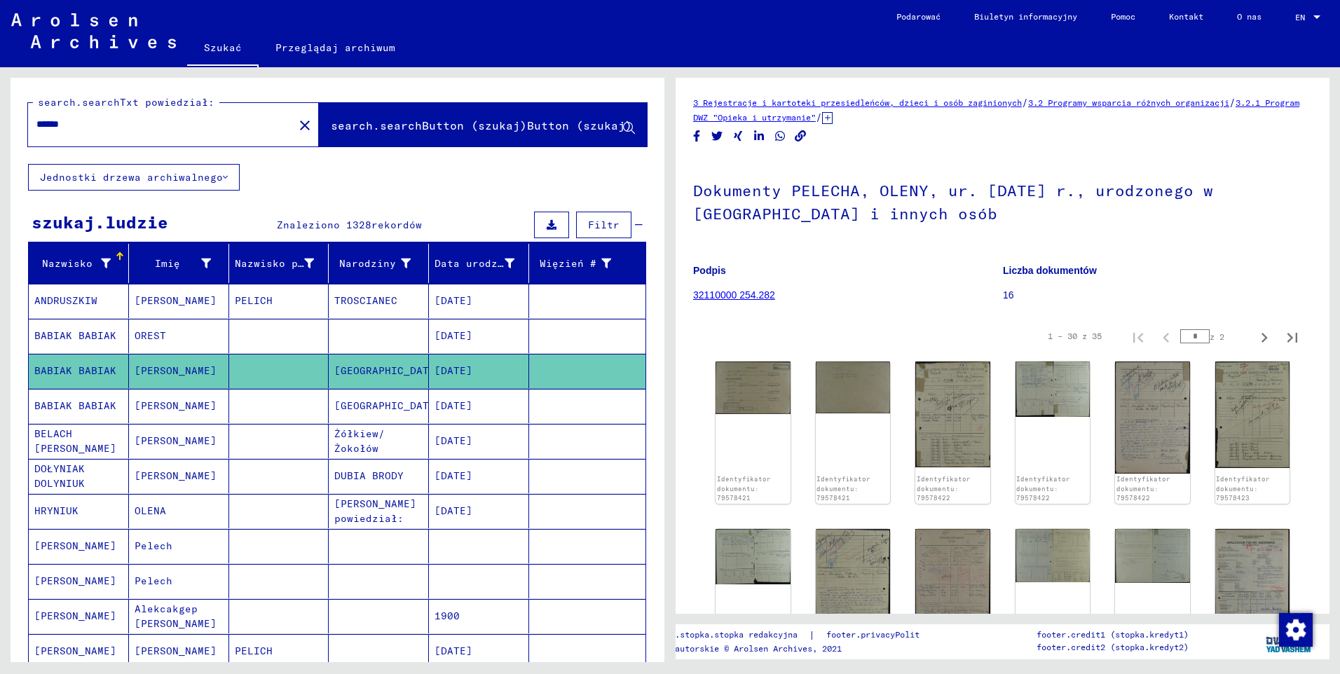
click at [86, 437] on mat-cell "BELACH [PERSON_NAME]" at bounding box center [79, 441] width 100 height 34
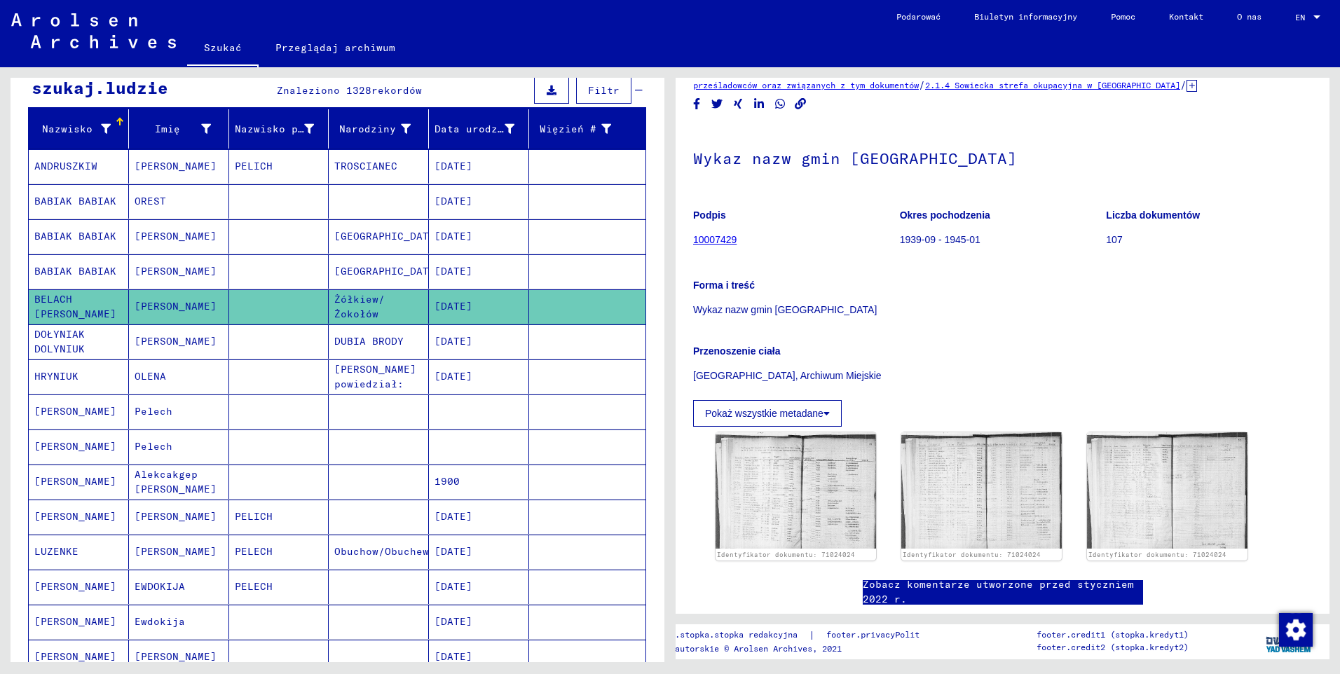
scroll to position [140, 0]
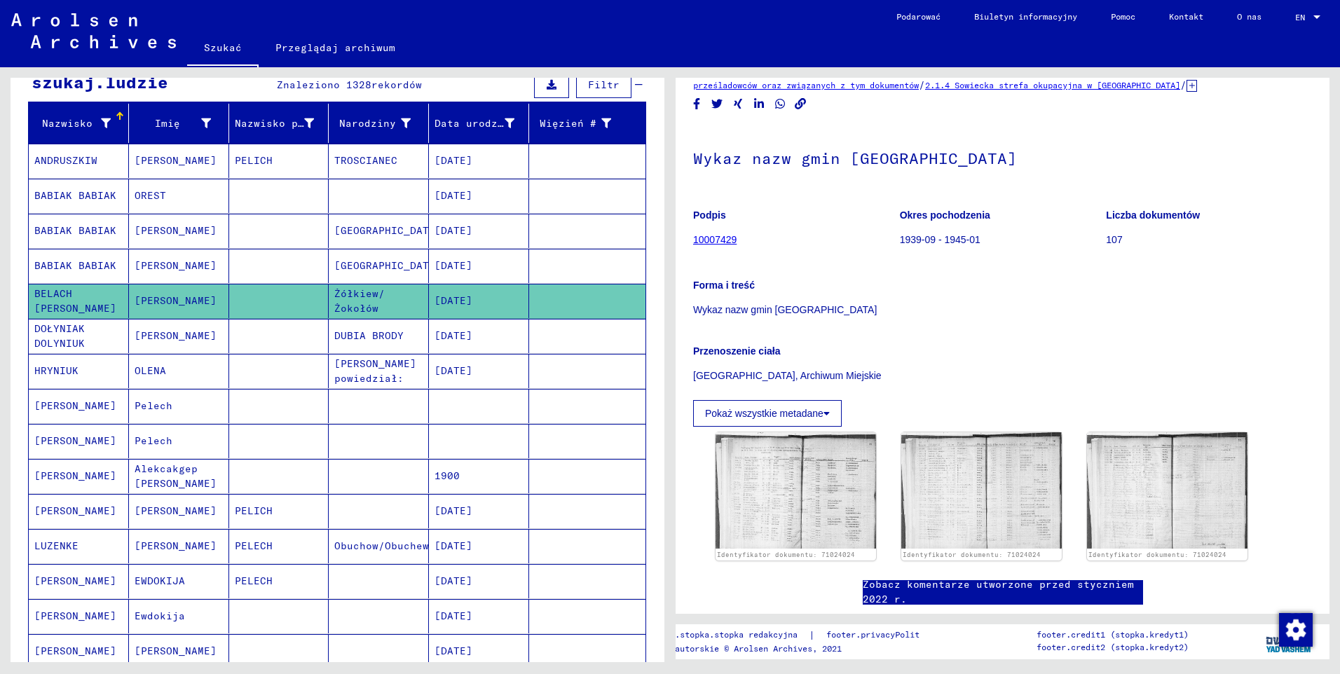
click at [88, 412] on mat-cell "[PERSON_NAME]" at bounding box center [79, 406] width 100 height 34
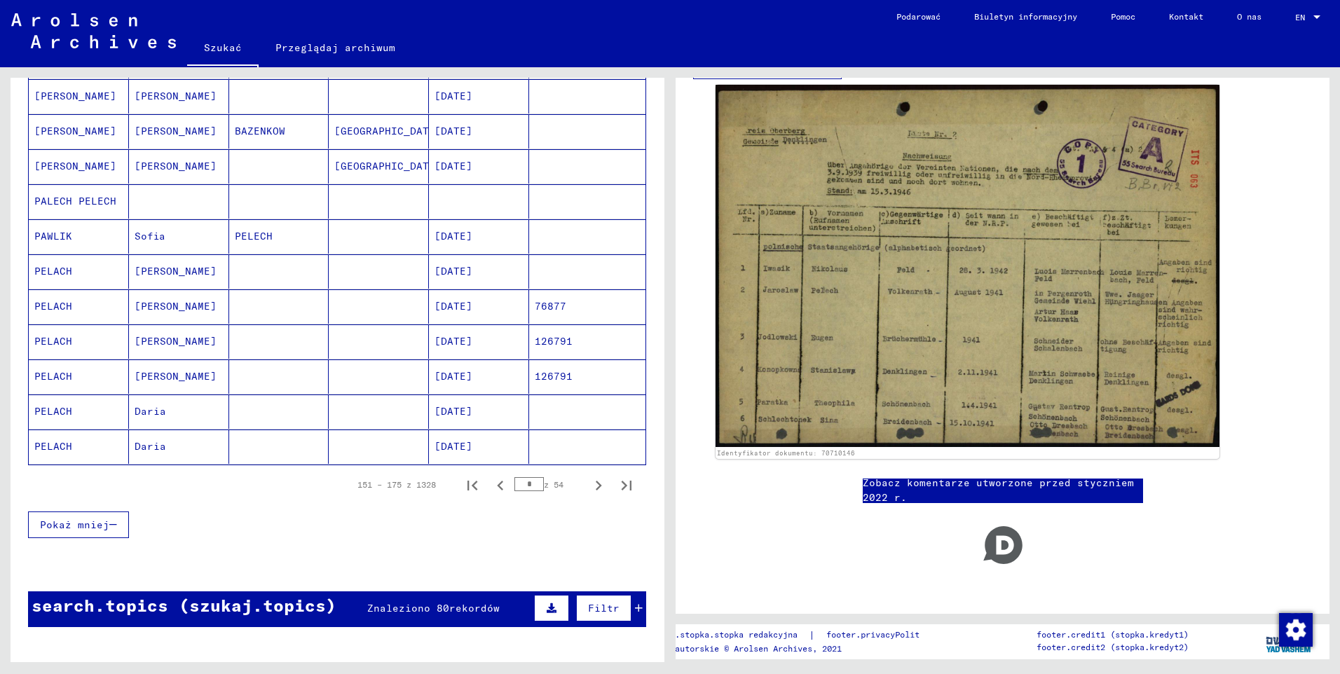
scroll to position [701, 0]
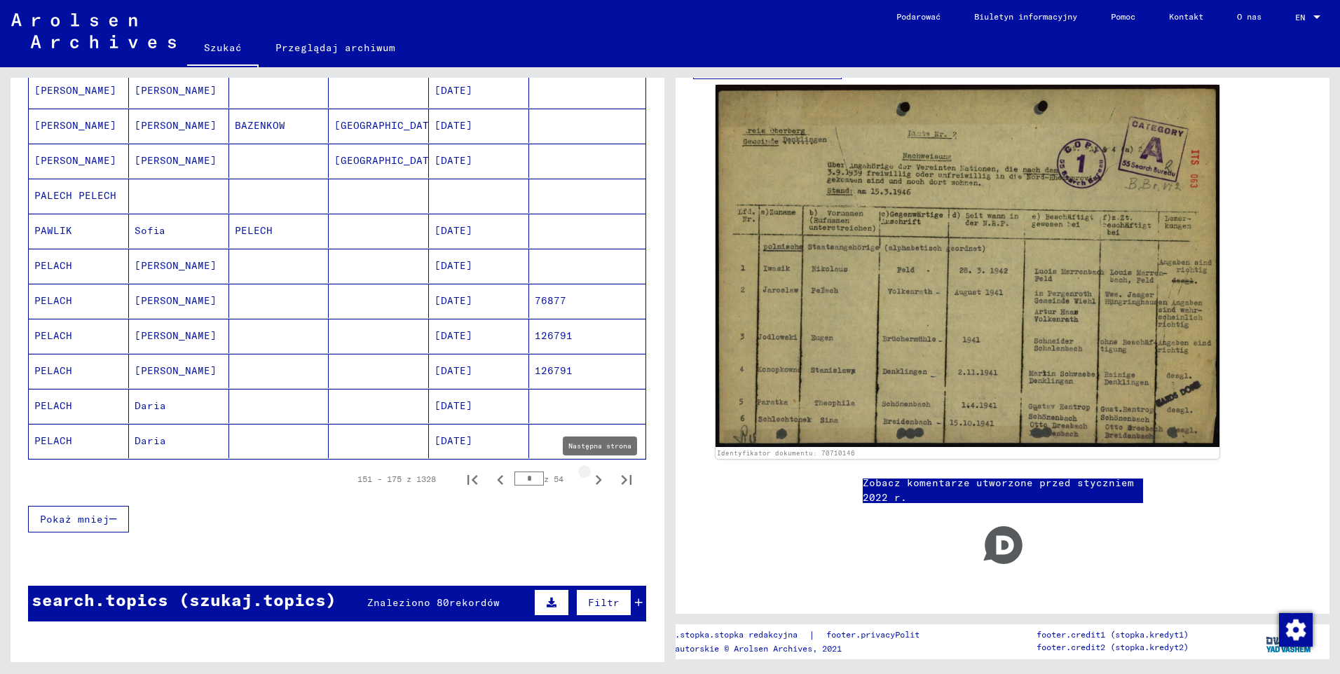
click at [589, 483] on icon "Następna strona" at bounding box center [599, 480] width 20 height 20
type input "*"
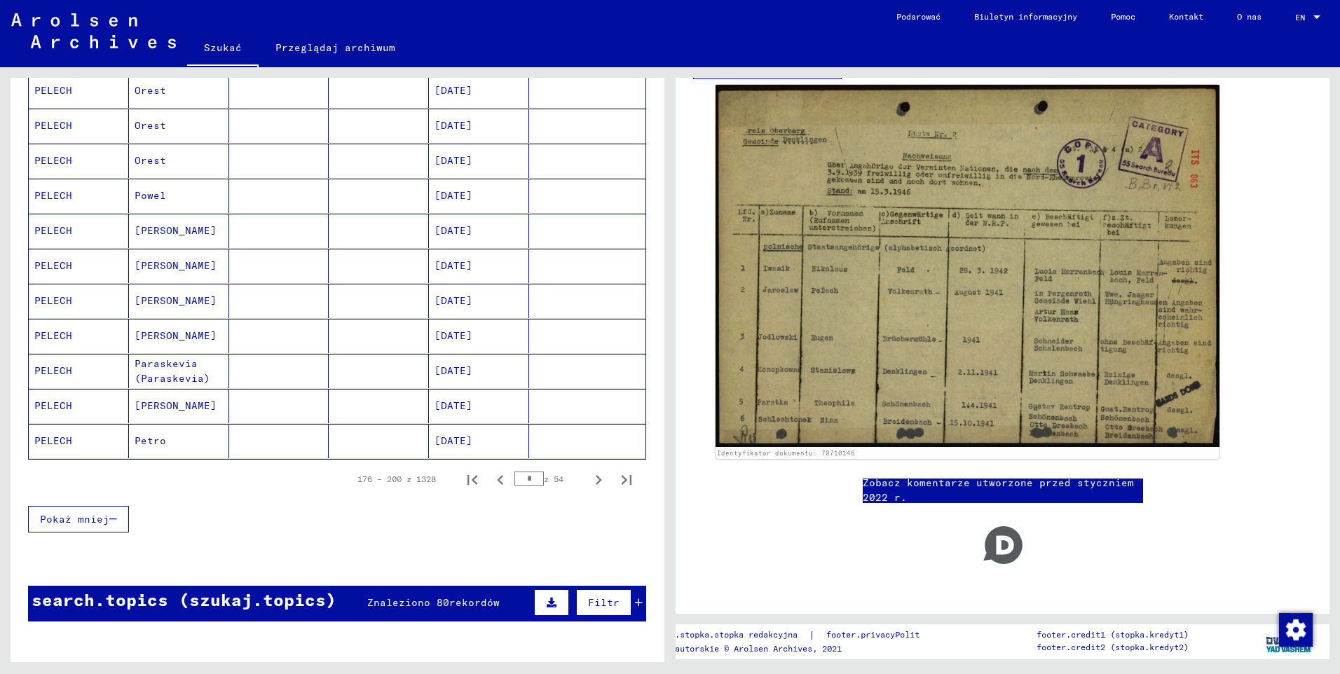
click at [48, 410] on mat-cell "PELECH" at bounding box center [79, 406] width 100 height 34
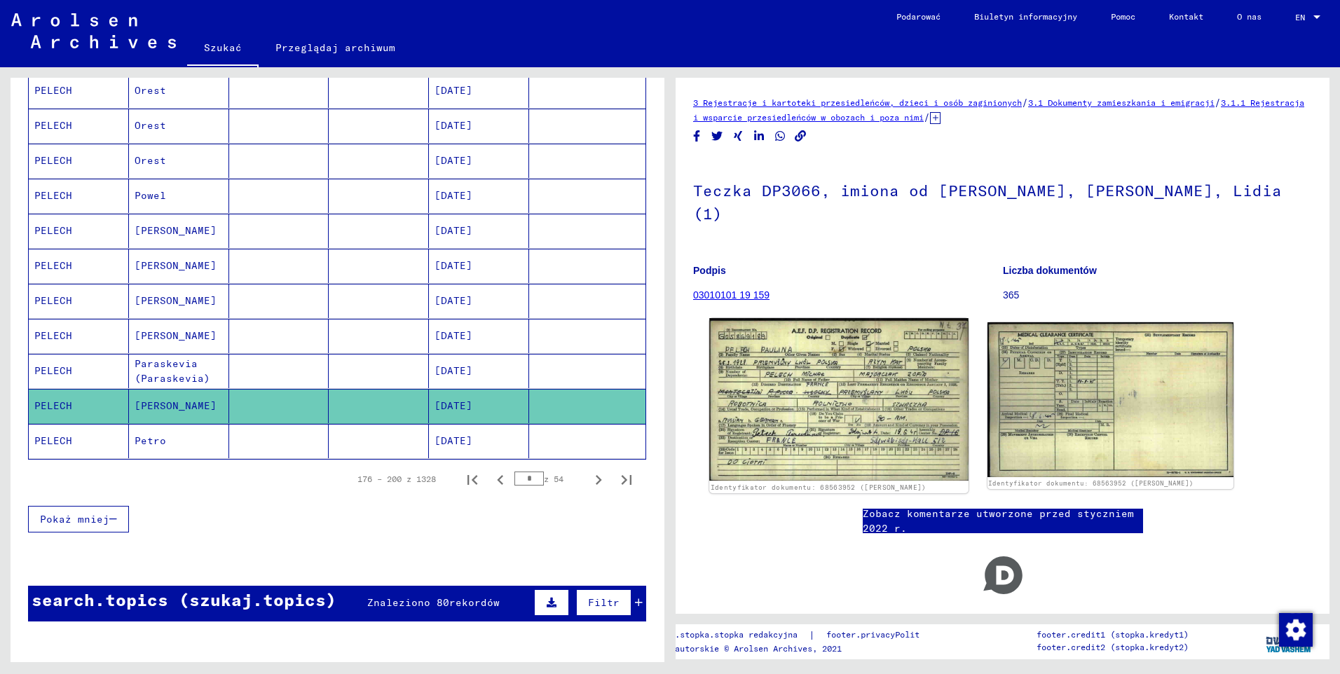
click at [837, 383] on img at bounding box center [838, 399] width 259 height 163
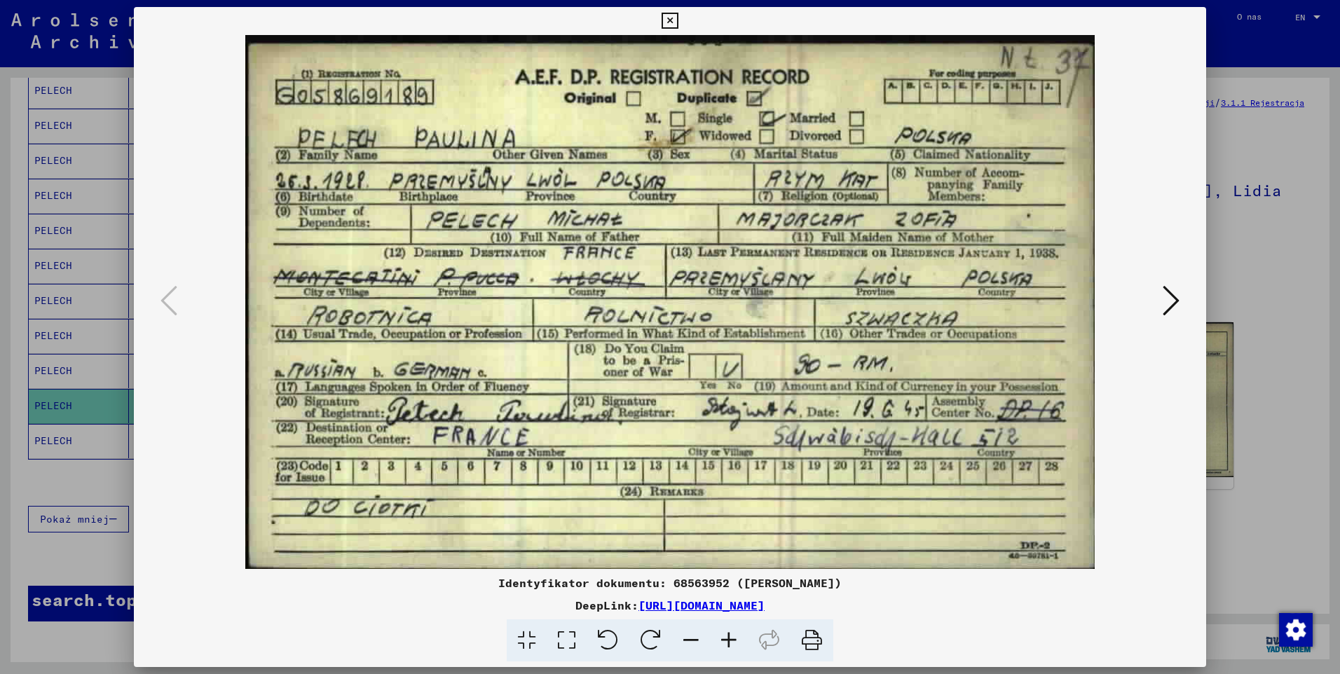
click at [665, 23] on icon at bounding box center [670, 21] width 16 height 17
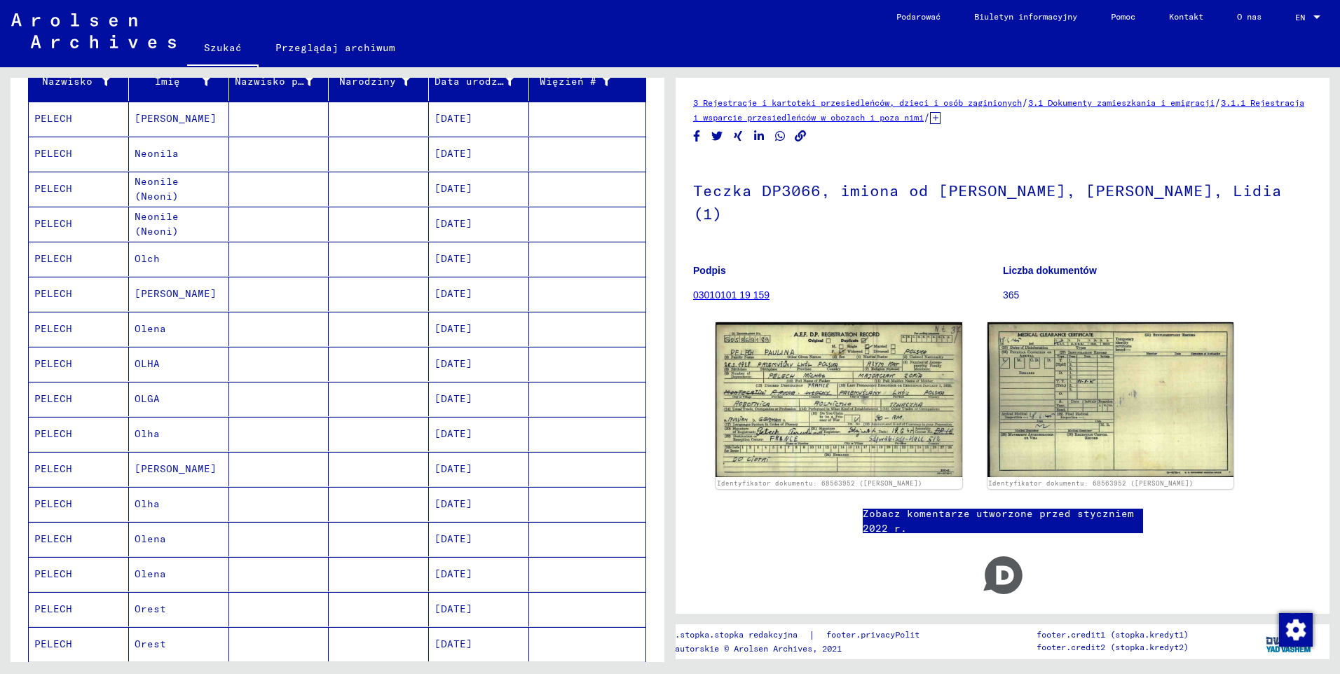
scroll to position [140, 0]
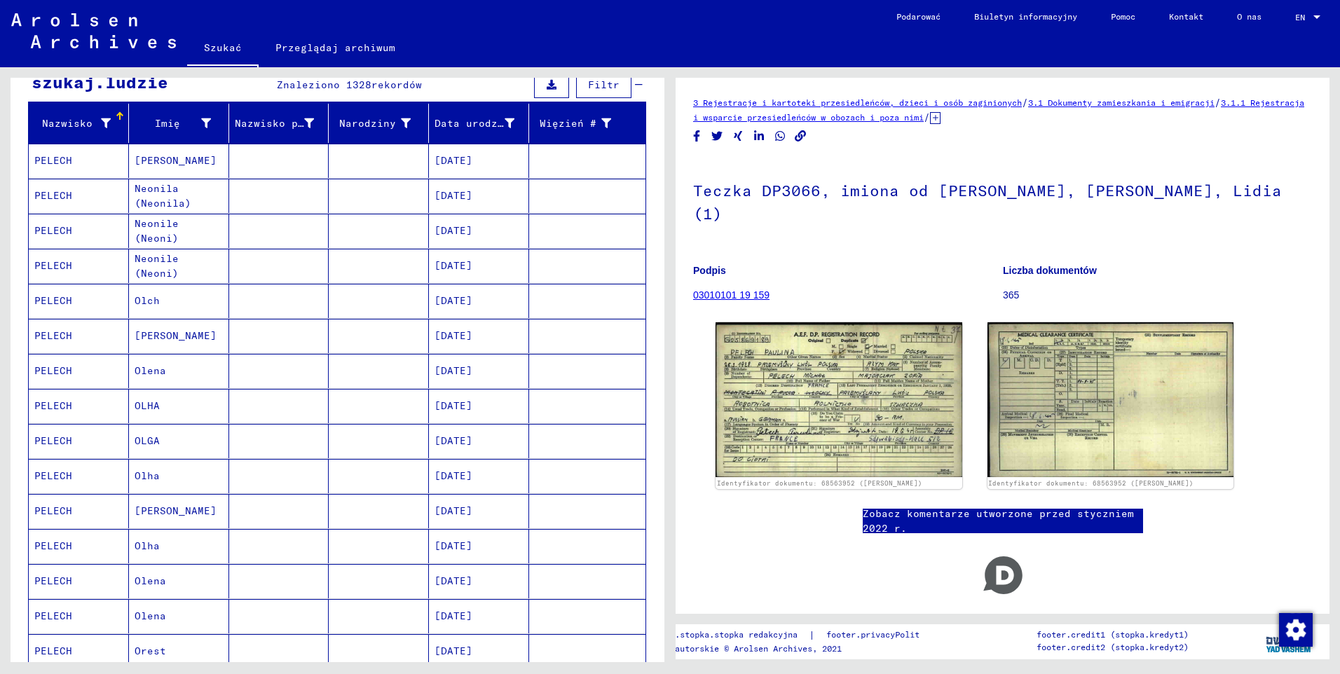
click at [57, 411] on mat-cell "PELECH" at bounding box center [79, 406] width 100 height 34
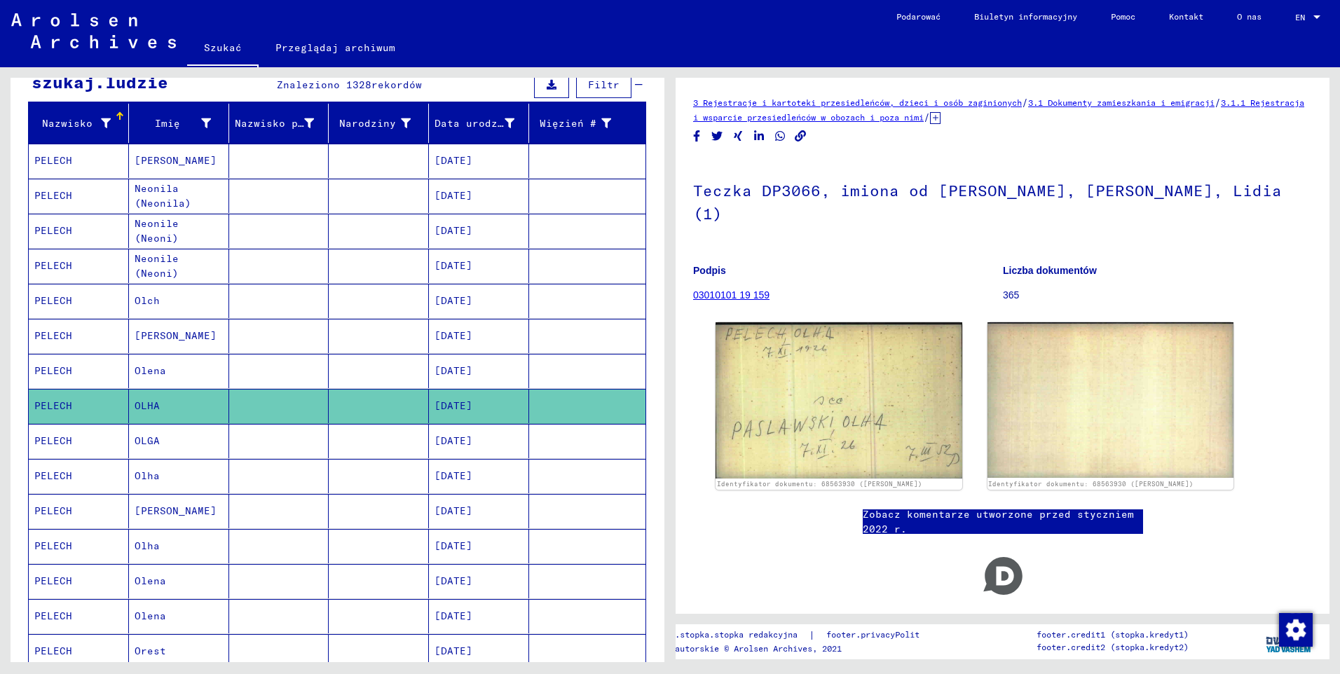
click at [154, 447] on mat-cell "OLGA" at bounding box center [179, 441] width 100 height 34
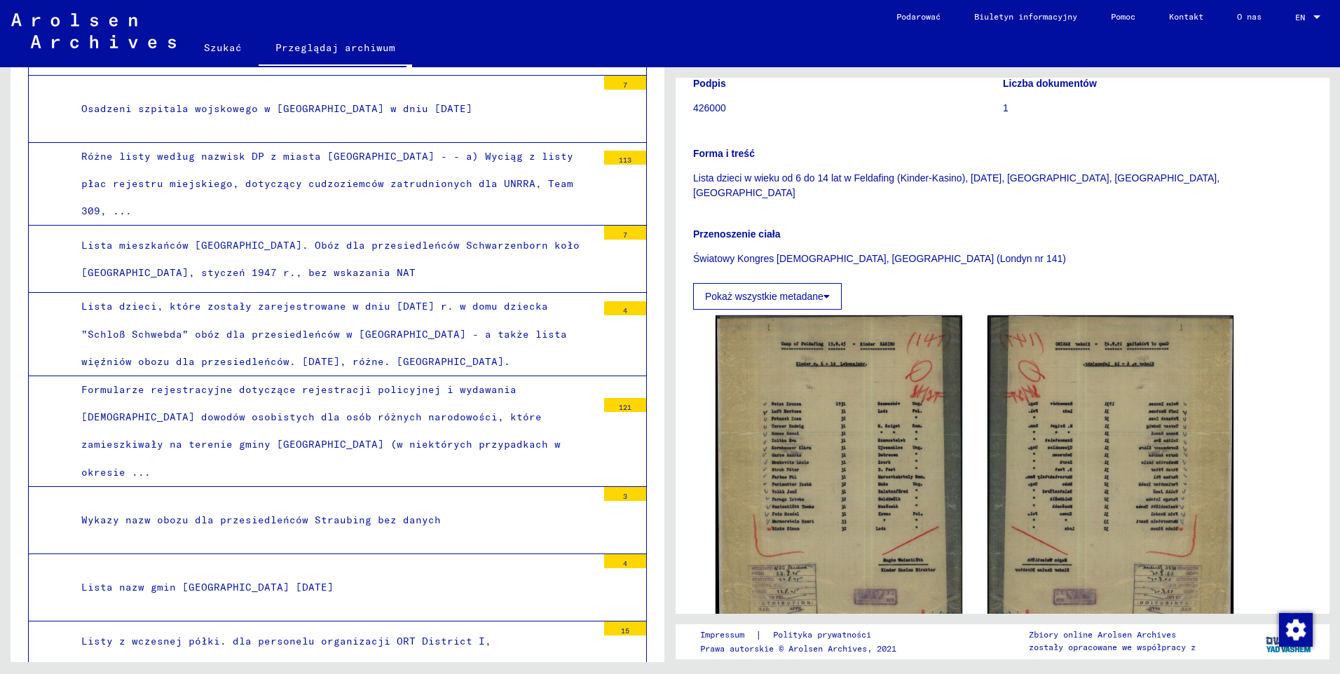
scroll to position [21583, 0]
